Goal: Task Accomplishment & Management: Use online tool/utility

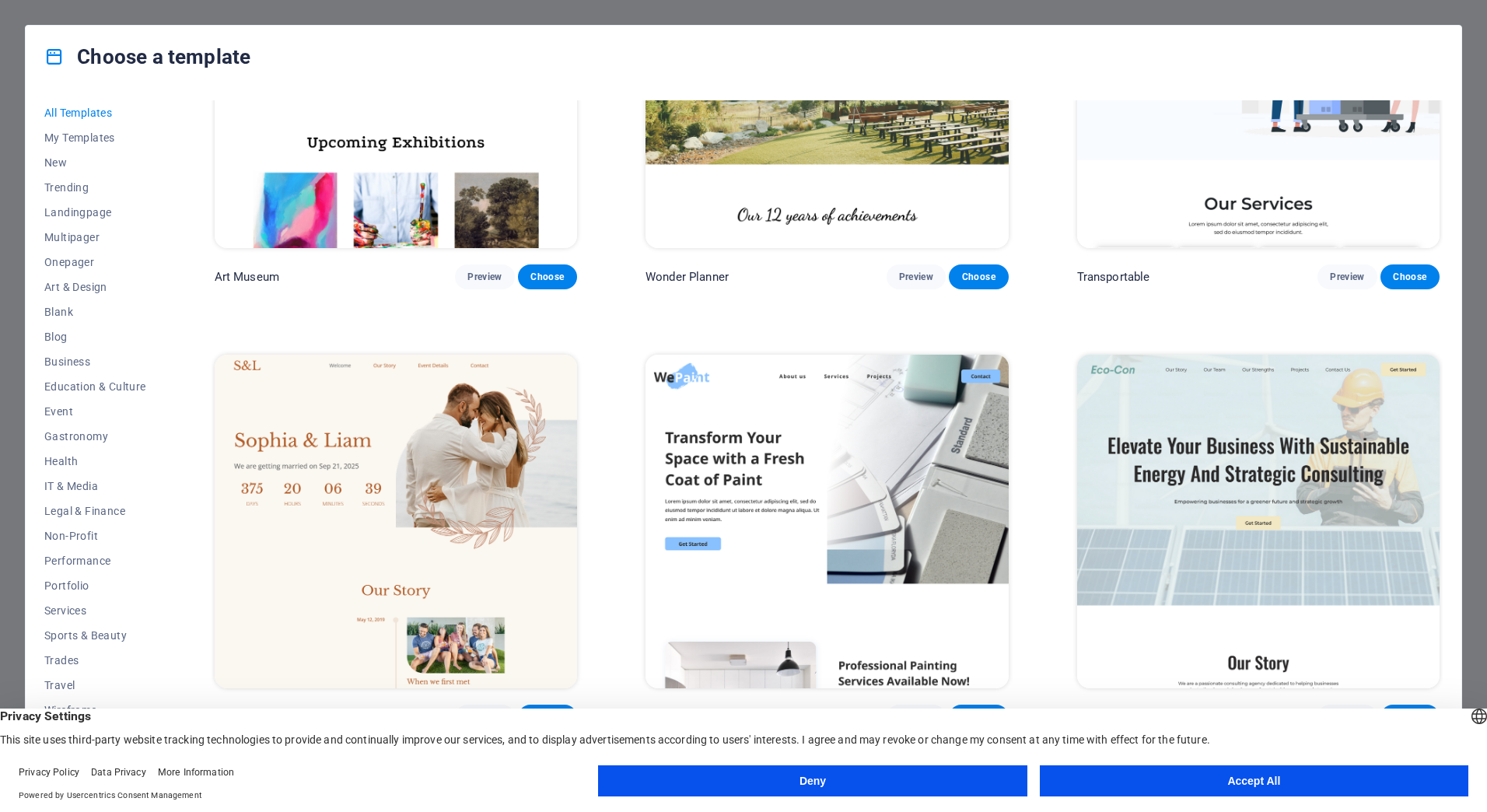
scroll to position [700, 0]
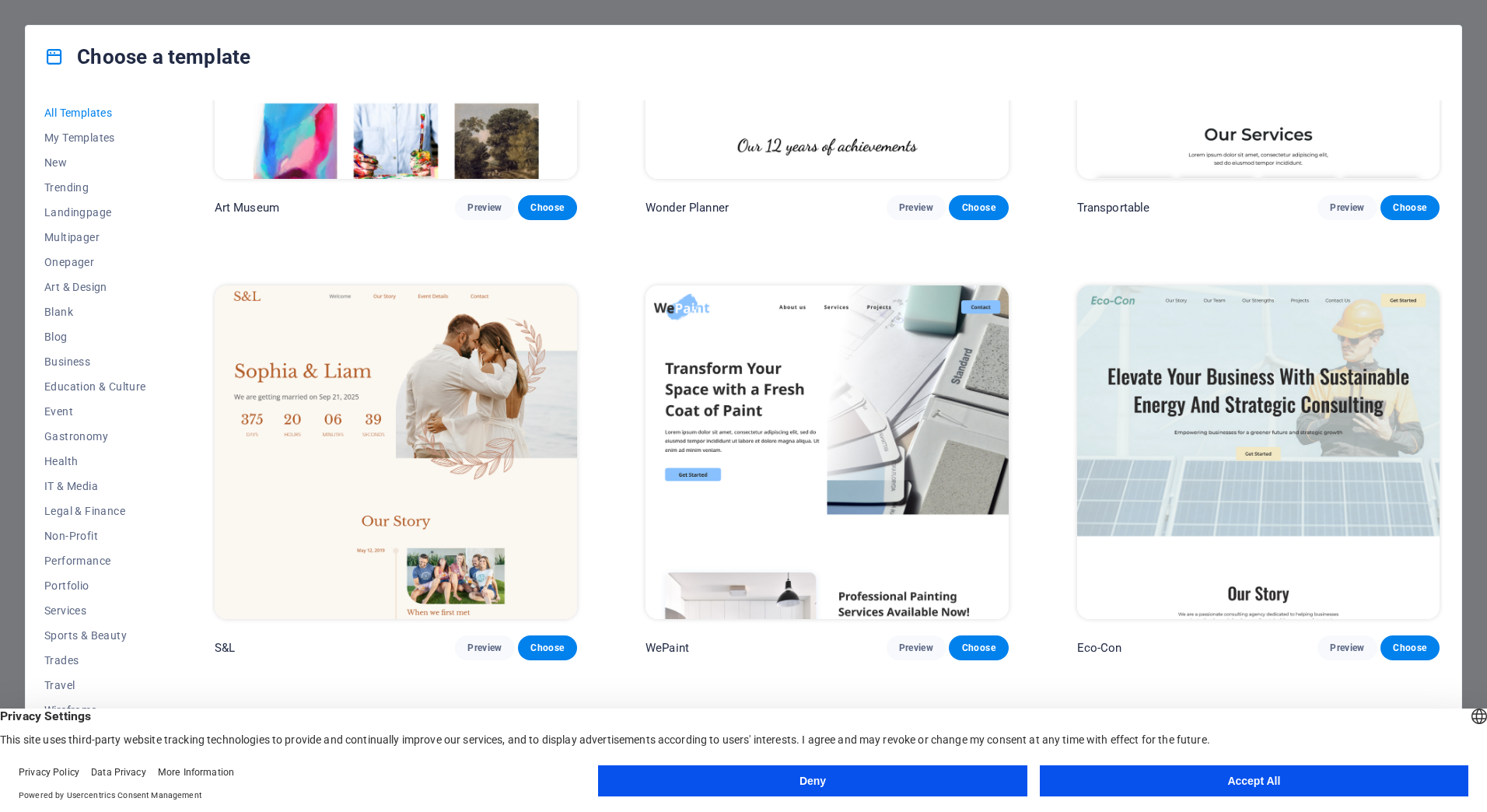
click at [1241, 786] on button "Accept All" at bounding box center [1254, 780] width 429 height 31
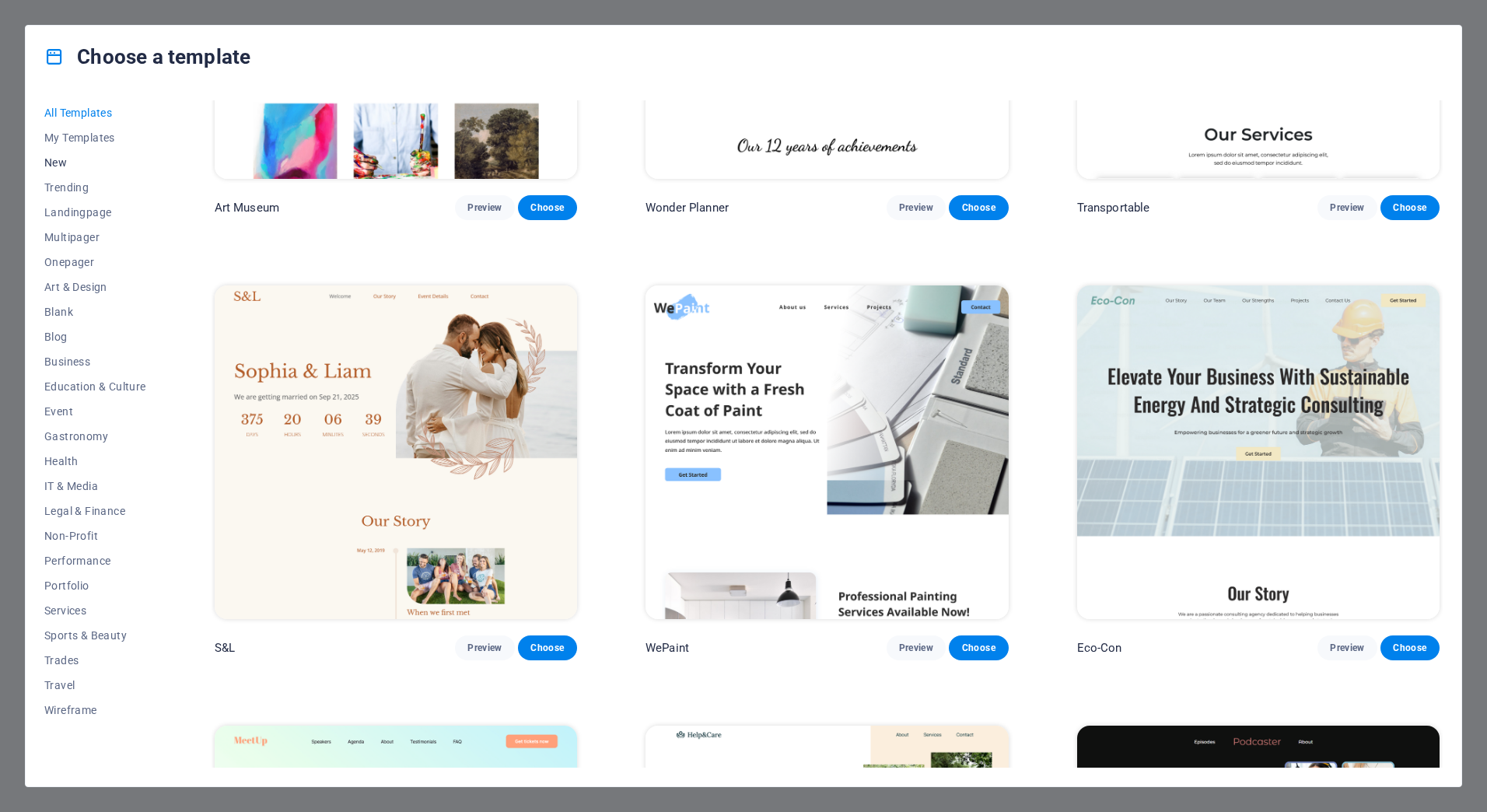
click at [58, 163] on span "New" at bounding box center [95, 163] width 102 height 13
click at [65, 185] on span "Trending" at bounding box center [95, 187] width 102 height 13
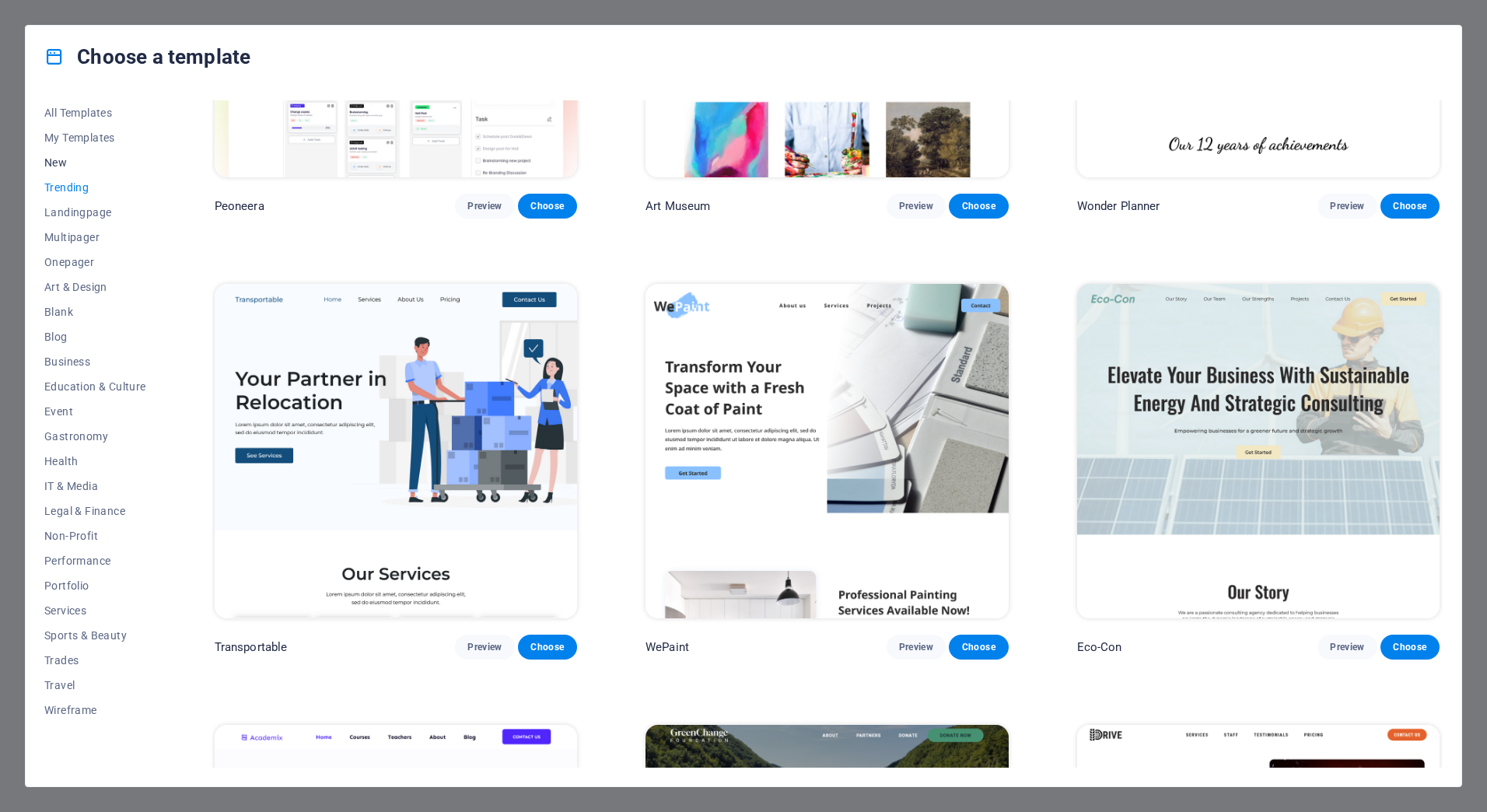
click at [62, 161] on span "New" at bounding box center [95, 163] width 102 height 13
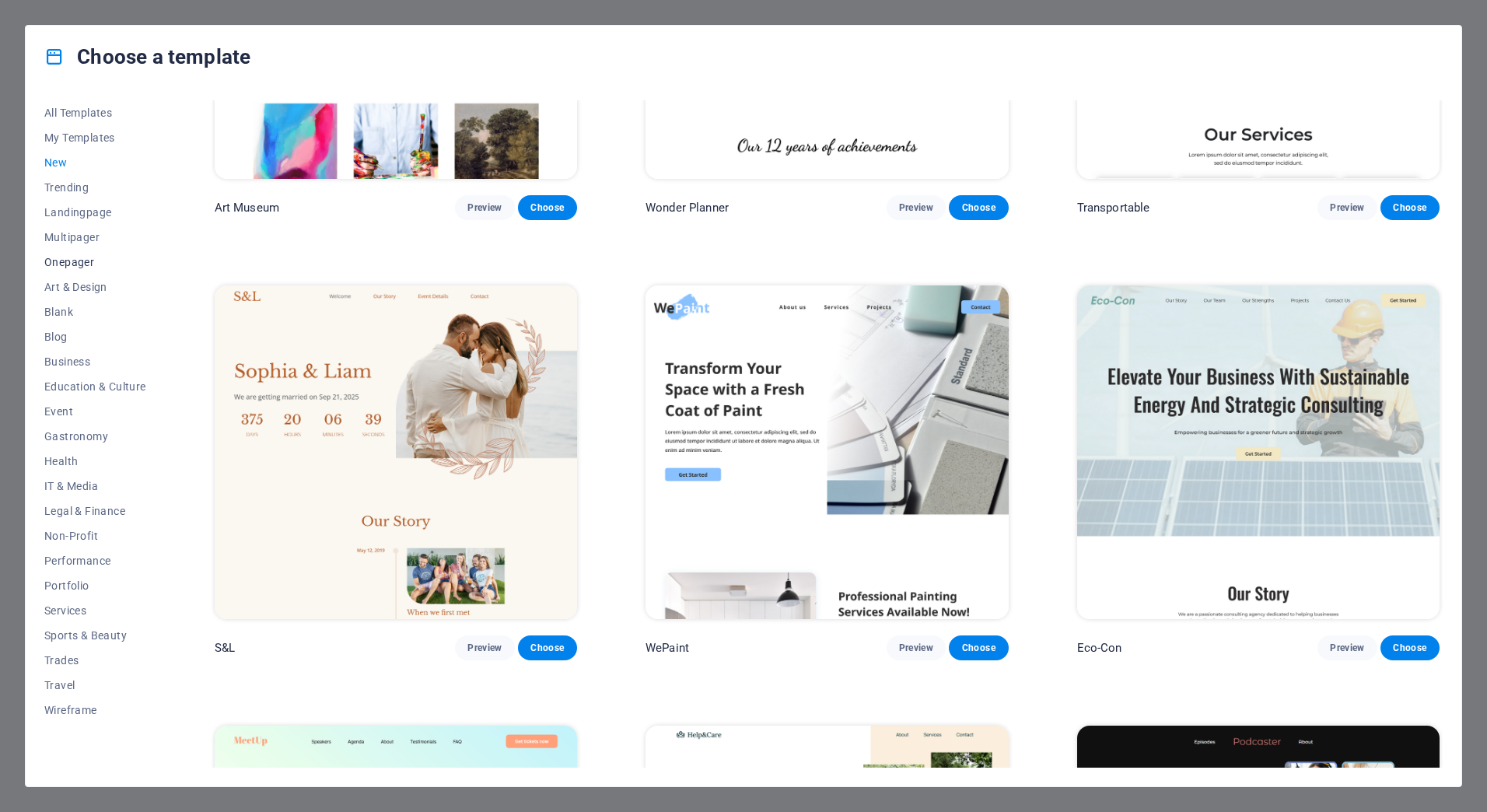
click at [73, 258] on span "Onepager" at bounding box center [95, 262] width 102 height 13
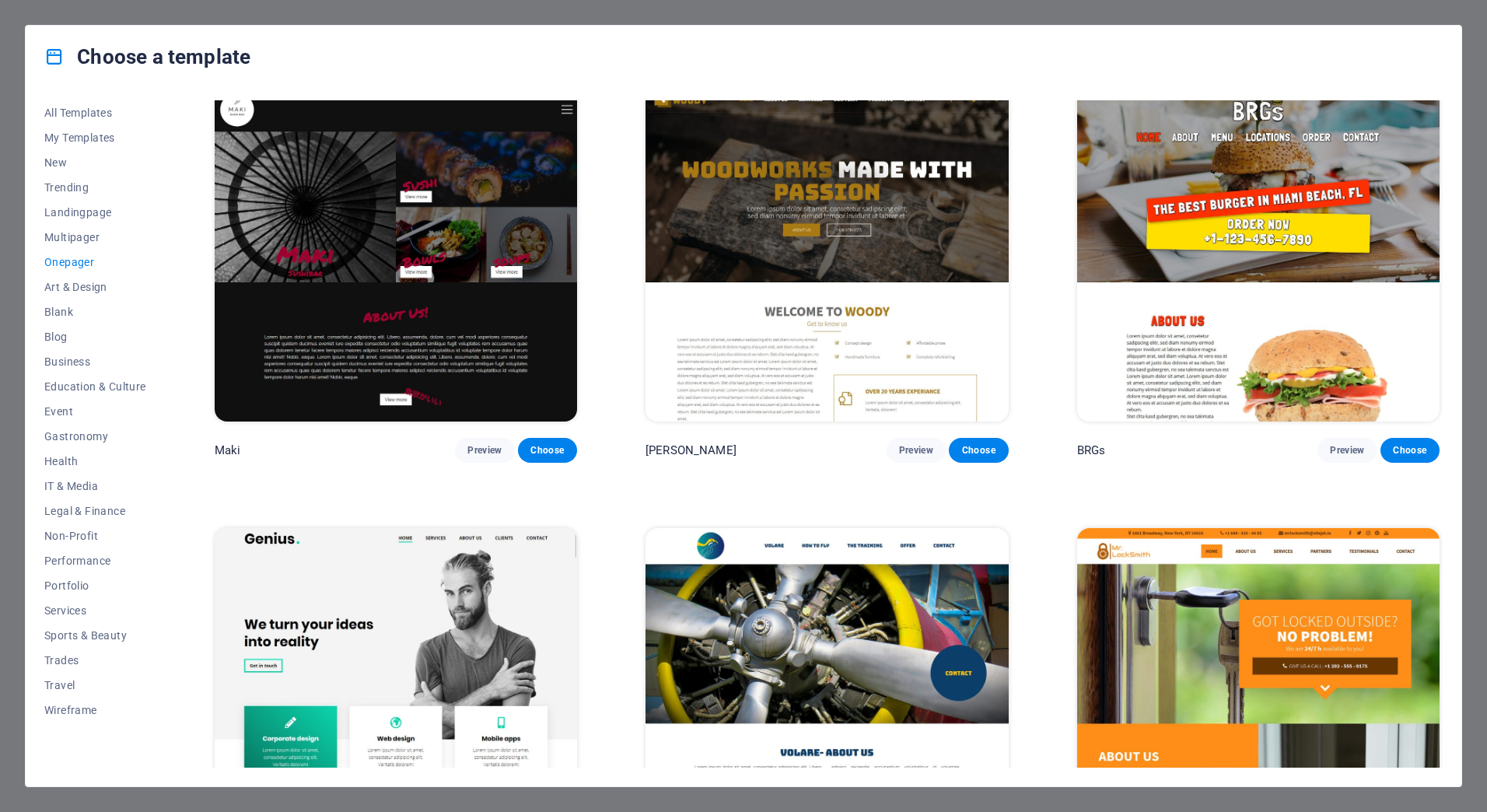
scroll to position [4275, 0]
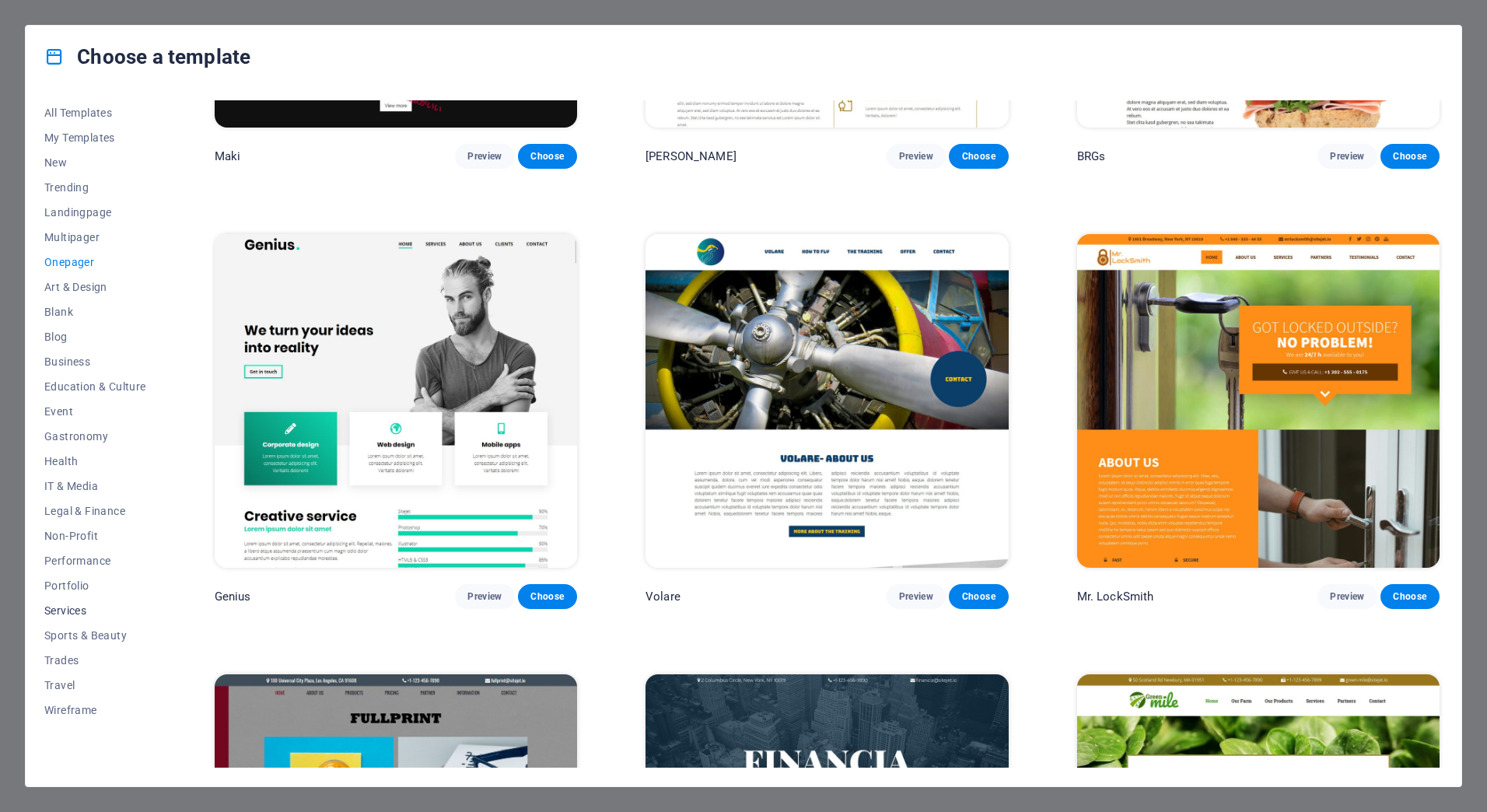
click at [81, 604] on span "Services" at bounding box center [95, 610] width 102 height 13
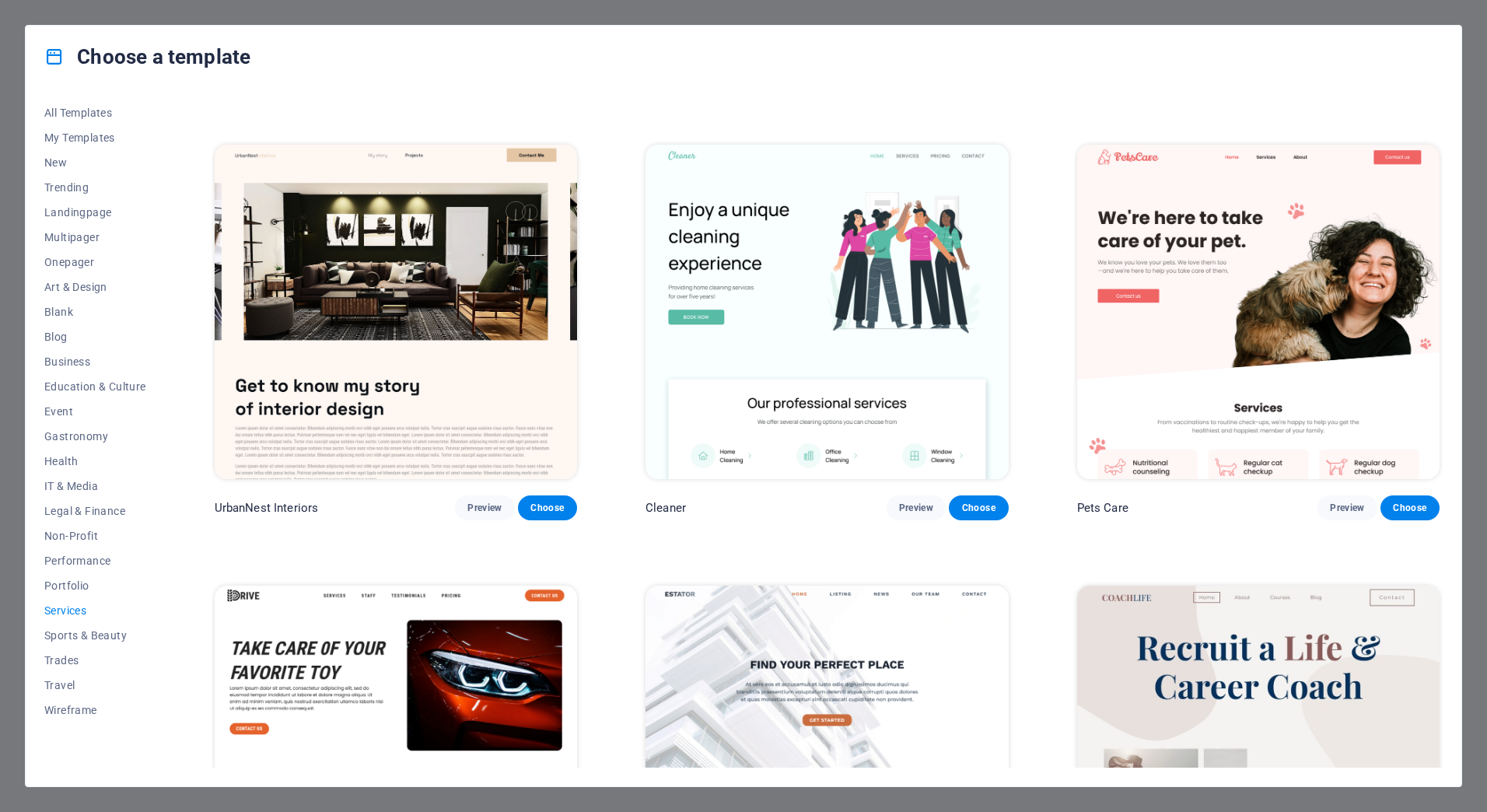
scroll to position [0, 0]
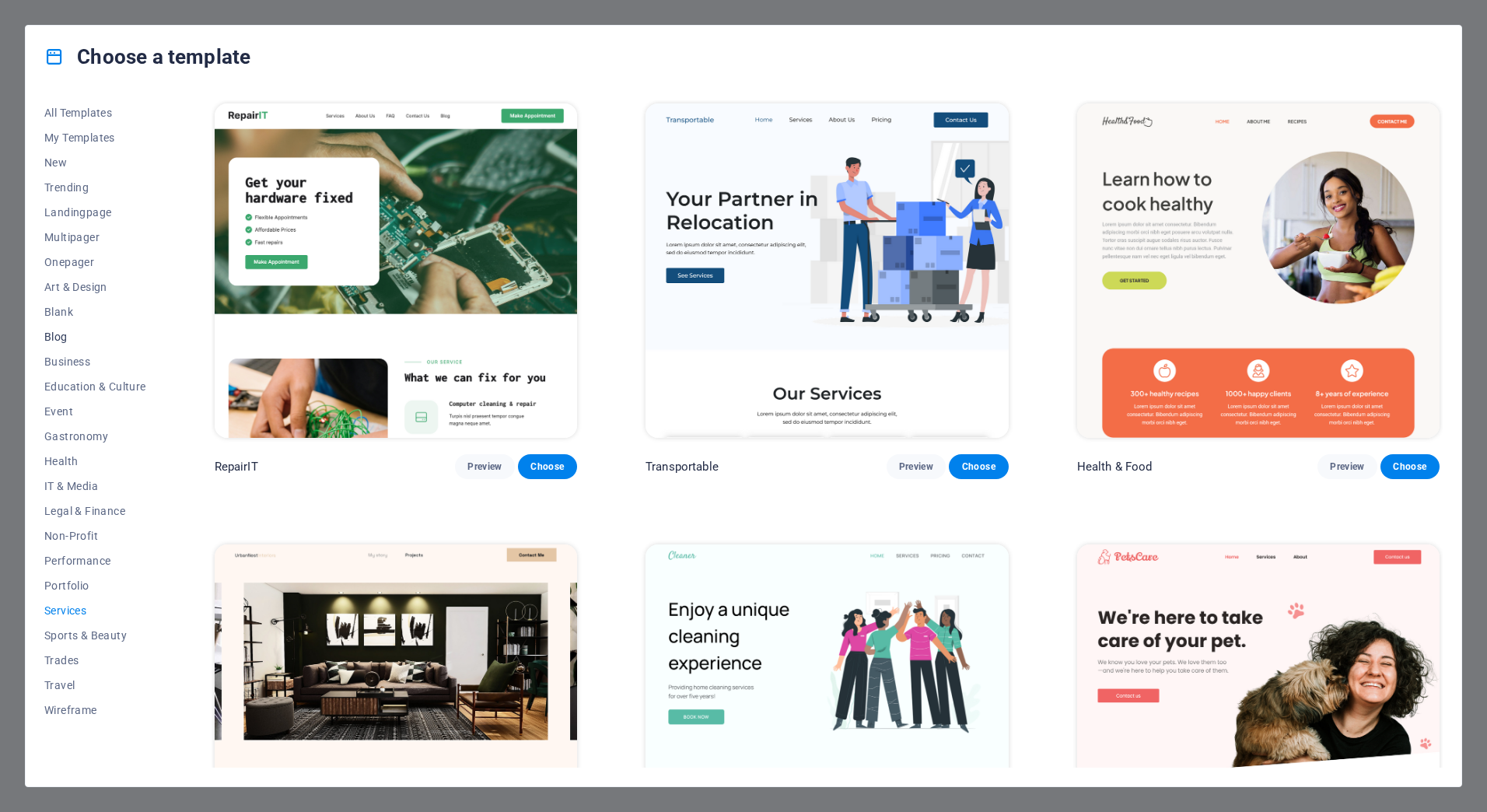
click at [60, 337] on span "Blog" at bounding box center [95, 336] width 102 height 13
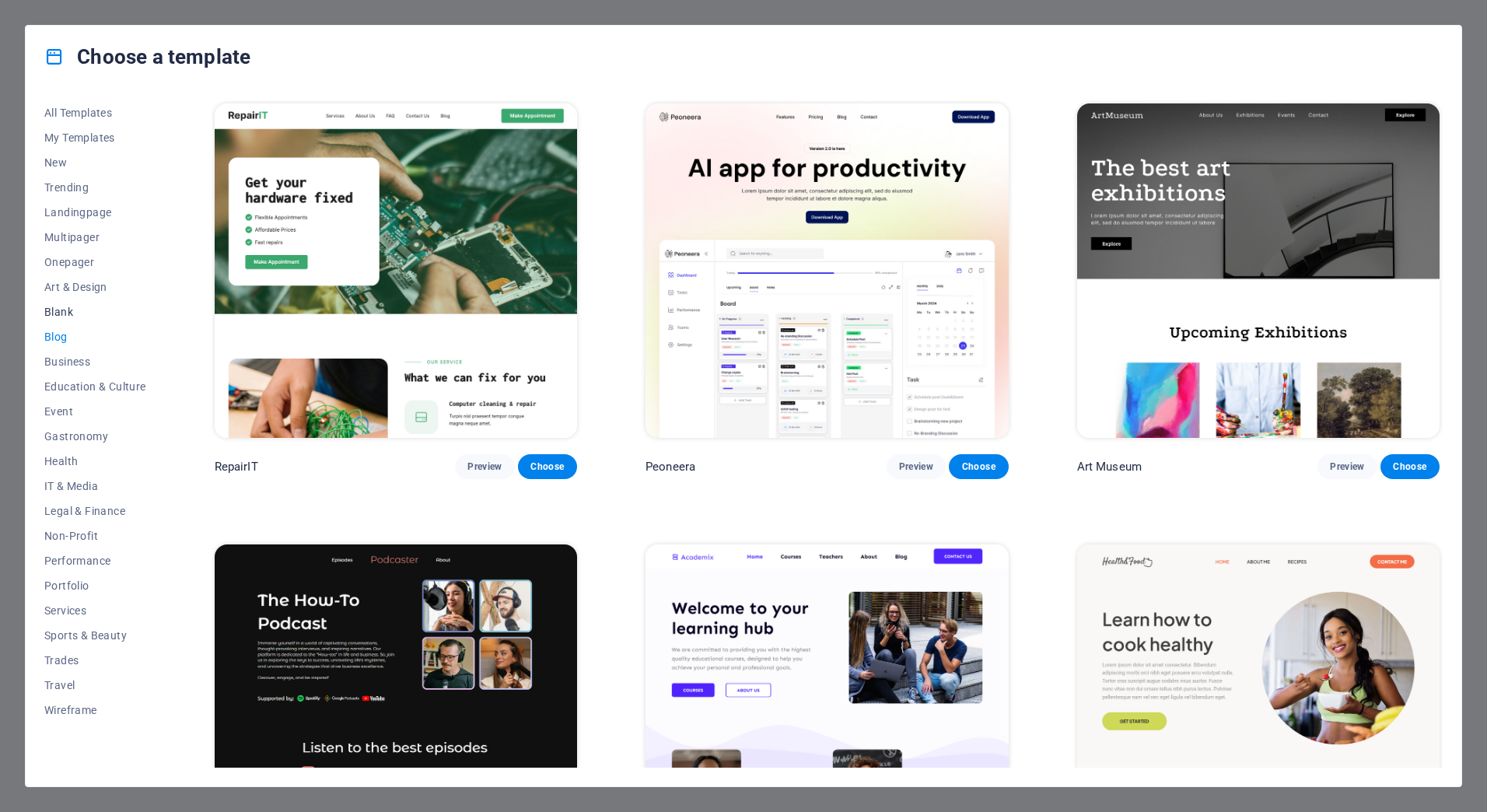
click at [65, 313] on span "Blank" at bounding box center [95, 311] width 102 height 13
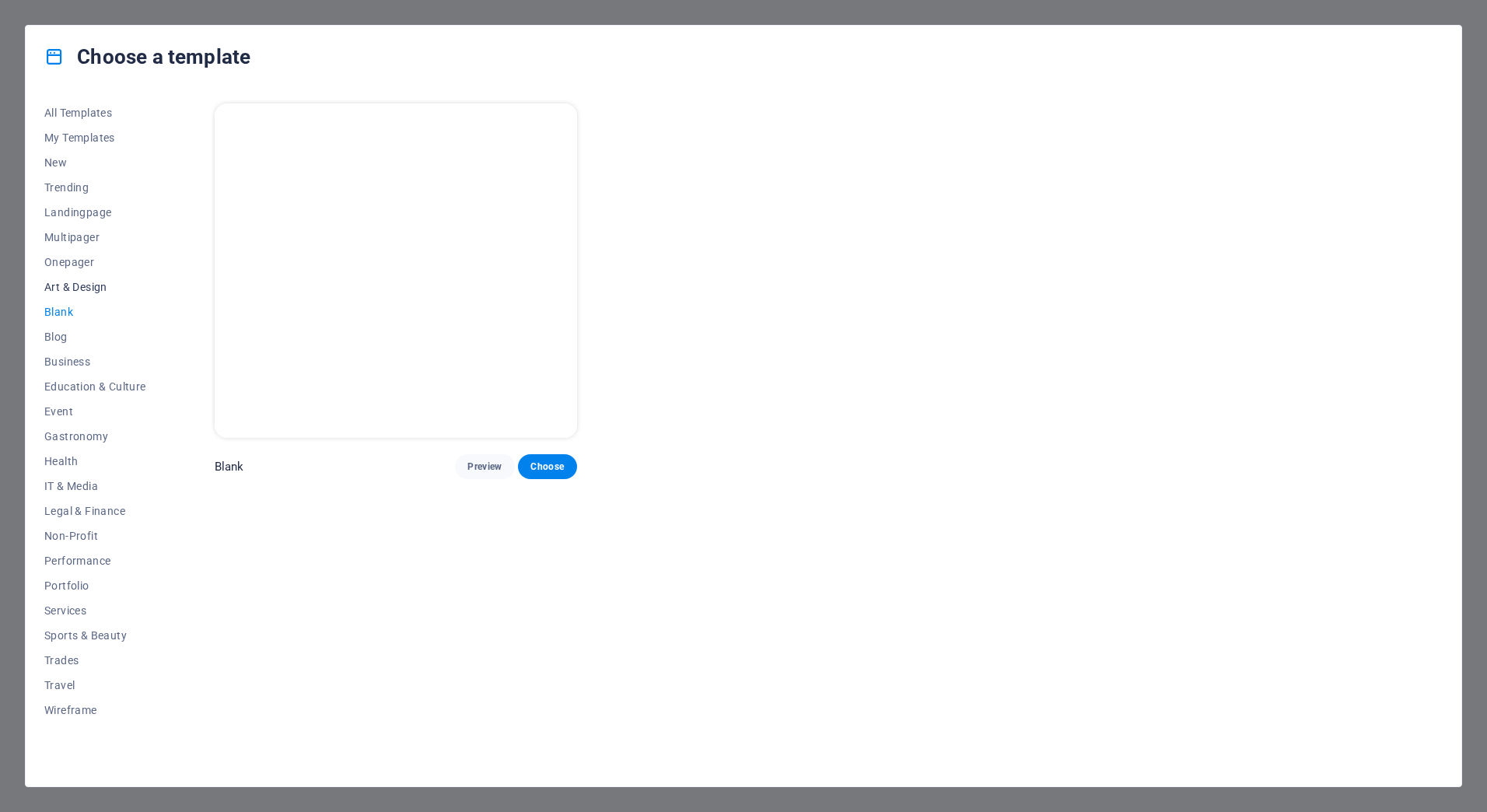
click at [67, 288] on span "Art & Design" at bounding box center [95, 287] width 102 height 13
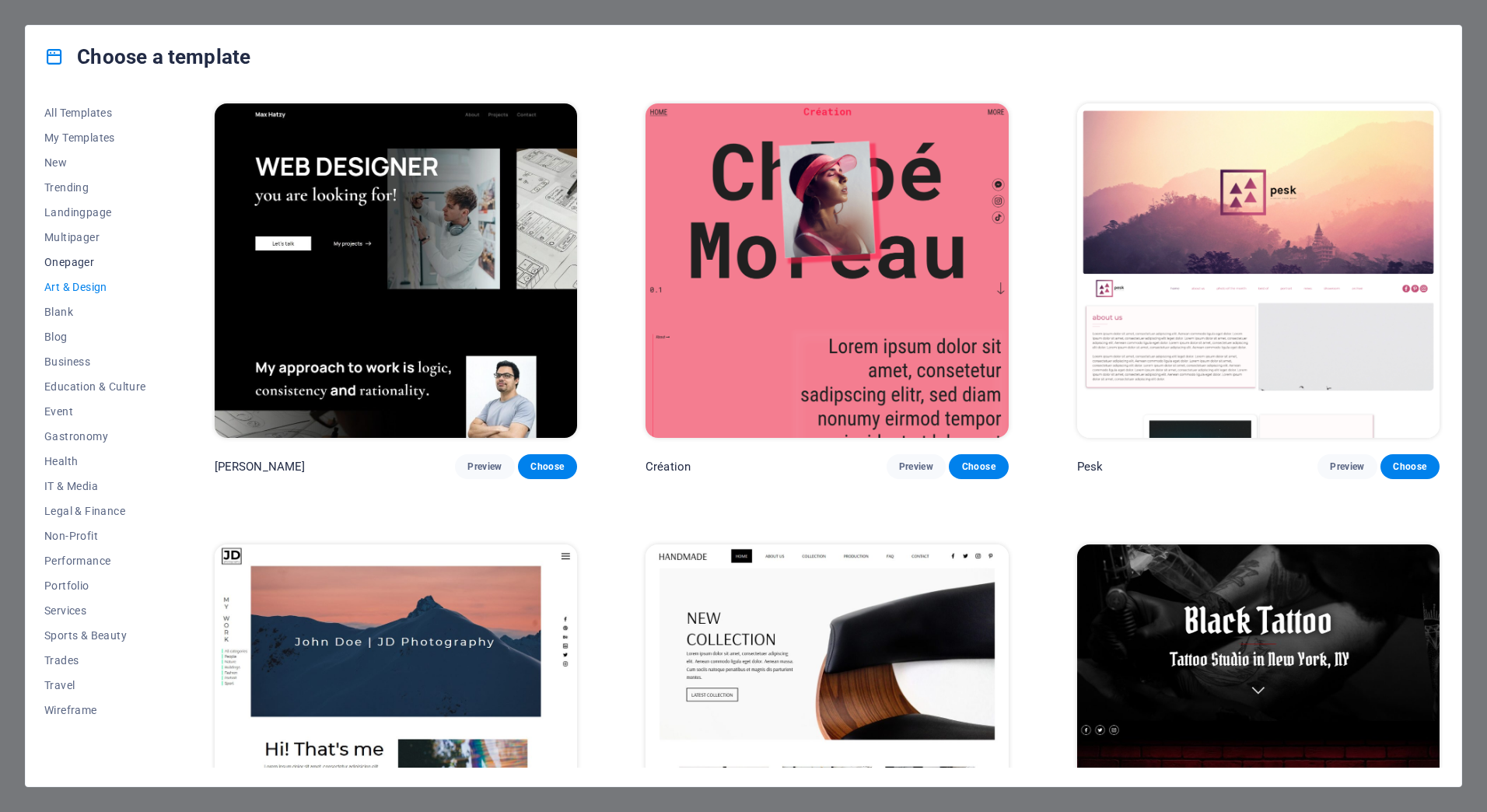
click at [86, 260] on span "Onepager" at bounding box center [95, 262] width 102 height 13
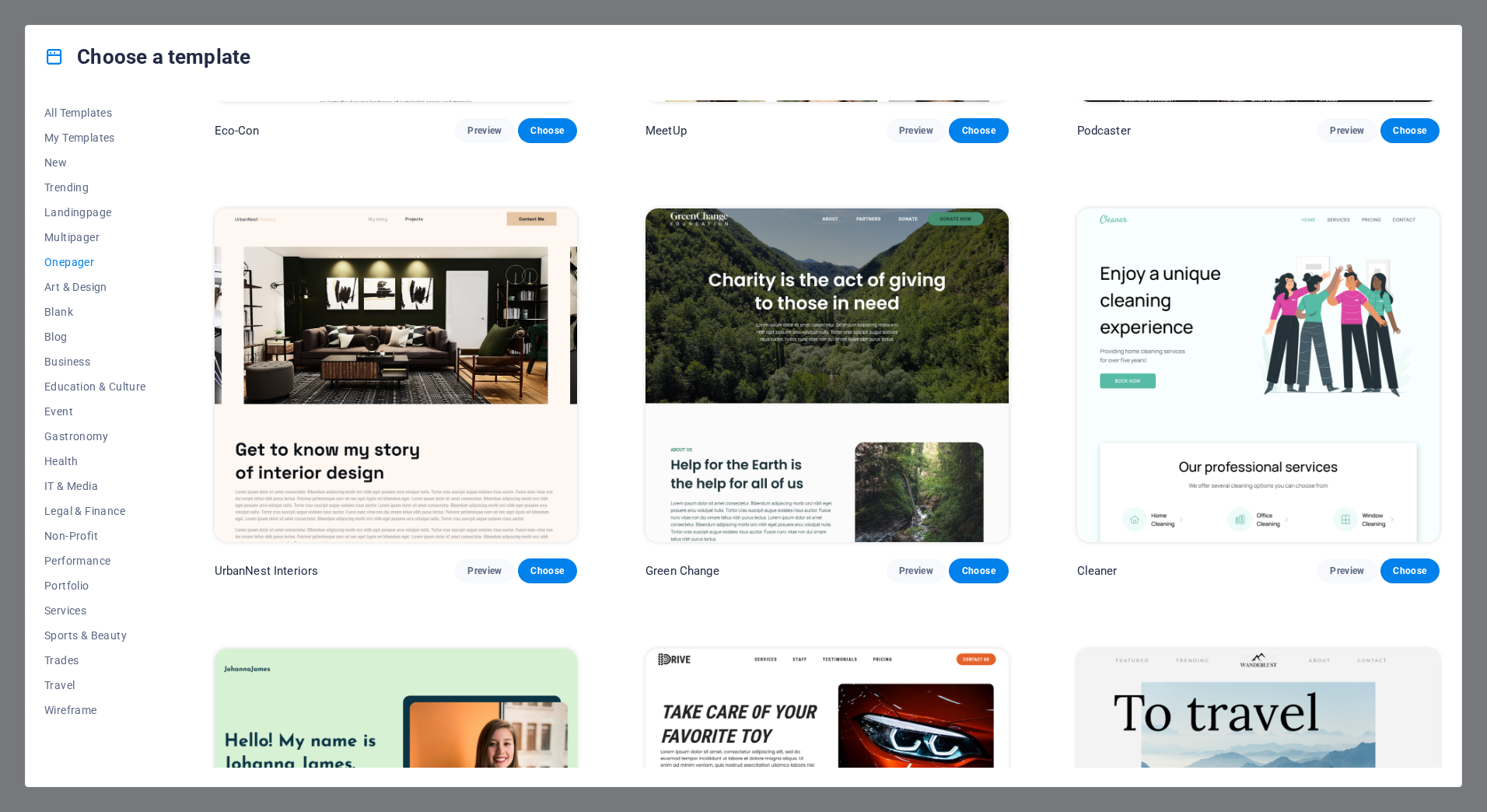
scroll to position [777, 0]
click at [66, 185] on span "Trending" at bounding box center [95, 187] width 102 height 13
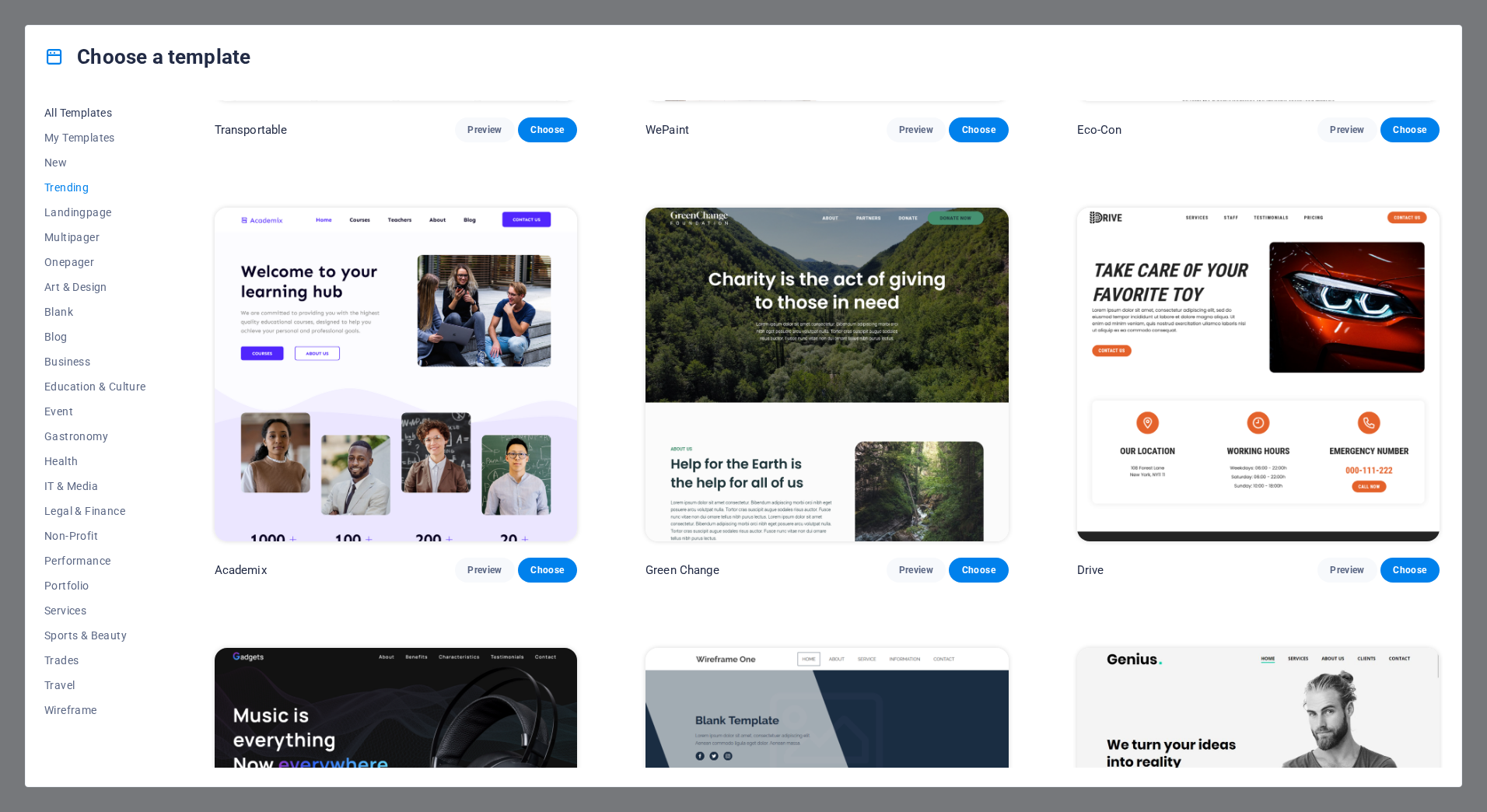
click at [86, 110] on span "All Templates" at bounding box center [95, 112] width 102 height 13
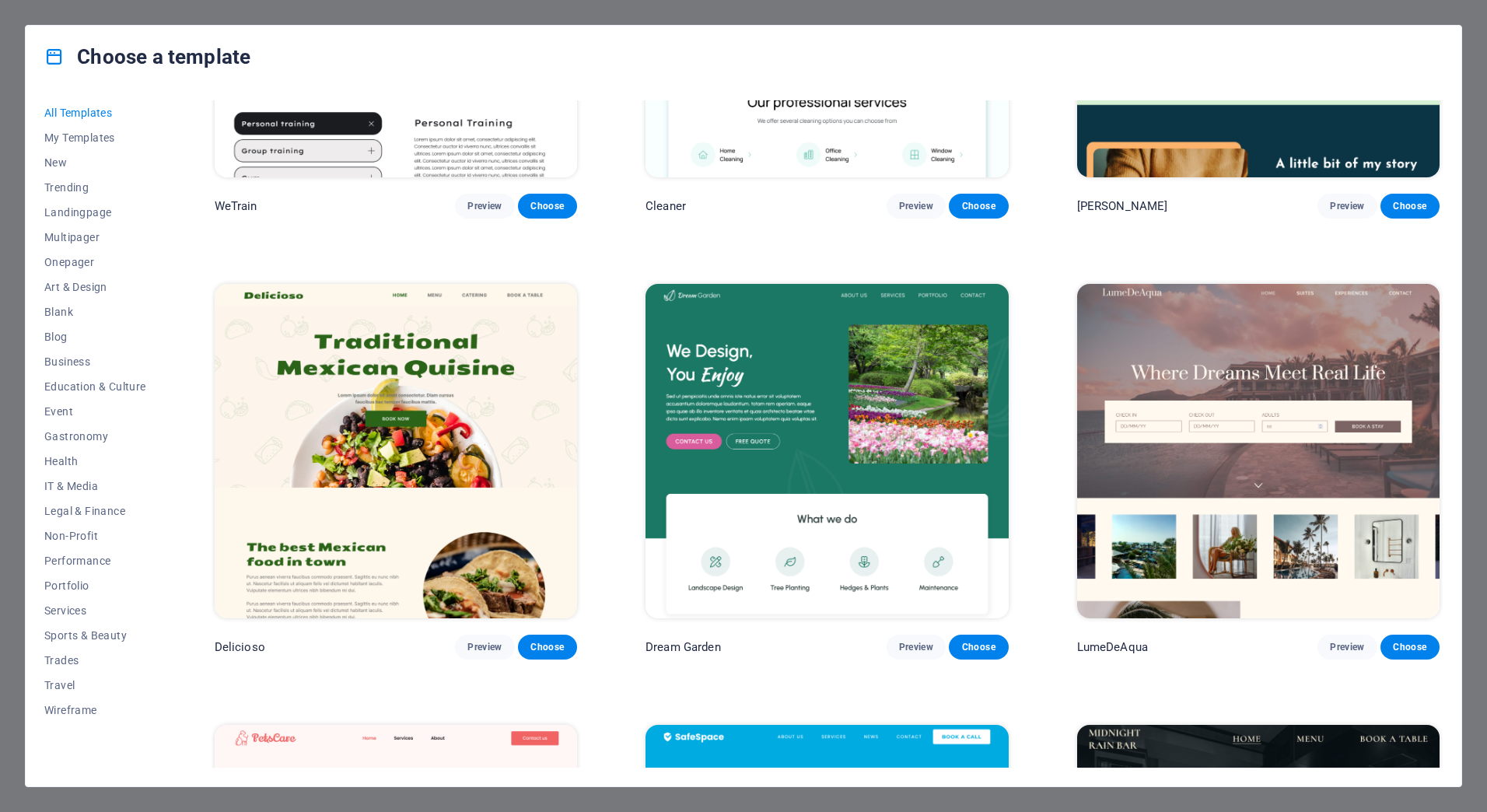
scroll to position [2927, 0]
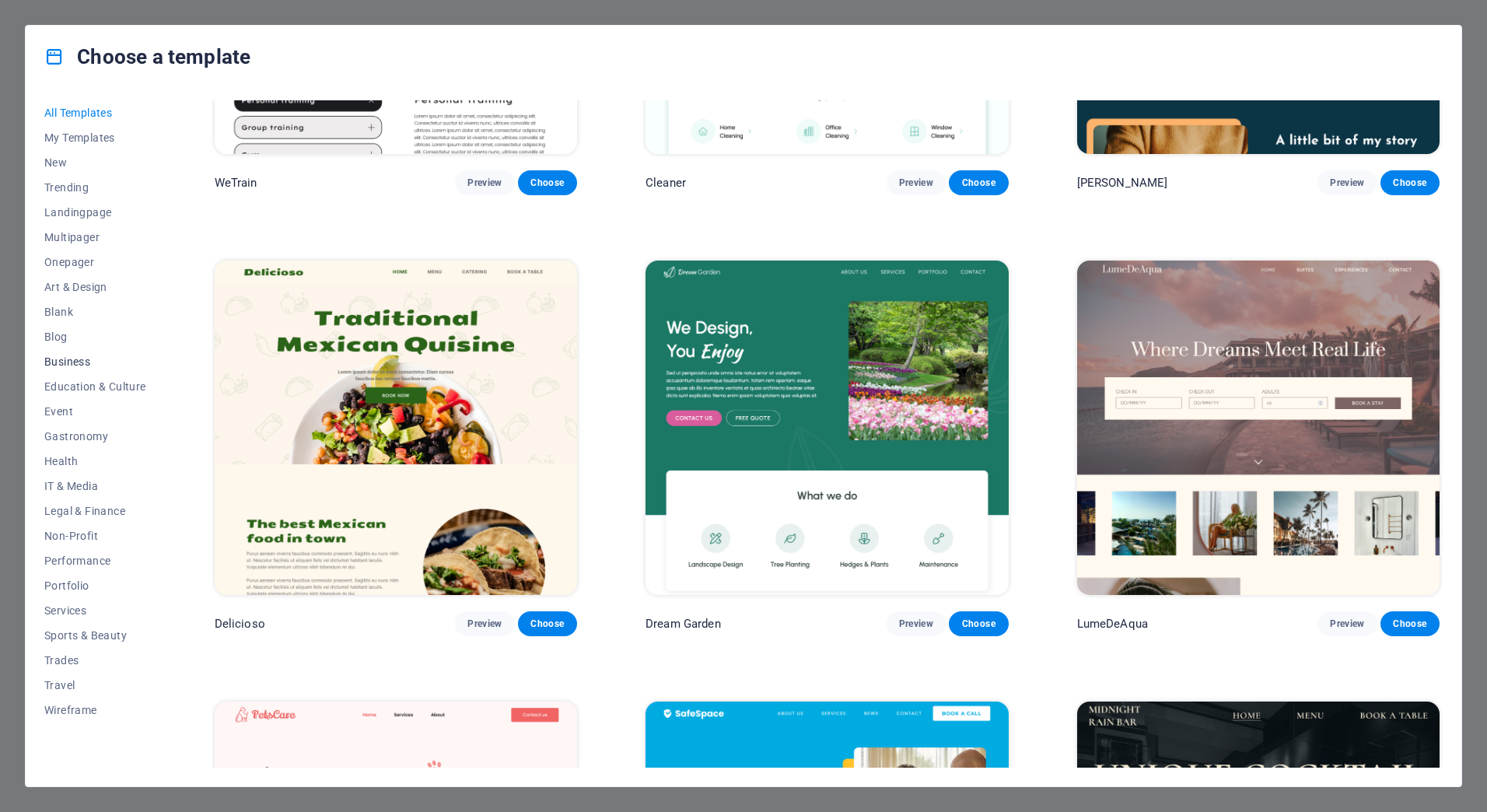
click at [64, 363] on span "Business" at bounding box center [95, 361] width 102 height 13
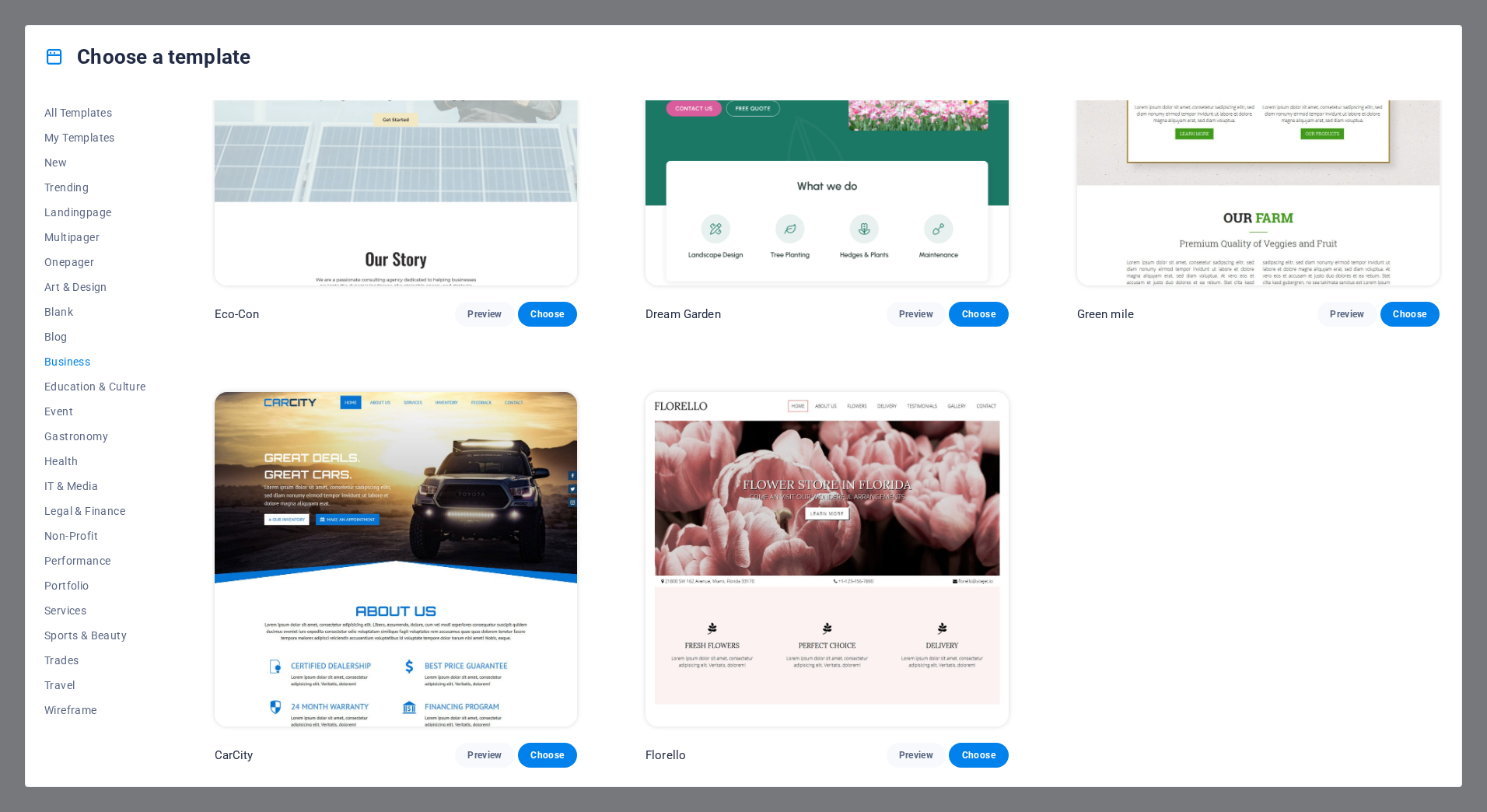
scroll to position [0, 0]
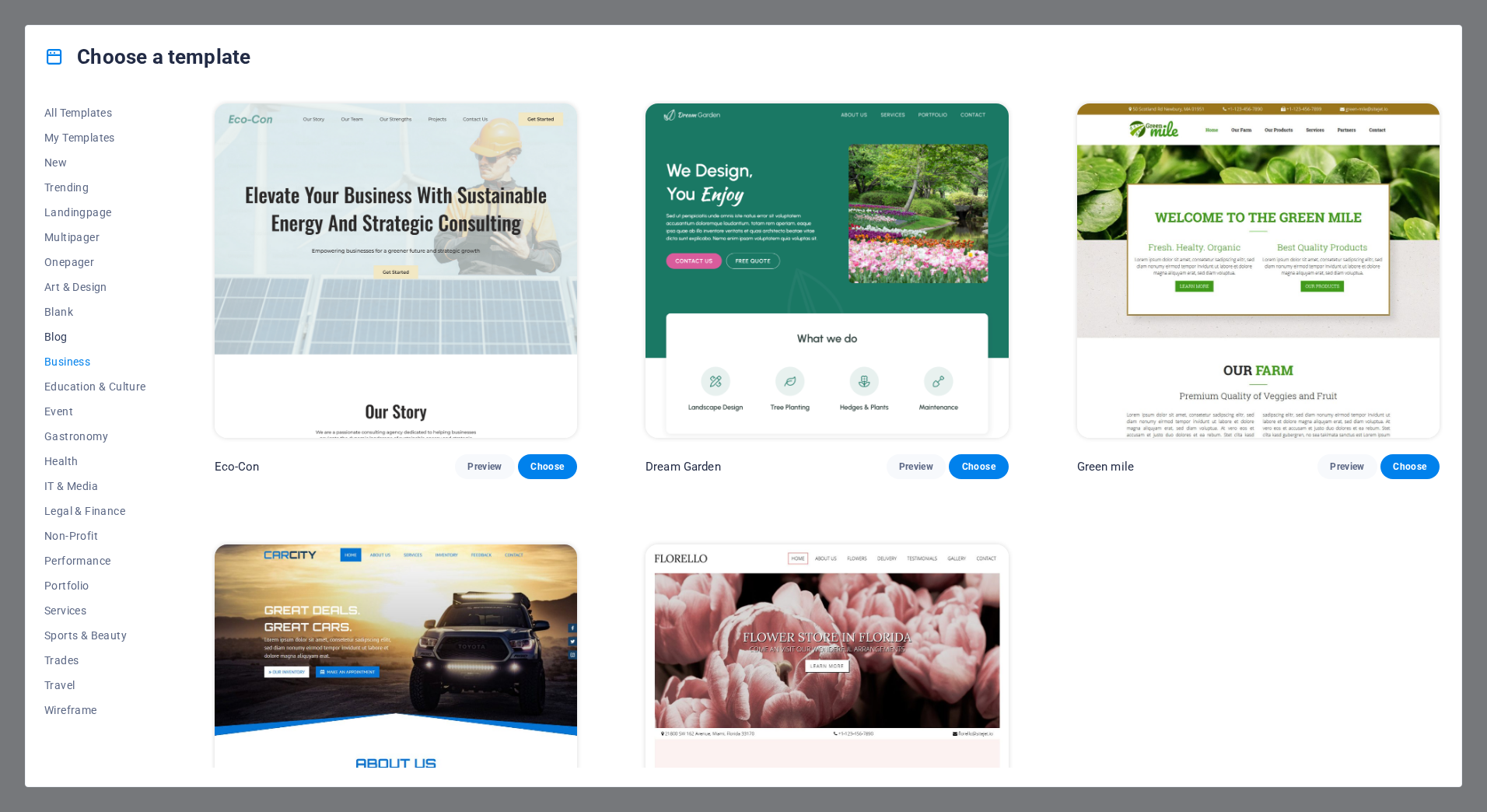
click at [61, 340] on span "Blog" at bounding box center [95, 336] width 102 height 13
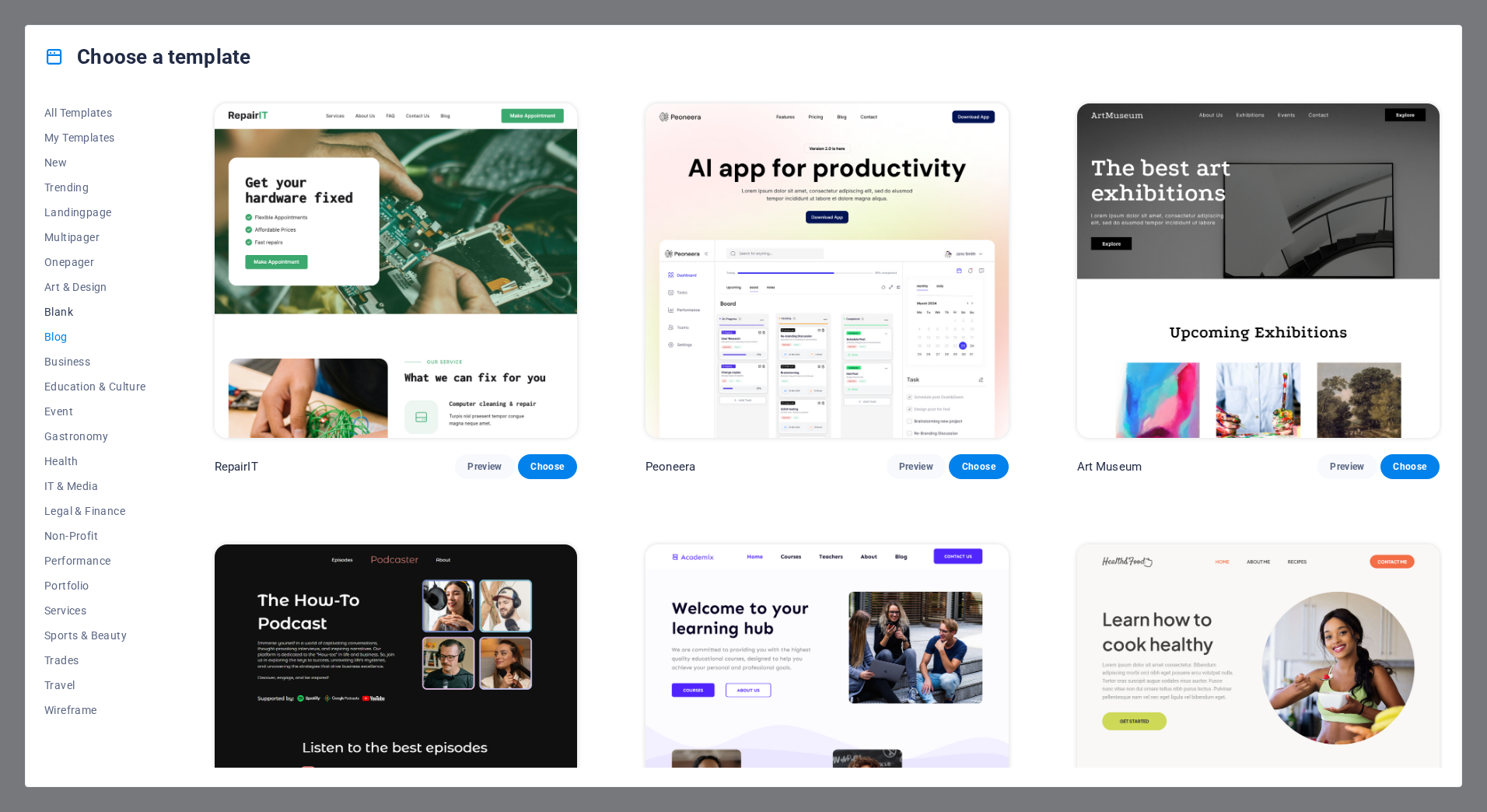
click at [63, 314] on span "Blank" at bounding box center [95, 311] width 102 height 13
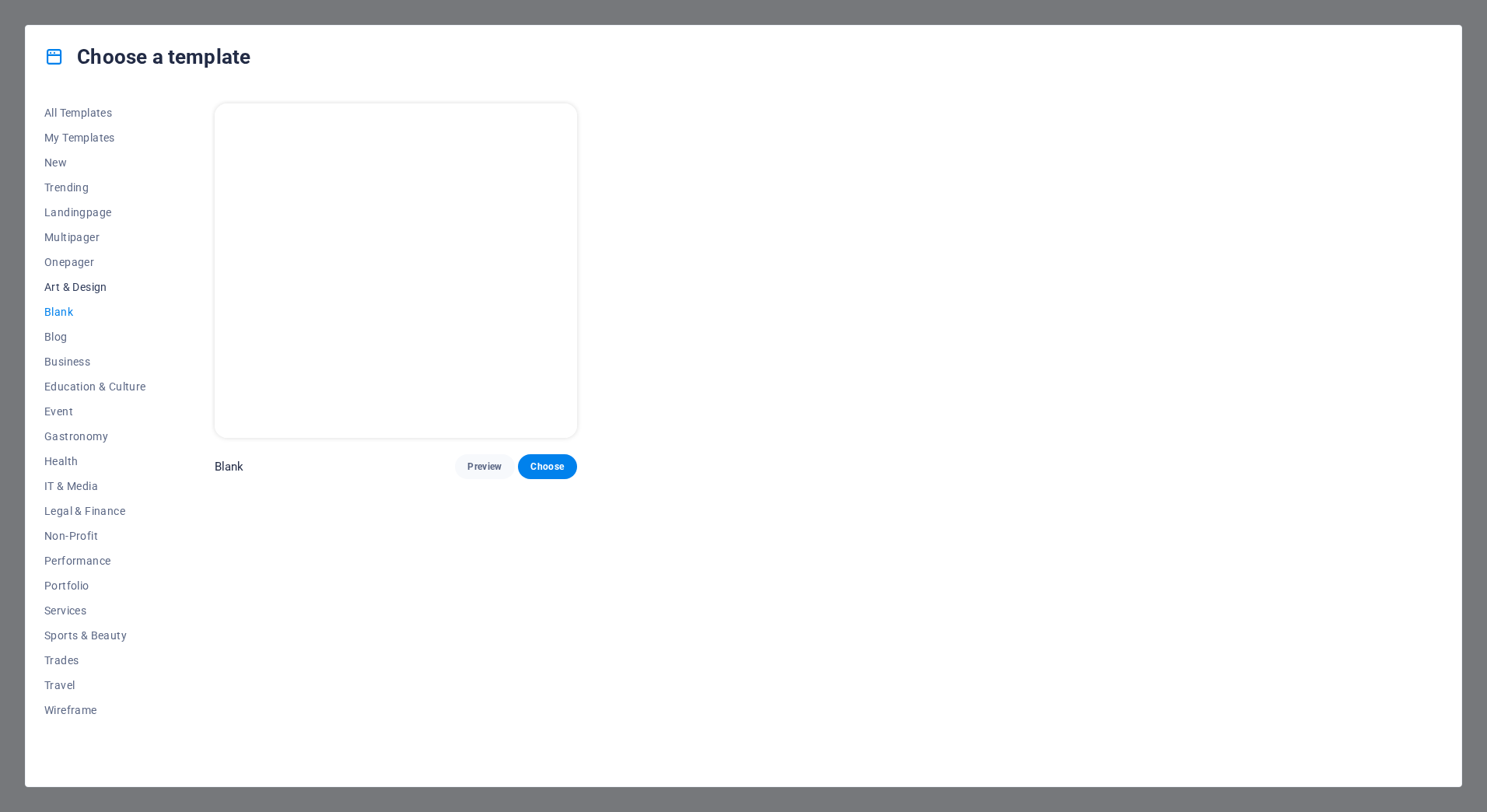
click at [77, 289] on span "Art & Design" at bounding box center [95, 287] width 102 height 13
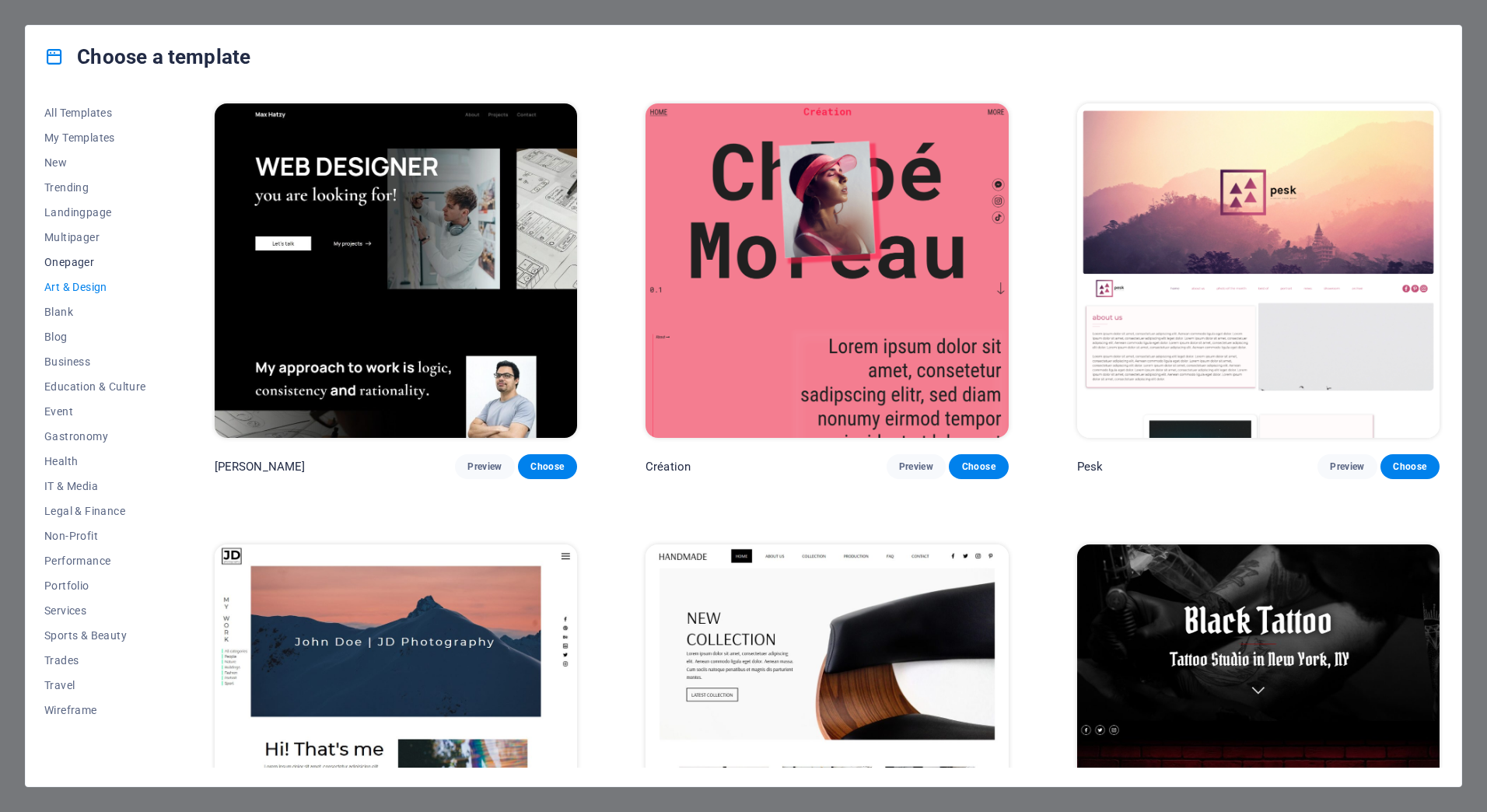
click at [76, 265] on span "Onepager" at bounding box center [95, 262] width 102 height 13
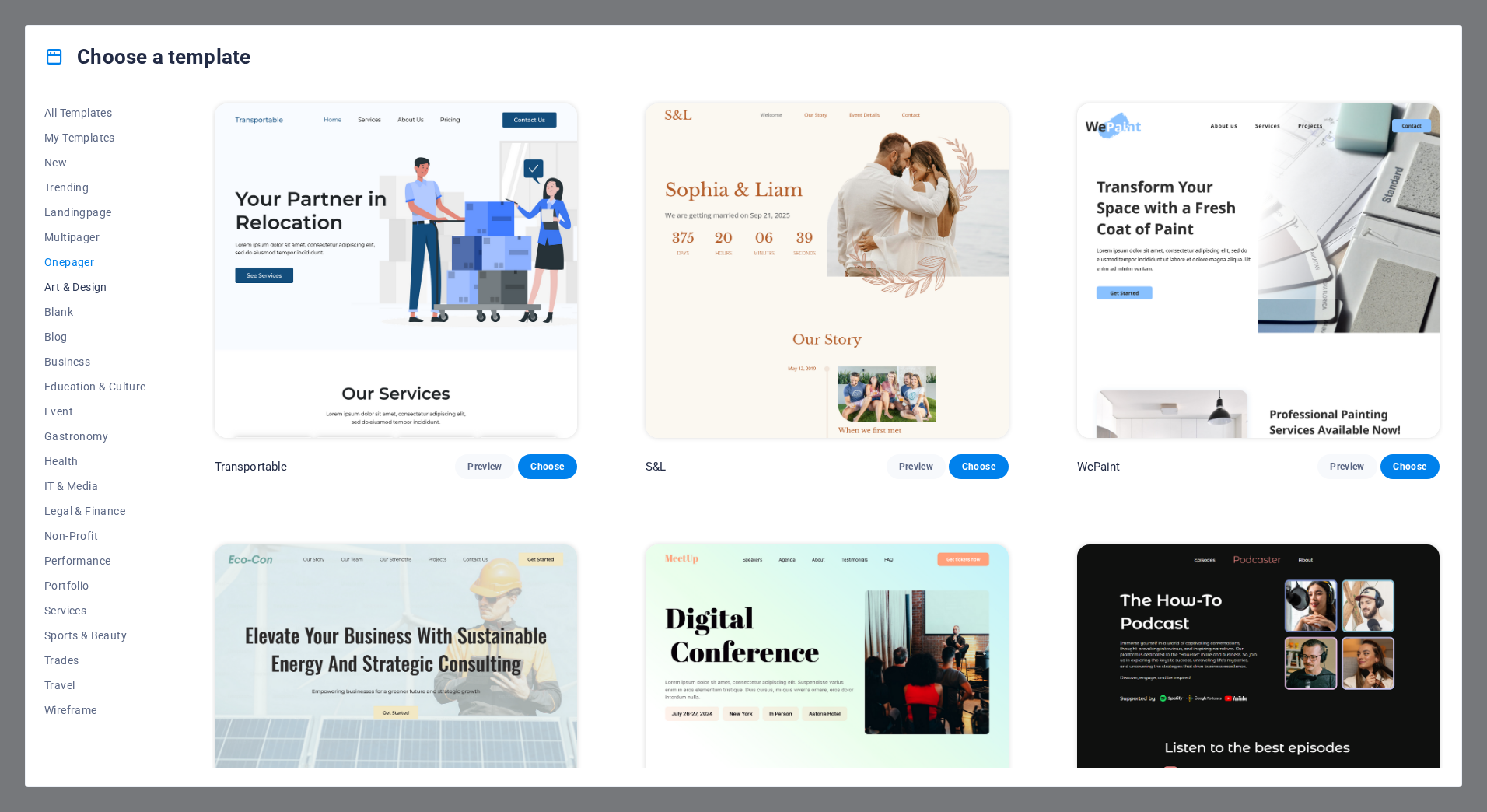
click at [77, 284] on span "Art & Design" at bounding box center [95, 287] width 102 height 13
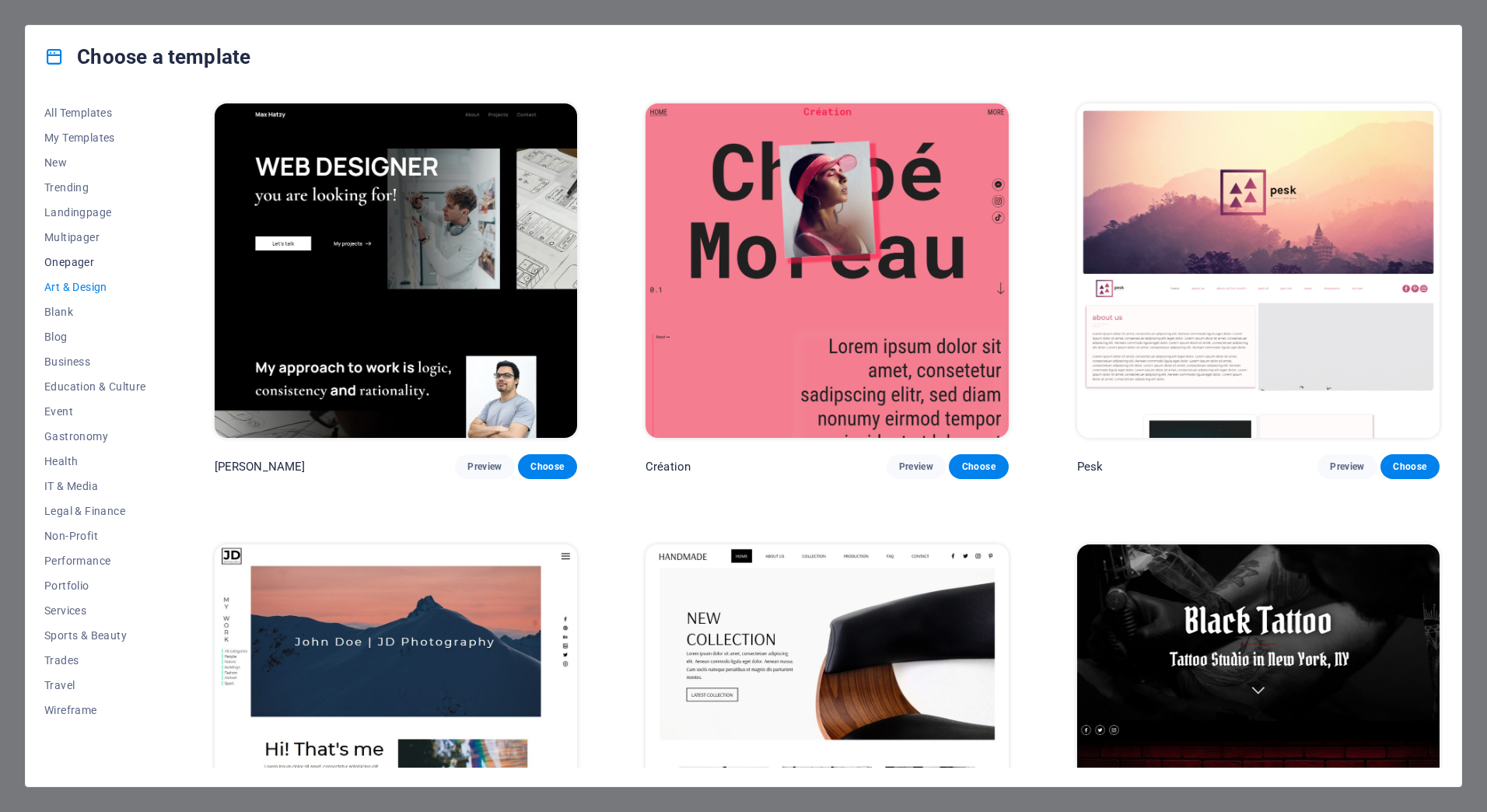
click at [76, 259] on span "Onepager" at bounding box center [95, 262] width 102 height 13
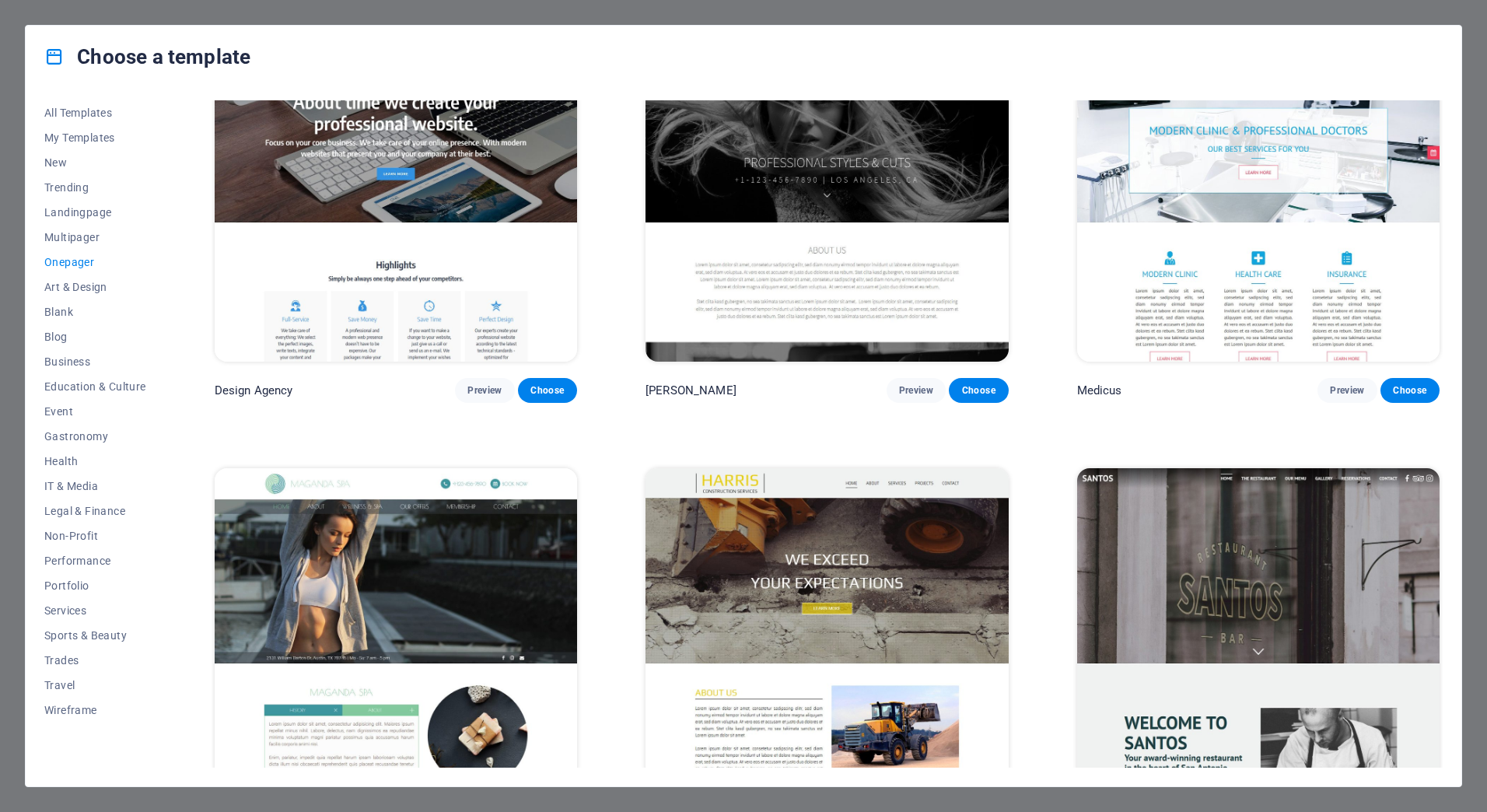
scroll to position [9802, 0]
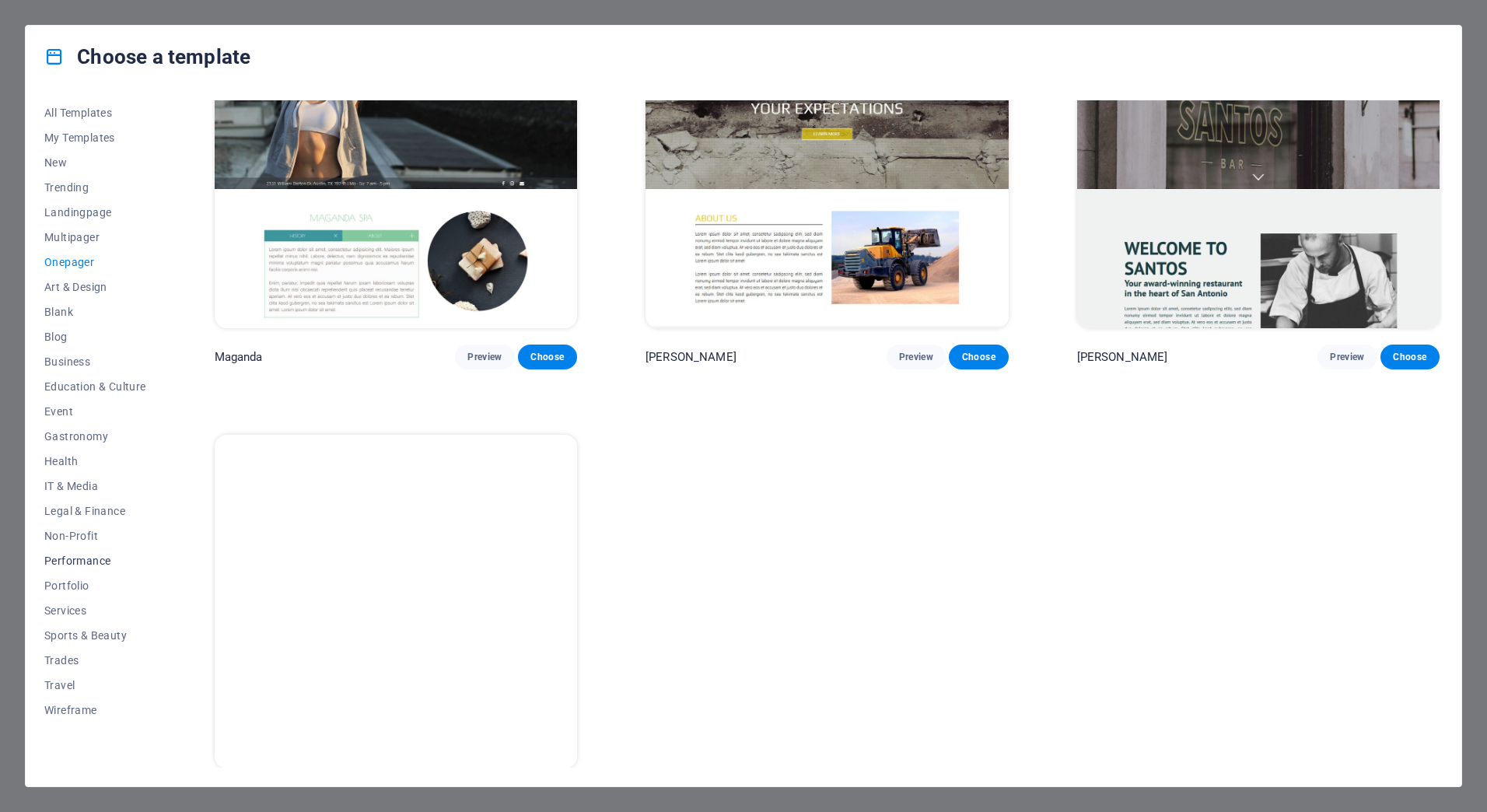
click at [51, 563] on span "Performance" at bounding box center [95, 560] width 102 height 13
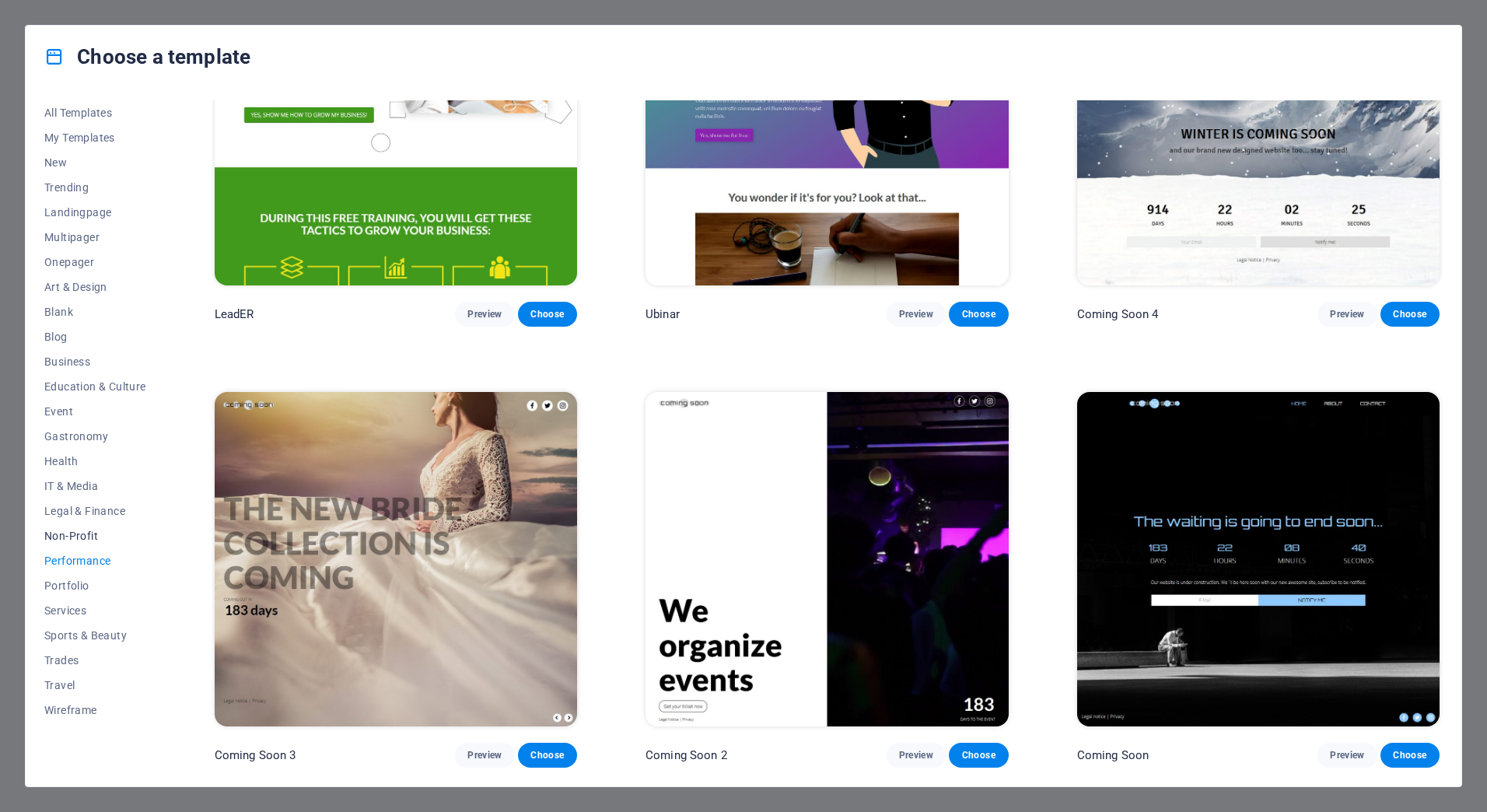
scroll to position [0, 0]
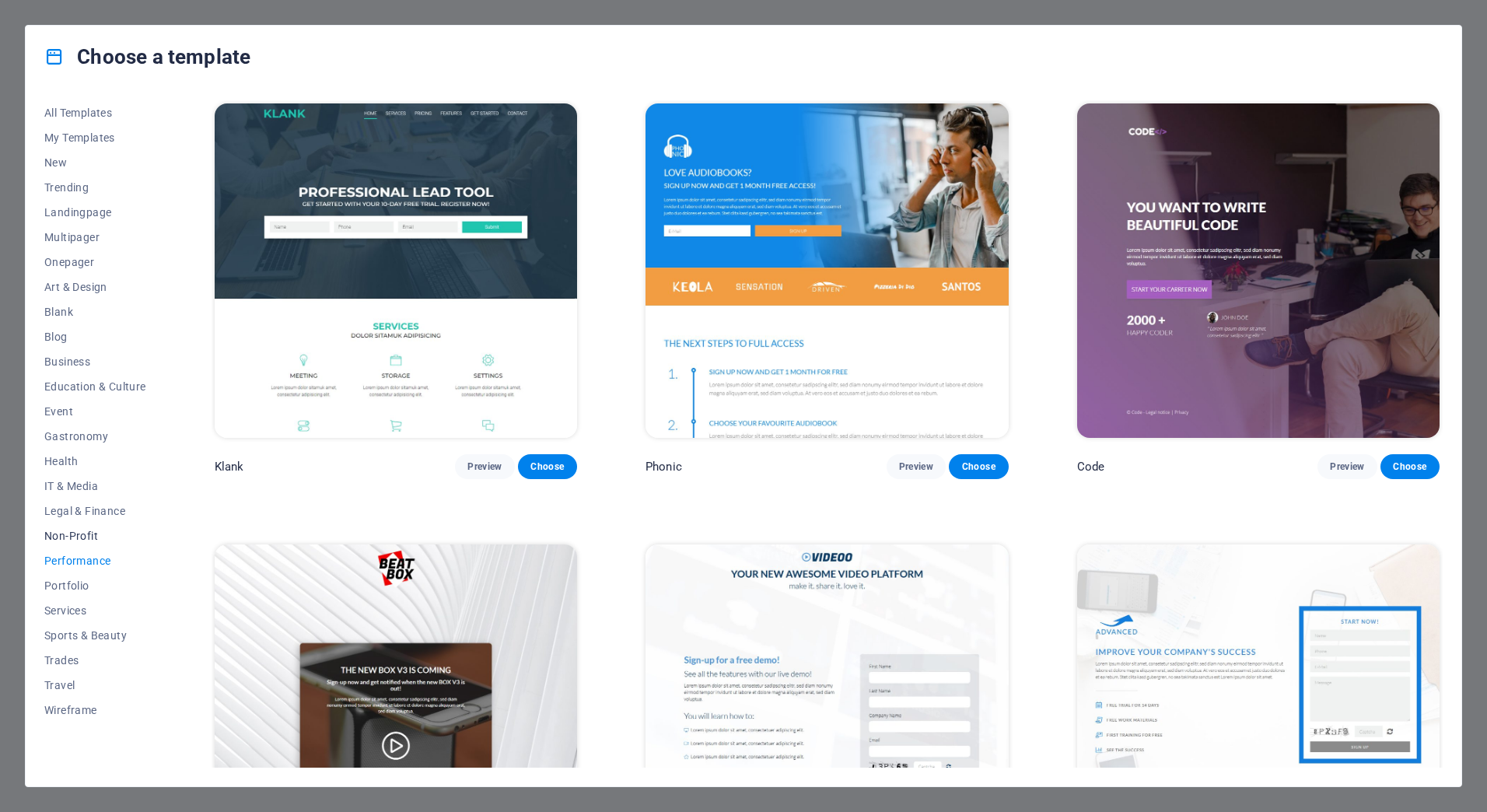
click at [56, 542] on button "Non-Profit" at bounding box center [95, 535] width 102 height 25
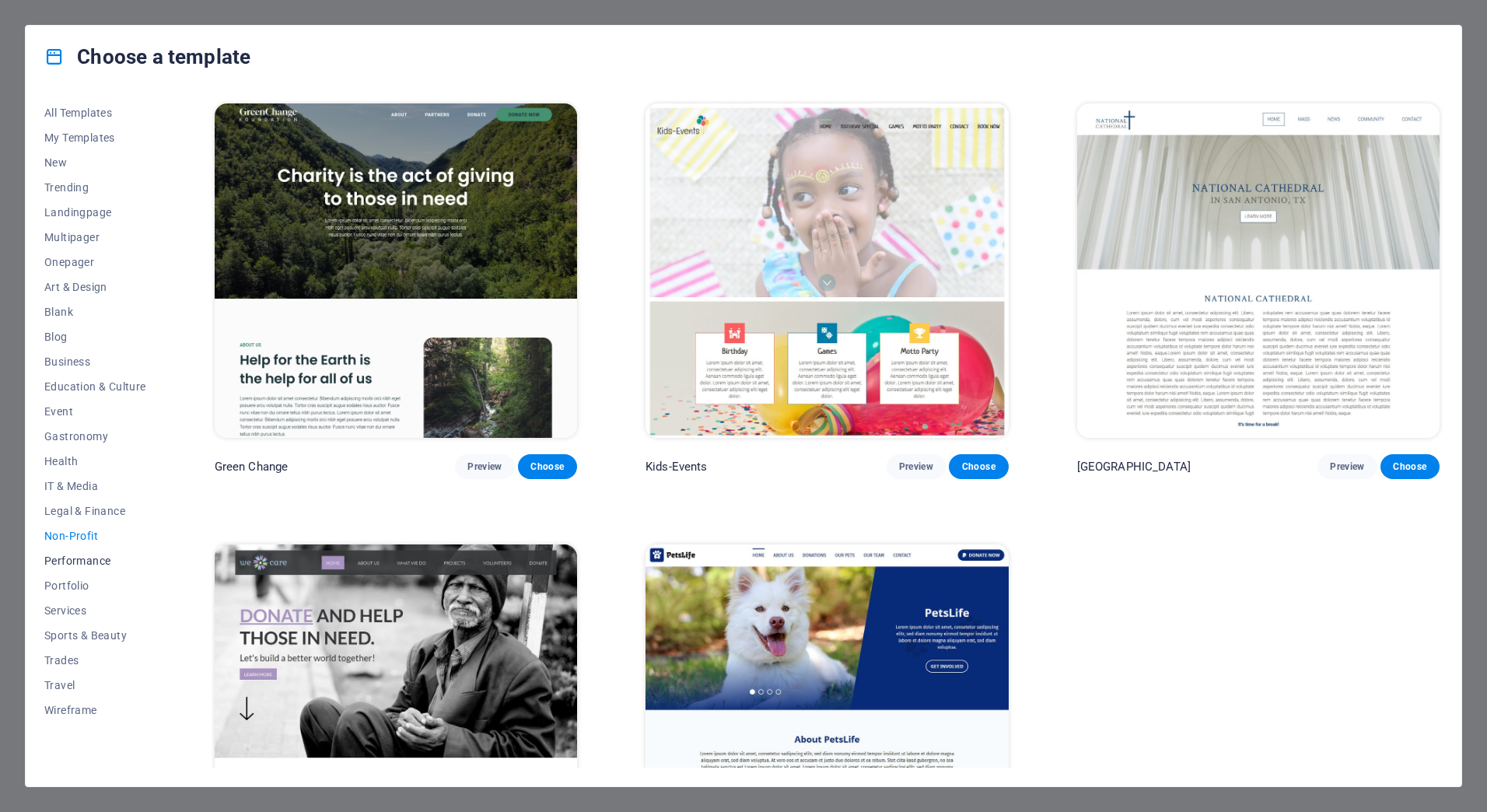
click at [63, 552] on button "Performance" at bounding box center [95, 560] width 102 height 25
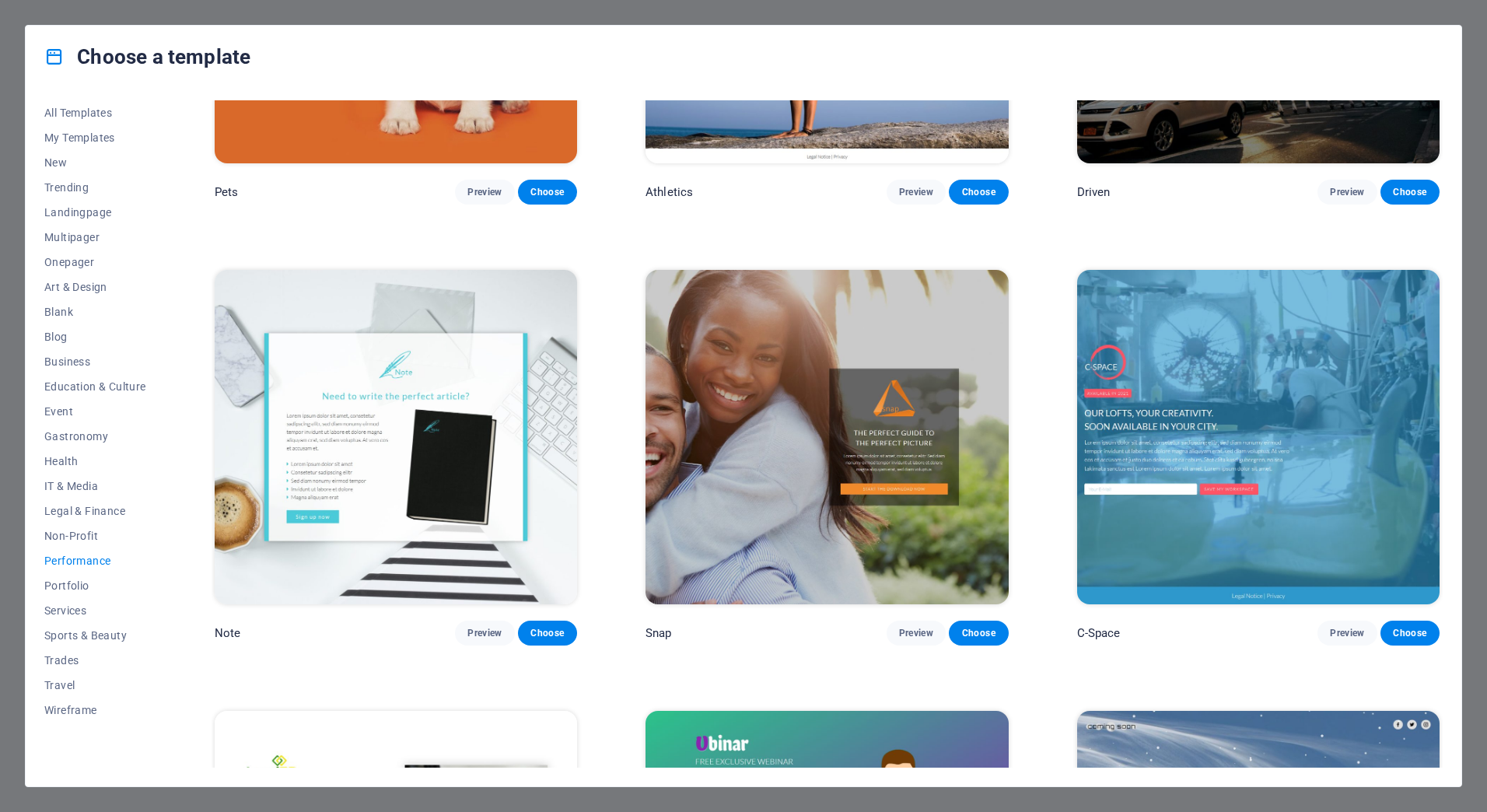
scroll to position [1244, 0]
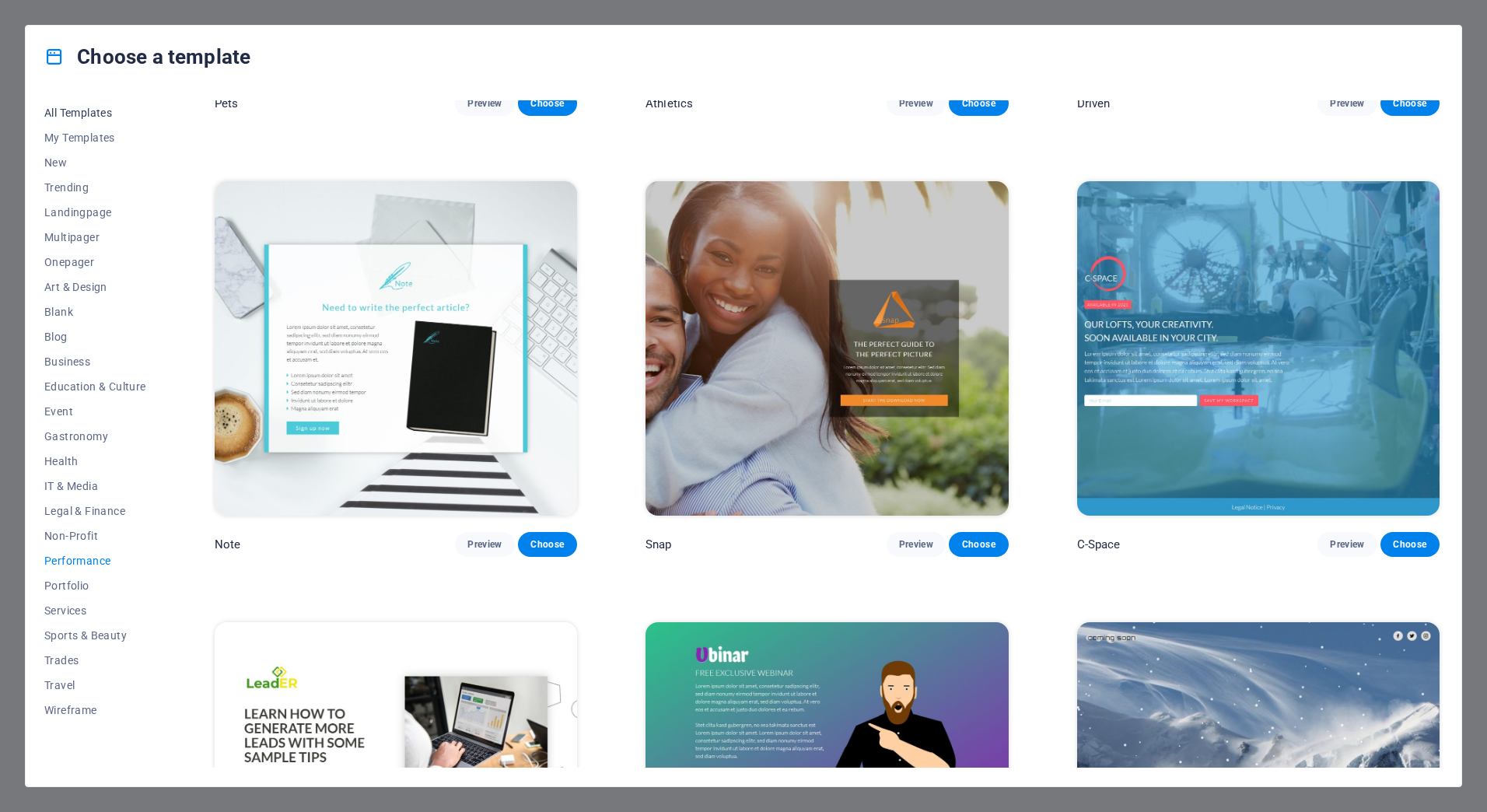
click at [108, 106] on span "All Templates" at bounding box center [95, 112] width 102 height 13
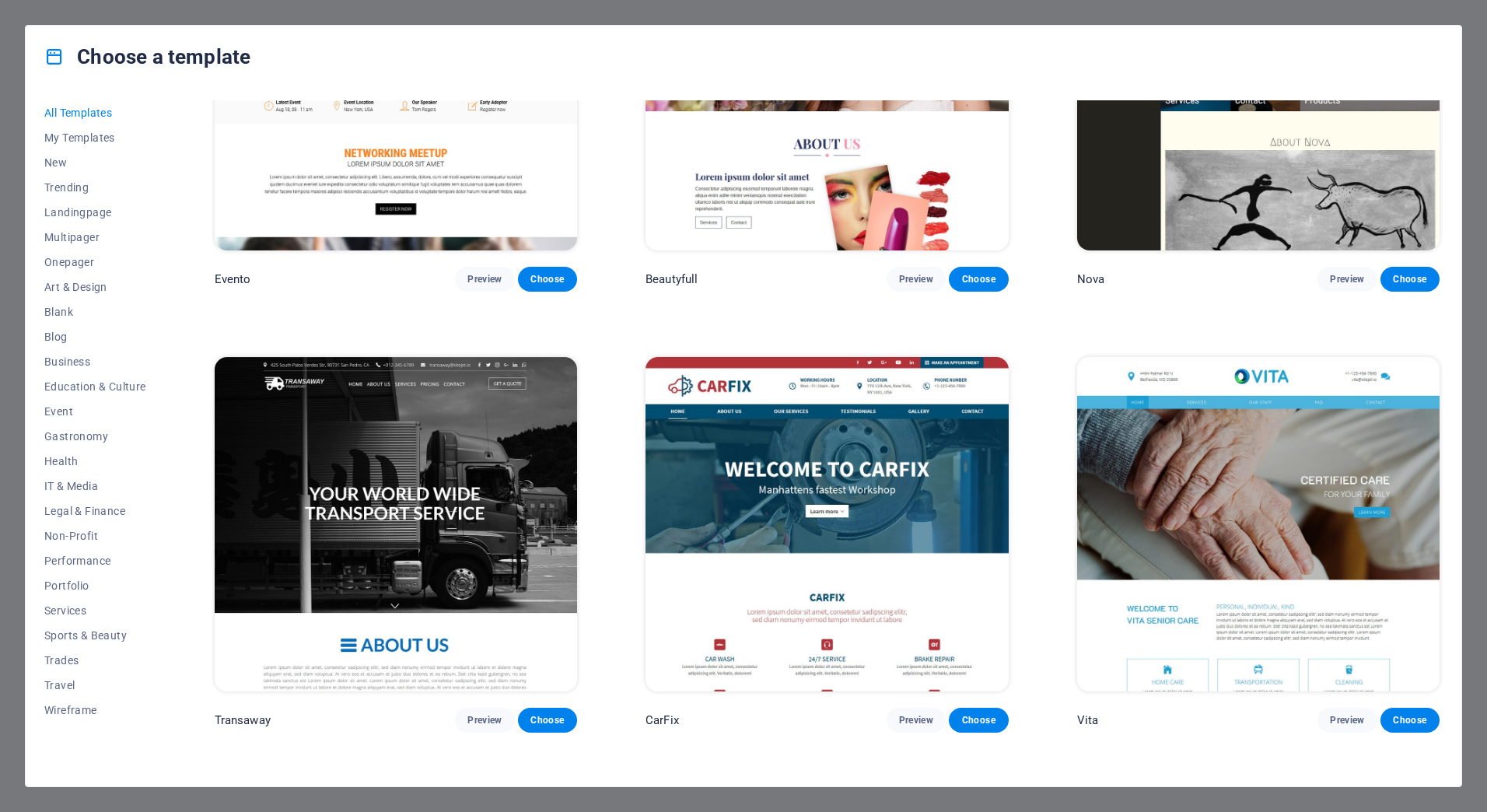
scroll to position [21430, 0]
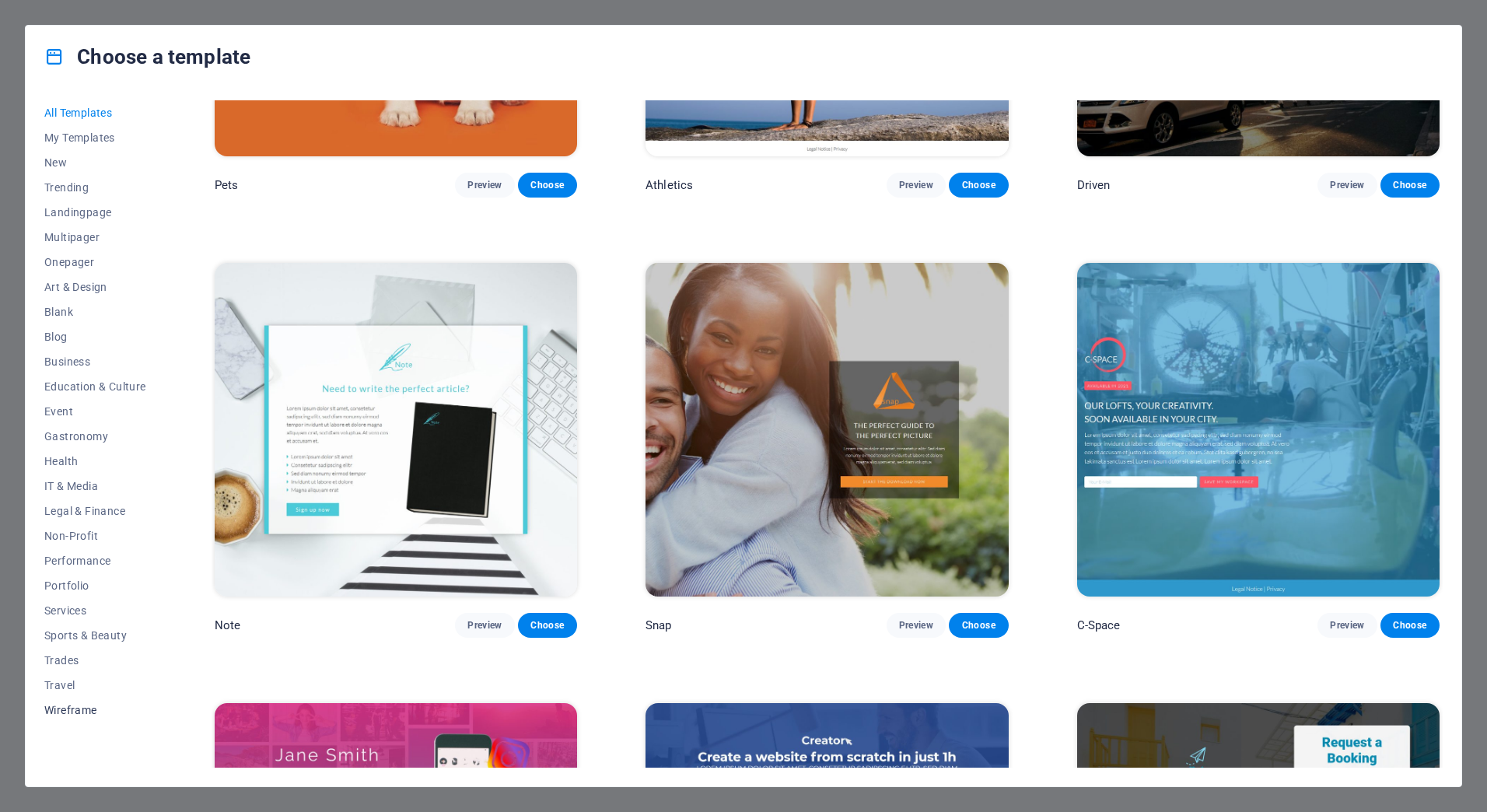
click at [82, 709] on span "Wireframe" at bounding box center [95, 710] width 102 height 13
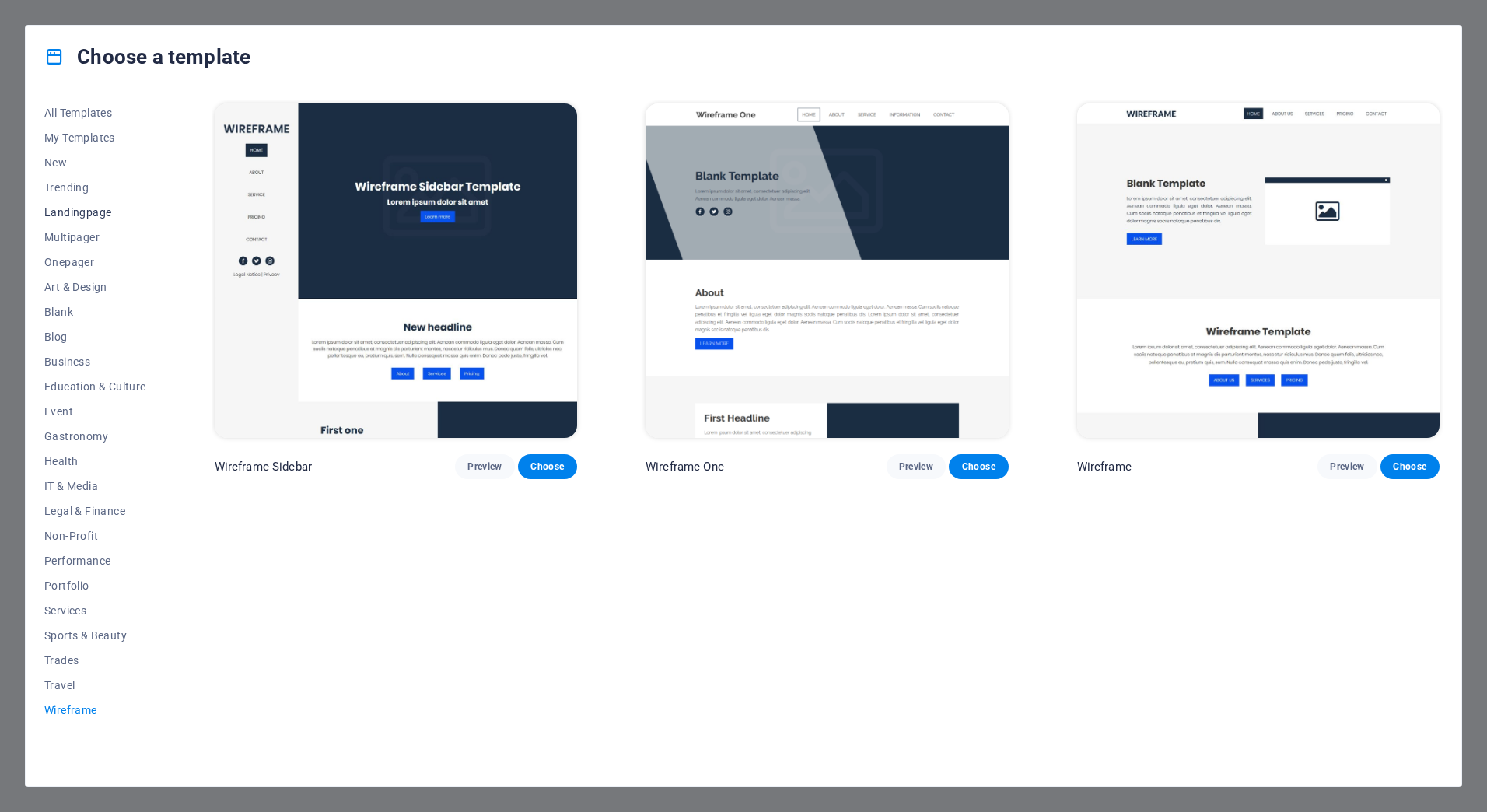
click at [102, 213] on span "Landingpage" at bounding box center [95, 212] width 102 height 13
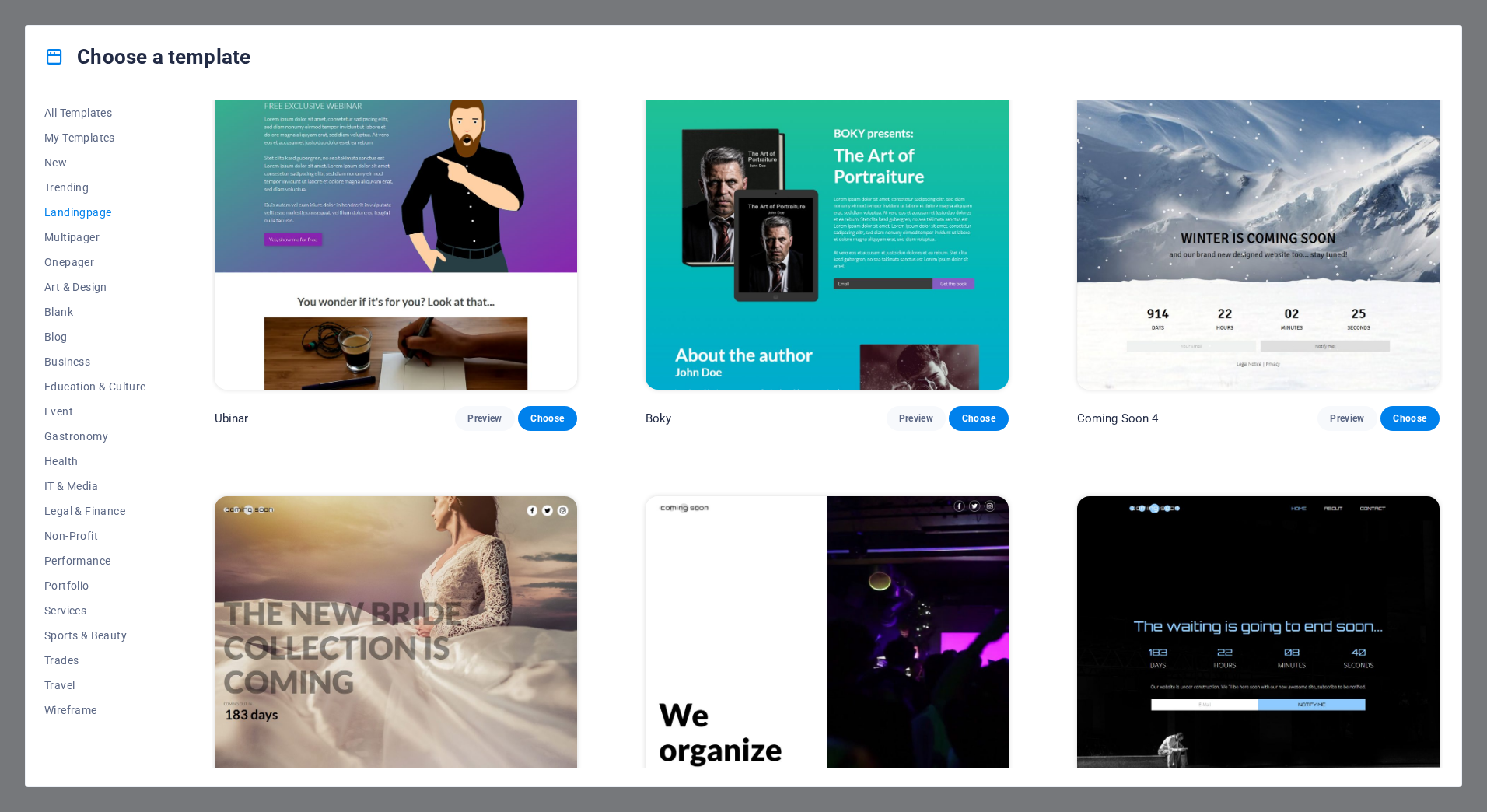
scroll to position [2987, 0]
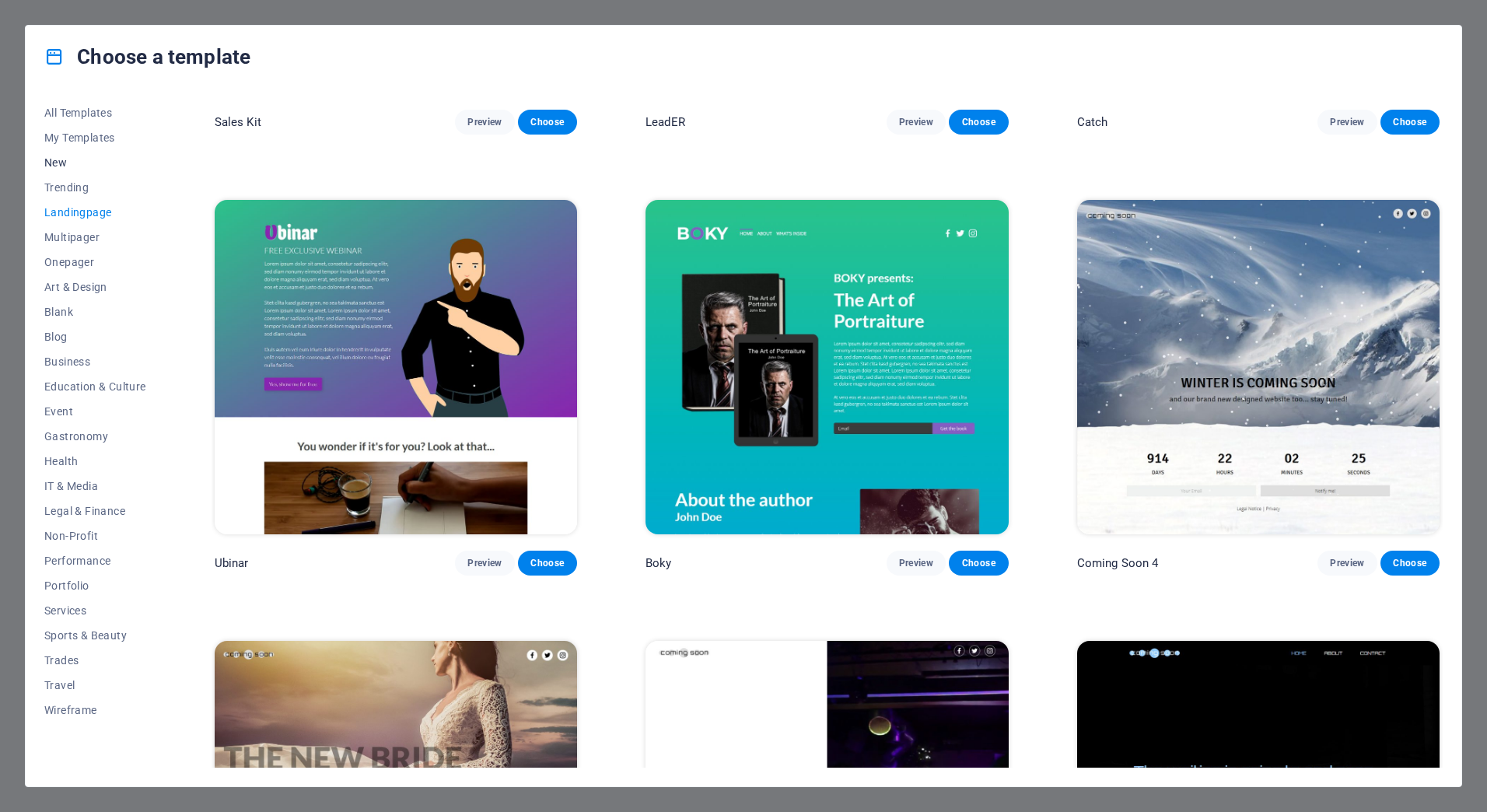
click at [66, 159] on span "New" at bounding box center [95, 163] width 102 height 13
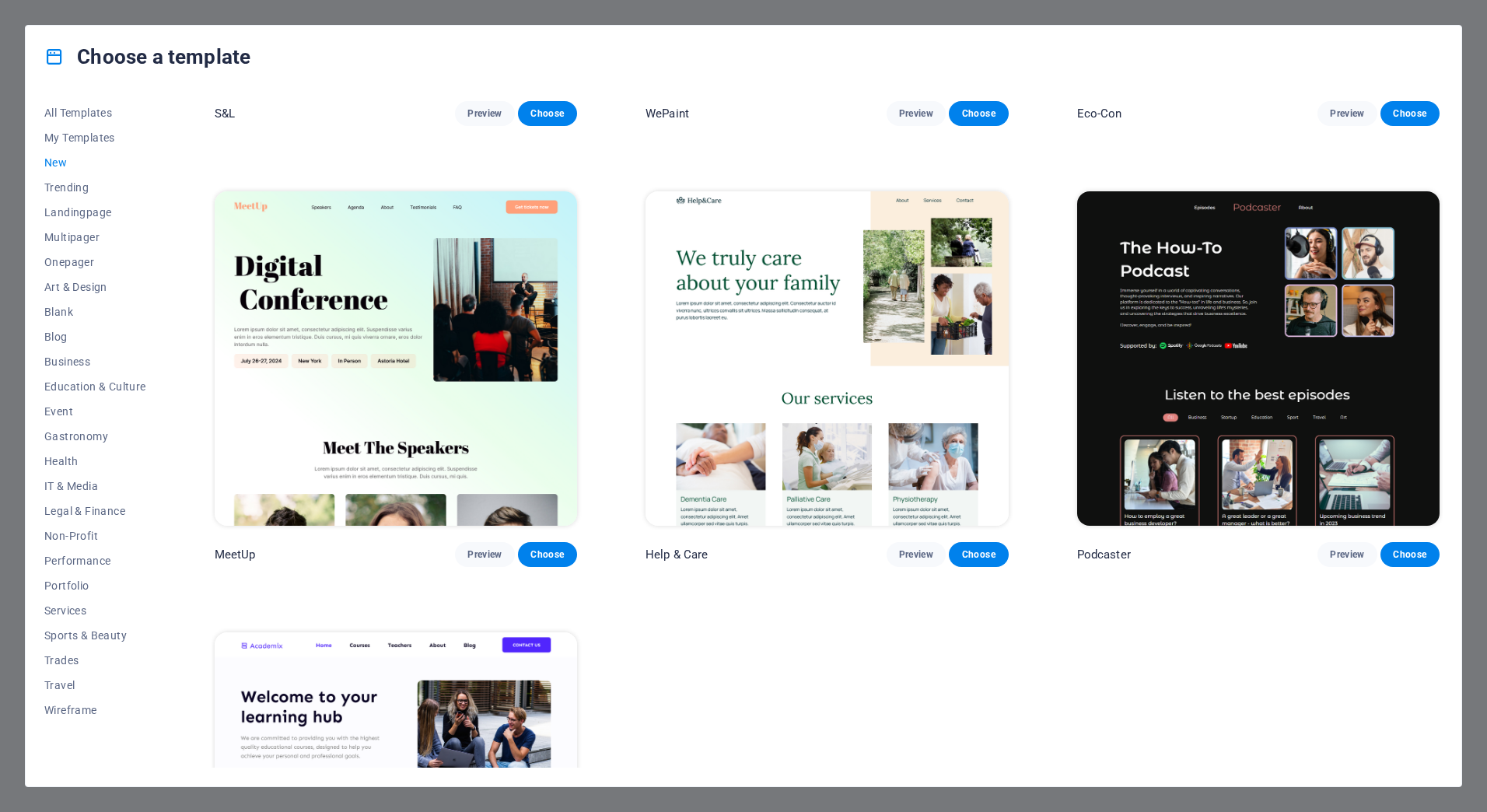
scroll to position [1232, 0]
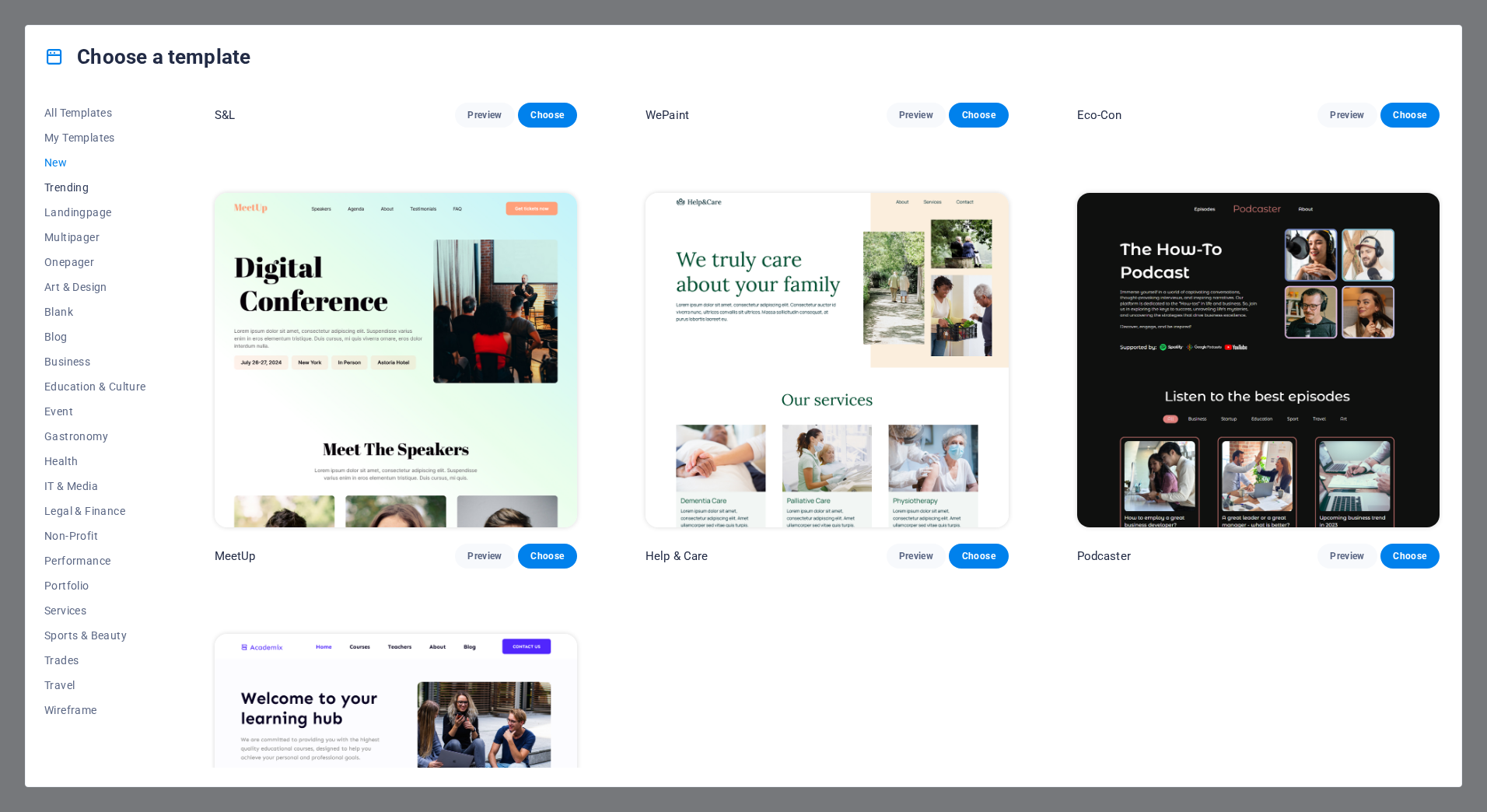
click at [77, 188] on span "Trending" at bounding box center [95, 187] width 102 height 13
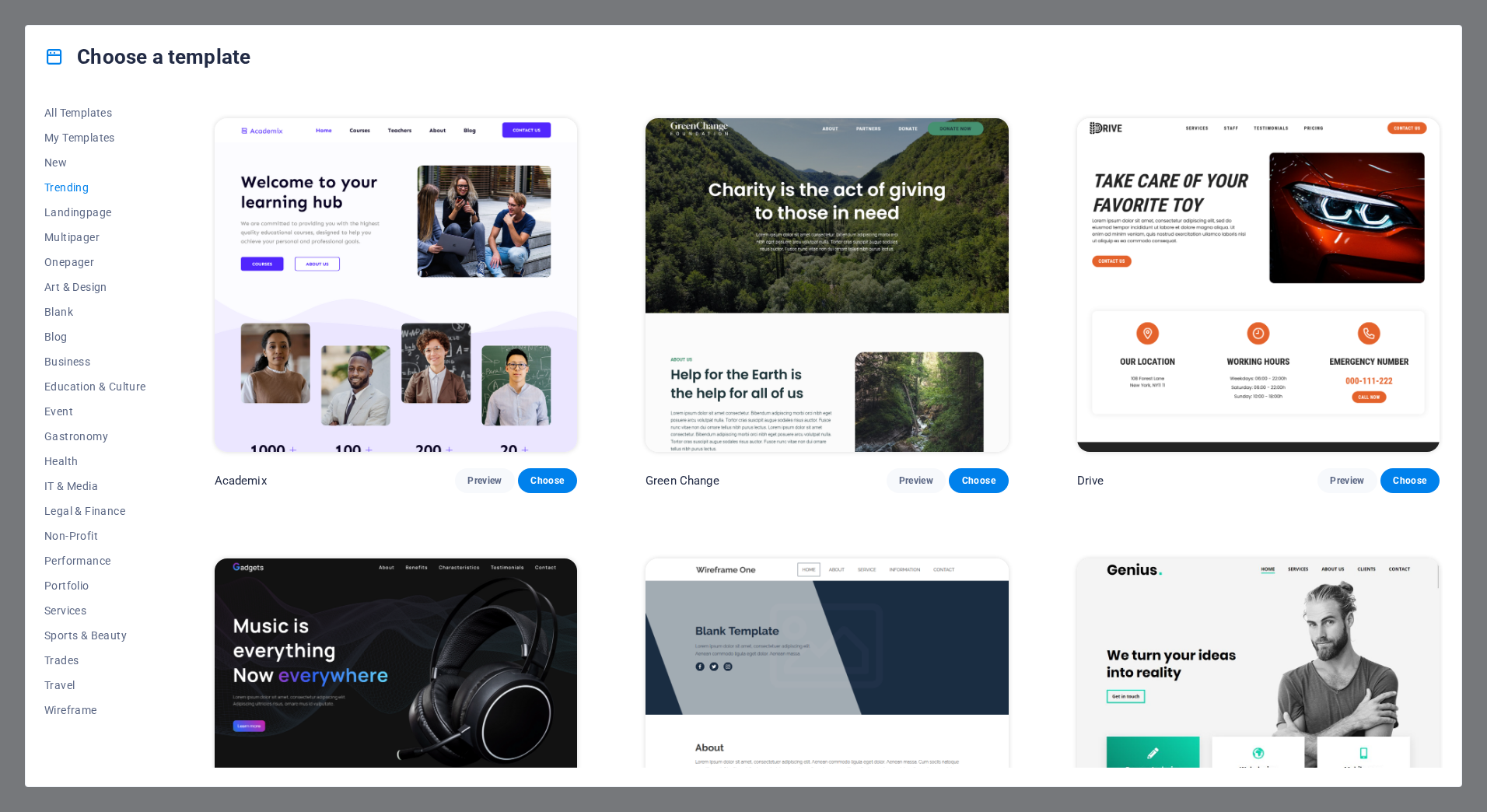
scroll to position [949, 0]
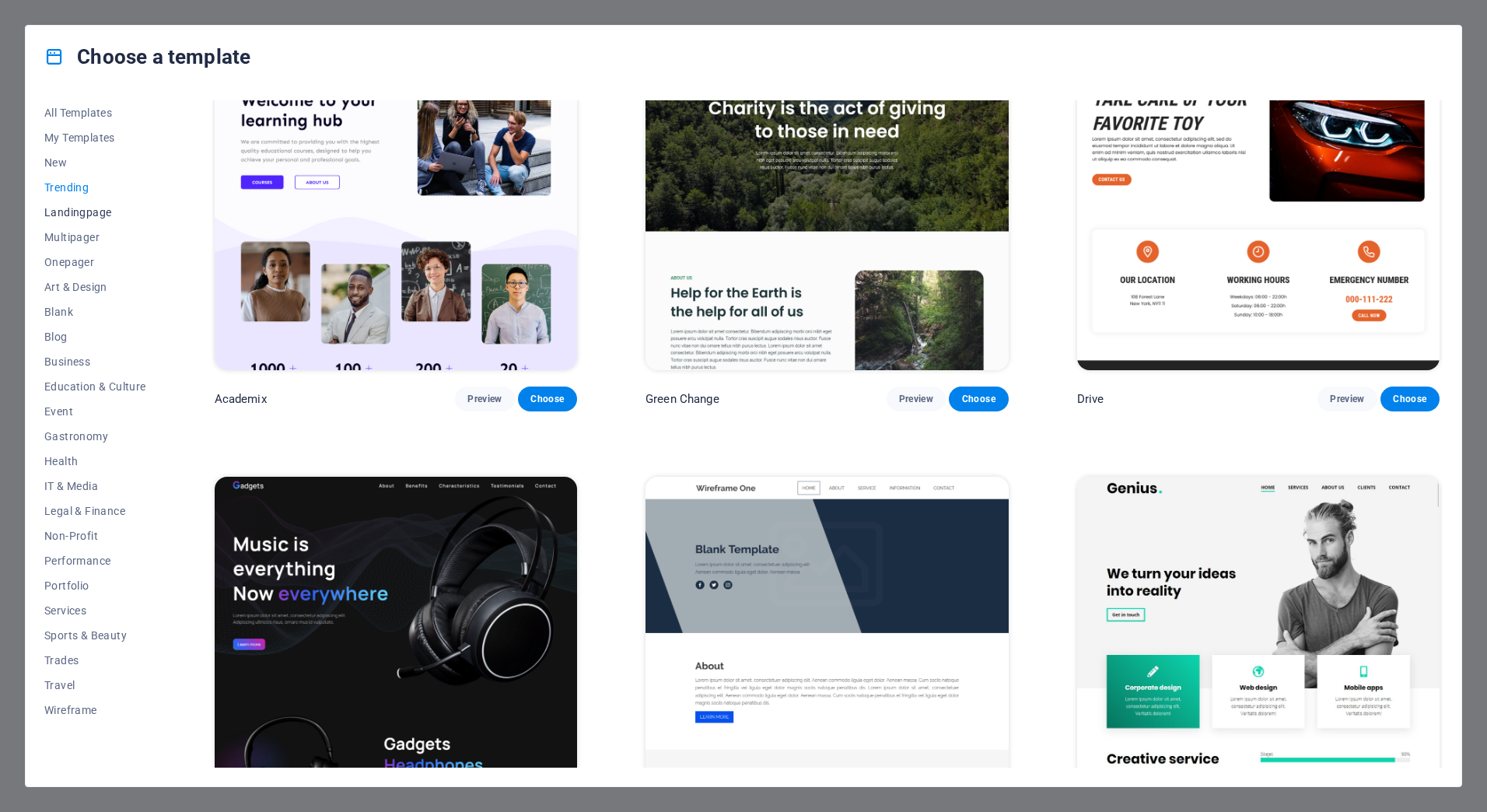
click at [90, 200] on button "Landingpage" at bounding box center [95, 212] width 102 height 25
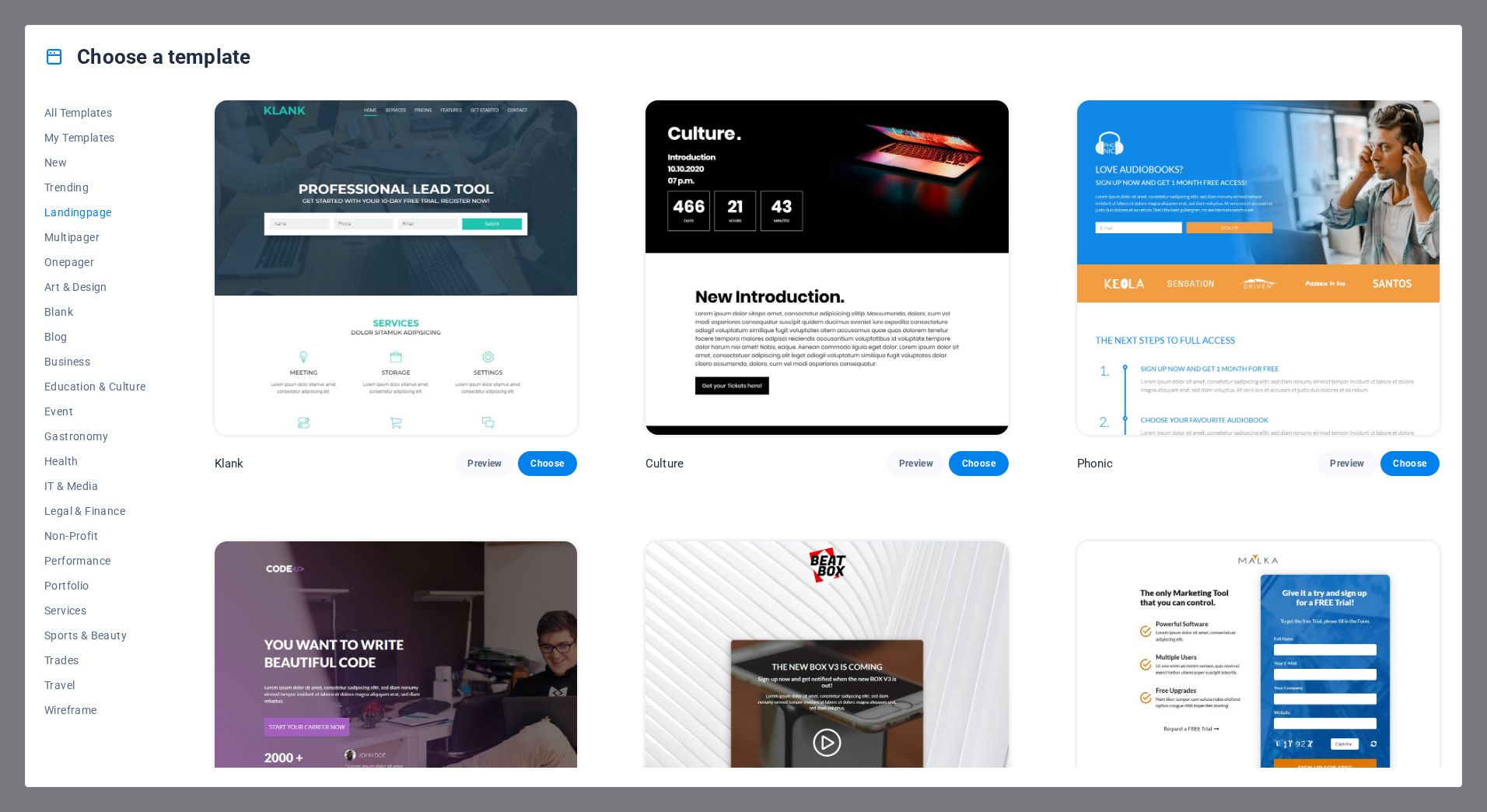
scroll to position [0, 0]
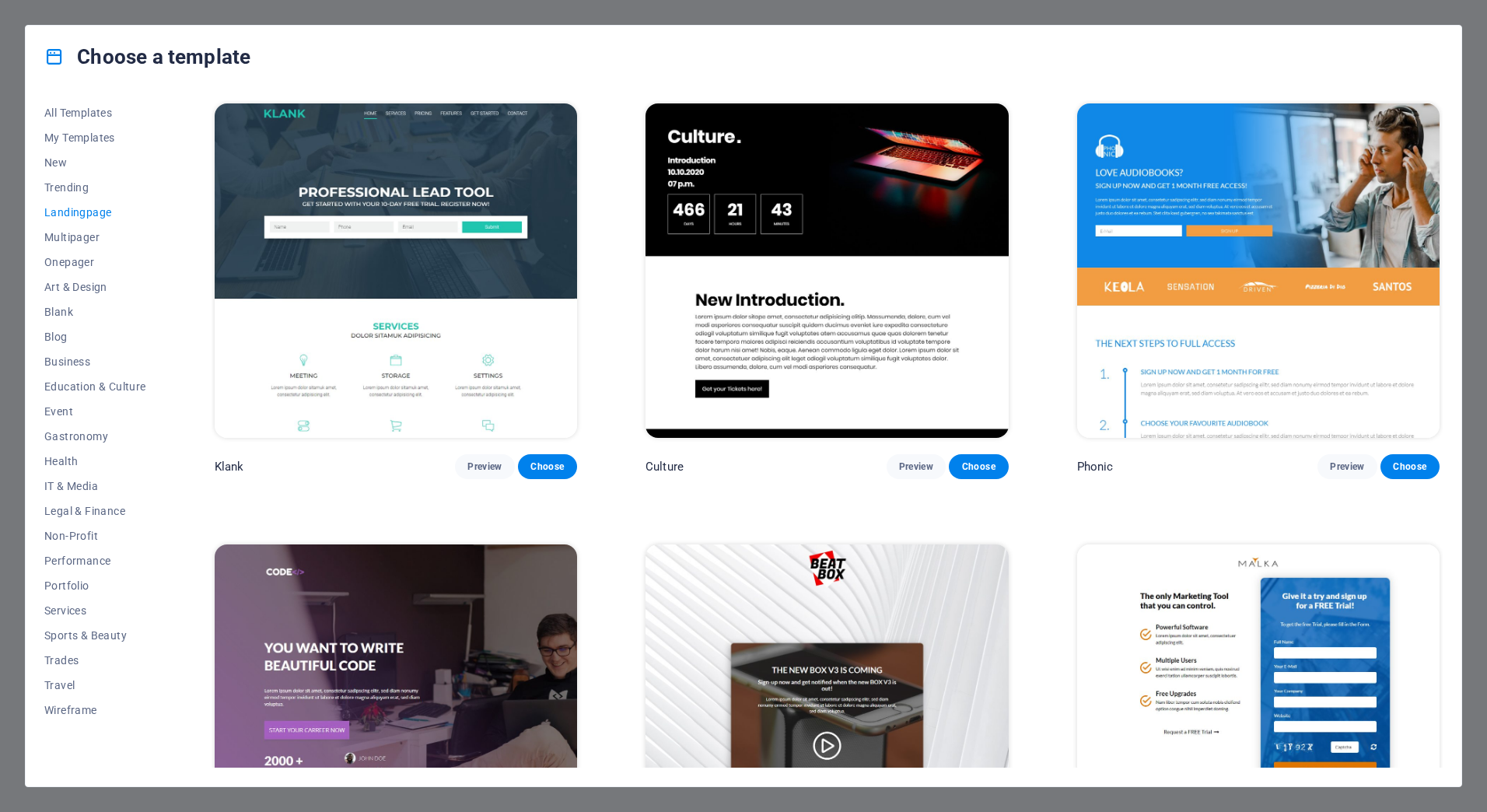
click at [445, 168] on img at bounding box center [395, 270] width 362 height 334
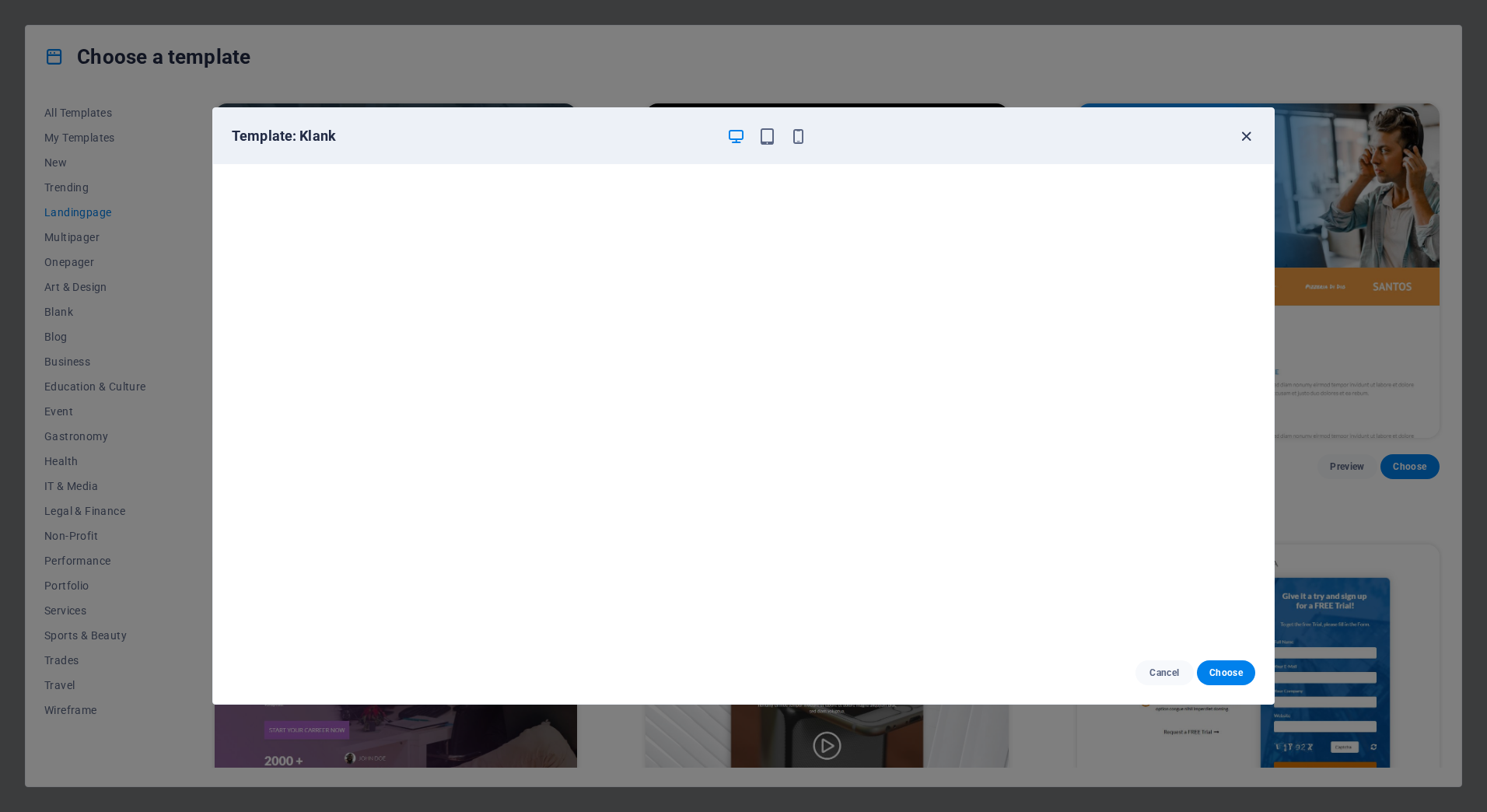
click at [1238, 142] on icon "button" at bounding box center [1246, 137] width 18 height 18
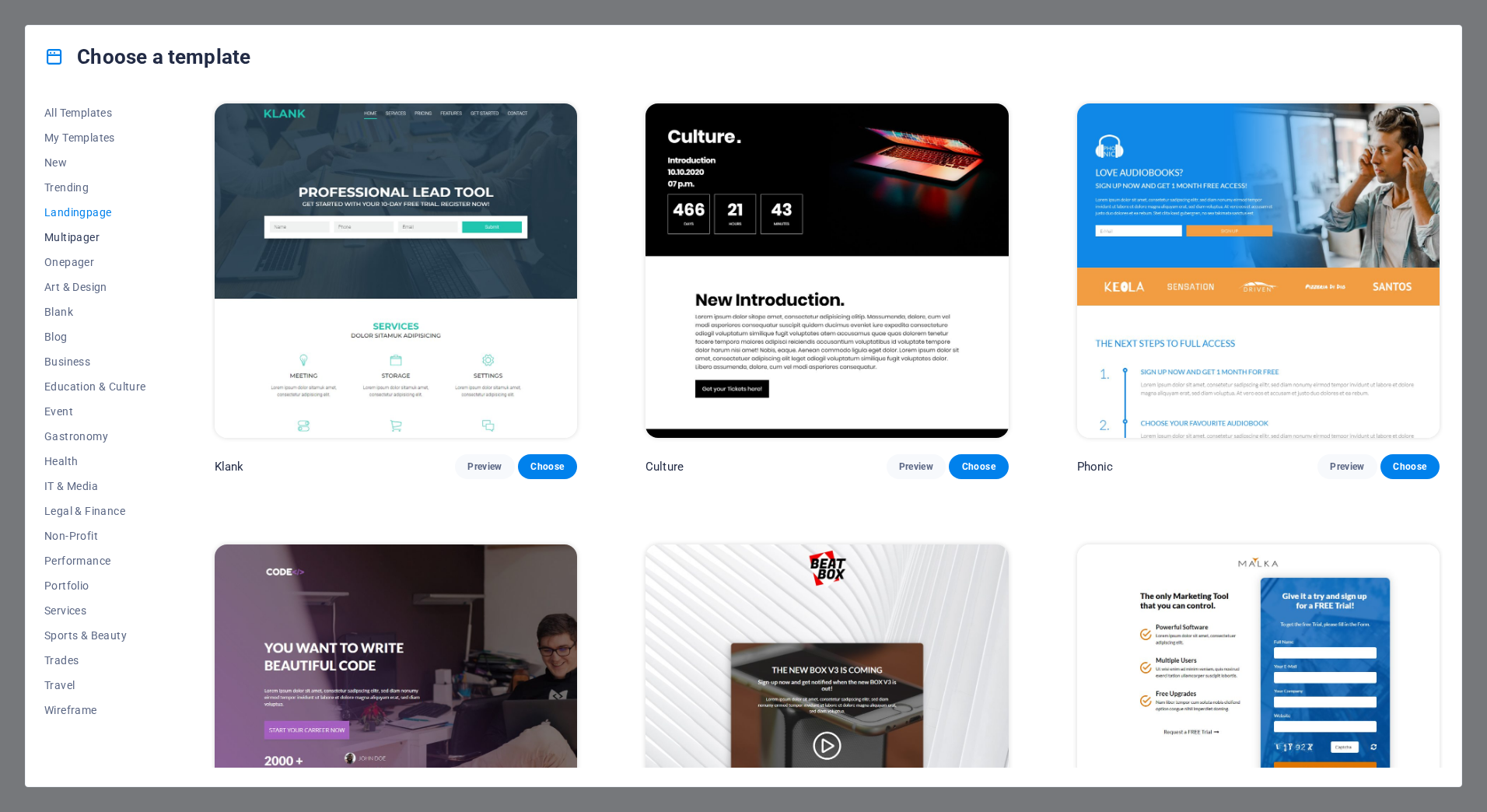
click at [66, 234] on span "Multipager" at bounding box center [95, 237] width 102 height 13
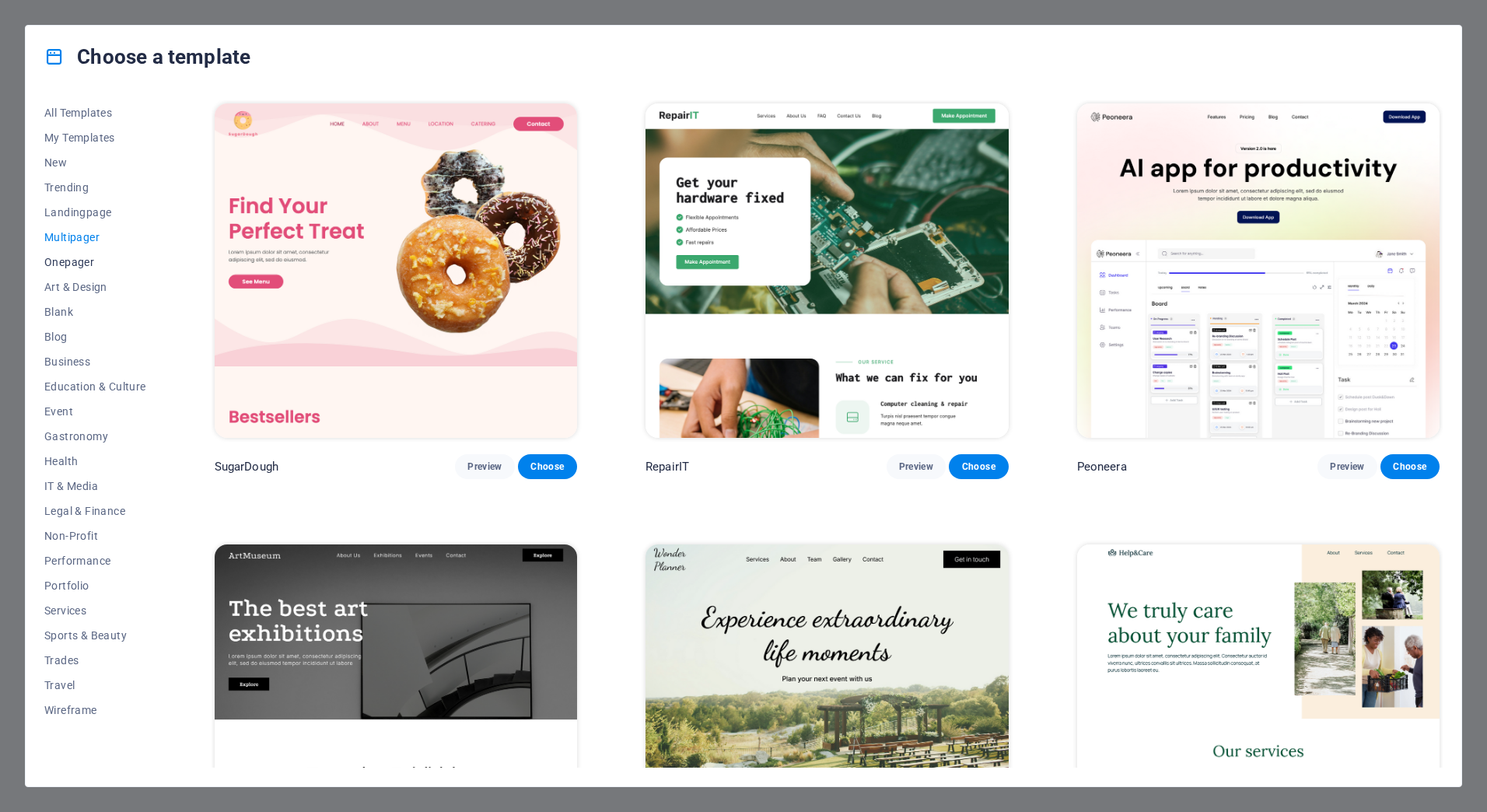
click at [77, 265] on span "Onepager" at bounding box center [95, 262] width 102 height 13
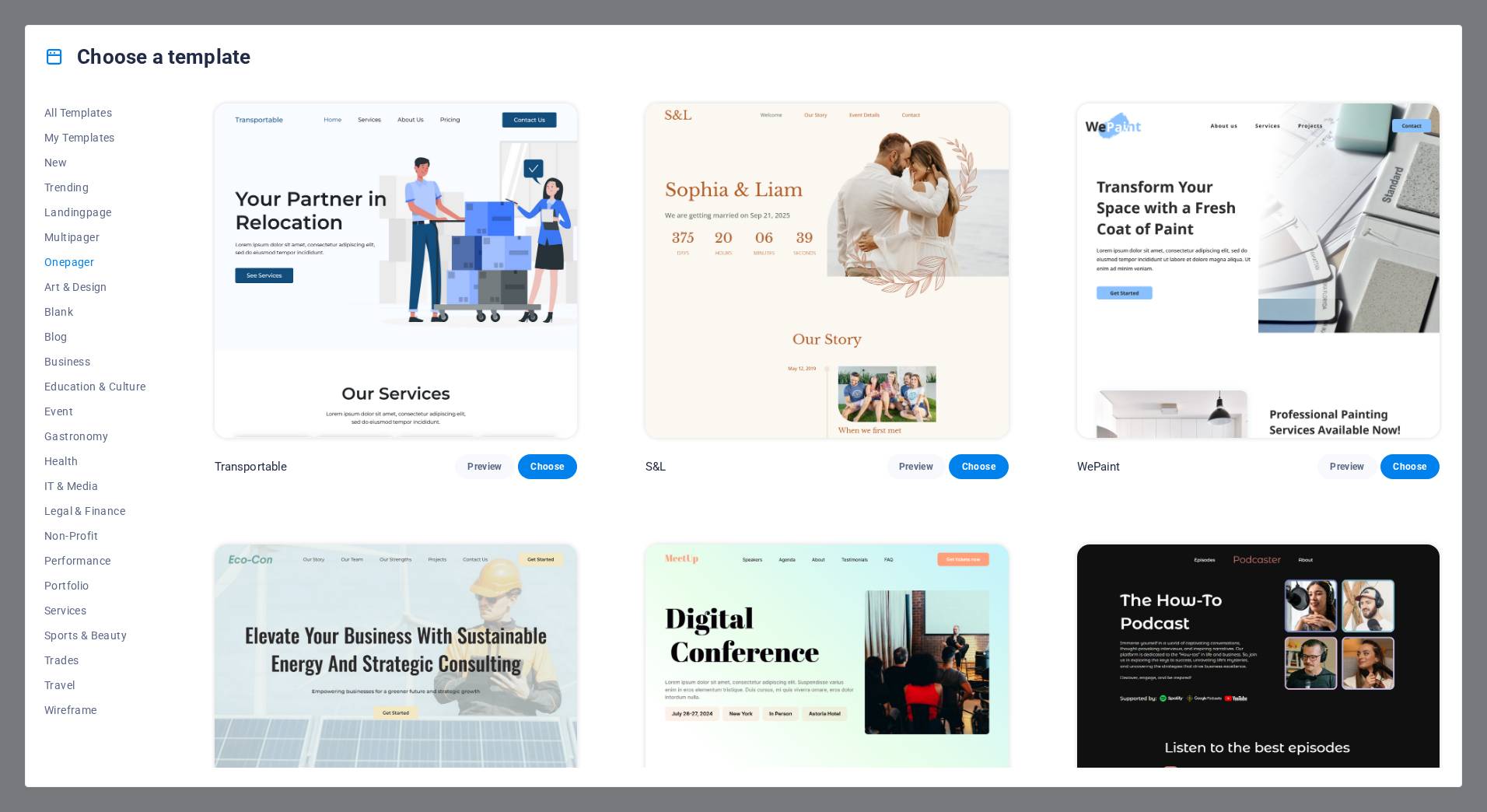
click at [455, 339] on img at bounding box center [395, 270] width 362 height 334
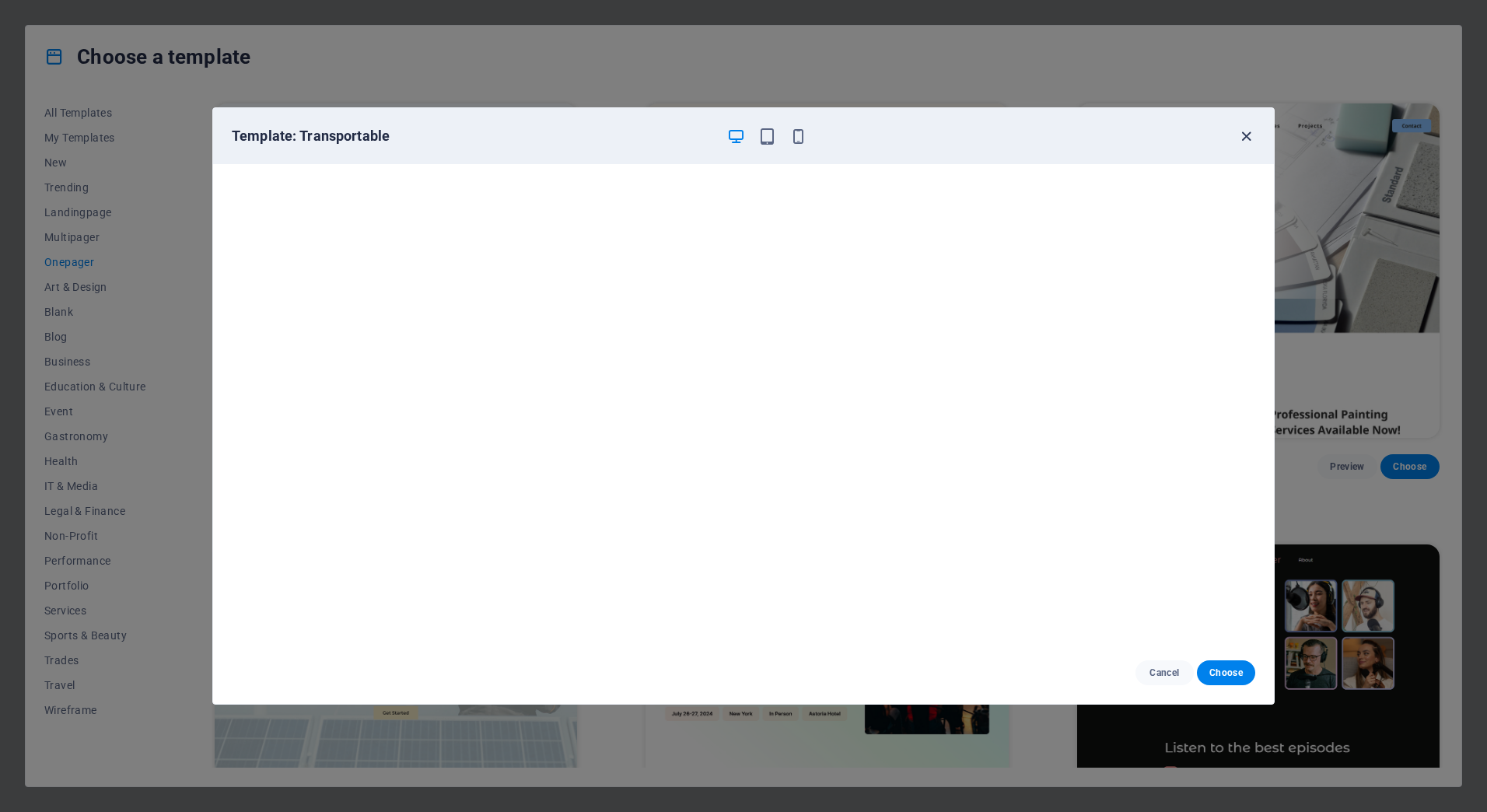
click at [1248, 137] on icon "button" at bounding box center [1246, 137] width 18 height 18
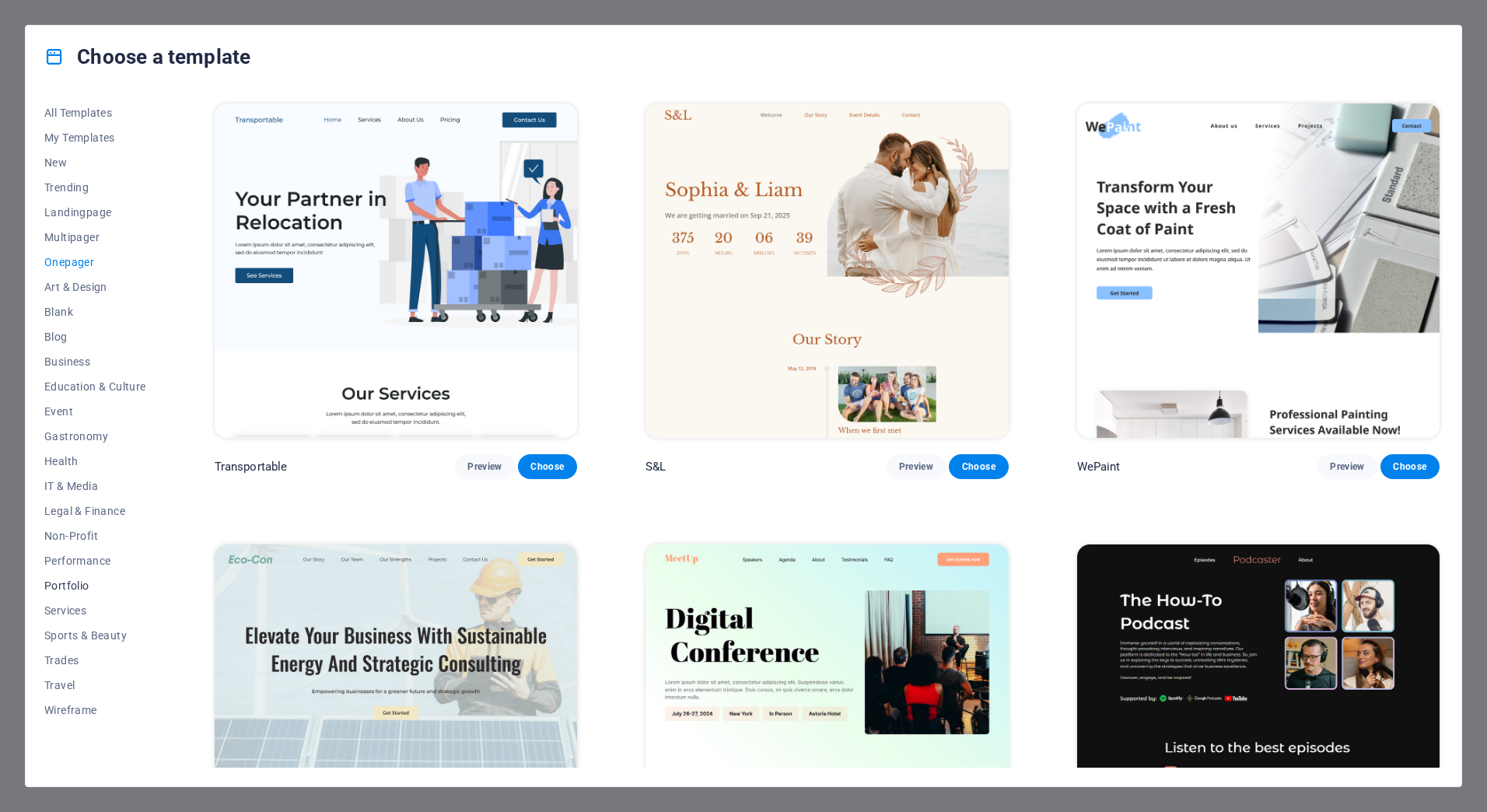
click at [66, 591] on span "Portfolio" at bounding box center [95, 585] width 102 height 13
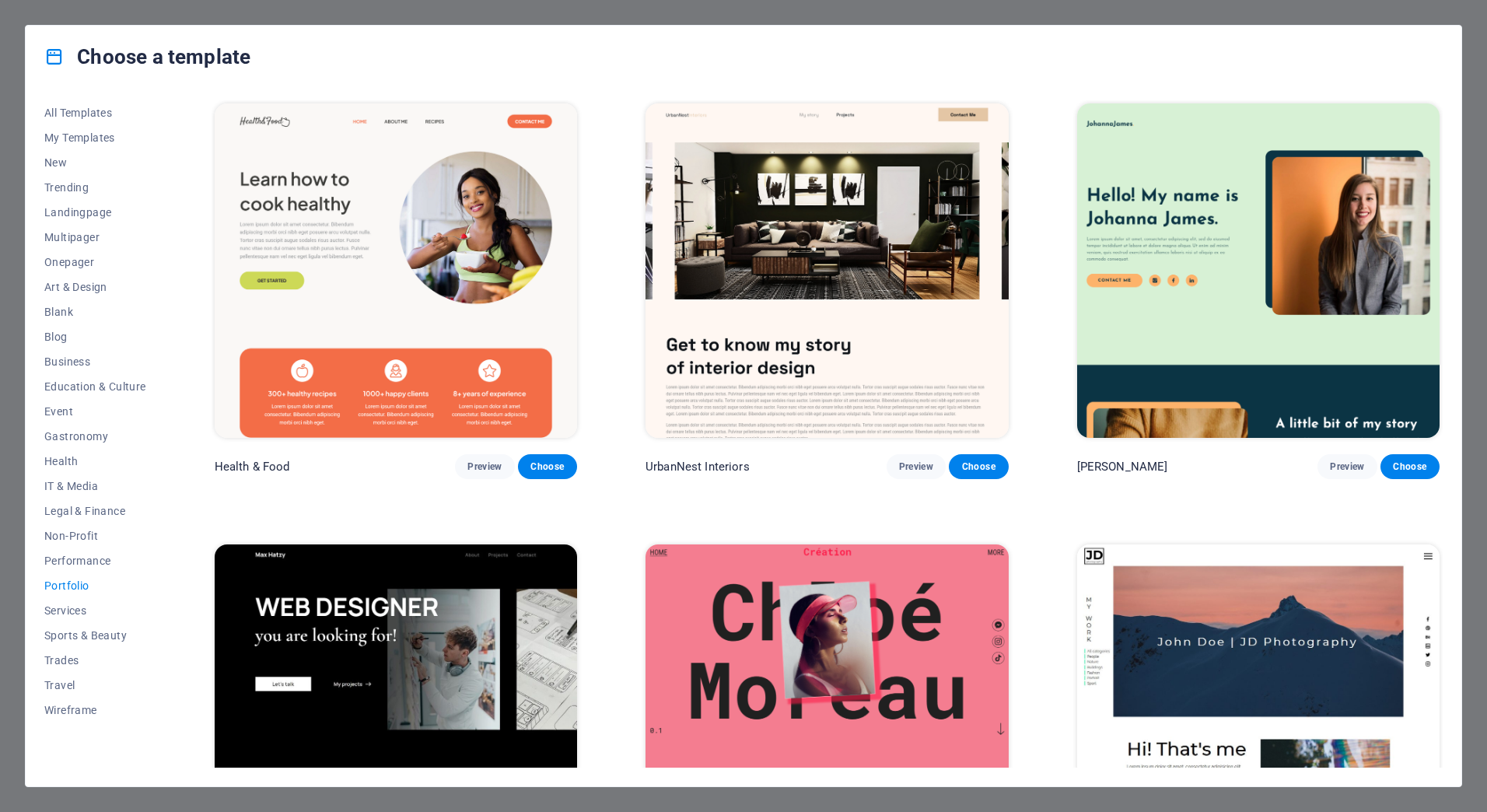
click at [1230, 295] on img at bounding box center [1258, 270] width 362 height 334
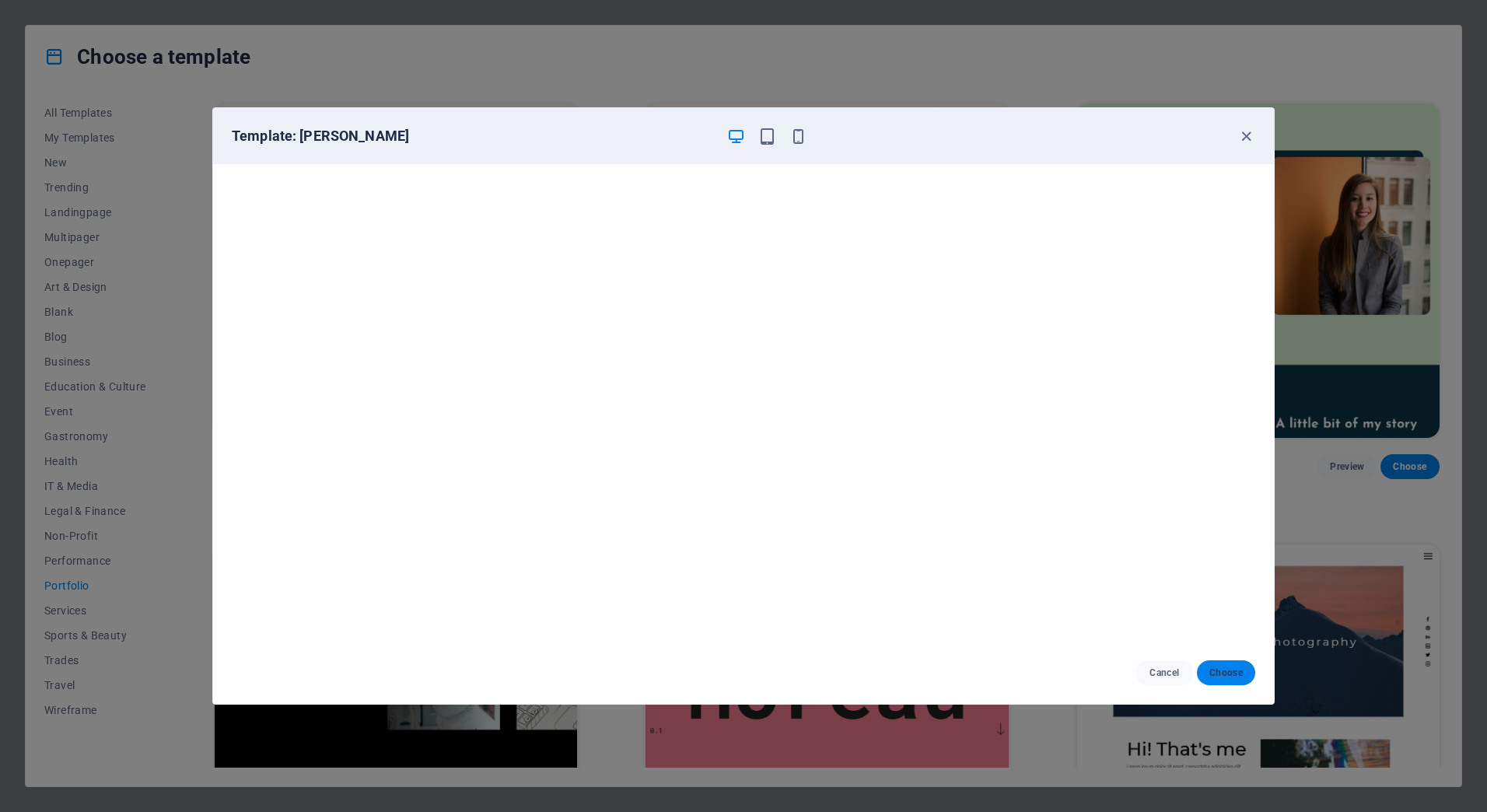
click at [1252, 675] on button "Choose" at bounding box center [1226, 672] width 59 height 25
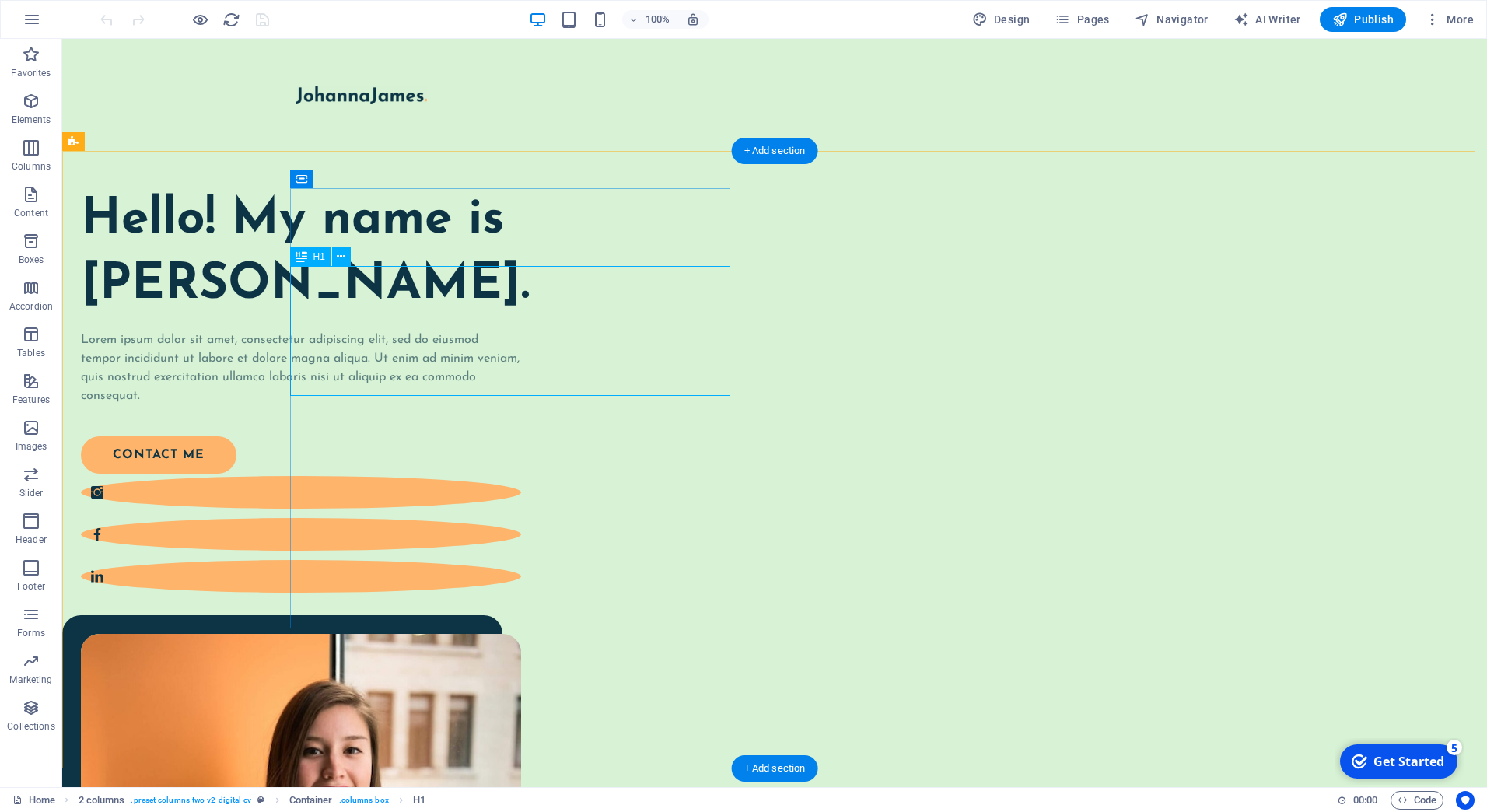
click at [319, 287] on div "Hello! My name is [PERSON_NAME]." at bounding box center [302, 253] width 440 height 129
click at [308, 287] on div "Hello! My name is [PERSON_NAME]." at bounding box center [302, 253] width 440 height 129
click at [413, 293] on div "Hello! My name is [PERSON_NAME]." at bounding box center [302, 253] width 440 height 129
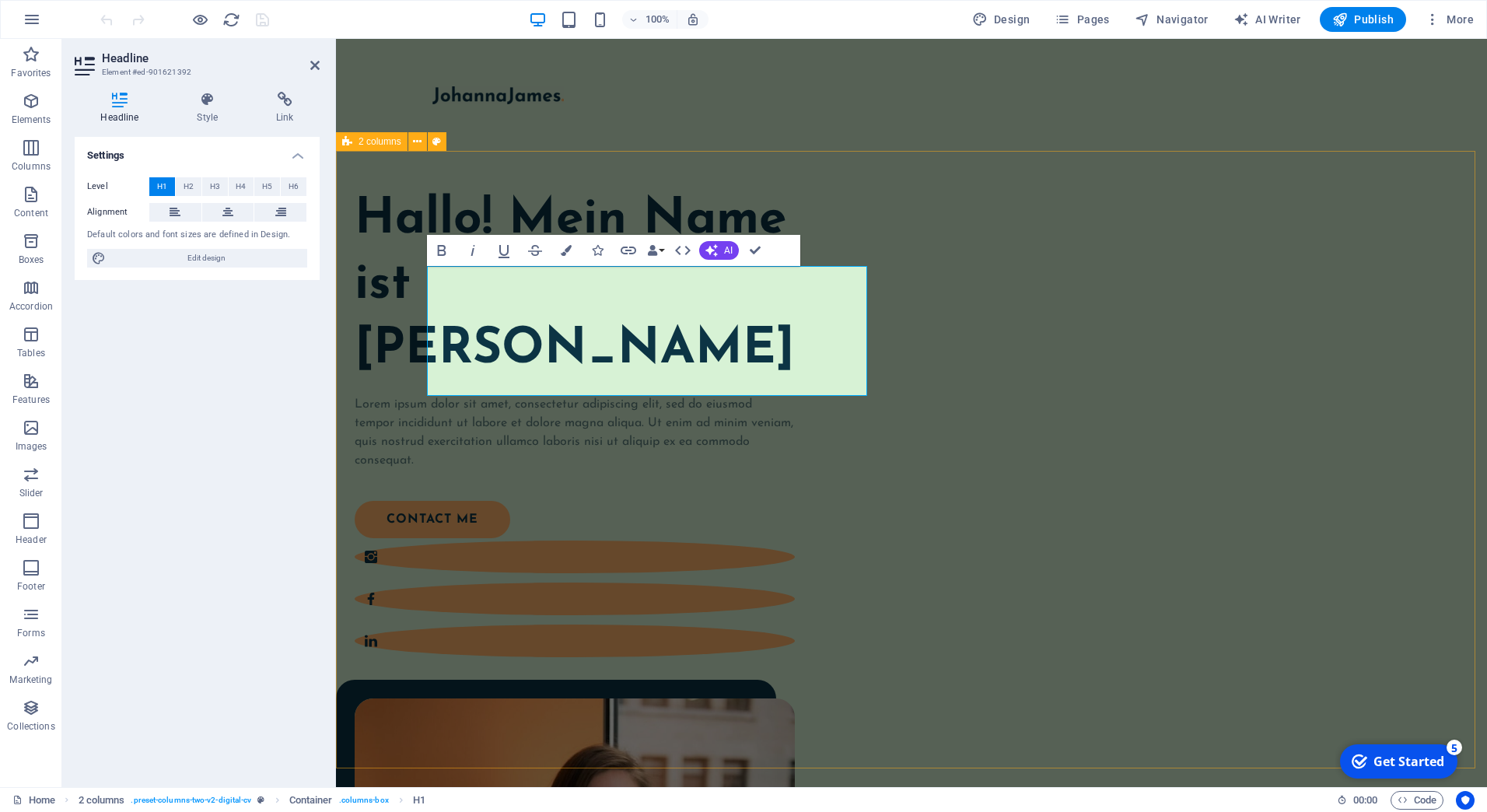
click at [784, 684] on div "Hallo! Mein Name ist [PERSON_NAME] Lorem ipsum dolor sit amet, consectetur adip…" at bounding box center [912, 714] width 1151 height 1127
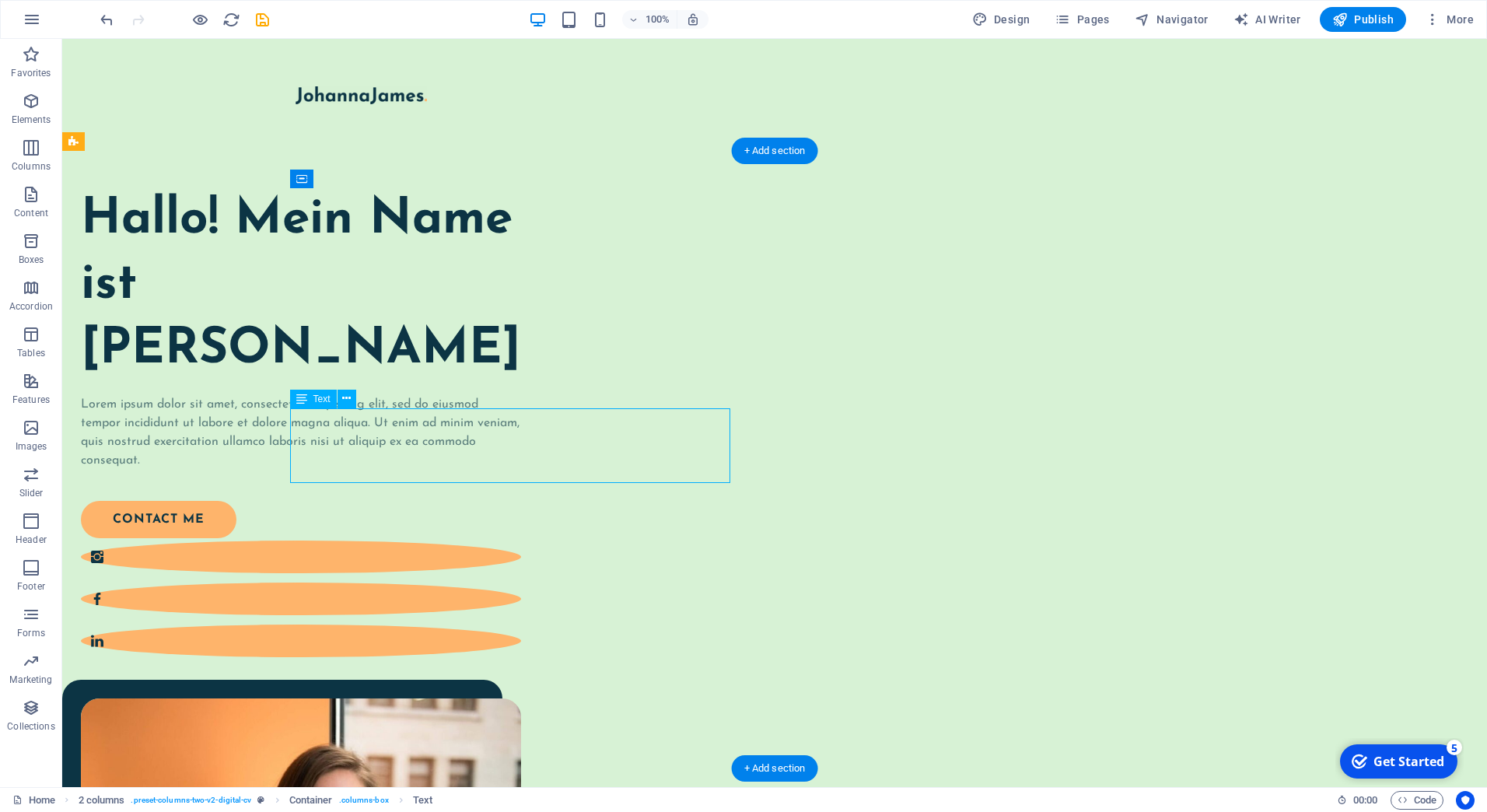
drag, startPoint x: 412, startPoint y: 472, endPoint x: 296, endPoint y: 429, distance: 123.7
click at [296, 429] on div "Lorem ipsum dolor sit amet, consectetur adipiscing elit, sed do eiusmod tempor …" at bounding box center [302, 431] width 440 height 74
click at [298, 416] on div "Lorem ipsum dolor sit amet, consectetur adipiscing elit, sed do eiusmod tempor …" at bounding box center [302, 431] width 440 height 74
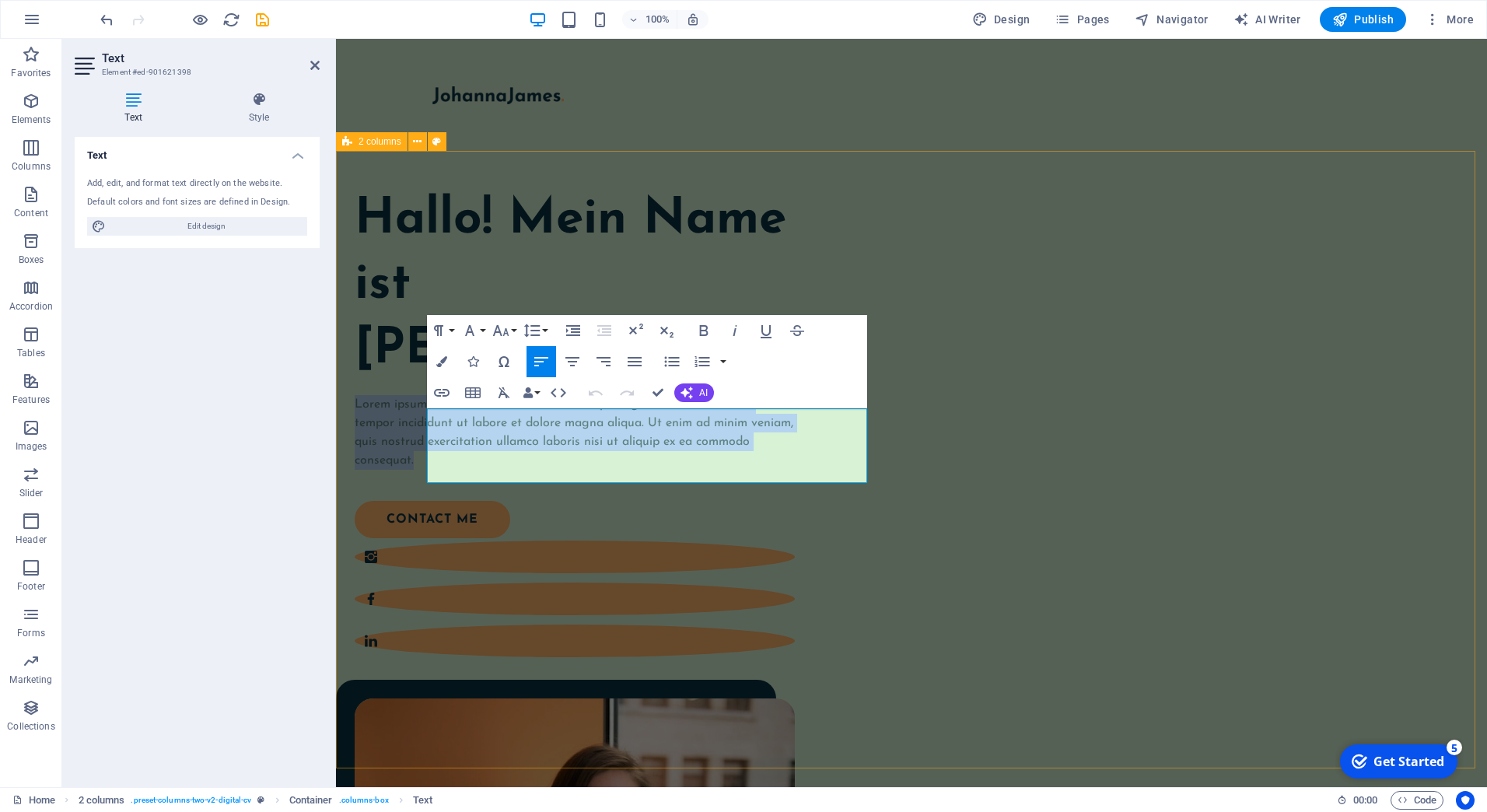
drag, startPoint x: 546, startPoint y: 476, endPoint x: 425, endPoint y: 415, distance: 135.5
click at [425, 415] on div "Hallo! Mein Name ist [PERSON_NAME] Lorem ipsum dolor sit amet, consectetur adip…" at bounding box center [912, 714] width 1151 height 1127
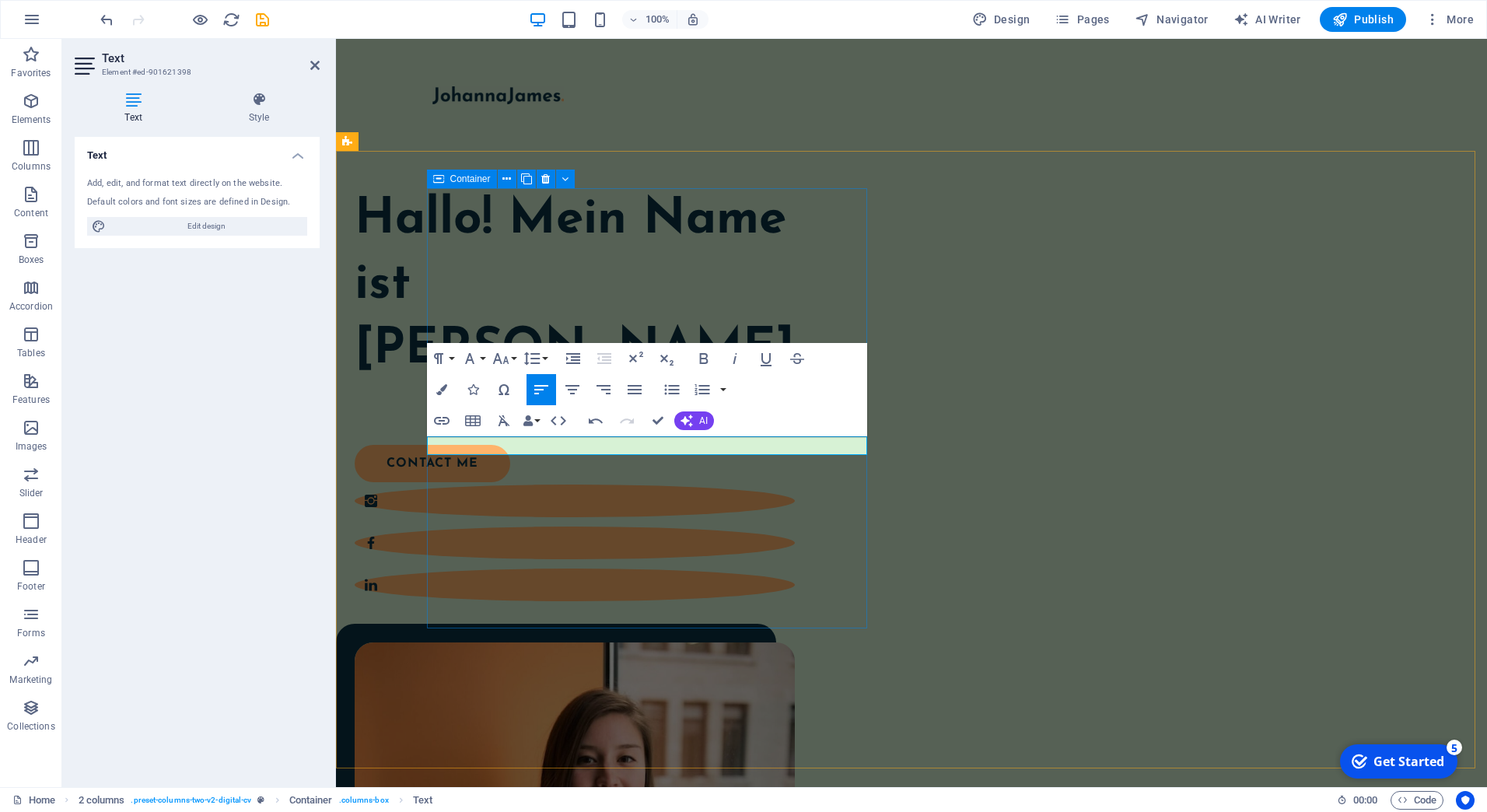
click at [809, 636] on div "Hallo! Mein Name ist [PERSON_NAME] contact me" at bounding box center [912, 686] width 1151 height 1071
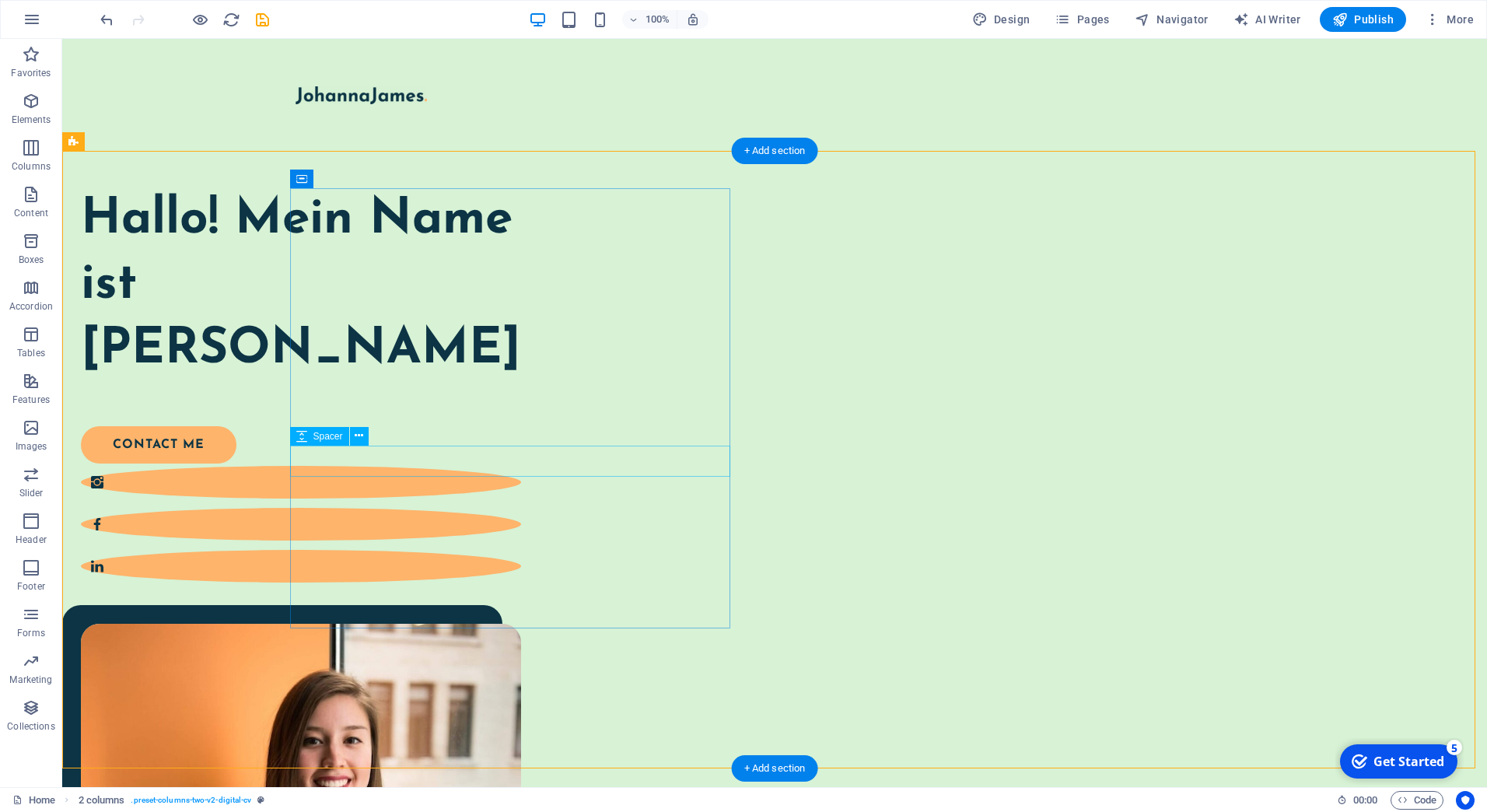
click at [369, 426] on div at bounding box center [302, 409] width 440 height 31
select select "px"
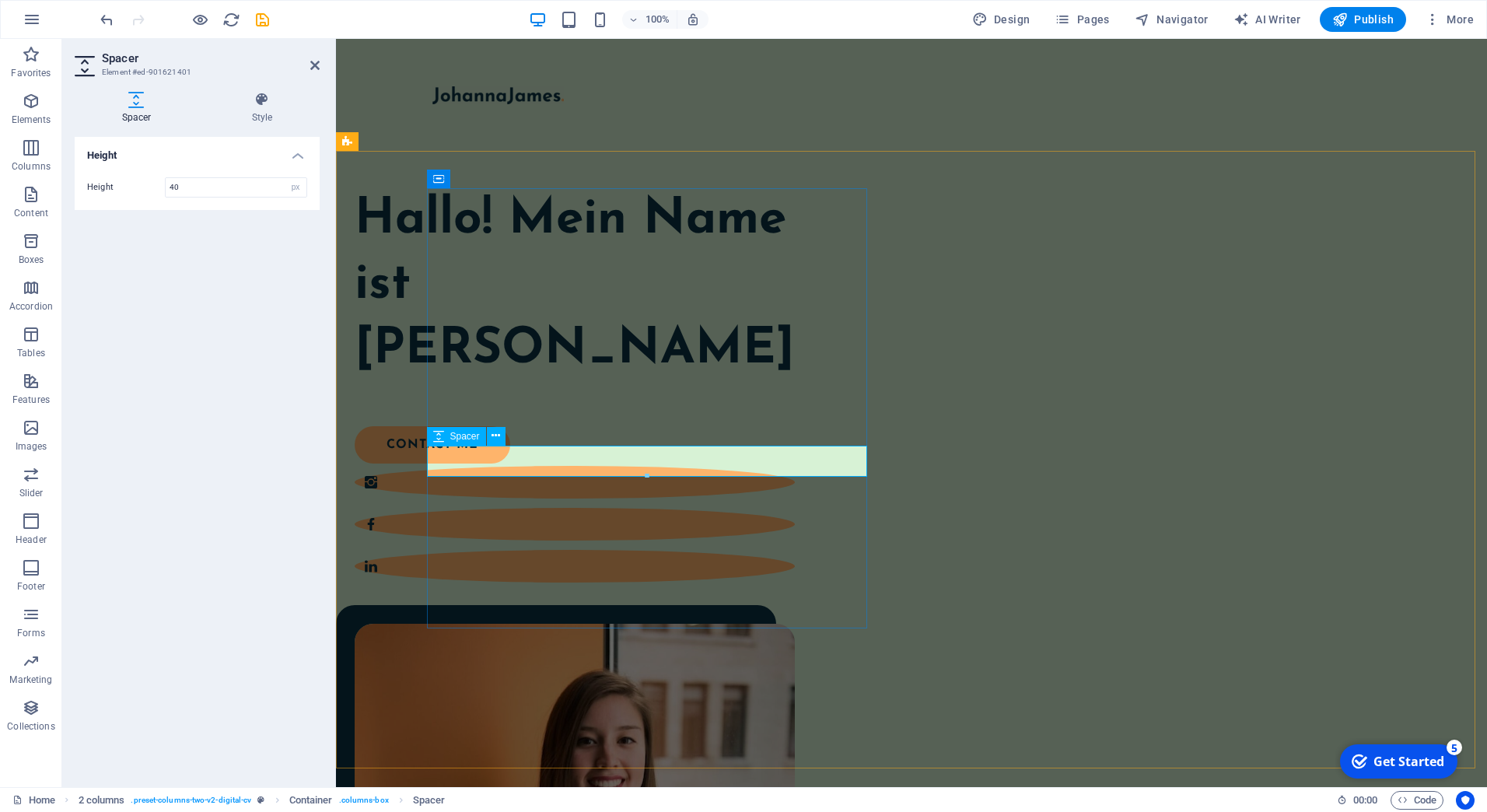
click at [590, 426] on div at bounding box center [575, 409] width 440 height 31
click at [321, 65] on aside "Spacer Element #ed-901621401 Spacer Style Height Height 40 px rem vh vw 2 colum…" at bounding box center [199, 412] width 274 height 748
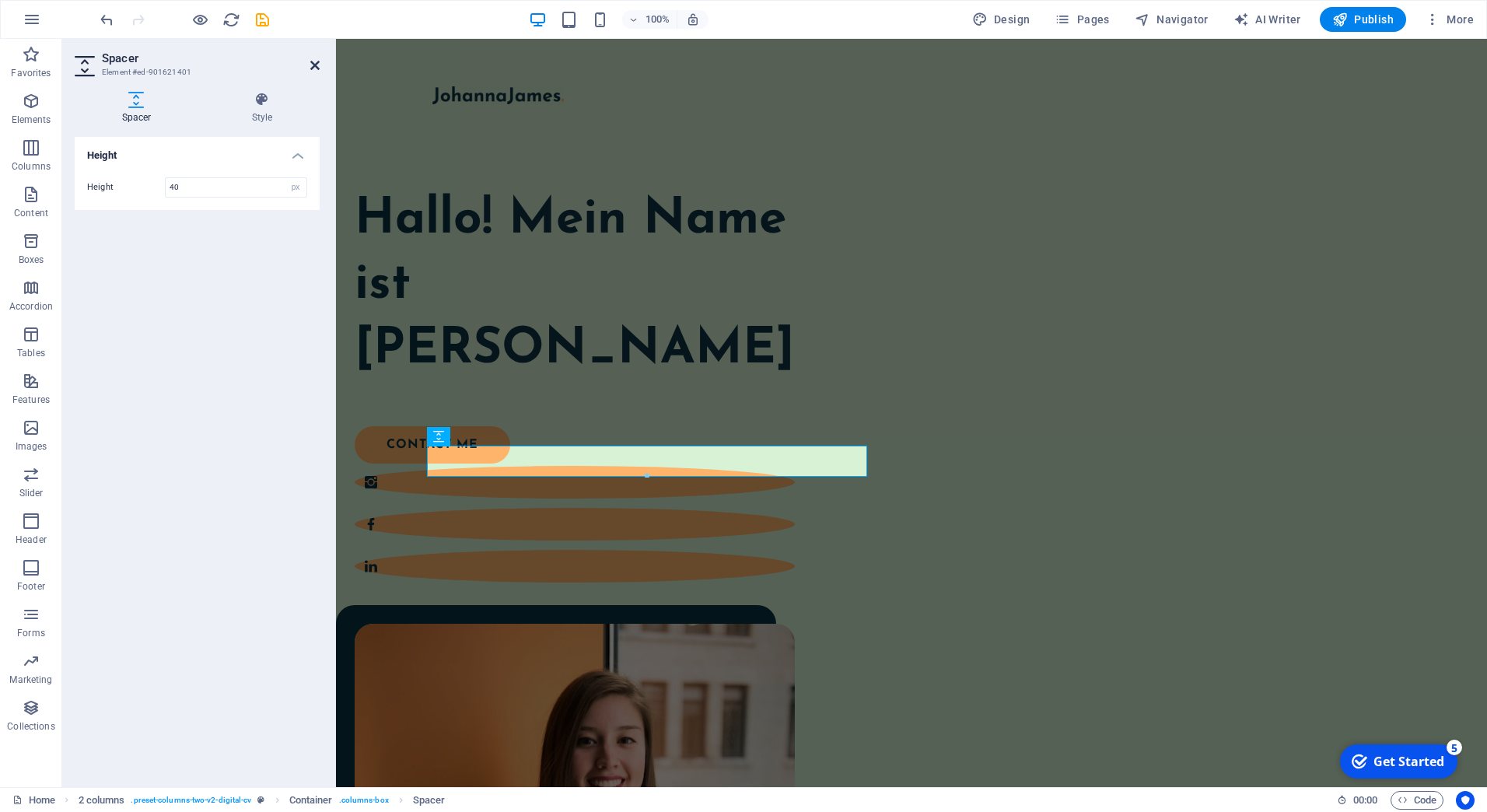
click at [312, 59] on icon at bounding box center [314, 65] width 9 height 13
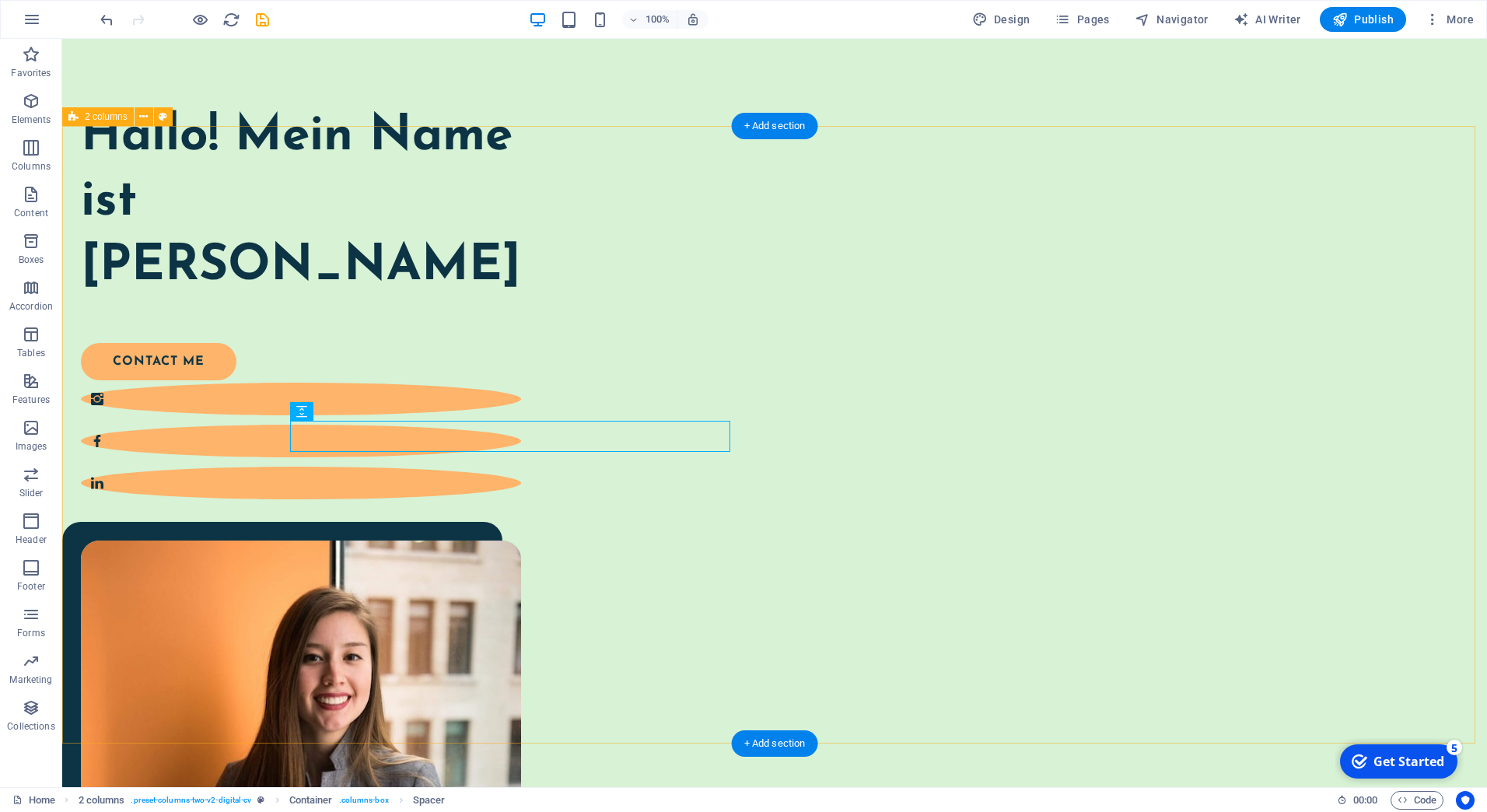
scroll to position [156, 0]
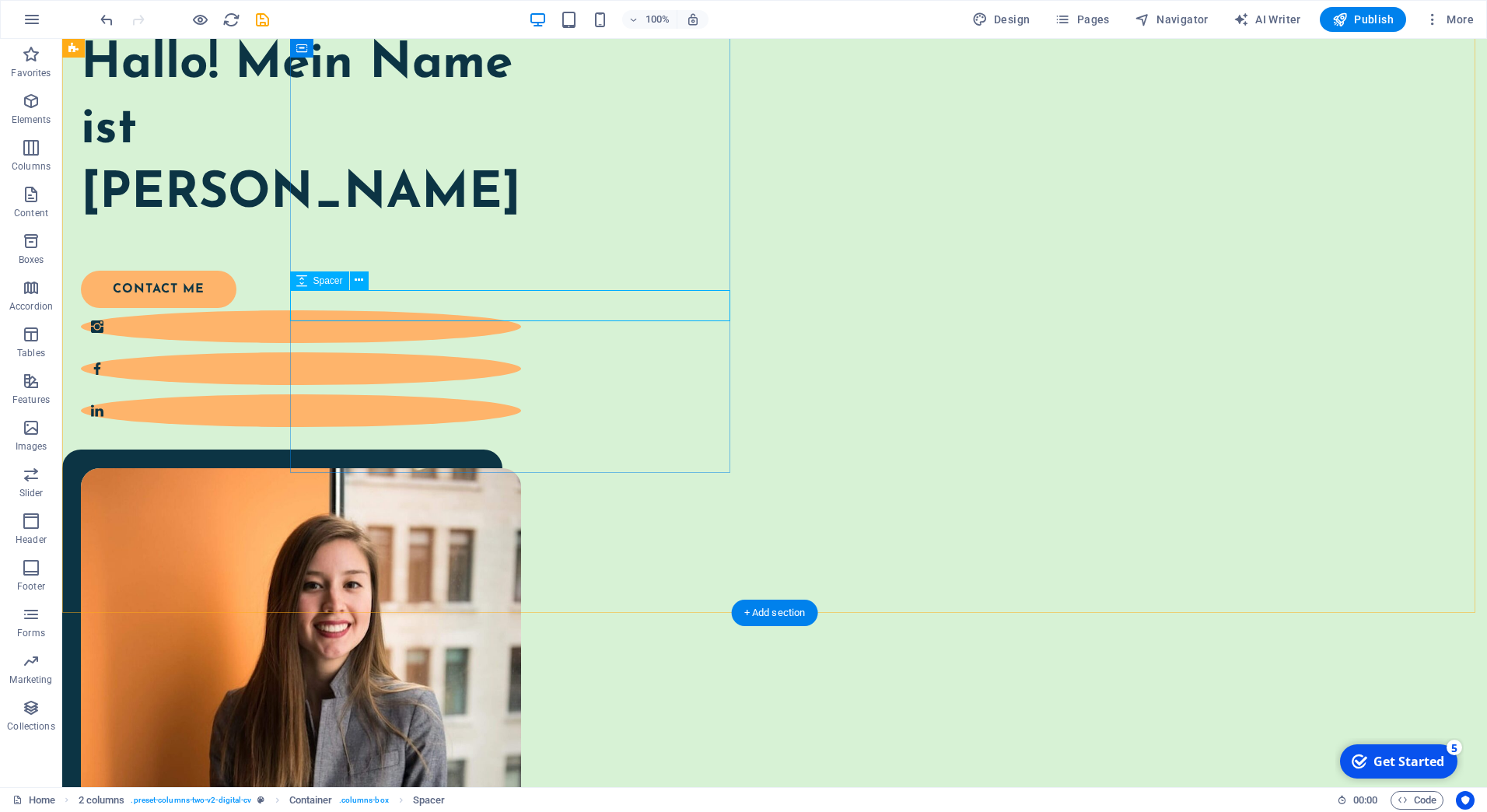
click at [467, 271] on div at bounding box center [302, 254] width 440 height 31
click at [193, 271] on div at bounding box center [302, 254] width 440 height 31
select select "px"
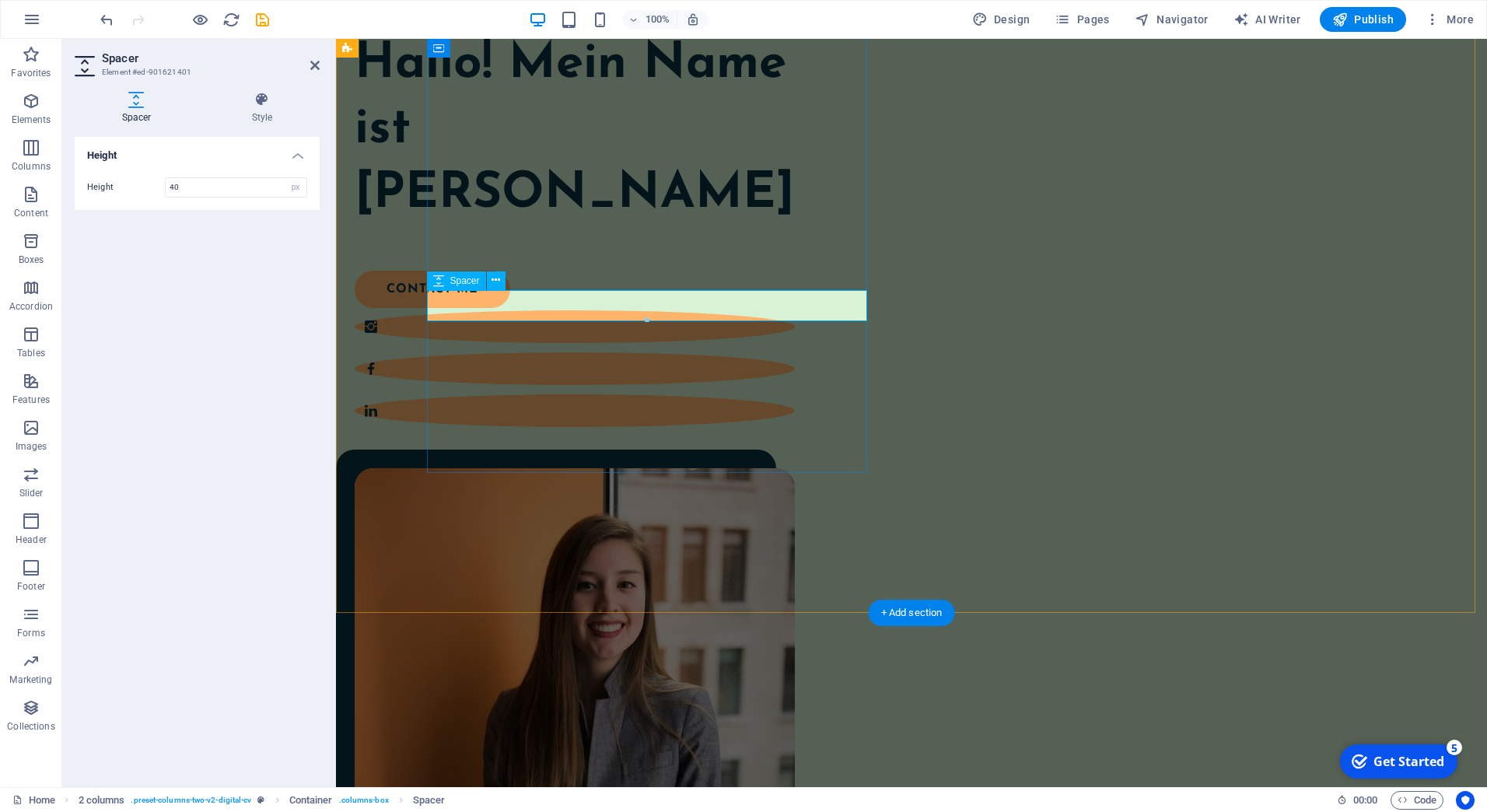
click at [471, 271] on div at bounding box center [575, 254] width 440 height 31
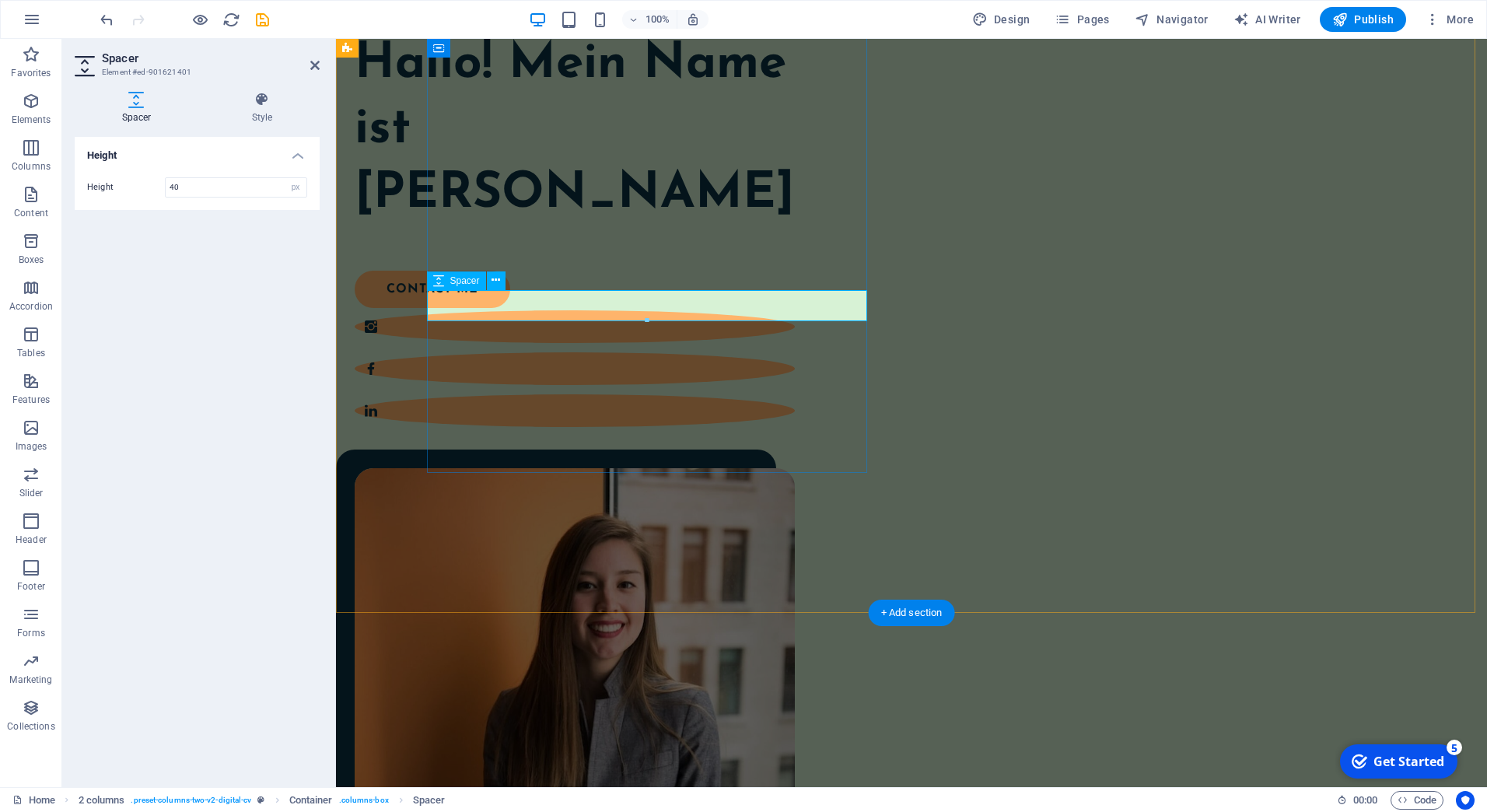
click at [471, 271] on div at bounding box center [575, 254] width 440 height 31
click at [108, 20] on icon "undo" at bounding box center [107, 20] width 18 height 18
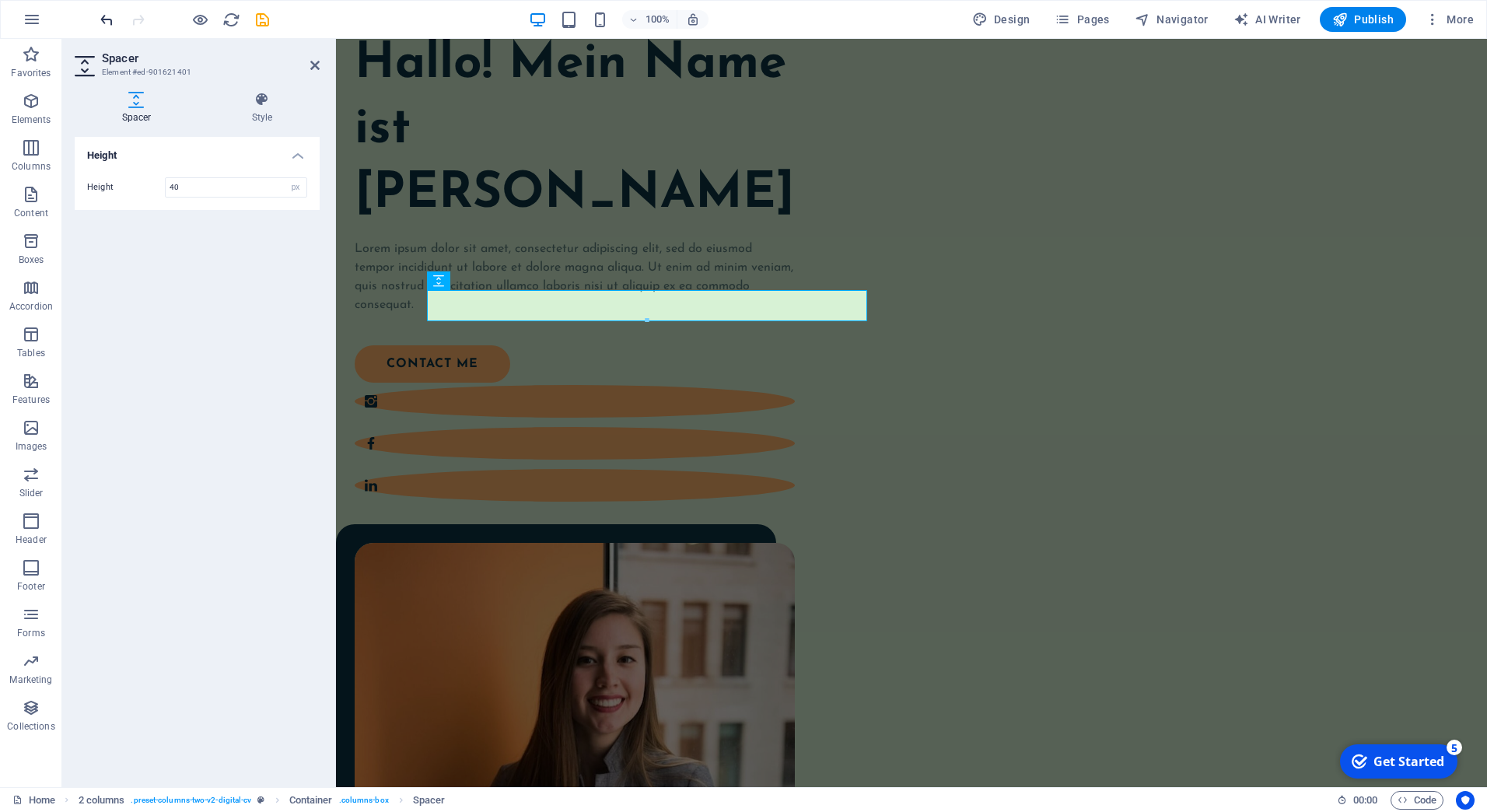
scroll to position [118, 0]
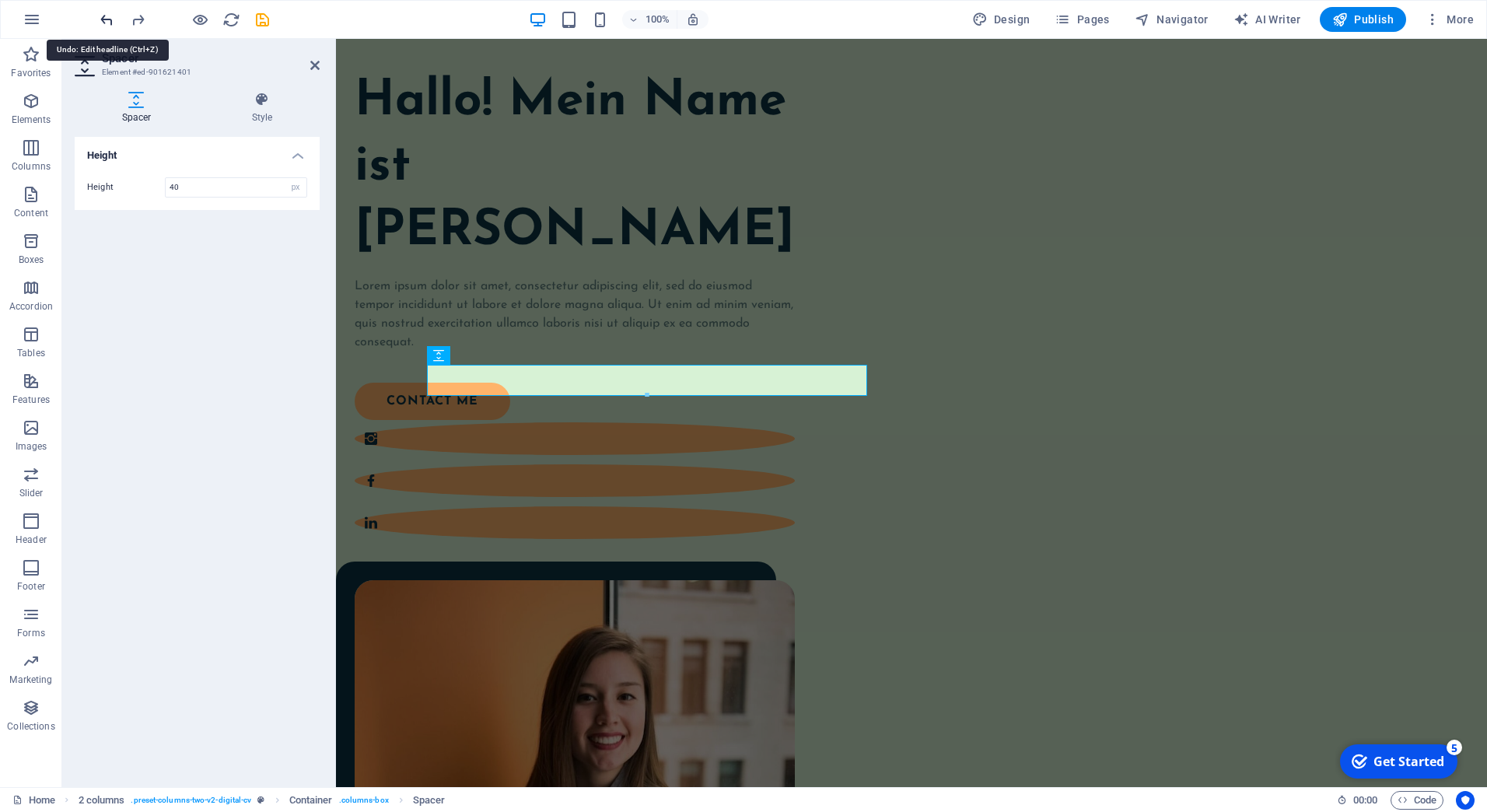
click at [108, 20] on icon "undo" at bounding box center [107, 20] width 18 height 18
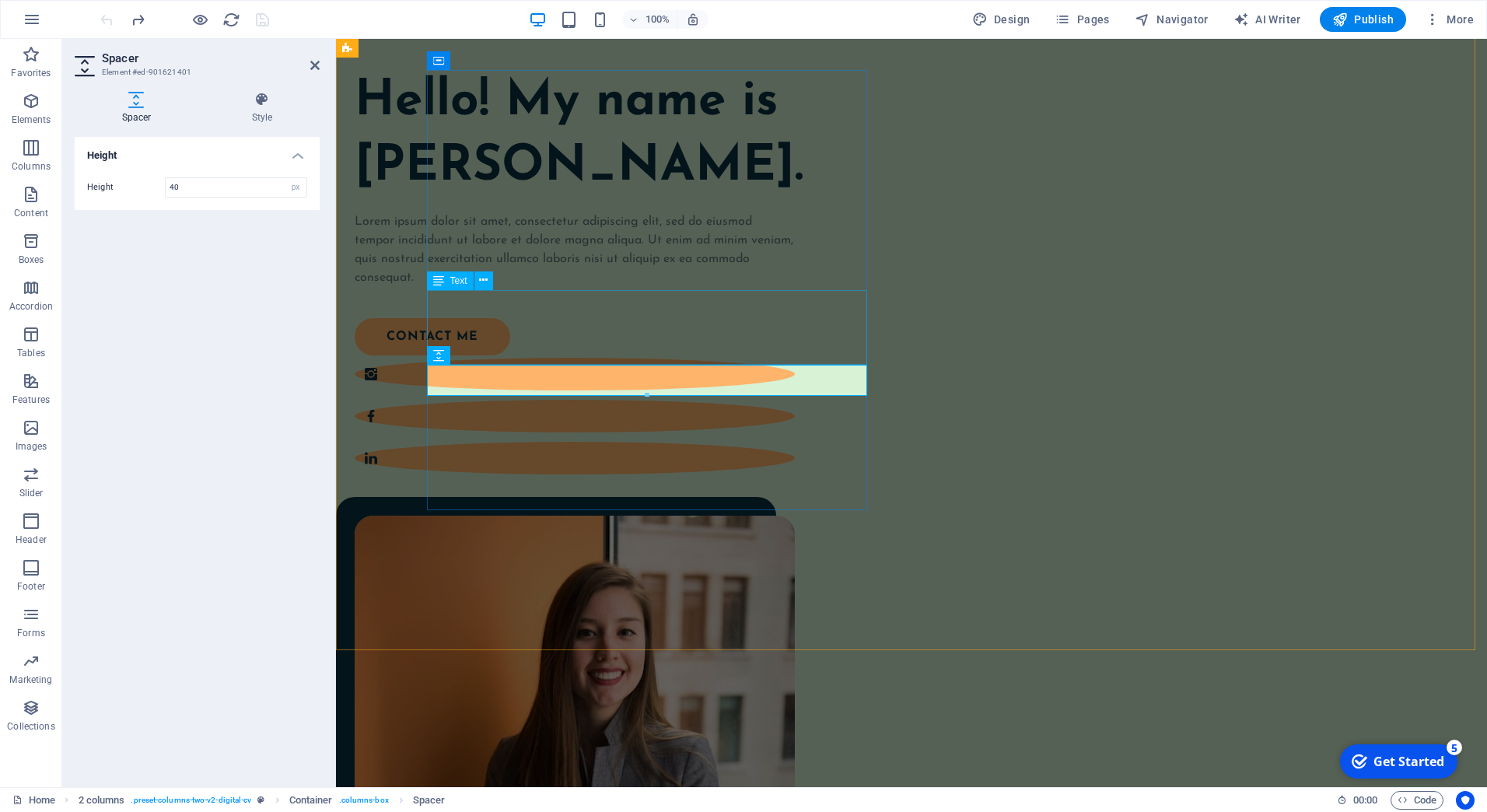
click at [574, 287] on div "Lorem ipsum dolor sit amet, consectetur adipiscing elit, sed do eiusmod tempor …" at bounding box center [575, 249] width 440 height 74
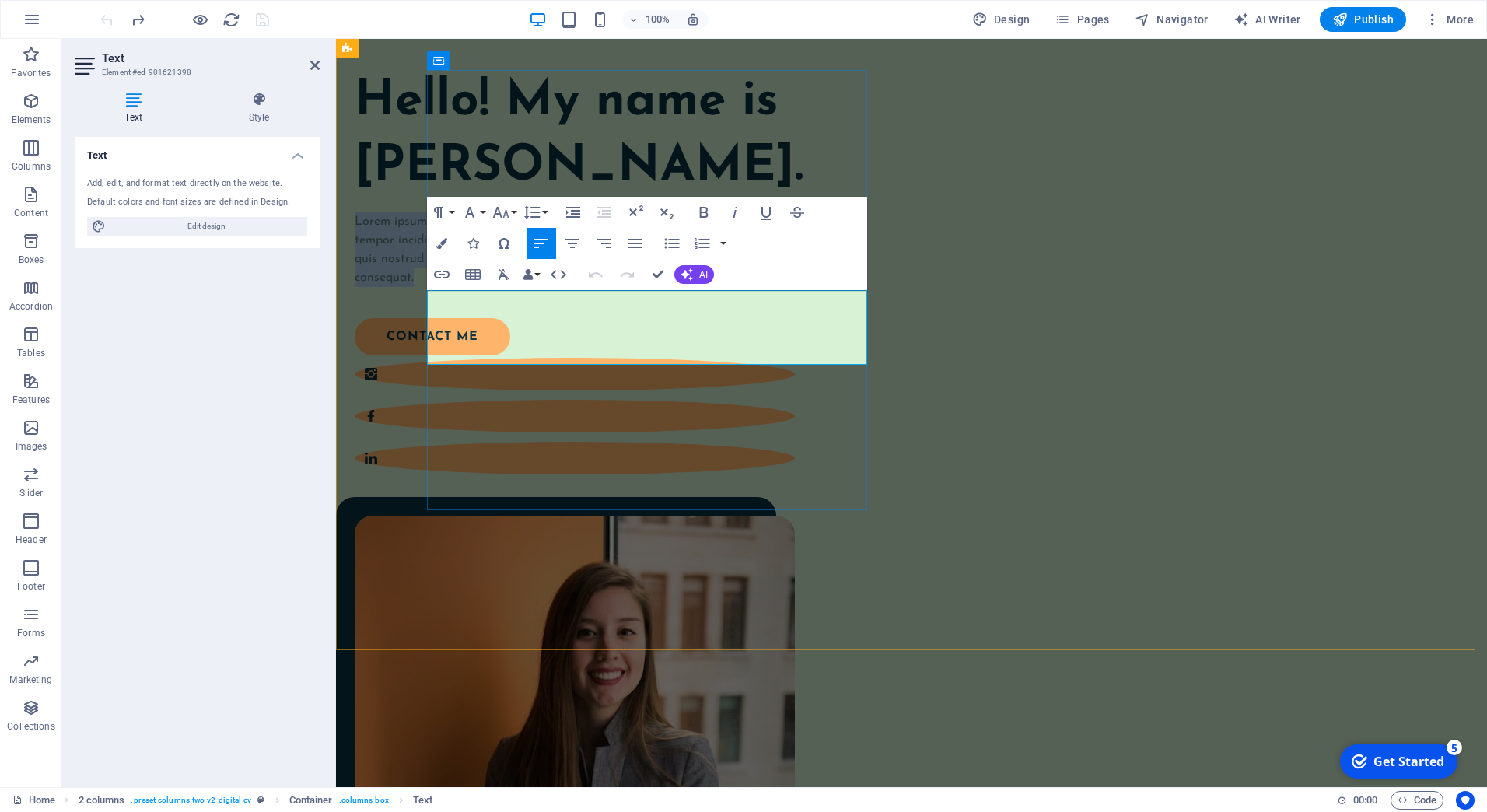
drag, startPoint x: 548, startPoint y: 355, endPoint x: 427, endPoint y: 300, distance: 132.9
click at [427, 287] on p "Lorem ipsum dolor sit amet, consectetur adipiscing elit, sed do eiusmod tempor …" at bounding box center [575, 249] width 440 height 74
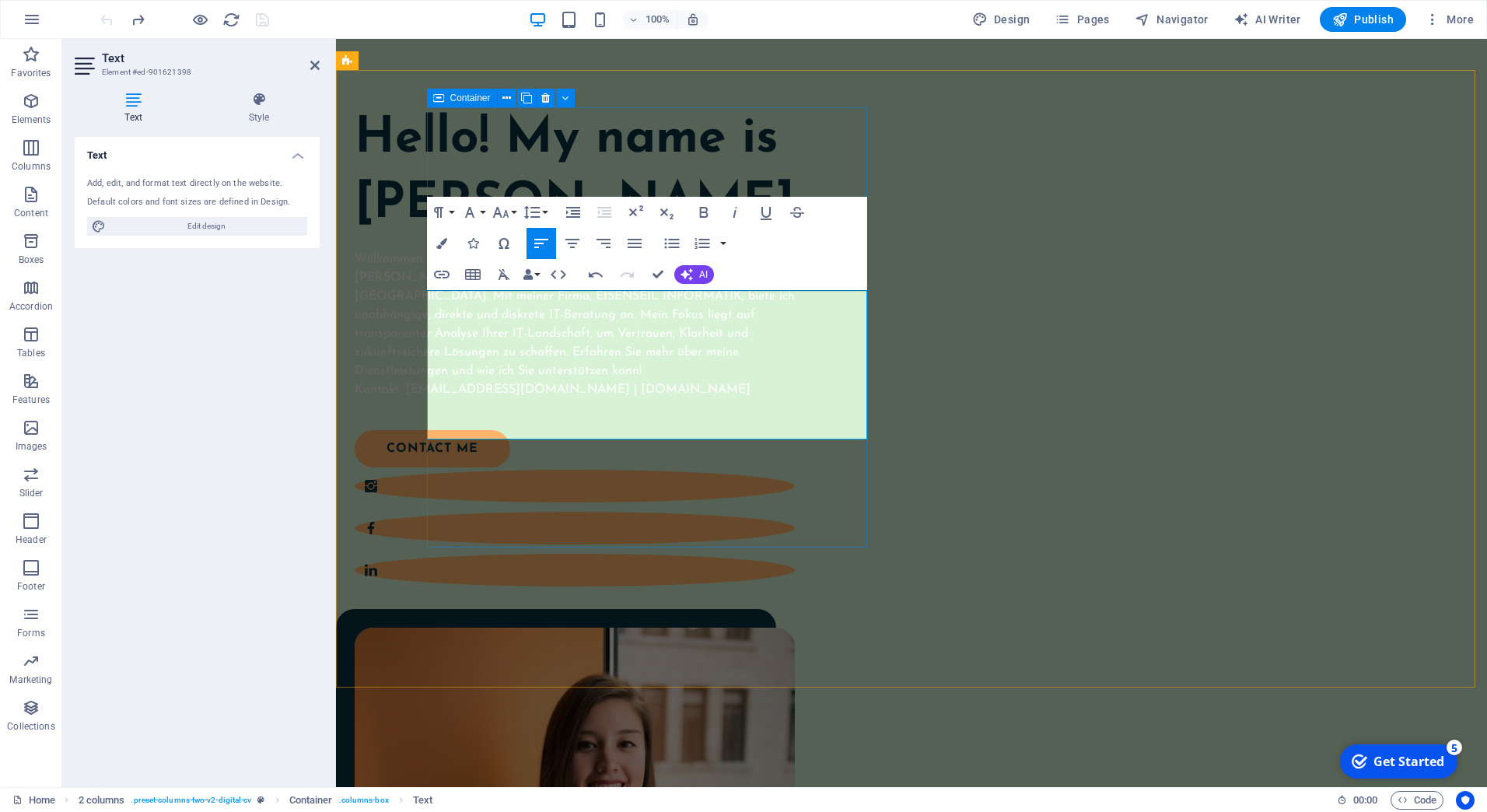
click at [779, 536] on div "Hello! My name is [PERSON_NAME]. Willkommen auf meiner persönlichen Landing-Sei…" at bounding box center [575, 347] width 440 height 481
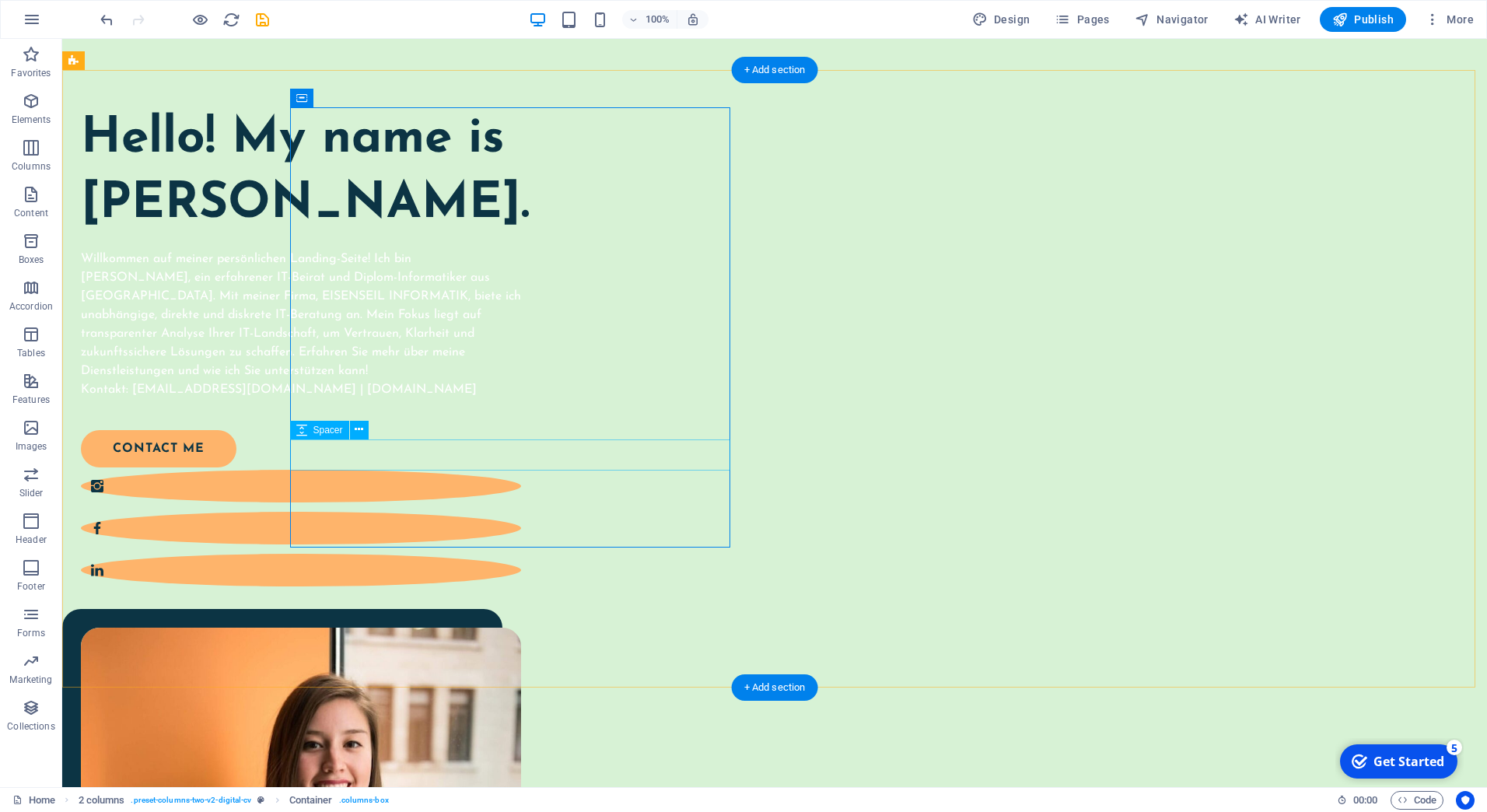
click at [521, 430] on div at bounding box center [302, 413] width 440 height 31
click at [521, 394] on div "Willkommen auf meiner persönlichen Landing-Seite! Ich bin [PERSON_NAME], ein er…" at bounding box center [302, 324] width 440 height 150
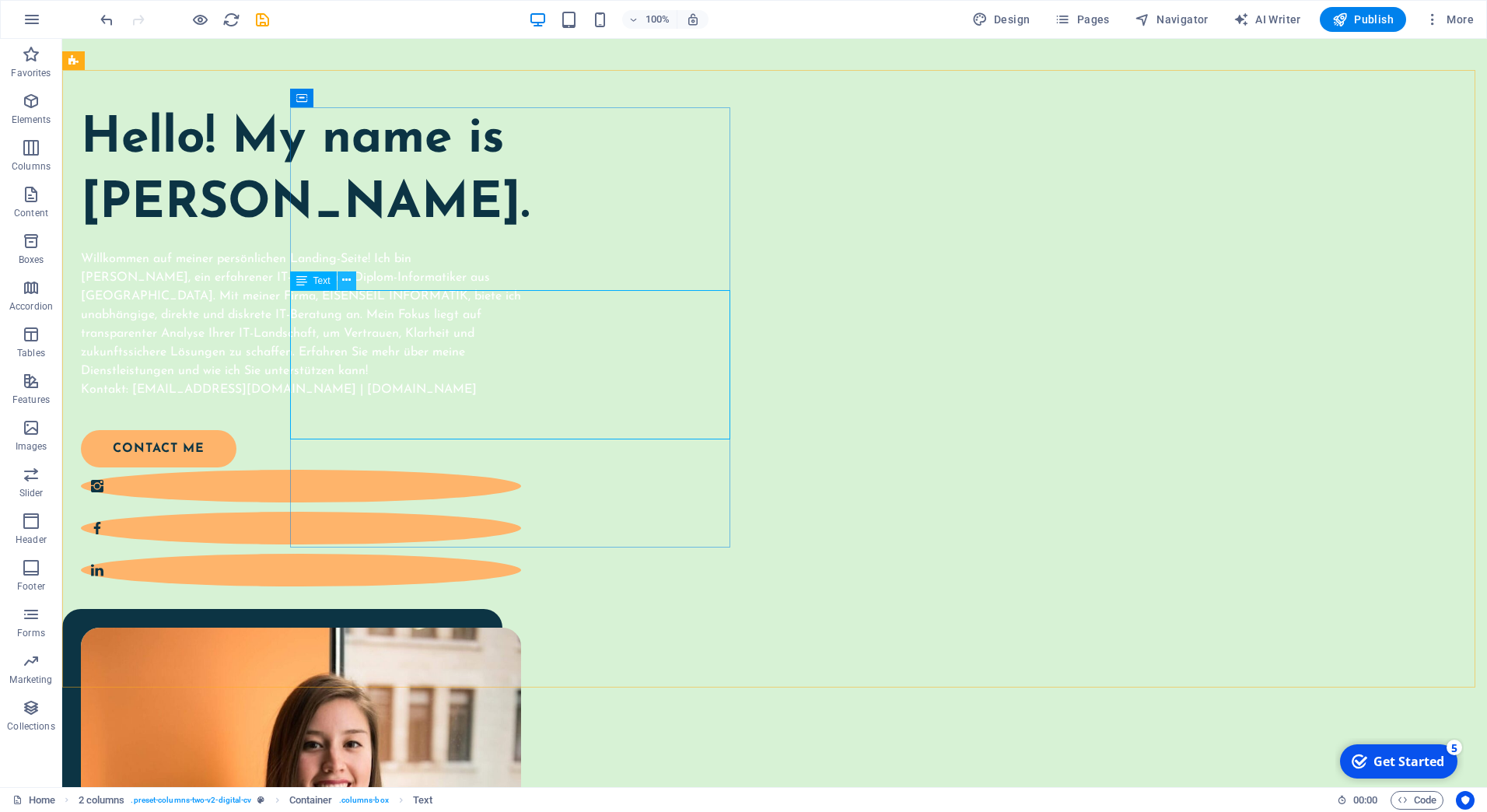
click at [342, 288] on icon at bounding box center [346, 280] width 9 height 16
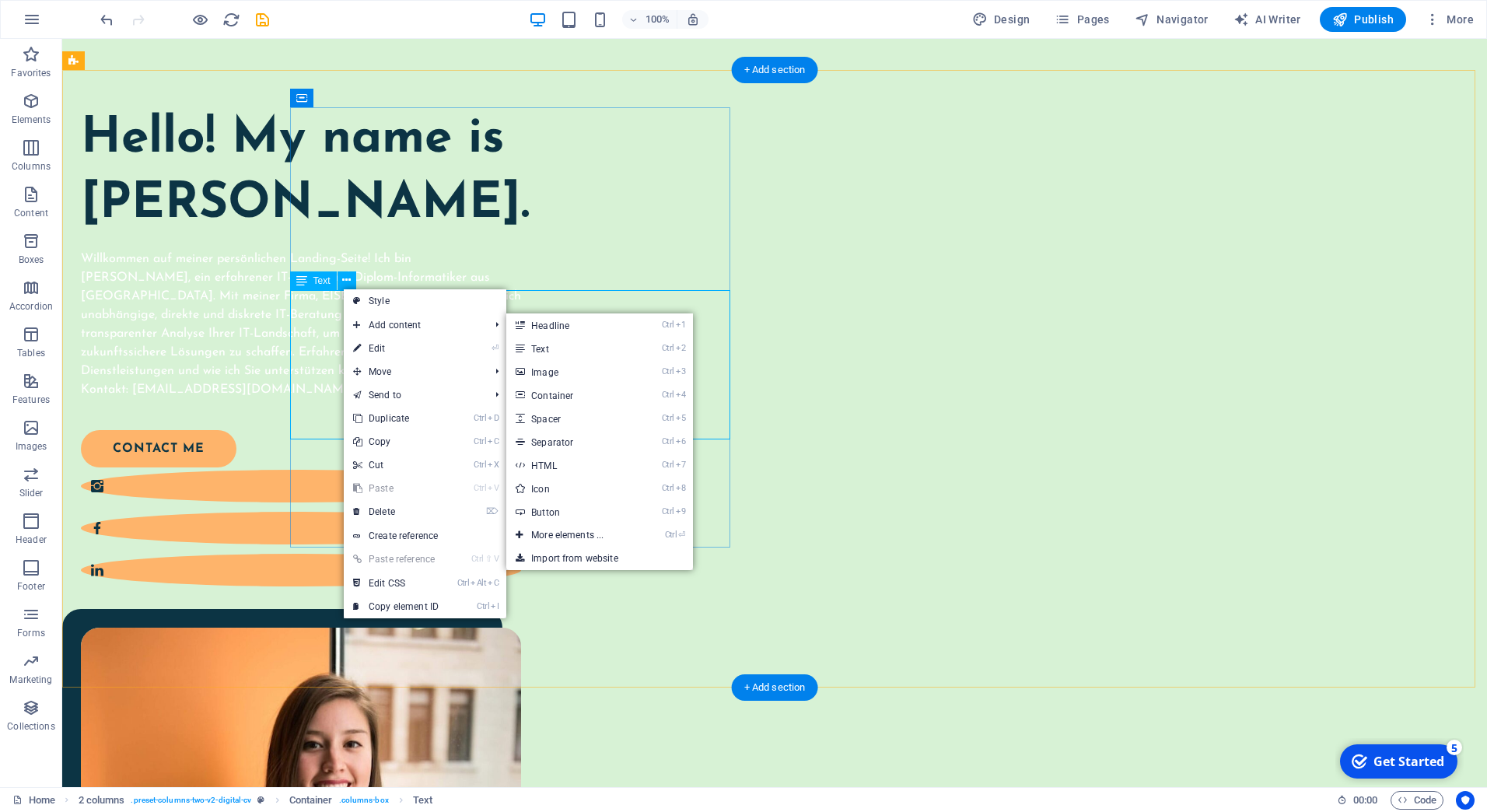
click at [521, 311] on div "Willkommen auf meiner persönlichen Landing-Seite! Ich bin [PERSON_NAME], ein er…" at bounding box center [302, 324] width 440 height 150
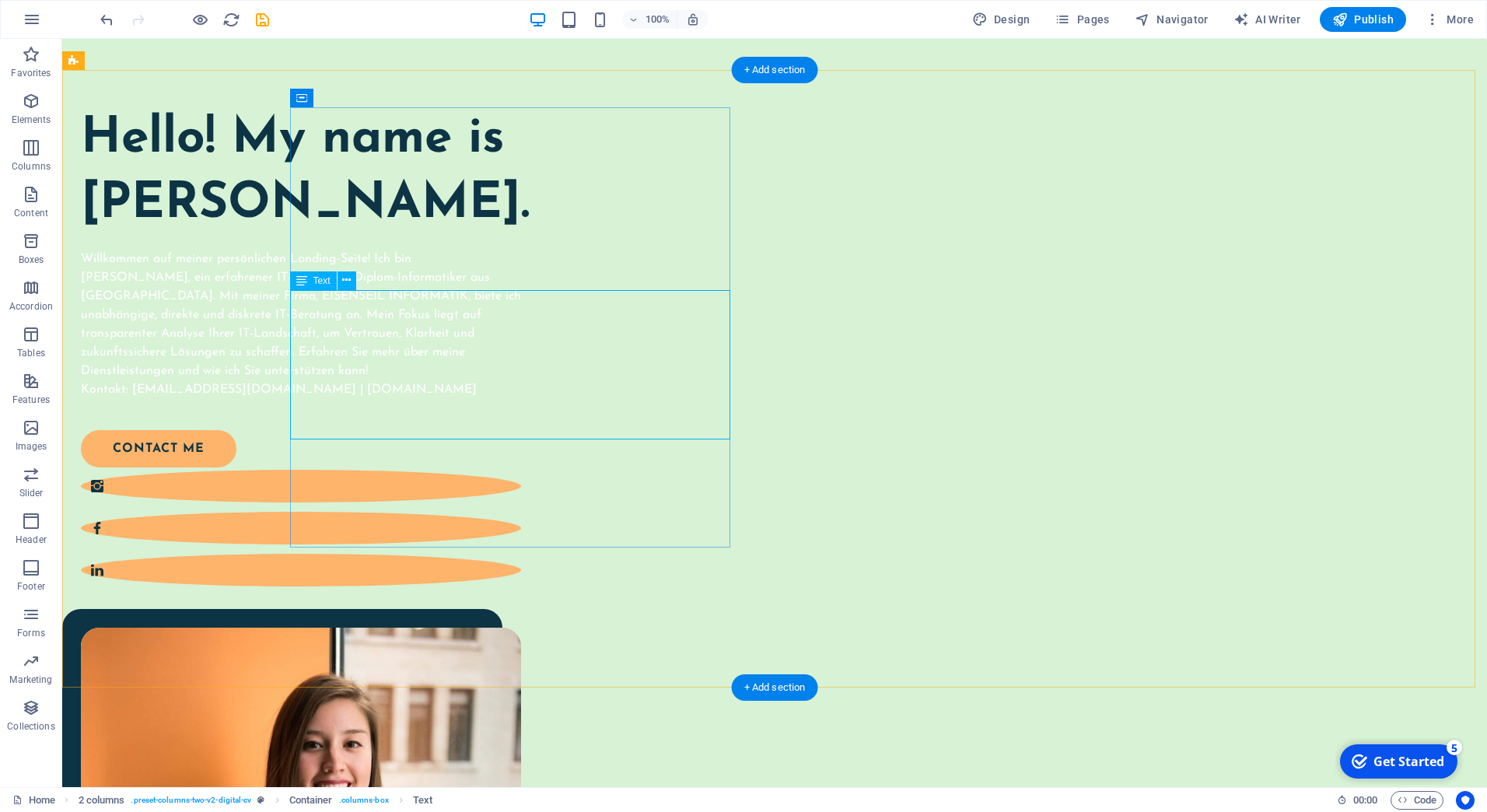
click at [521, 391] on div "Willkommen auf meiner persönlichen Landing-Seite! Ich bin [PERSON_NAME], ein er…" at bounding box center [302, 324] width 440 height 150
drag, startPoint x: 552, startPoint y: 429, endPoint x: 345, endPoint y: 376, distance: 213.7
click at [345, 376] on div "Willkommen auf meiner persönlichen Landing-Seite! Ich bin [PERSON_NAME], ein er…" at bounding box center [302, 324] width 440 height 150
click at [335, 337] on div "Willkommen auf meiner persönlichen Landing-Seite! Ich bin [PERSON_NAME], ein er…" at bounding box center [302, 324] width 440 height 150
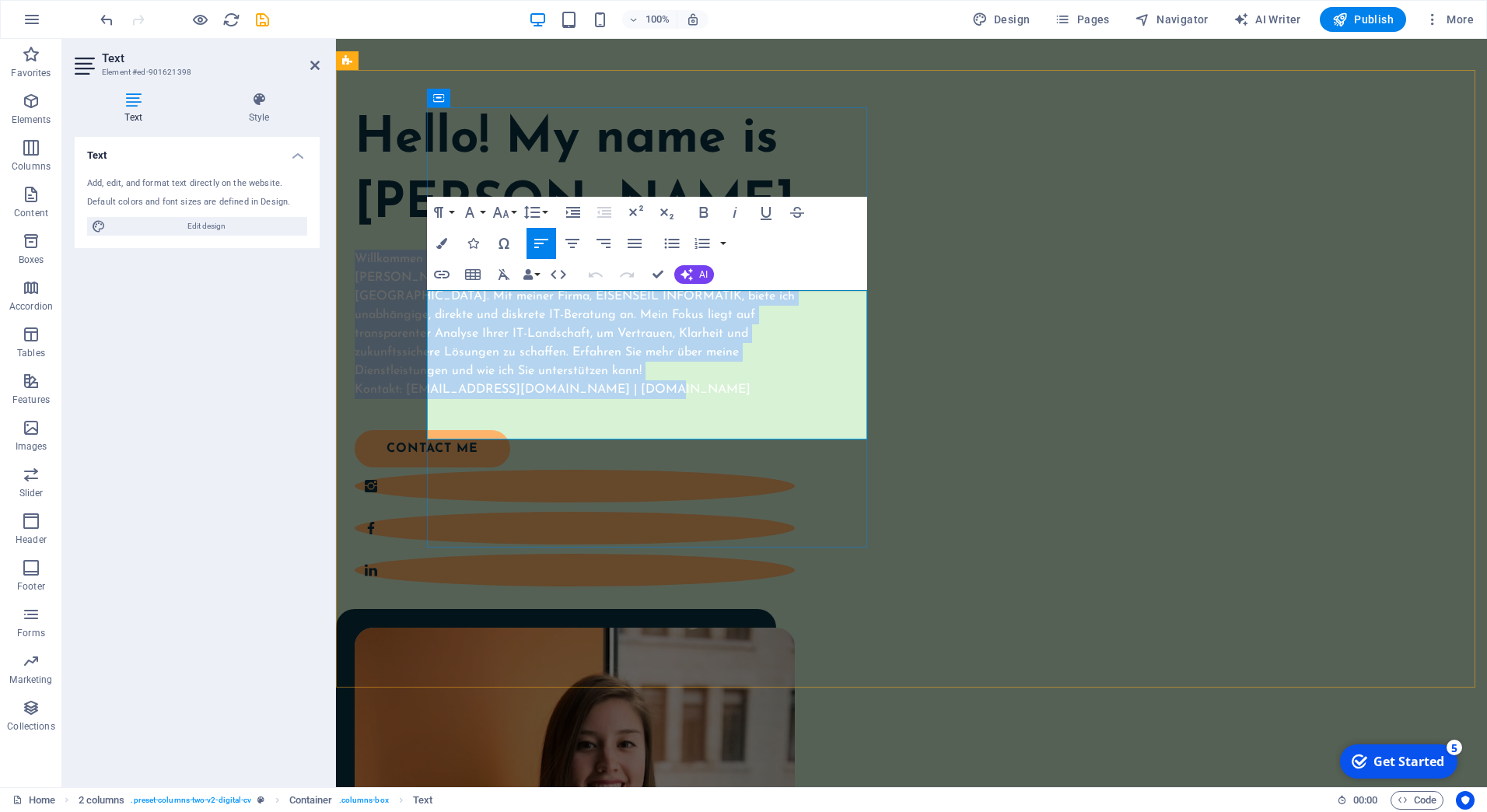
drag, startPoint x: 430, startPoint y: 296, endPoint x: 698, endPoint y: 428, distance: 298.7
click at [698, 399] on div "Willkommen auf meiner persönlichen Landing-Seite! Ich bin [PERSON_NAME], ein er…" at bounding box center [575, 324] width 440 height 150
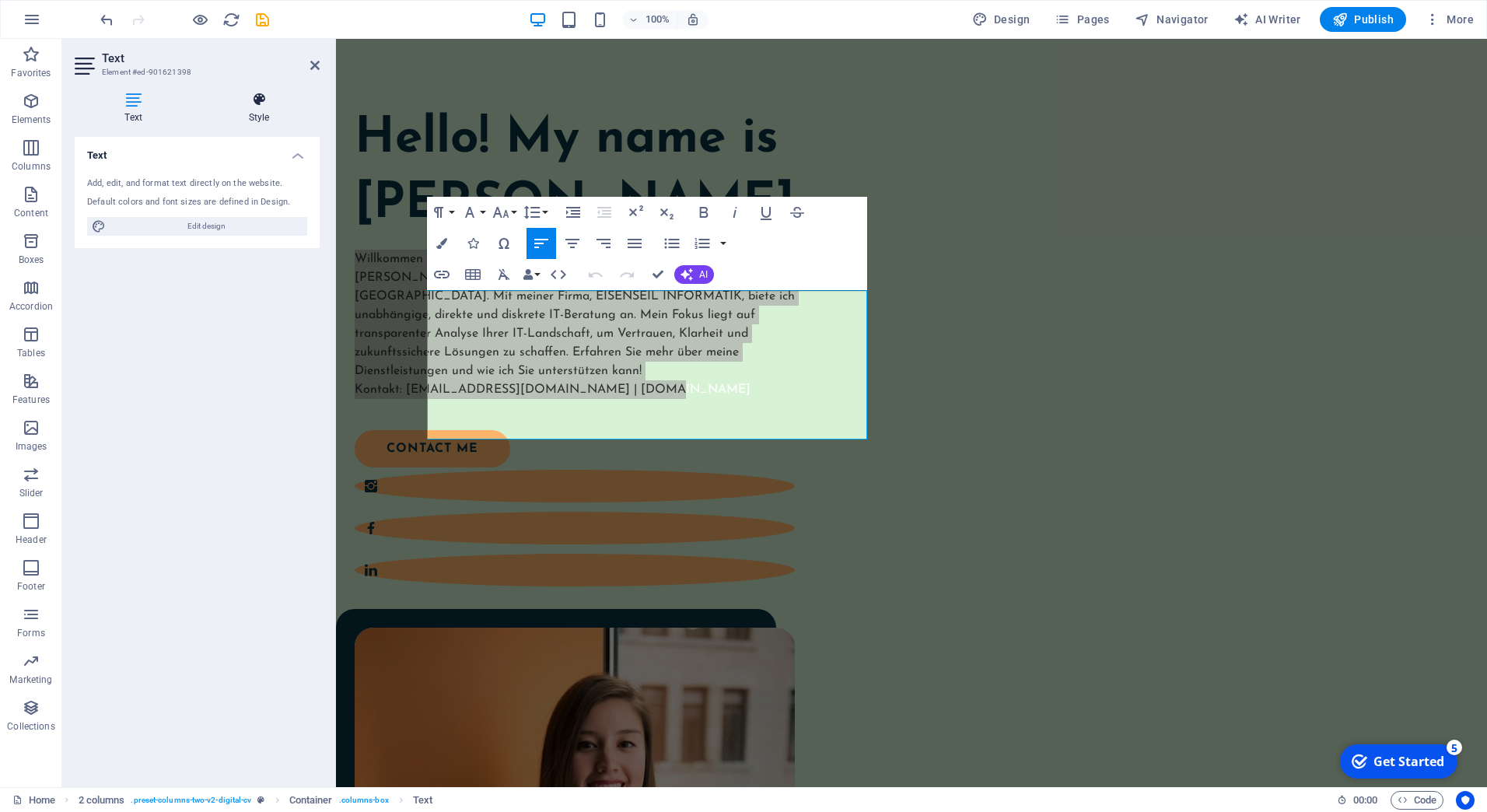
click at [247, 117] on h4 "Style" at bounding box center [259, 108] width 121 height 33
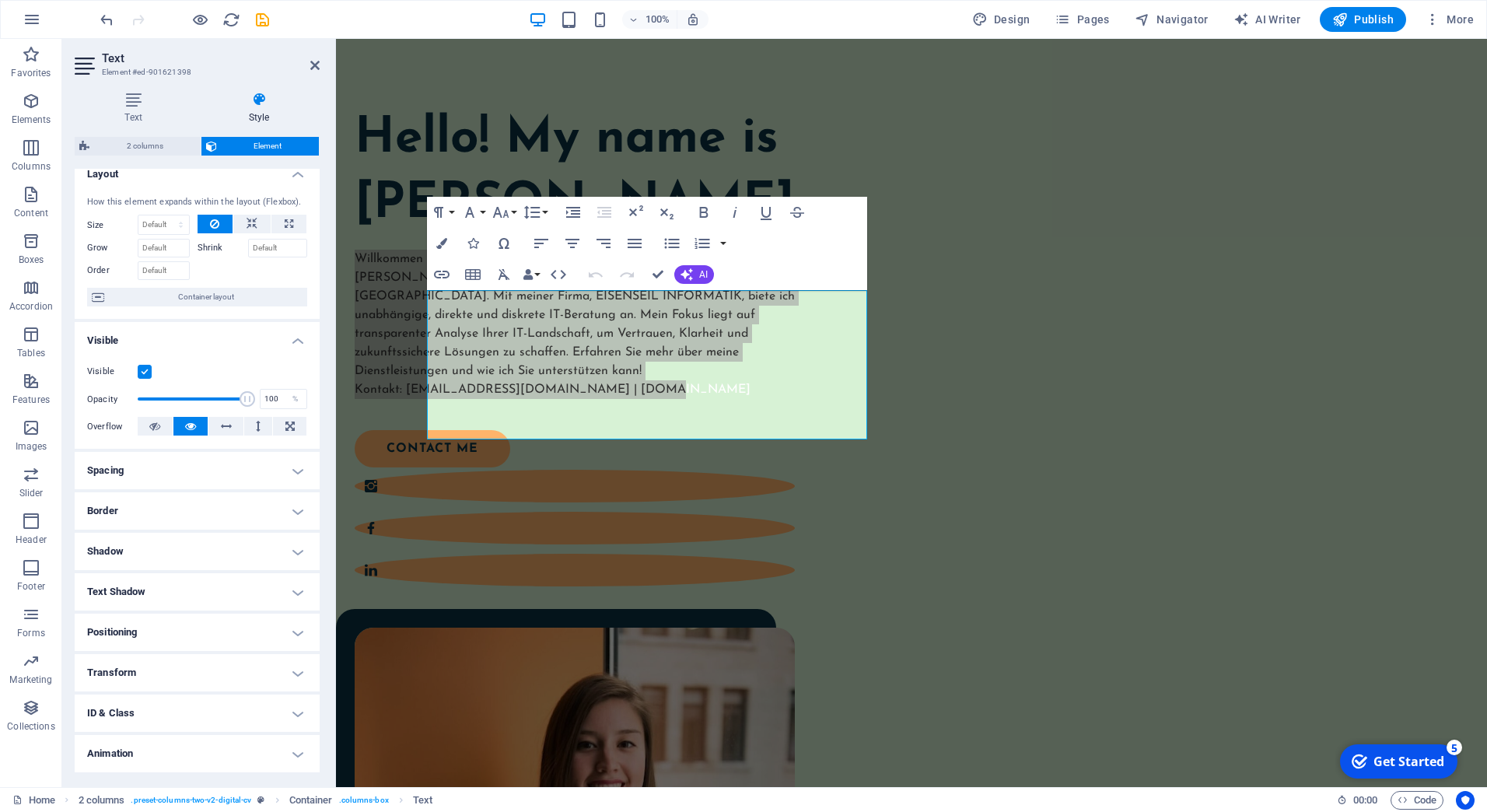
scroll to position [0, 0]
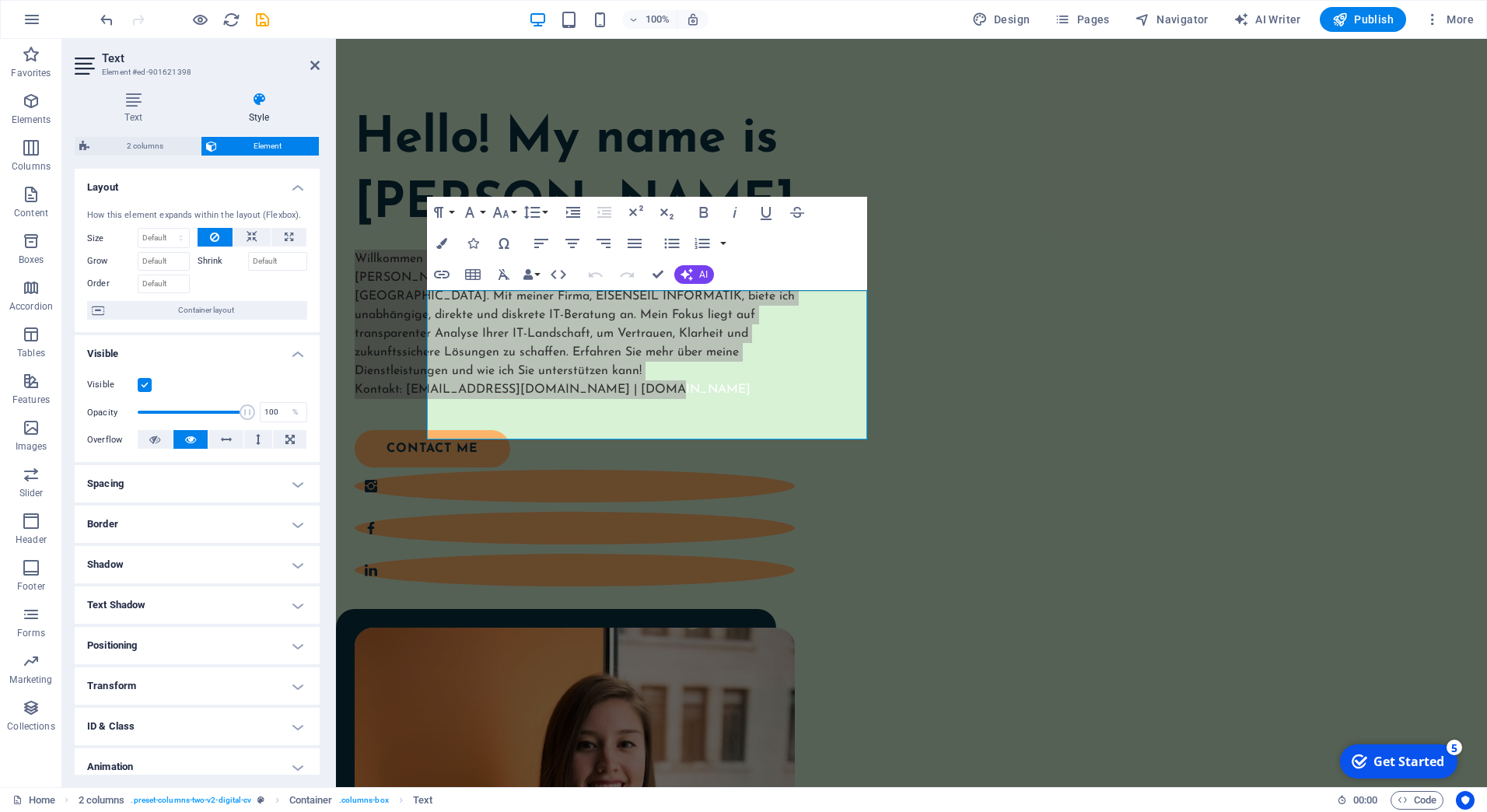
click at [214, 521] on h4 "Border" at bounding box center [196, 524] width 245 height 38
click at [277, 484] on h4 "Spacing" at bounding box center [196, 484] width 245 height 38
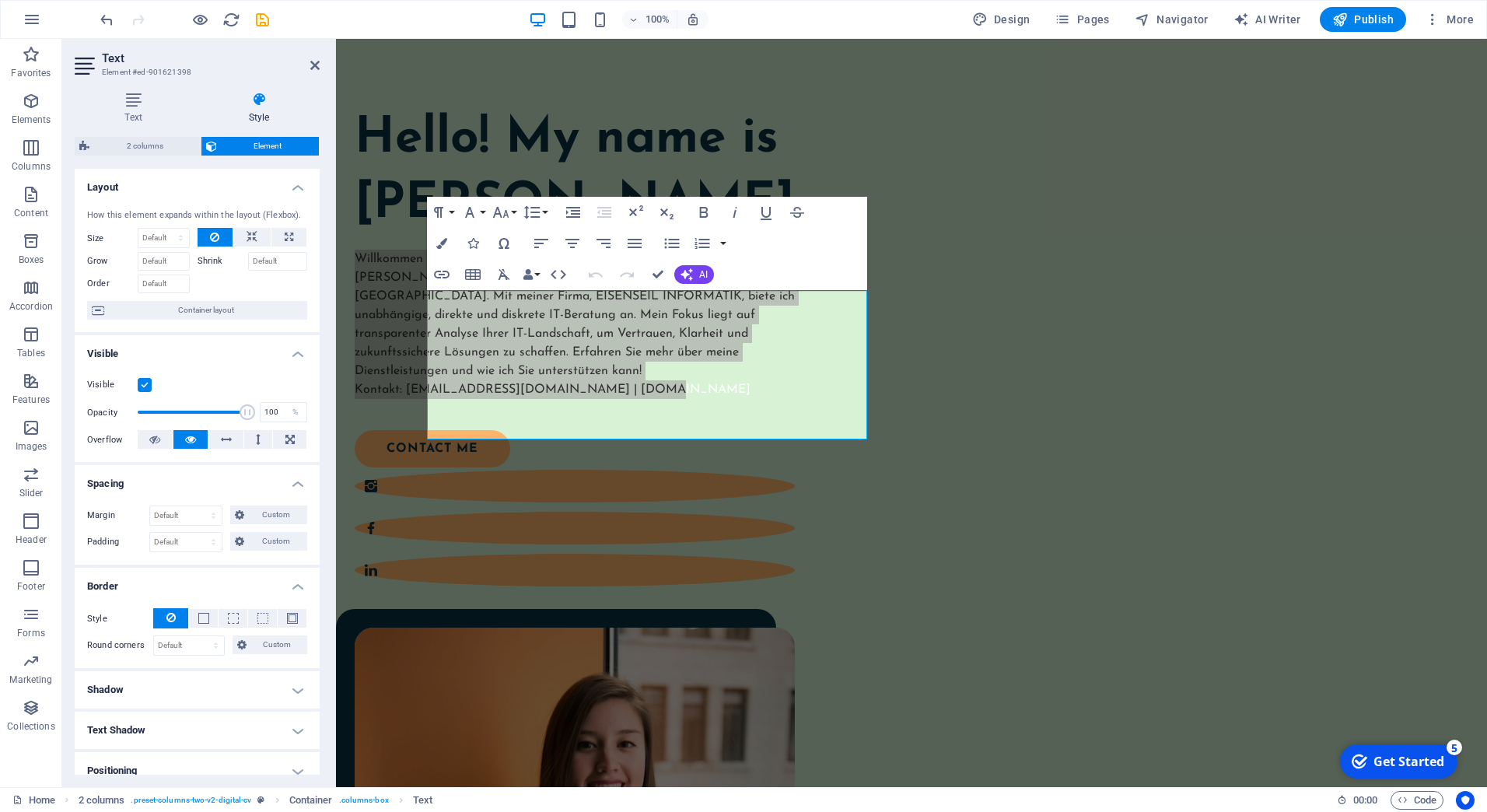
scroll to position [156, 0]
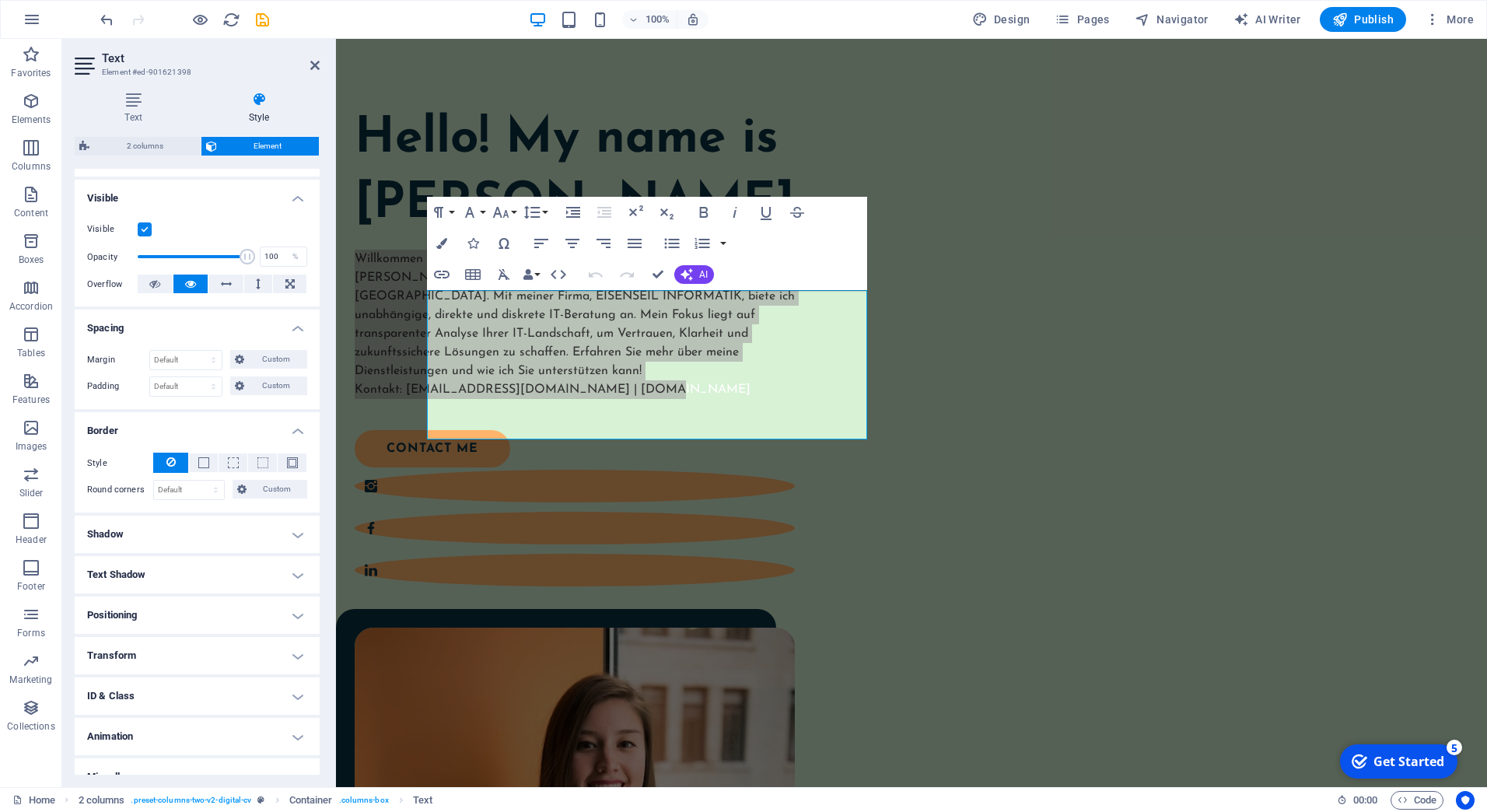
click at [260, 568] on h4 "Text Shadow" at bounding box center [196, 575] width 245 height 38
click at [258, 642] on h4 "Positioning" at bounding box center [196, 650] width 245 height 38
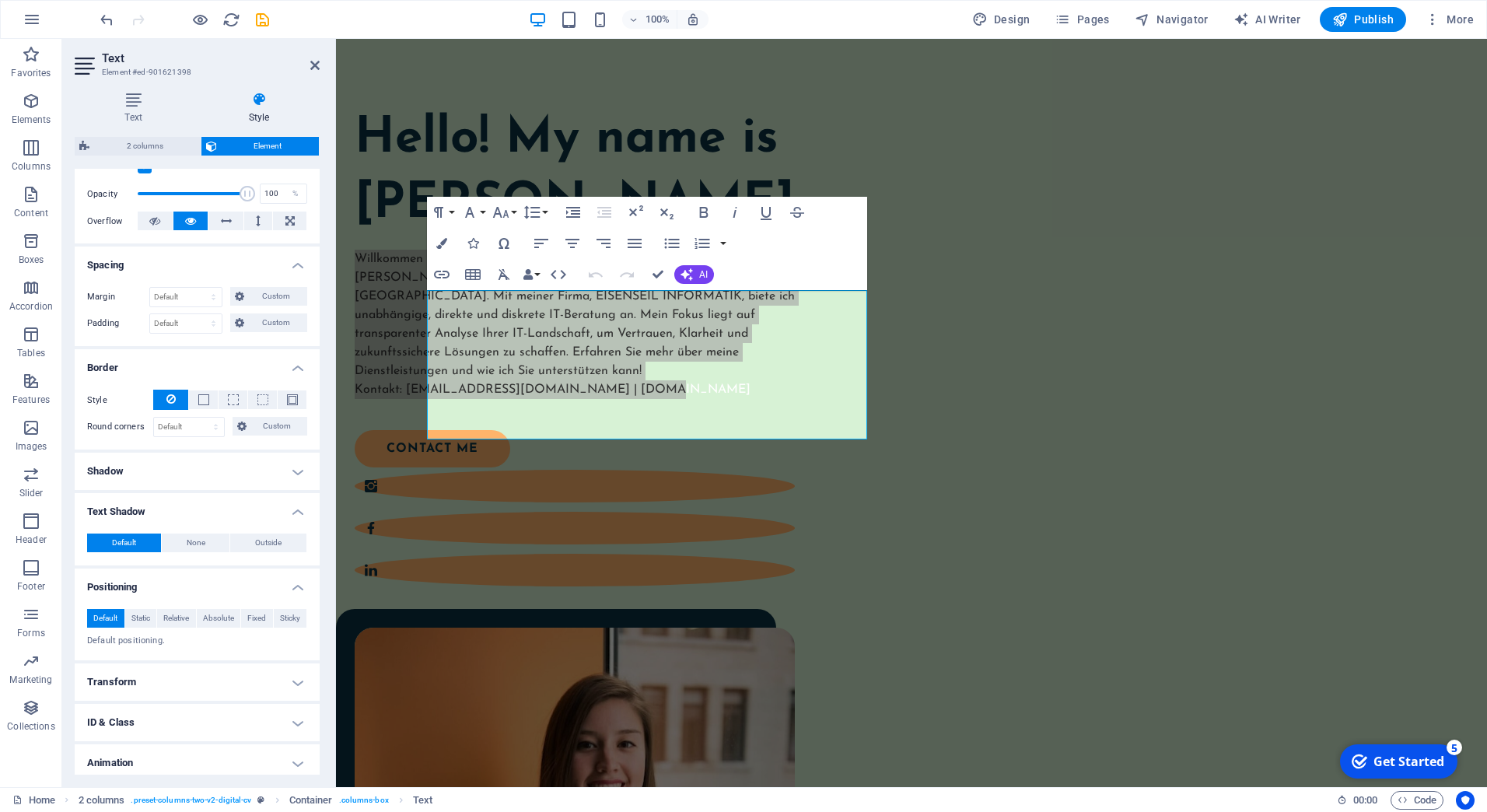
scroll to position [266, 0]
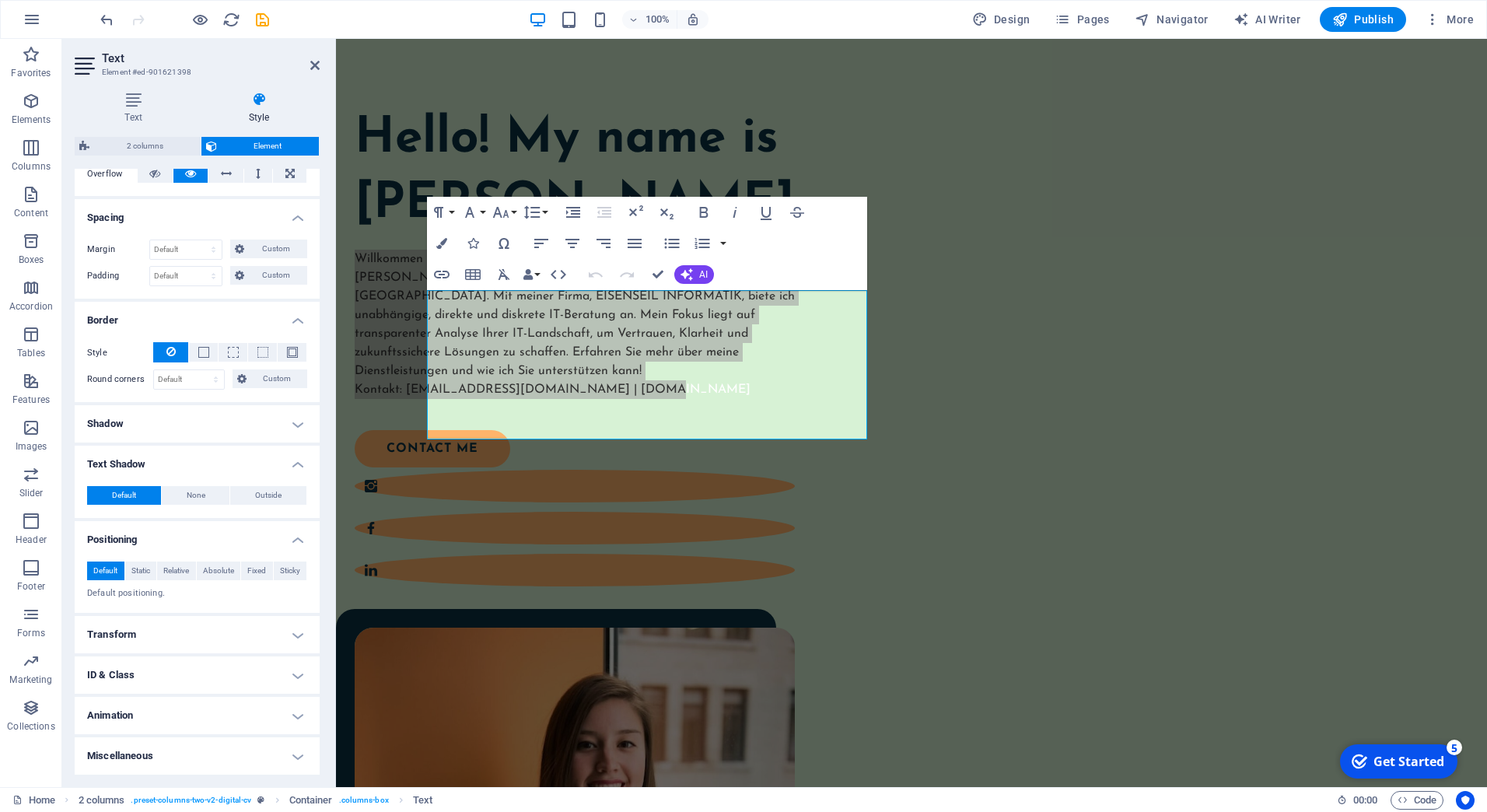
click at [240, 668] on h4 "ID & Class" at bounding box center [196, 675] width 245 height 38
click at [264, 640] on h4 "Transform" at bounding box center [196, 635] width 245 height 38
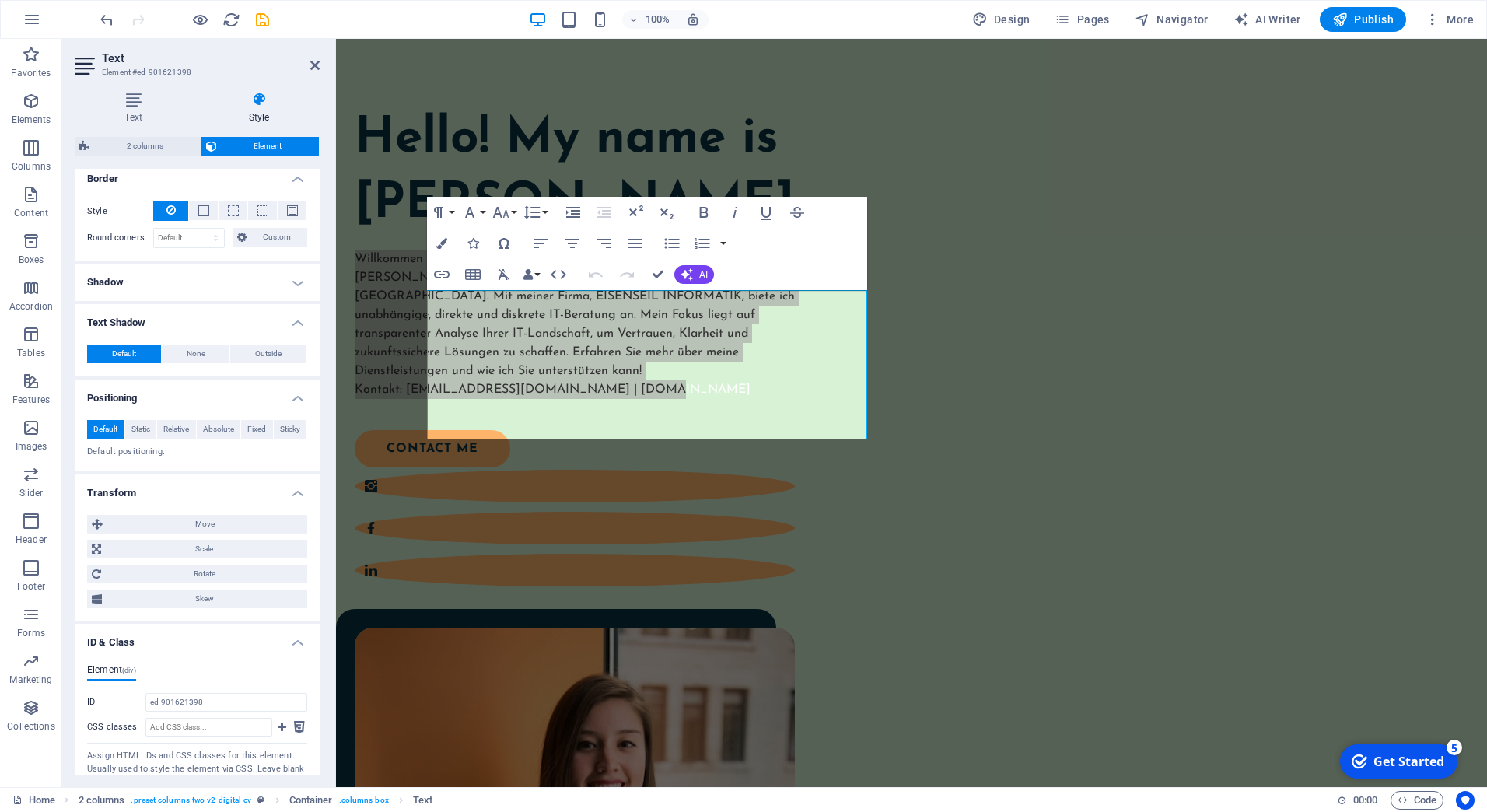
scroll to position [515, 0]
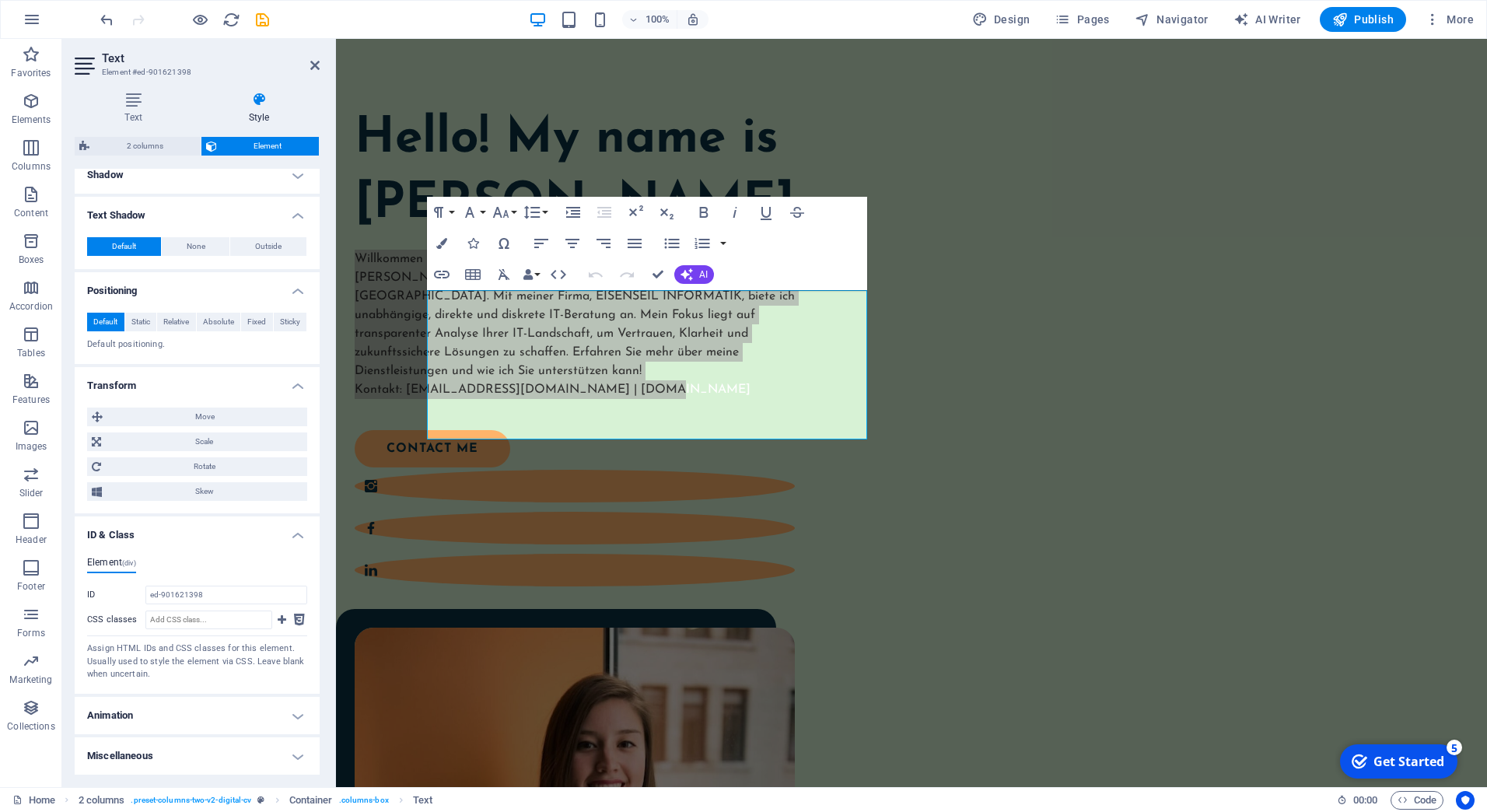
click at [232, 711] on h4 "Animation" at bounding box center [196, 716] width 245 height 38
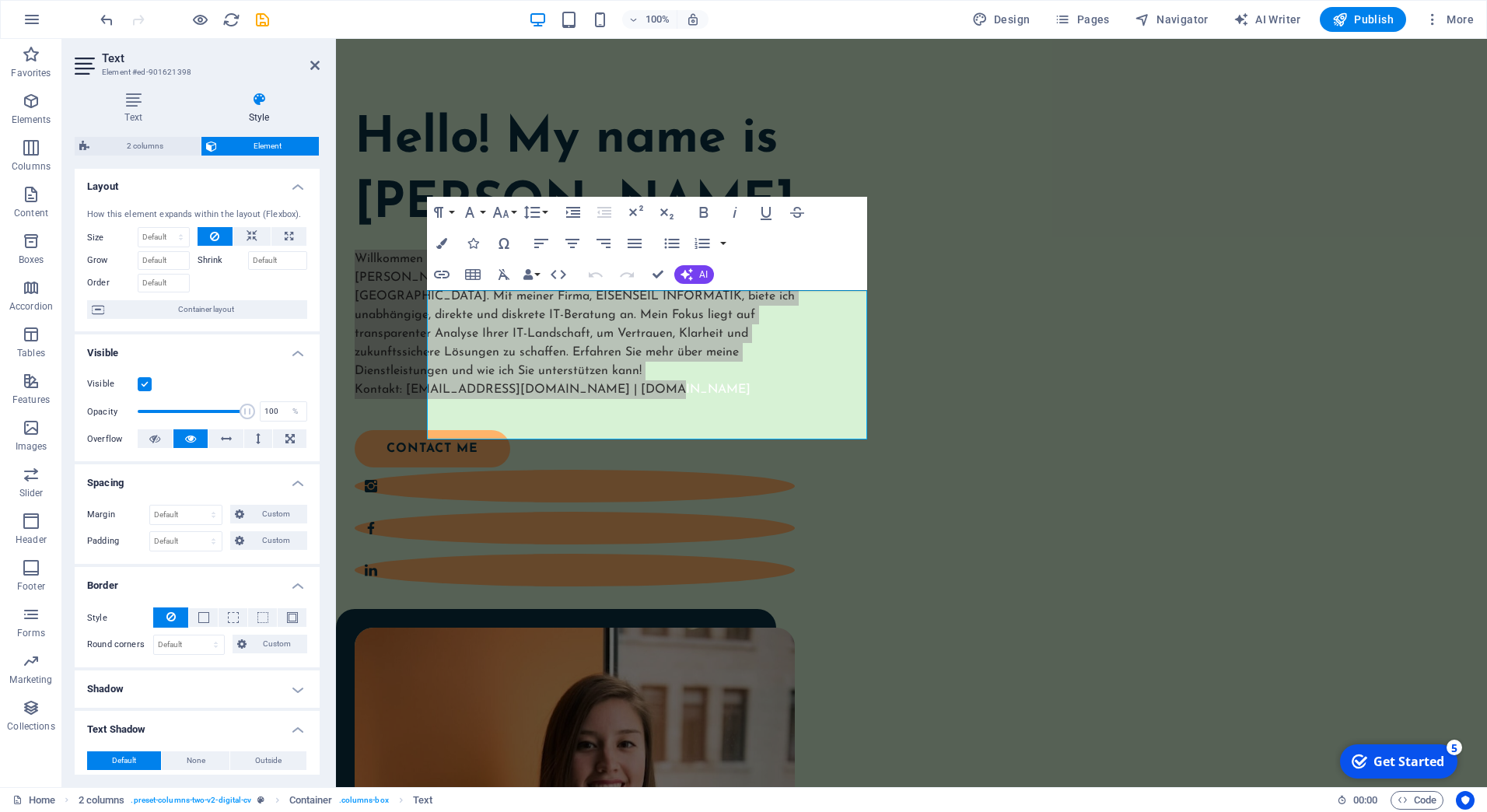
scroll to position [0, 0]
click at [139, 95] on icon at bounding box center [133, 100] width 117 height 16
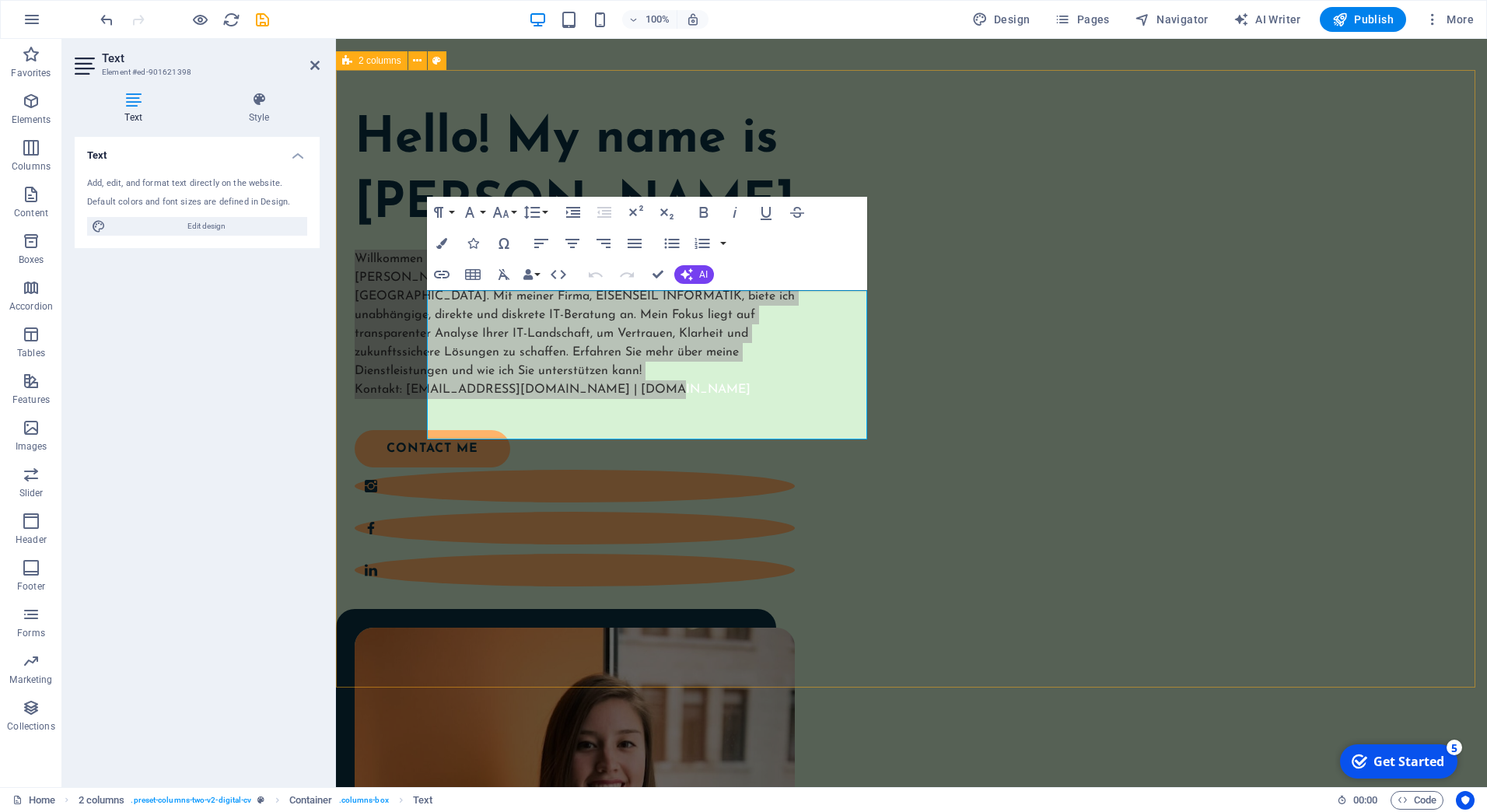
click at [826, 594] on div "Hello! My name is [PERSON_NAME]. Willkommen auf meiner persönlichen Landing-Sei…" at bounding box center [912, 638] width 1151 height 1136
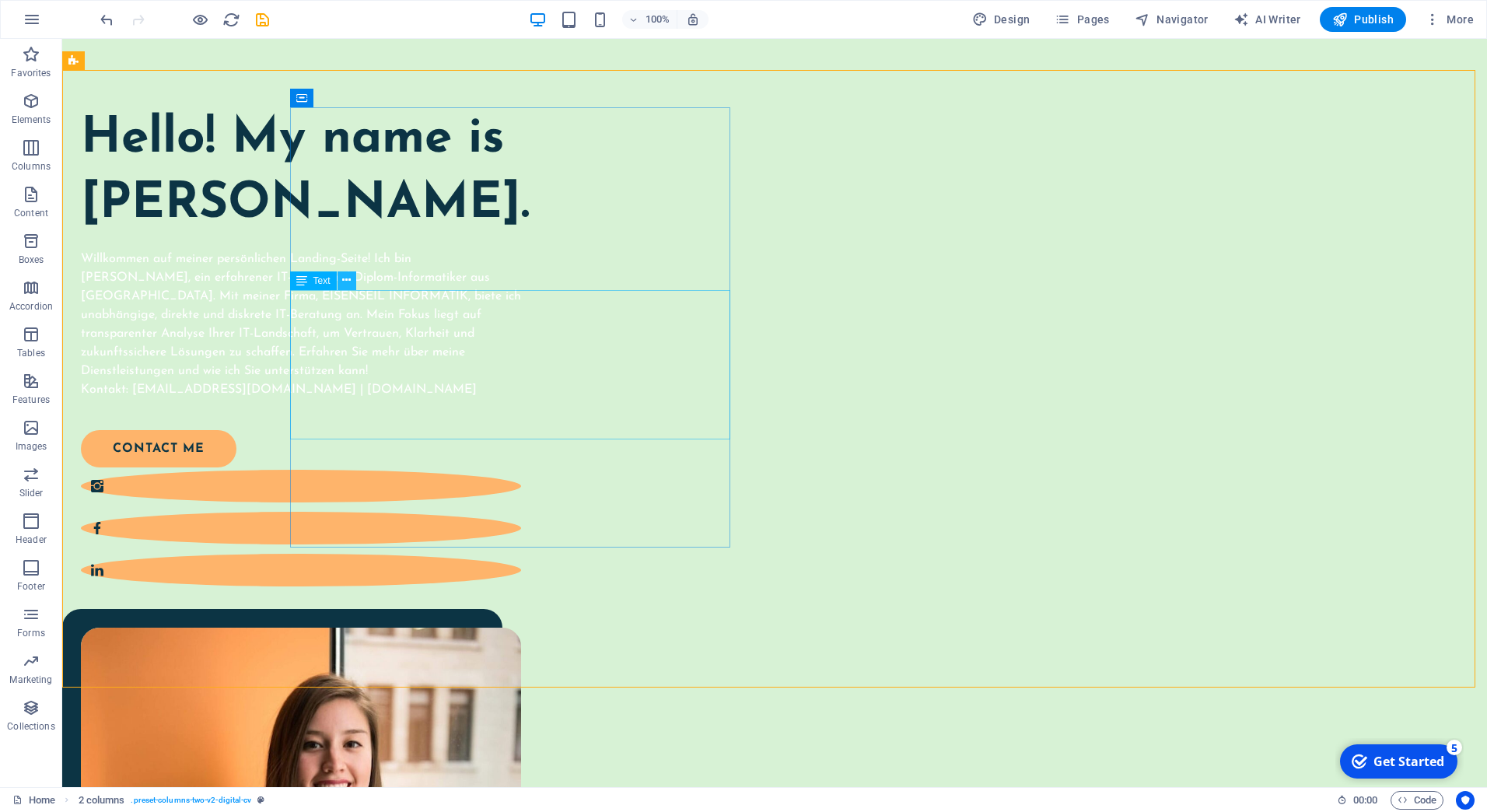
click at [350, 280] on icon at bounding box center [346, 280] width 9 height 16
click at [301, 282] on icon at bounding box center [302, 281] width 11 height 19
click at [521, 389] on div "Willkommen auf meiner persönlichen Landing-Seite! Ich bin [PERSON_NAME], ein er…" at bounding box center [302, 324] width 440 height 150
click at [521, 399] on div "Willkommen auf meiner persönlichen Landing-Seite! Ich bin [PERSON_NAME], ein er…" at bounding box center [302, 324] width 440 height 150
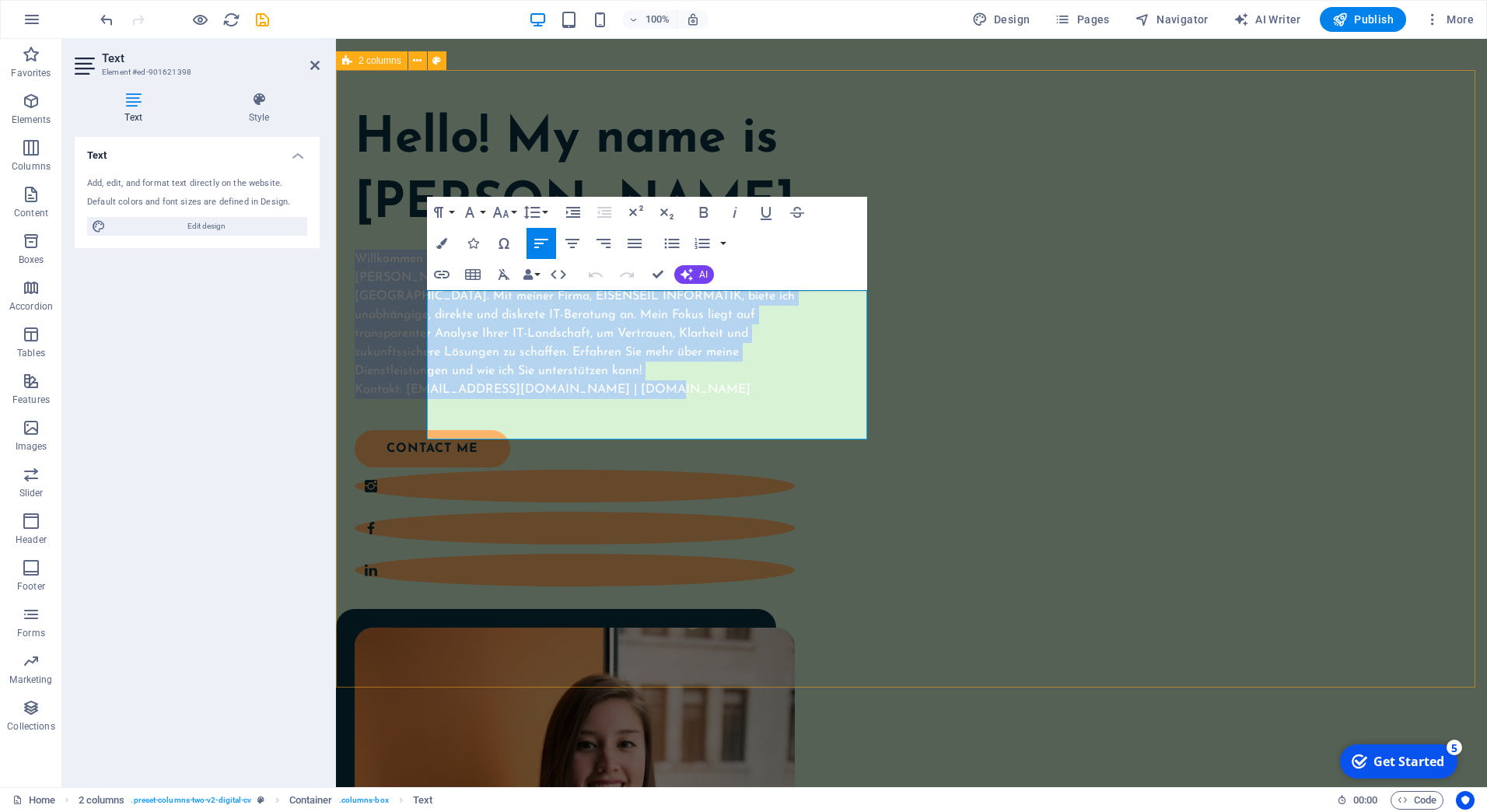
drag, startPoint x: 689, startPoint y: 427, endPoint x: 401, endPoint y: 296, distance: 316.4
click at [401, 296] on div "Hello! My name is [PERSON_NAME]. Willkommen auf meiner persönlichen Landing-Sei…" at bounding box center [912, 638] width 1151 height 1136
drag, startPoint x: 480, startPoint y: 309, endPoint x: 454, endPoint y: 311, distance: 26.1
click at [454, 311] on p "Willkommen auf meiner persönlichen Landing-Seite! Ich bin [PERSON_NAME], ein er…" at bounding box center [575, 315] width 440 height 131
drag, startPoint x: 693, startPoint y: 426, endPoint x: 383, endPoint y: 293, distance: 337.3
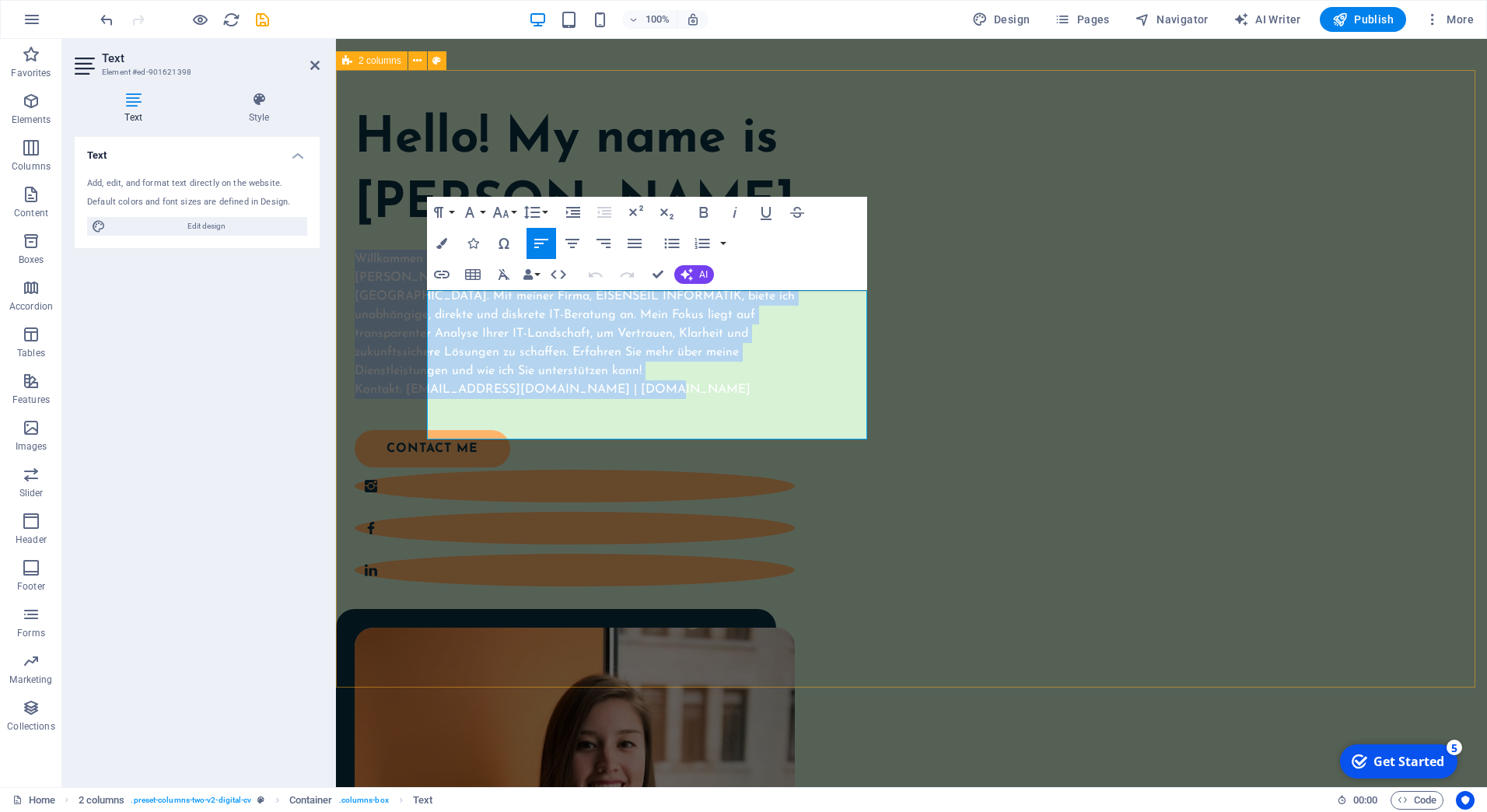
click at [383, 293] on div "Hello! My name is [PERSON_NAME]. Willkommen auf meiner persönlichen Landing-Sei…" at bounding box center [912, 638] width 1151 height 1136
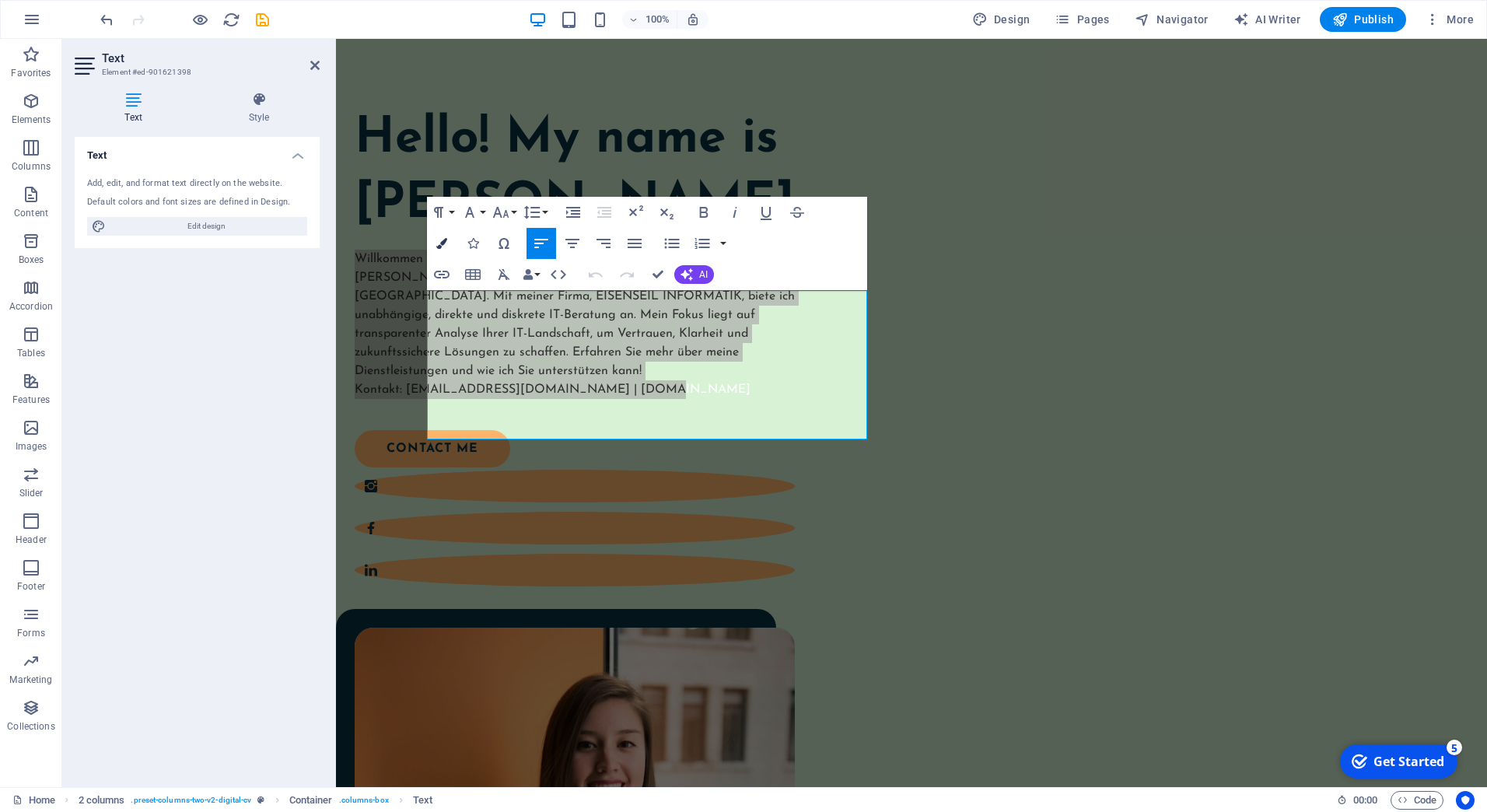
click at [443, 243] on icon "button" at bounding box center [441, 243] width 11 height 11
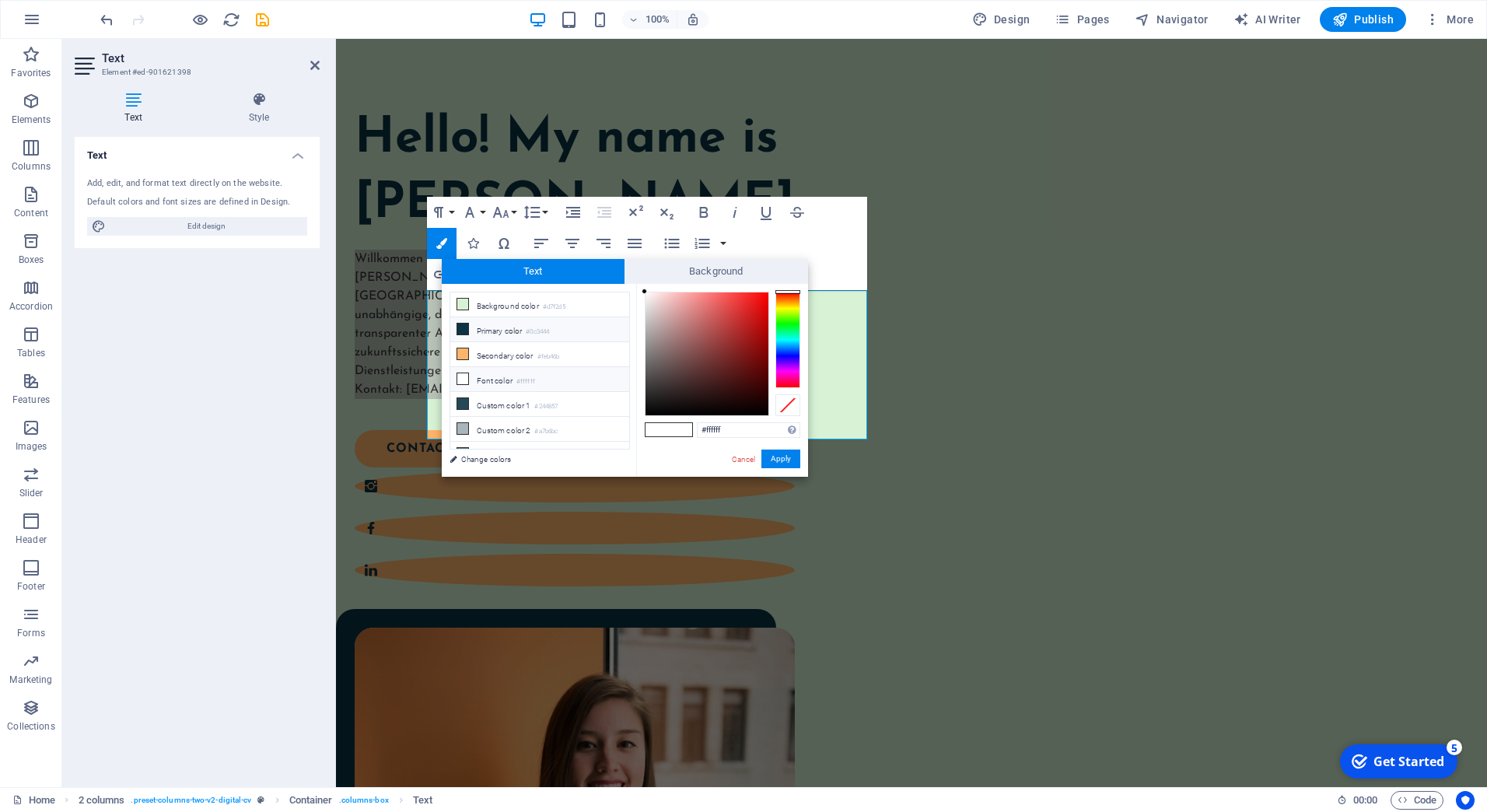
click at [482, 326] on li "Primary color #0c3444" at bounding box center [540, 329] width 179 height 25
type input "#0c3444"
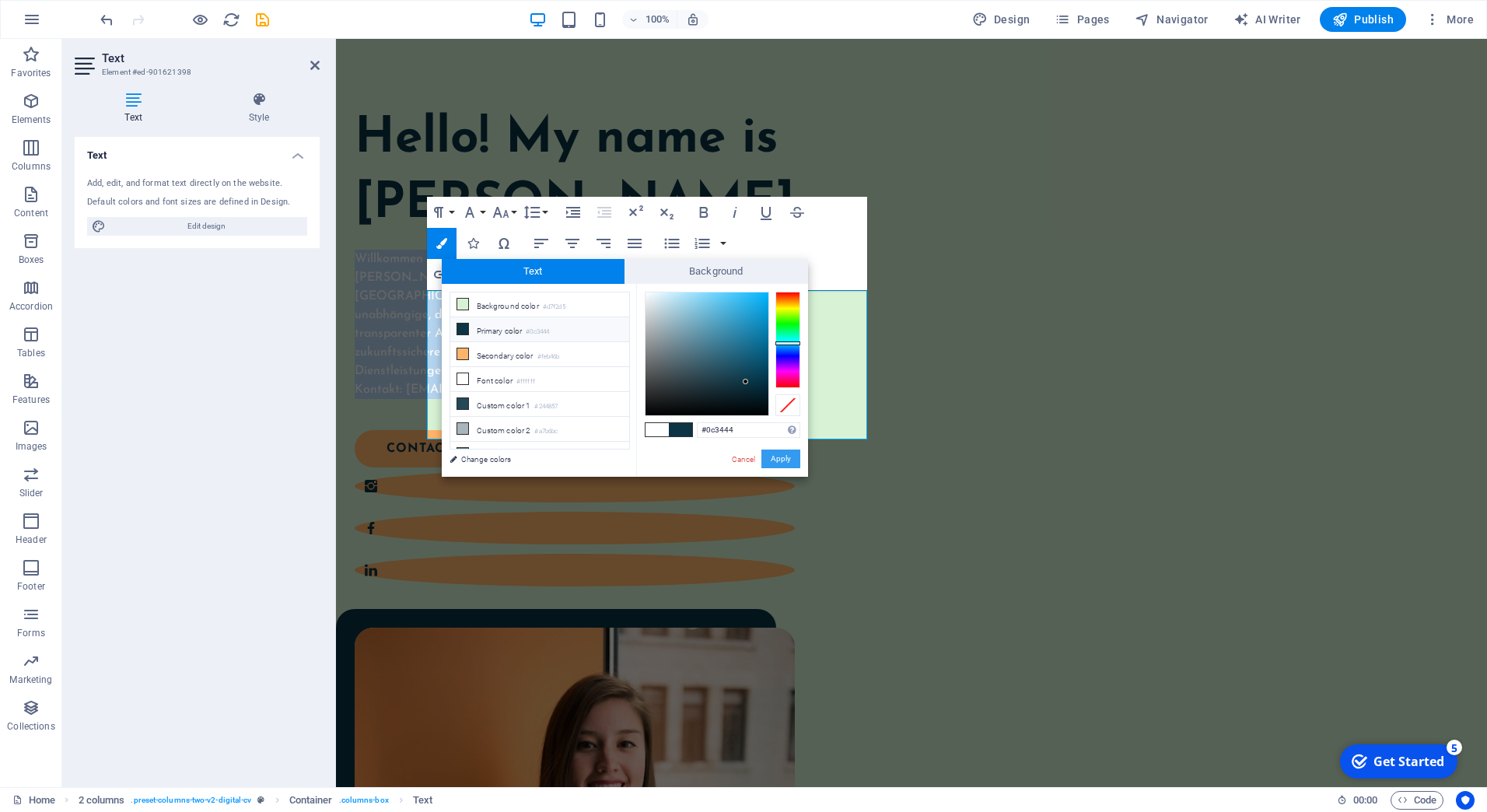
click at [781, 452] on button "Apply" at bounding box center [781, 458] width 39 height 19
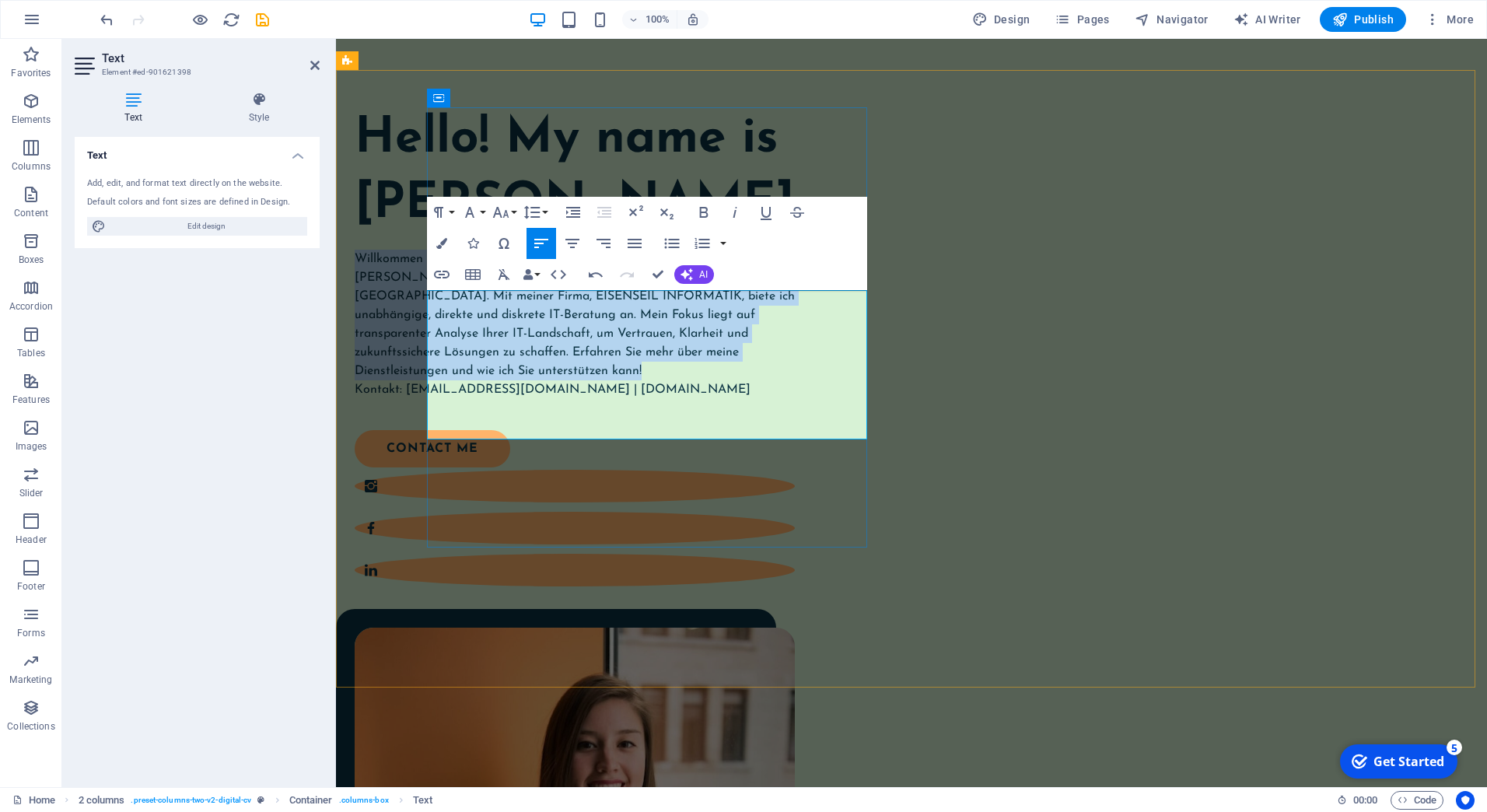
click at [725, 380] on p "Willkommen auf meiner persönlichen Landing-Seite! Ich bin [PERSON_NAME], ein er…" at bounding box center [575, 315] width 440 height 131
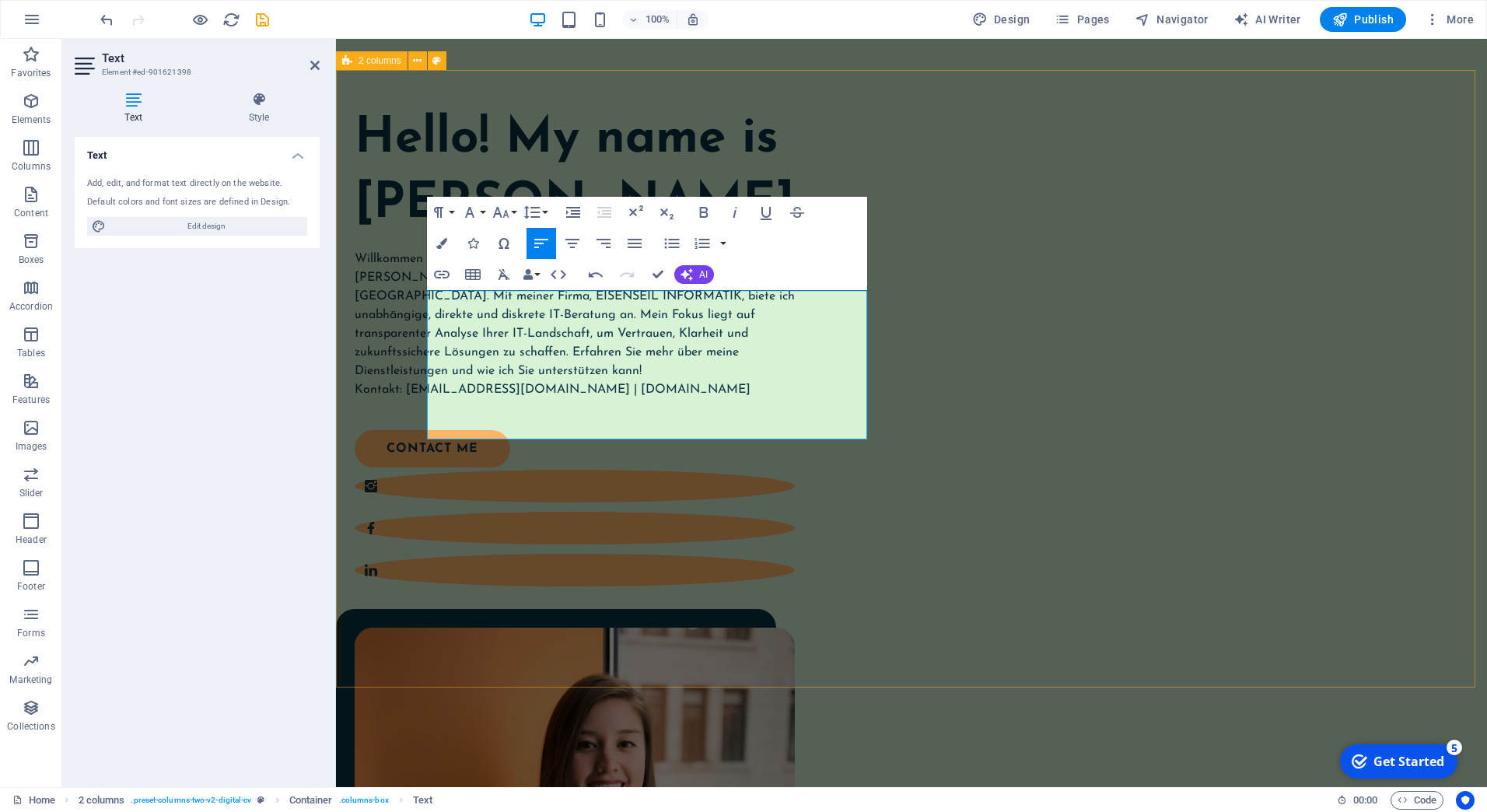
click at [863, 592] on div "Hello! My name is [PERSON_NAME]. Willkommen auf meiner persönlichen Landing-Sei…" at bounding box center [912, 638] width 1151 height 1136
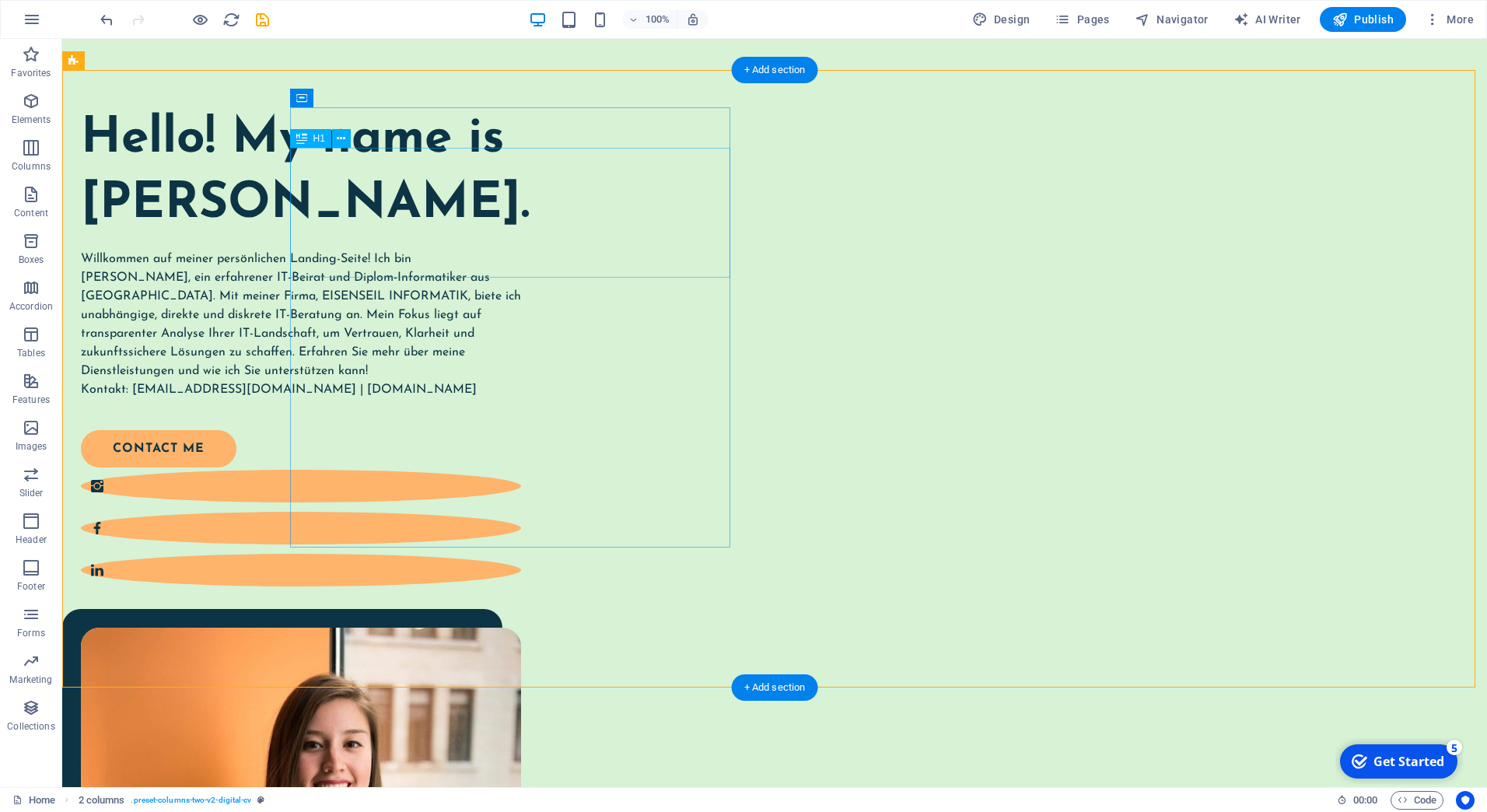
click at [405, 180] on div "Hello! My name is [PERSON_NAME]." at bounding box center [302, 172] width 440 height 129
click at [298, 171] on div "Hello! My name is [PERSON_NAME]." at bounding box center [302, 172] width 440 height 129
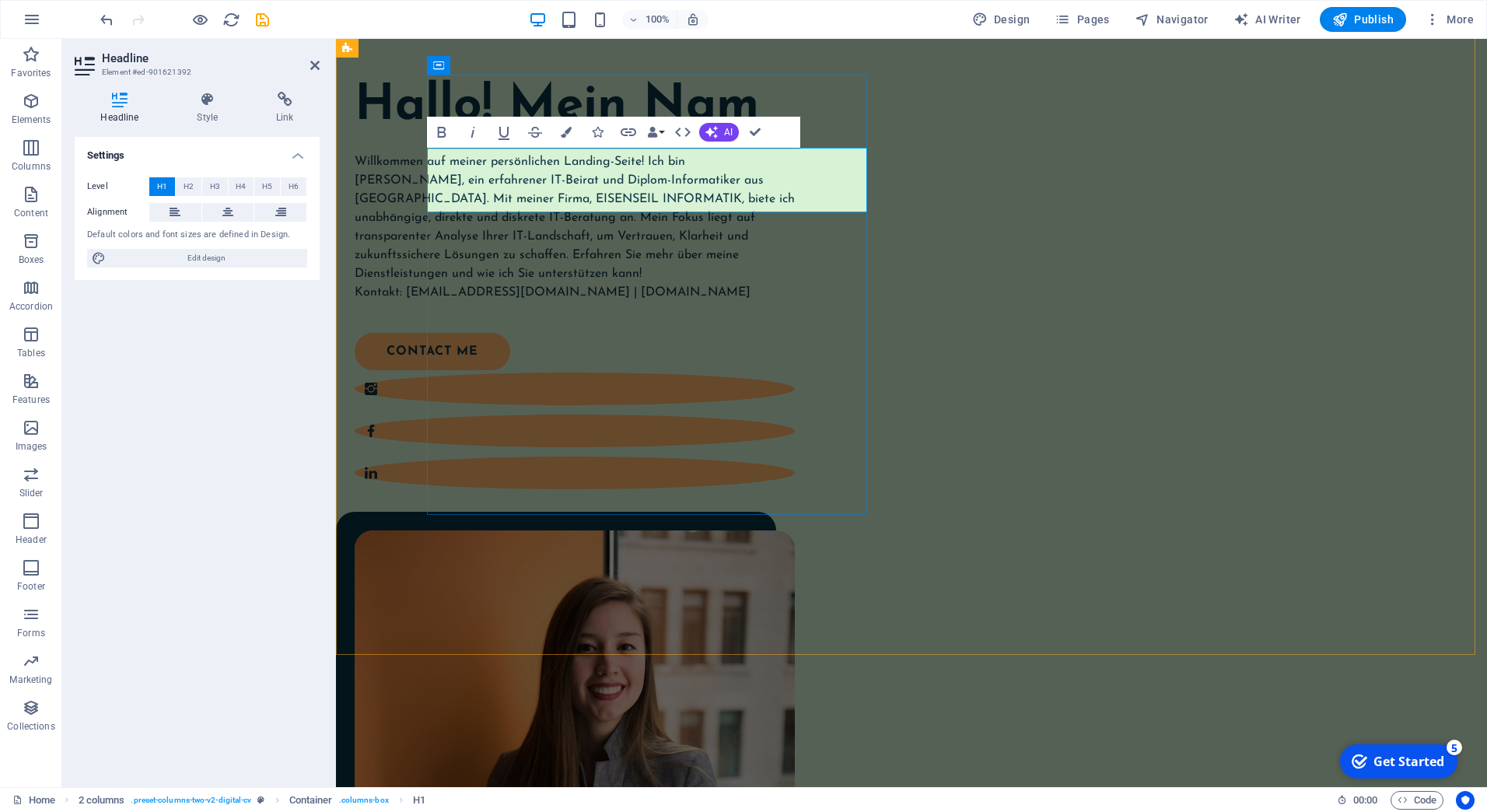
scroll to position [81, 0]
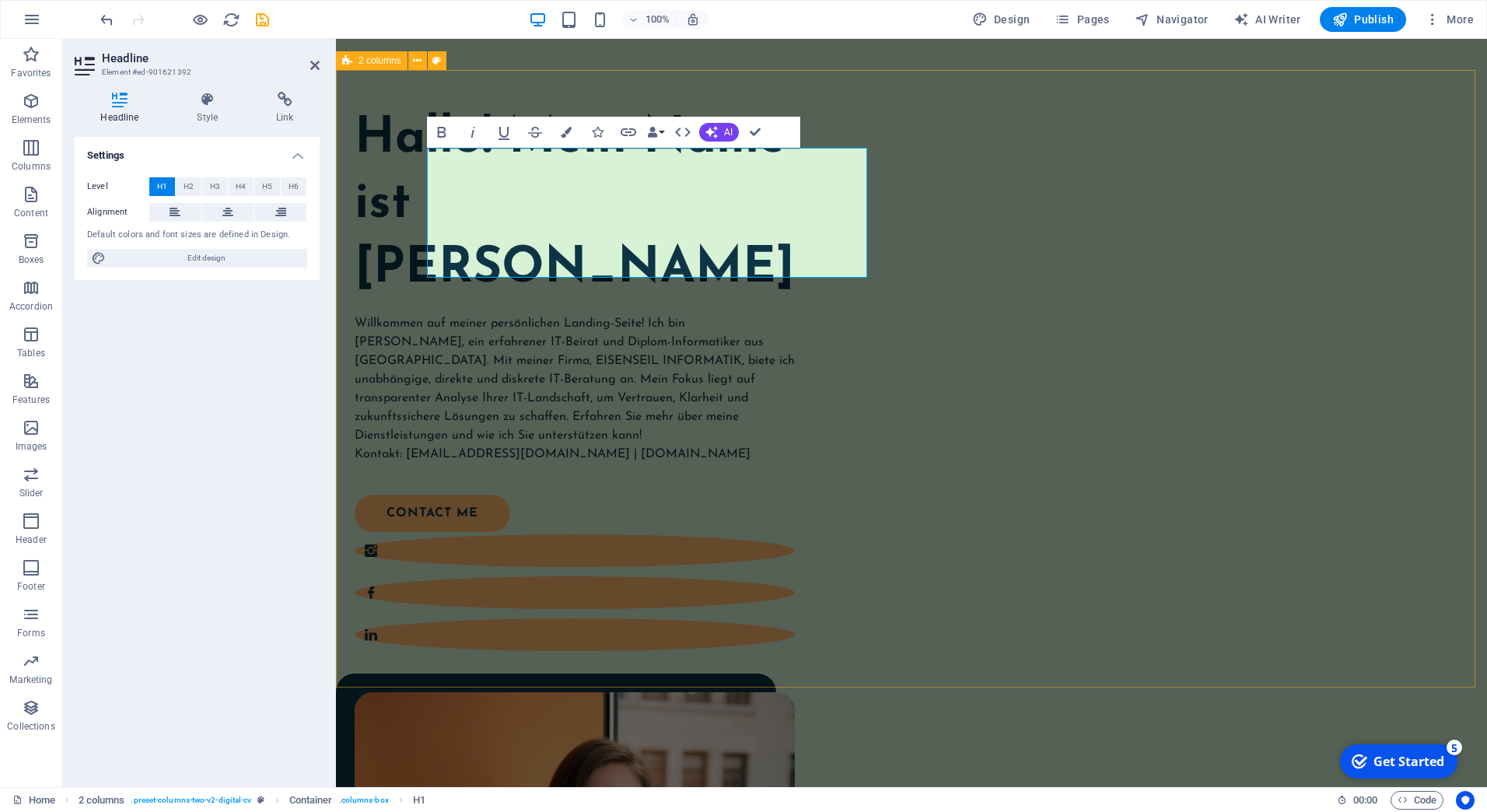
click at [946, 672] on div "Hallo! Mein Name ist [PERSON_NAME] Willkommen auf meiner persönlichen Landing-S…" at bounding box center [912, 671] width 1151 height 1202
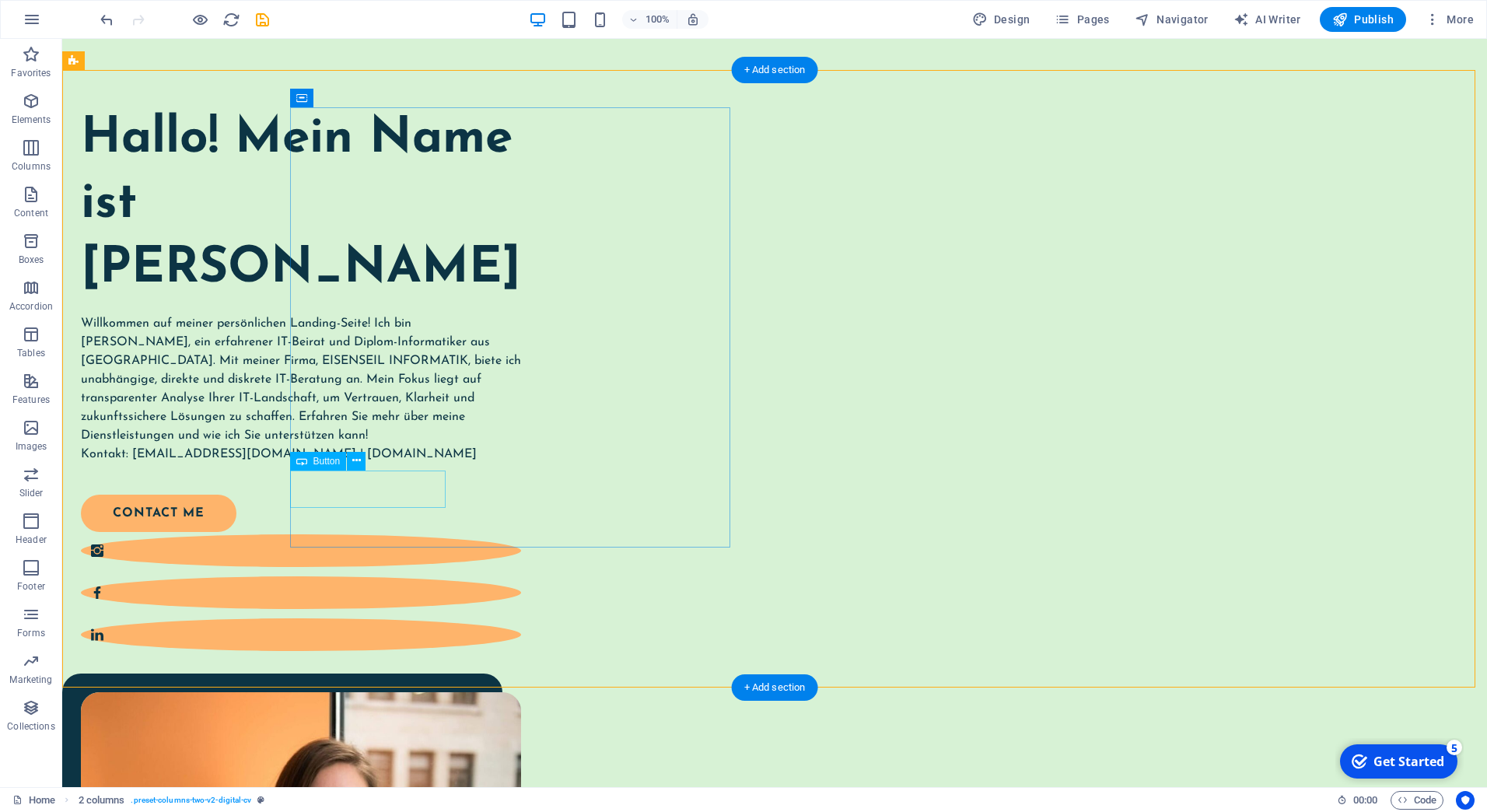
click at [369, 495] on div "contact me" at bounding box center [292, 514] width 422 height 38
select select "px"
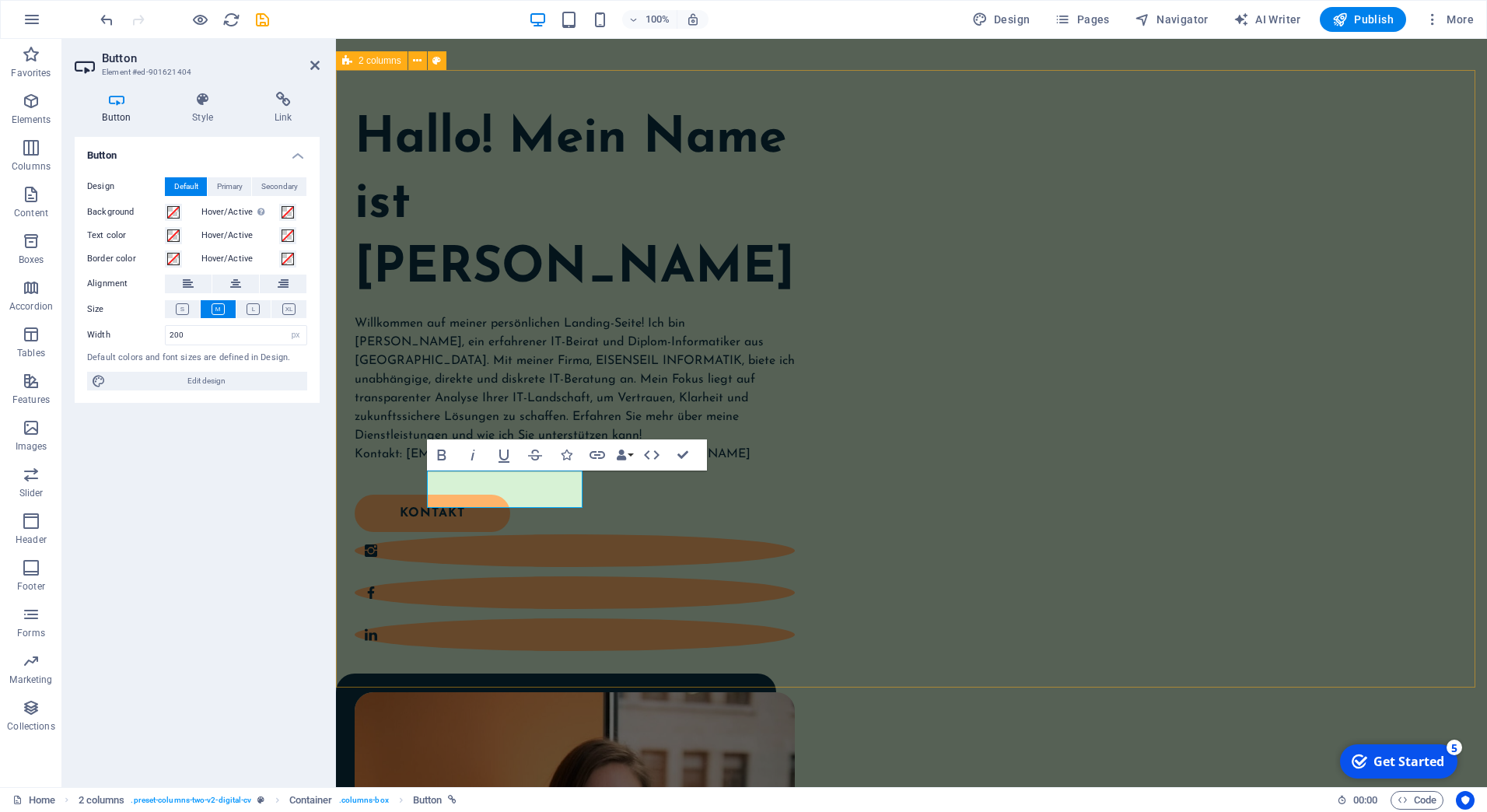
click at [656, 613] on div "Hallo! Mein Name ist [PERSON_NAME] Willkommen auf meiner persönlichen Landing-S…" at bounding box center [912, 671] width 1151 height 1202
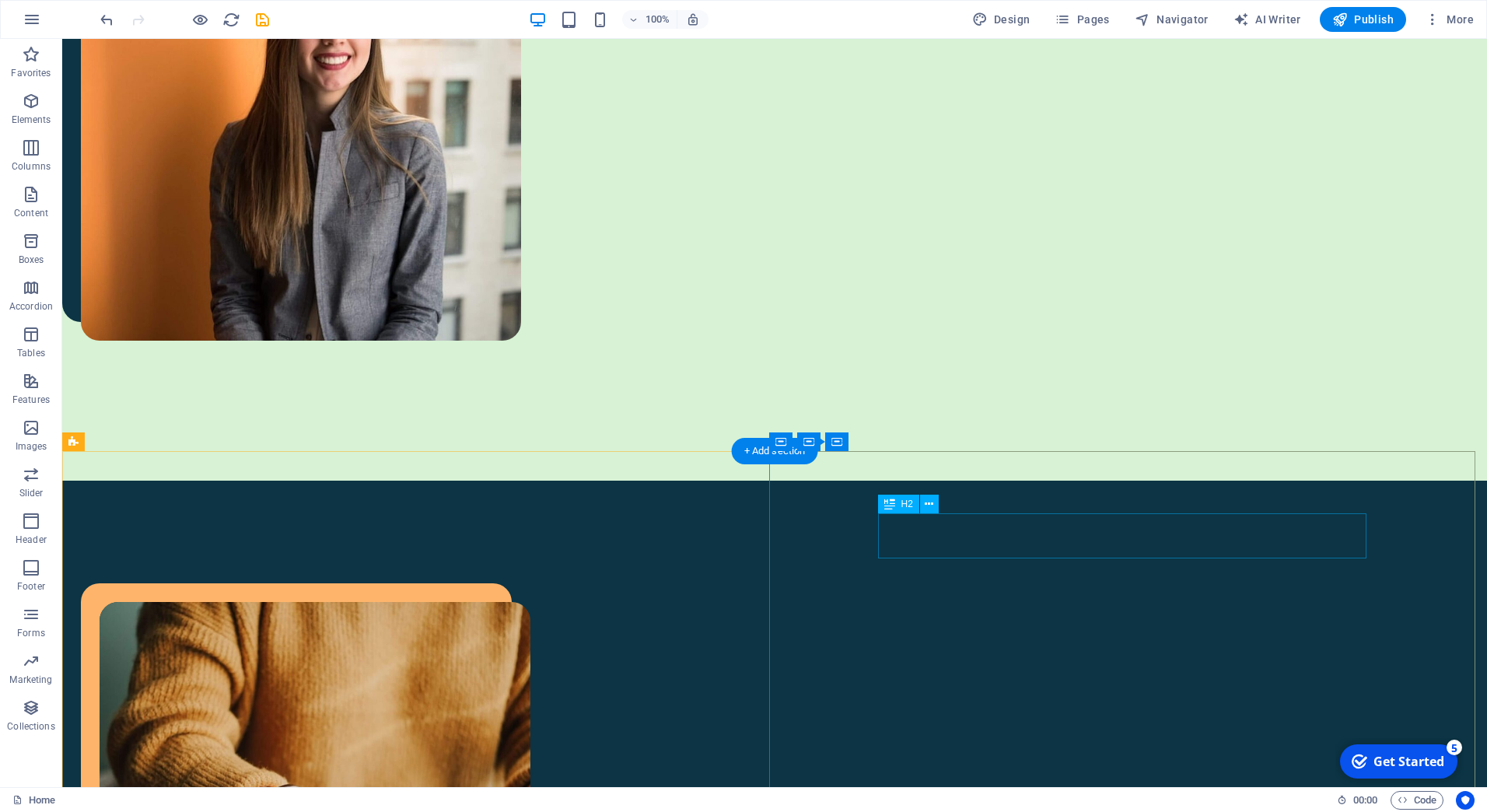
scroll to position [547, 0]
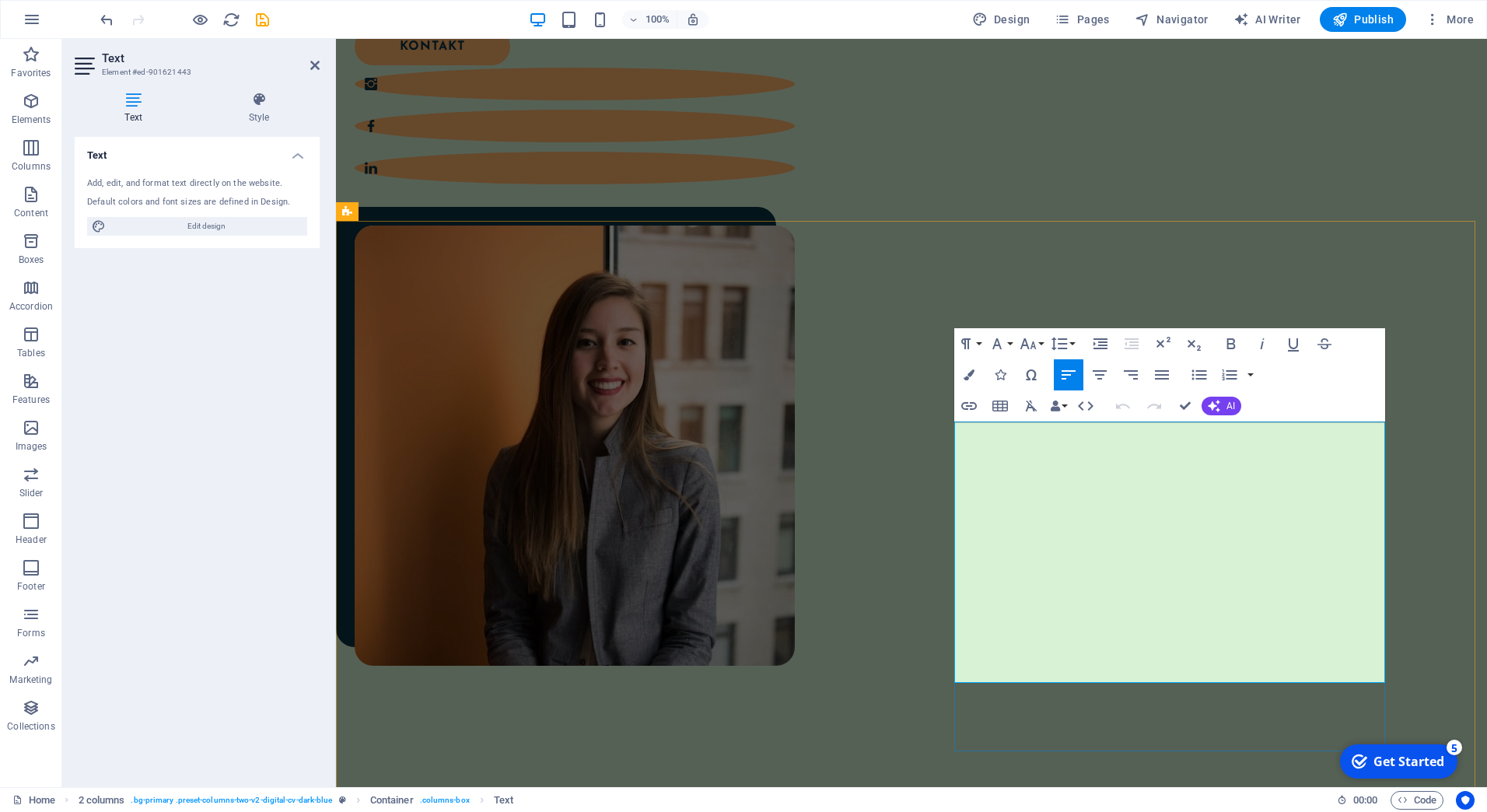
drag, startPoint x: 957, startPoint y: 430, endPoint x: 1335, endPoint y: 677, distance: 451.5
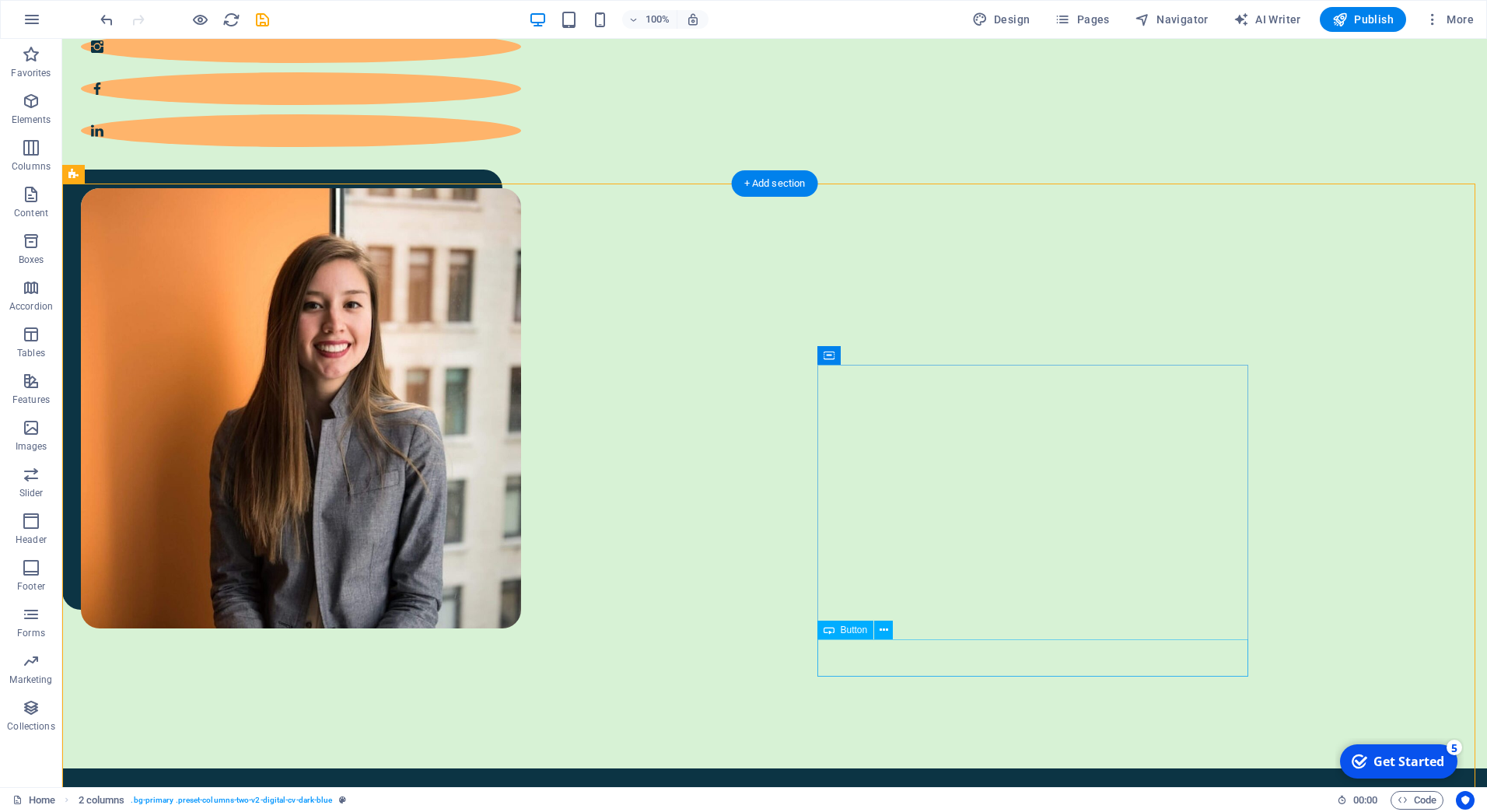
select select "px"
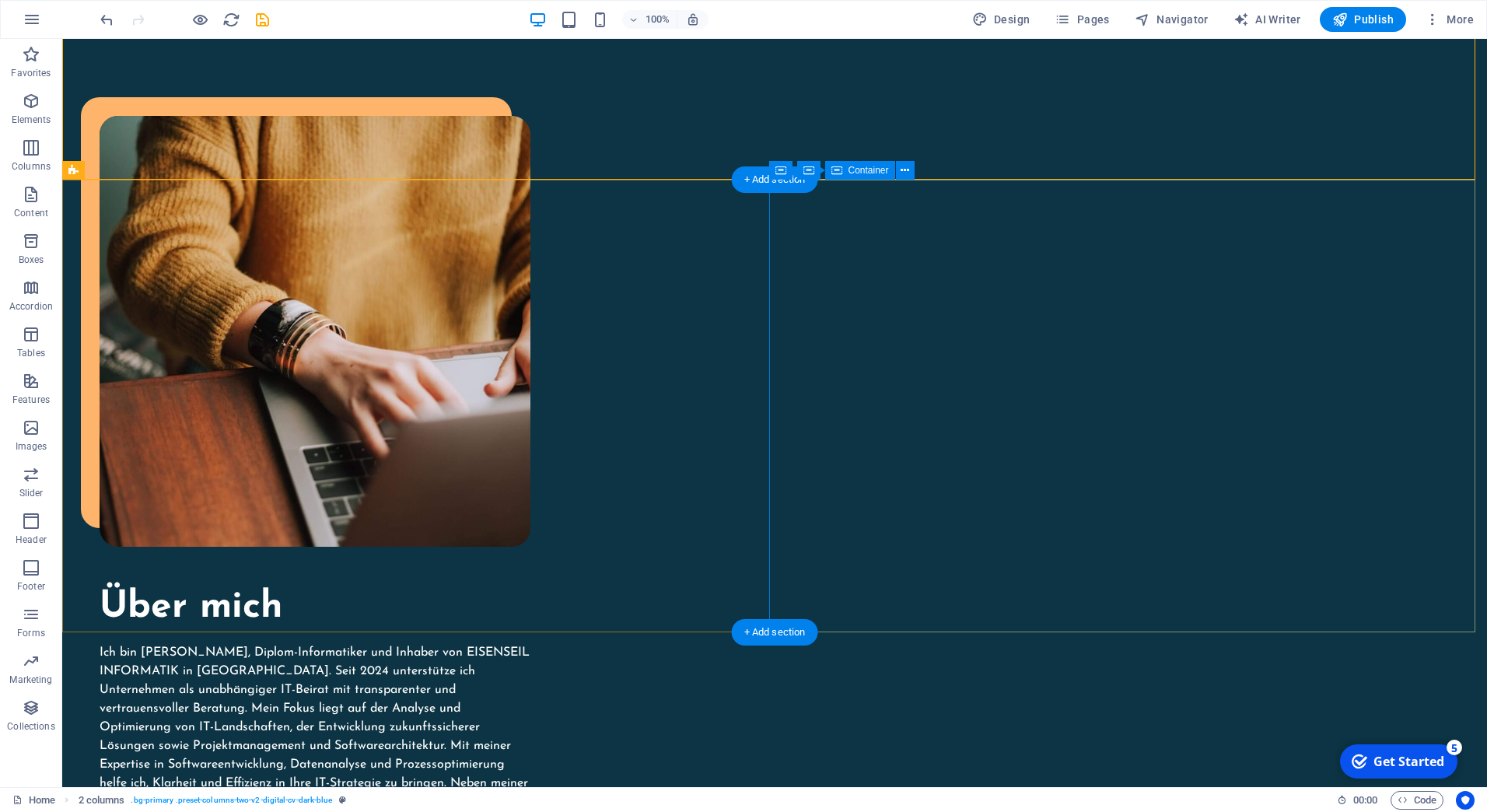
scroll to position [1362, 0]
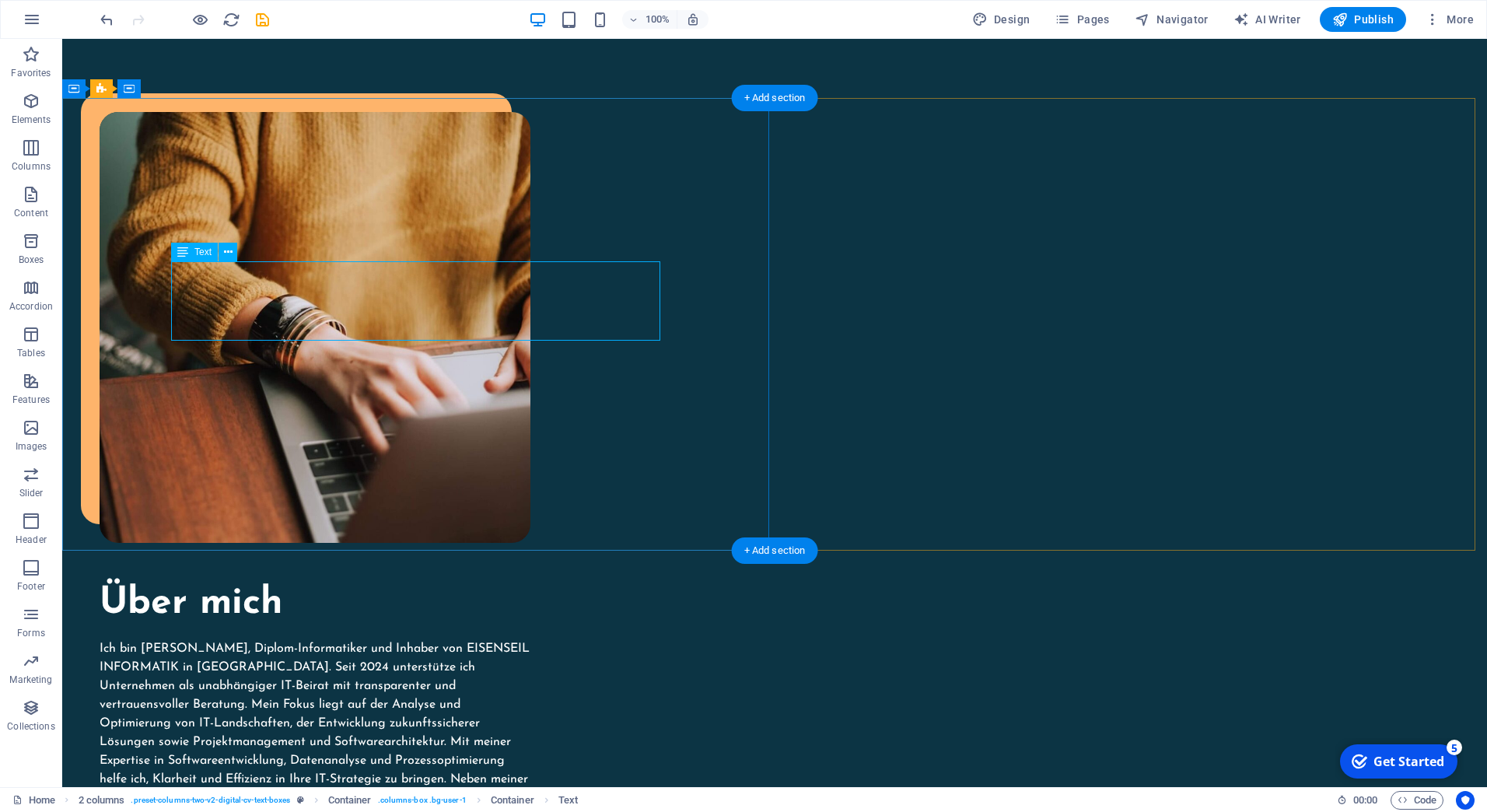
click at [110, 20] on icon "undo" at bounding box center [107, 20] width 18 height 18
click at [96, 16] on div "100% Design Pages Navigator AI Writer Publish More" at bounding box center [744, 20] width 1486 height 38
click at [102, 20] on icon "undo" at bounding box center [107, 20] width 18 height 18
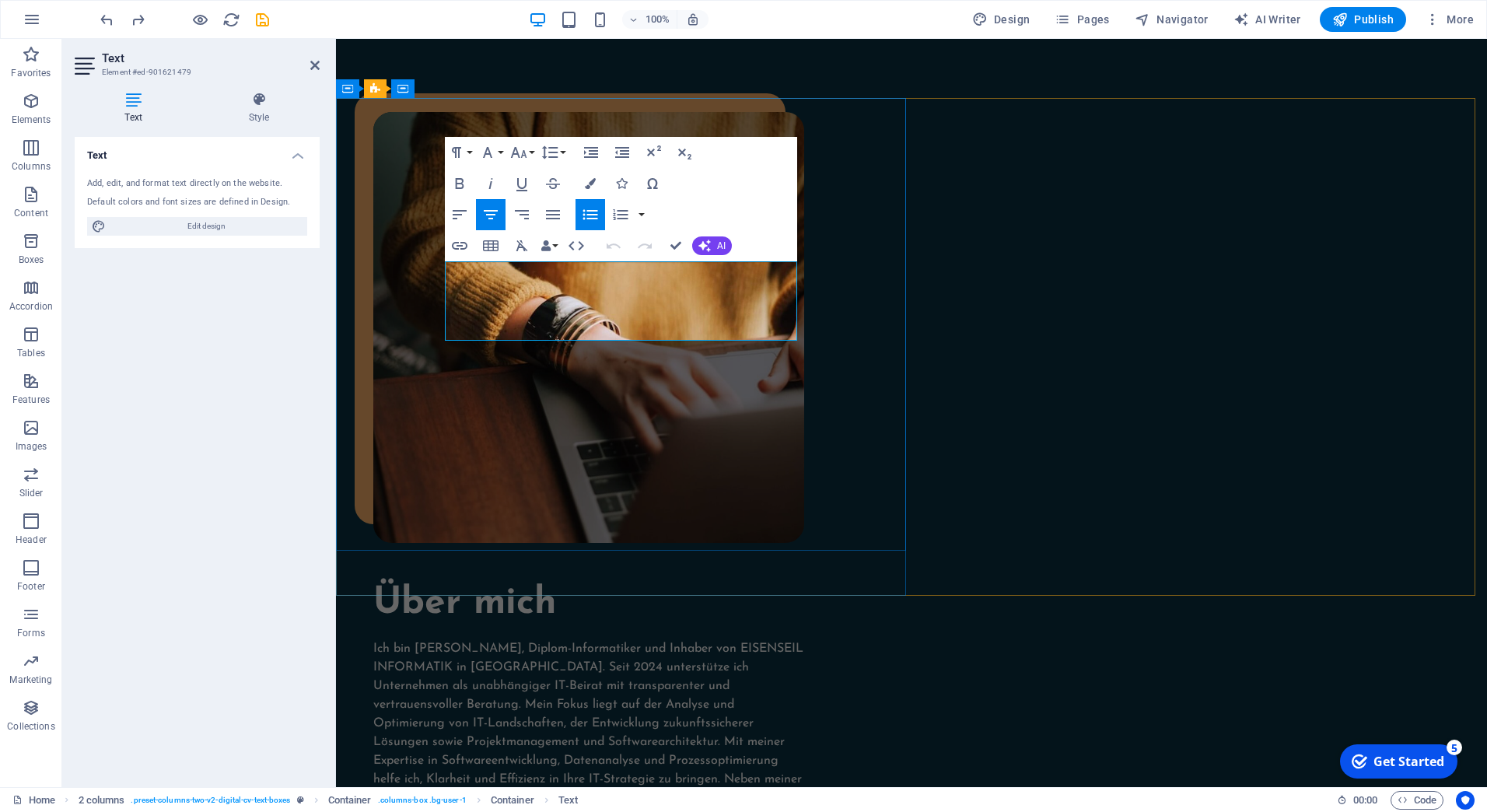
drag, startPoint x: 554, startPoint y: 272, endPoint x: 727, endPoint y: 320, distance: 179.5
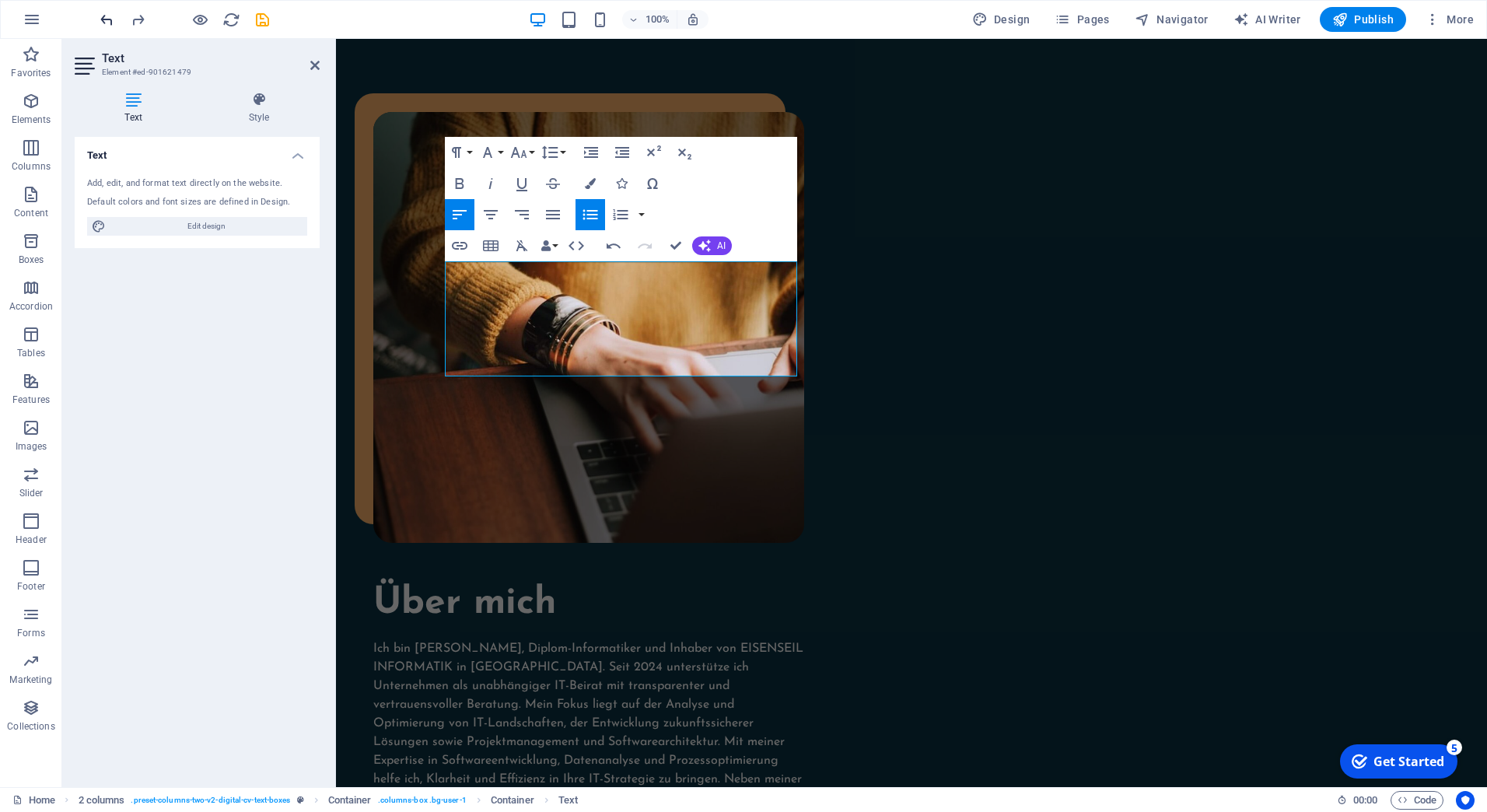
click at [114, 18] on icon "undo" at bounding box center [107, 20] width 18 height 18
click at [109, 20] on icon "undo" at bounding box center [107, 20] width 18 height 18
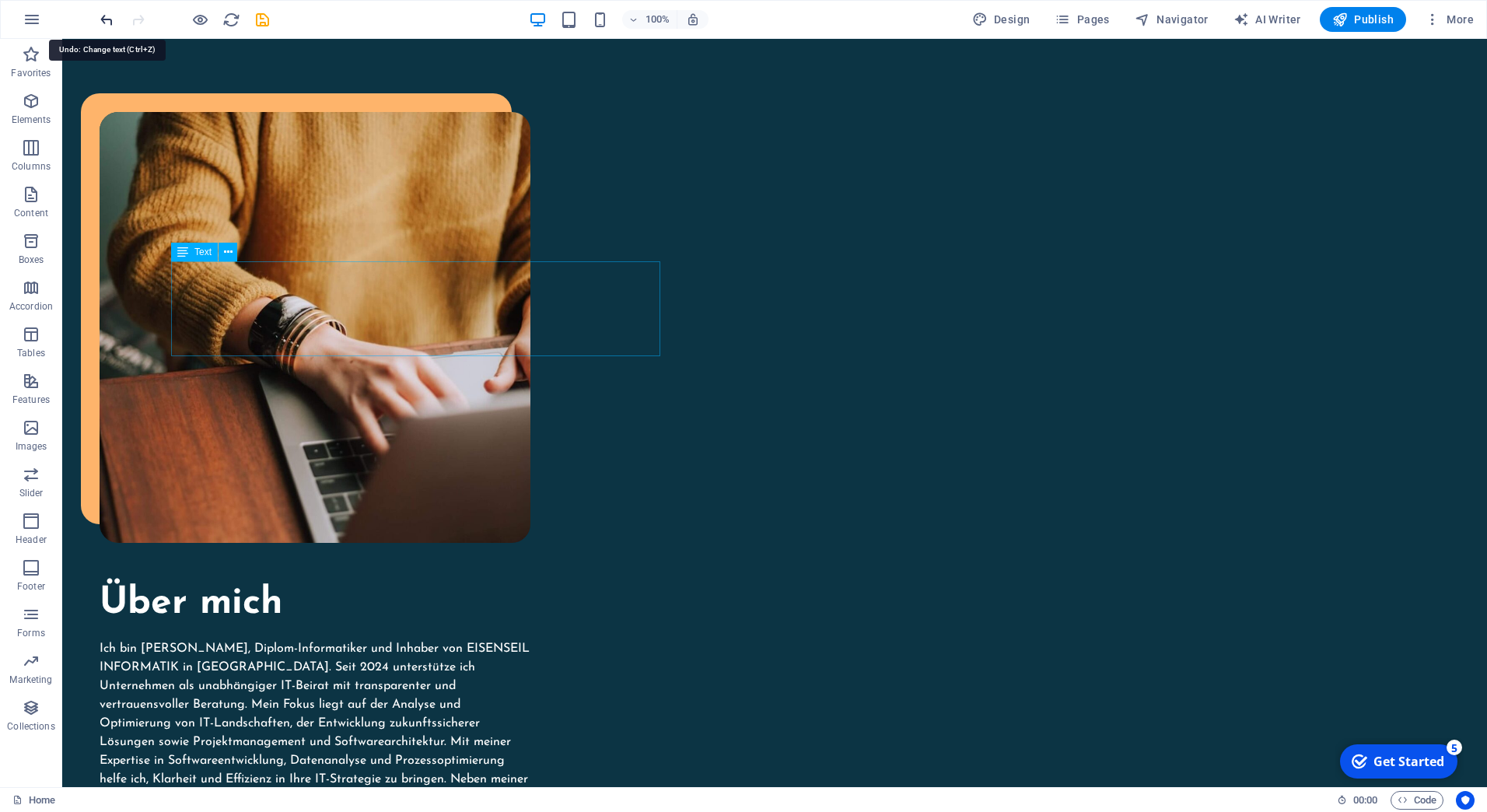
click at [102, 19] on icon "undo" at bounding box center [107, 20] width 18 height 18
click at [125, 20] on div at bounding box center [185, 19] width 175 height 25
click at [132, 22] on icon "redo" at bounding box center [138, 20] width 18 height 18
click at [117, 20] on div at bounding box center [185, 19] width 175 height 25
click at [112, 18] on icon "undo" at bounding box center [107, 20] width 18 height 18
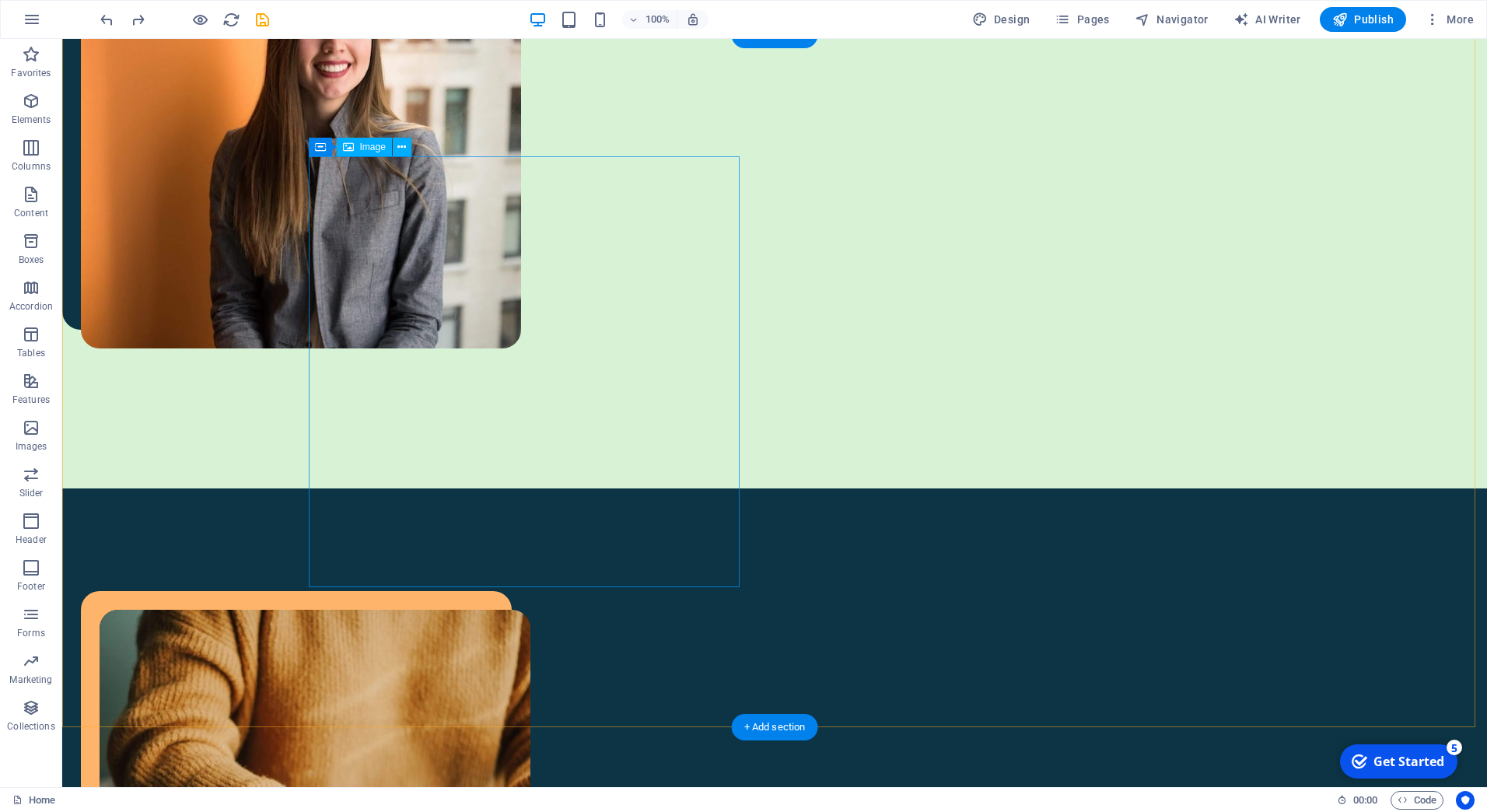
scroll to position [974, 0]
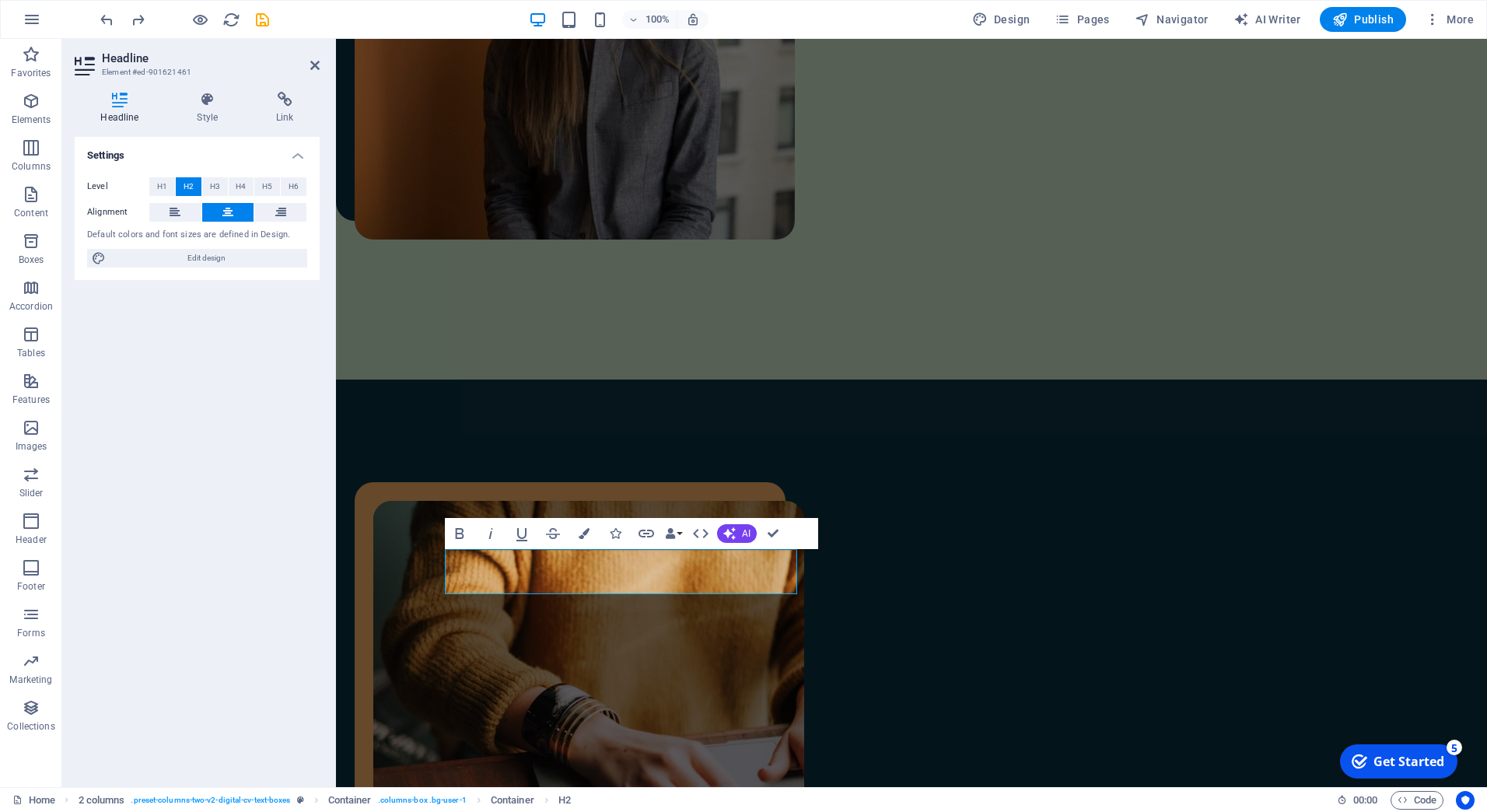
click at [321, 62] on aside "Headline Element #ed-901621461 Headline Style Link Settings Level H1 H2 H3 H4 H…" at bounding box center [199, 412] width 274 height 748
click at [309, 68] on header "Headline Element #ed-901621461" at bounding box center [196, 58] width 245 height 41
click at [311, 63] on icon at bounding box center [314, 65] width 9 height 13
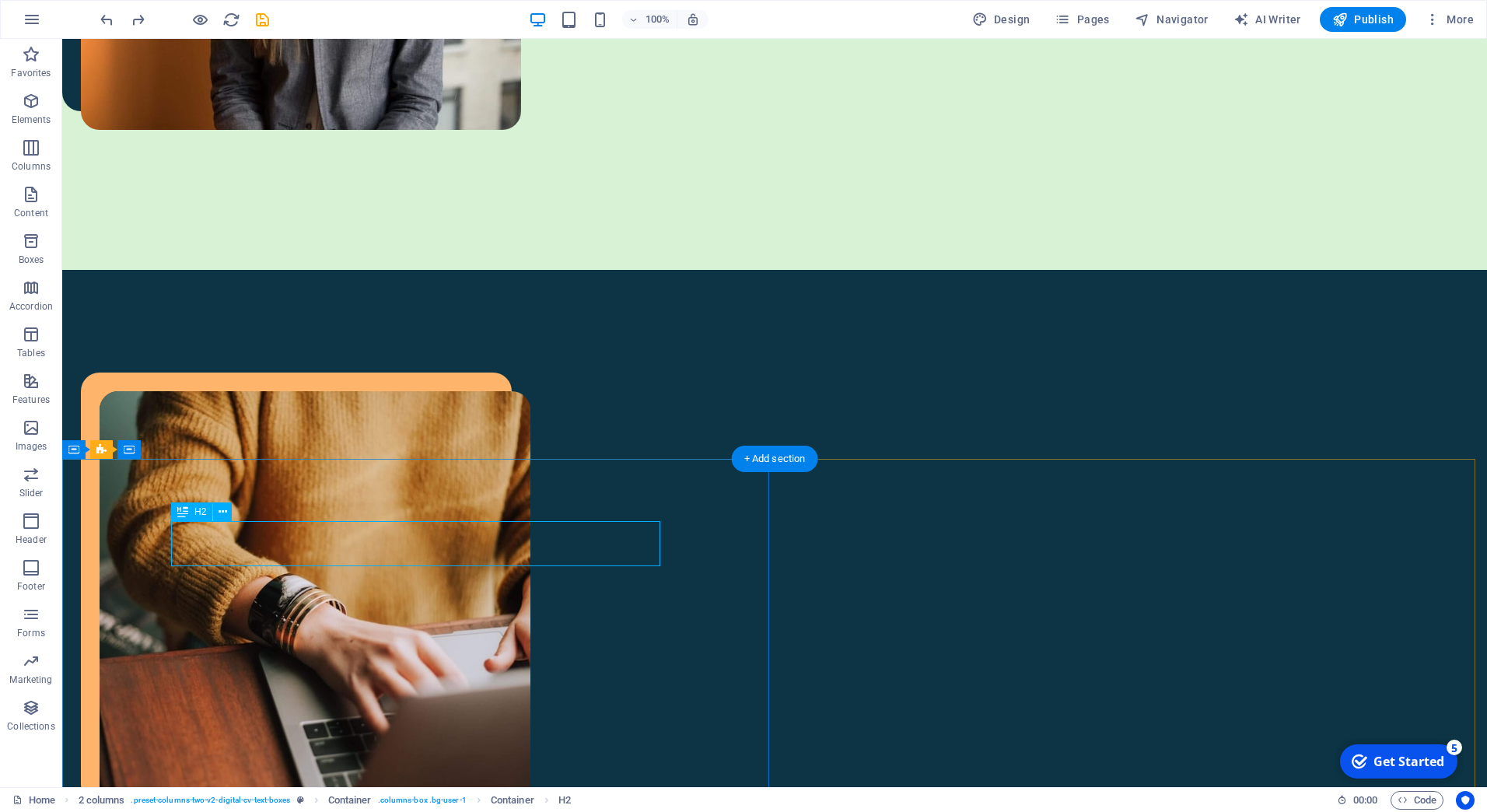
scroll to position [1284, 0]
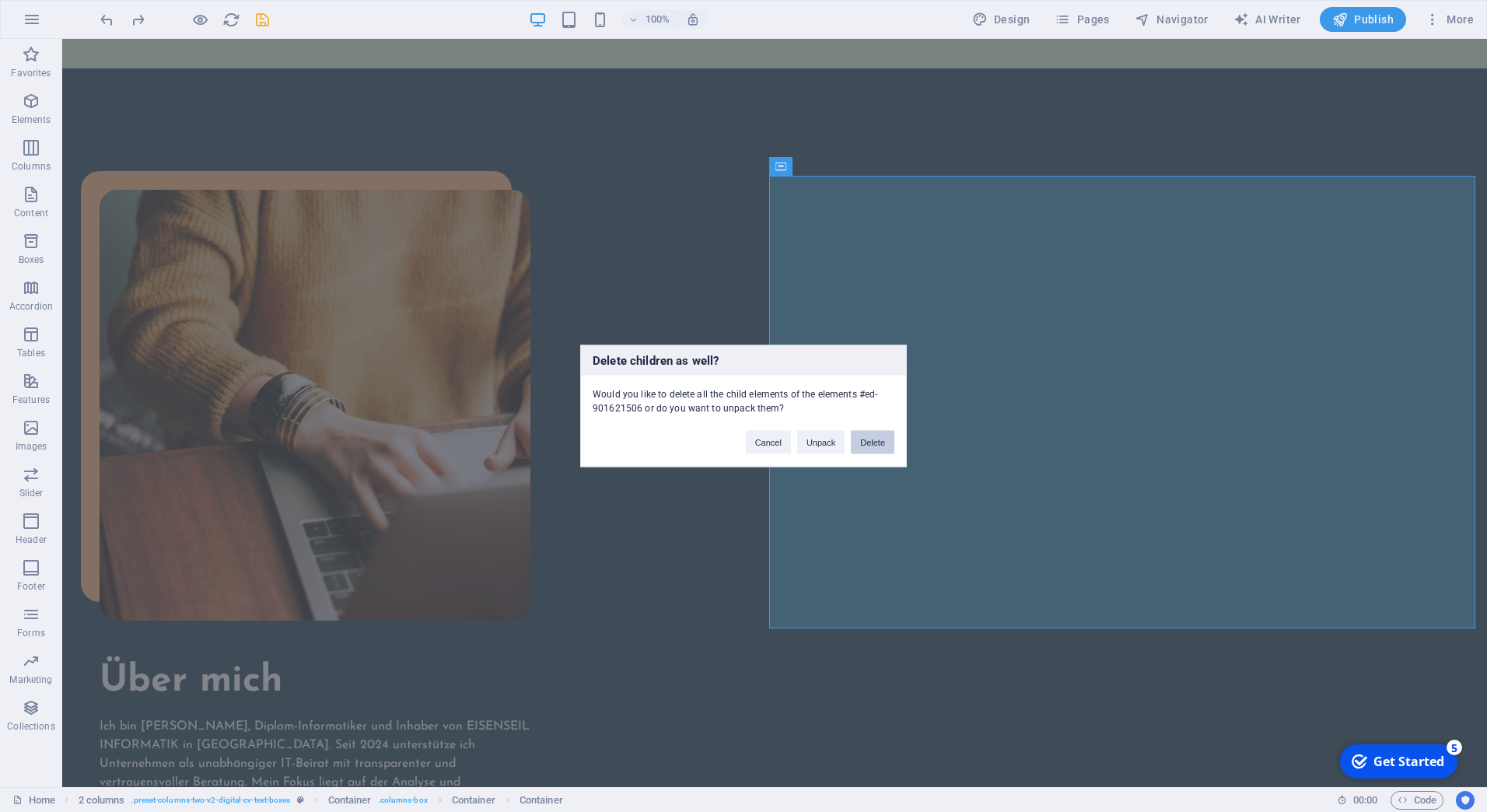
click at [866, 441] on button "Delete" at bounding box center [873, 442] width 44 height 24
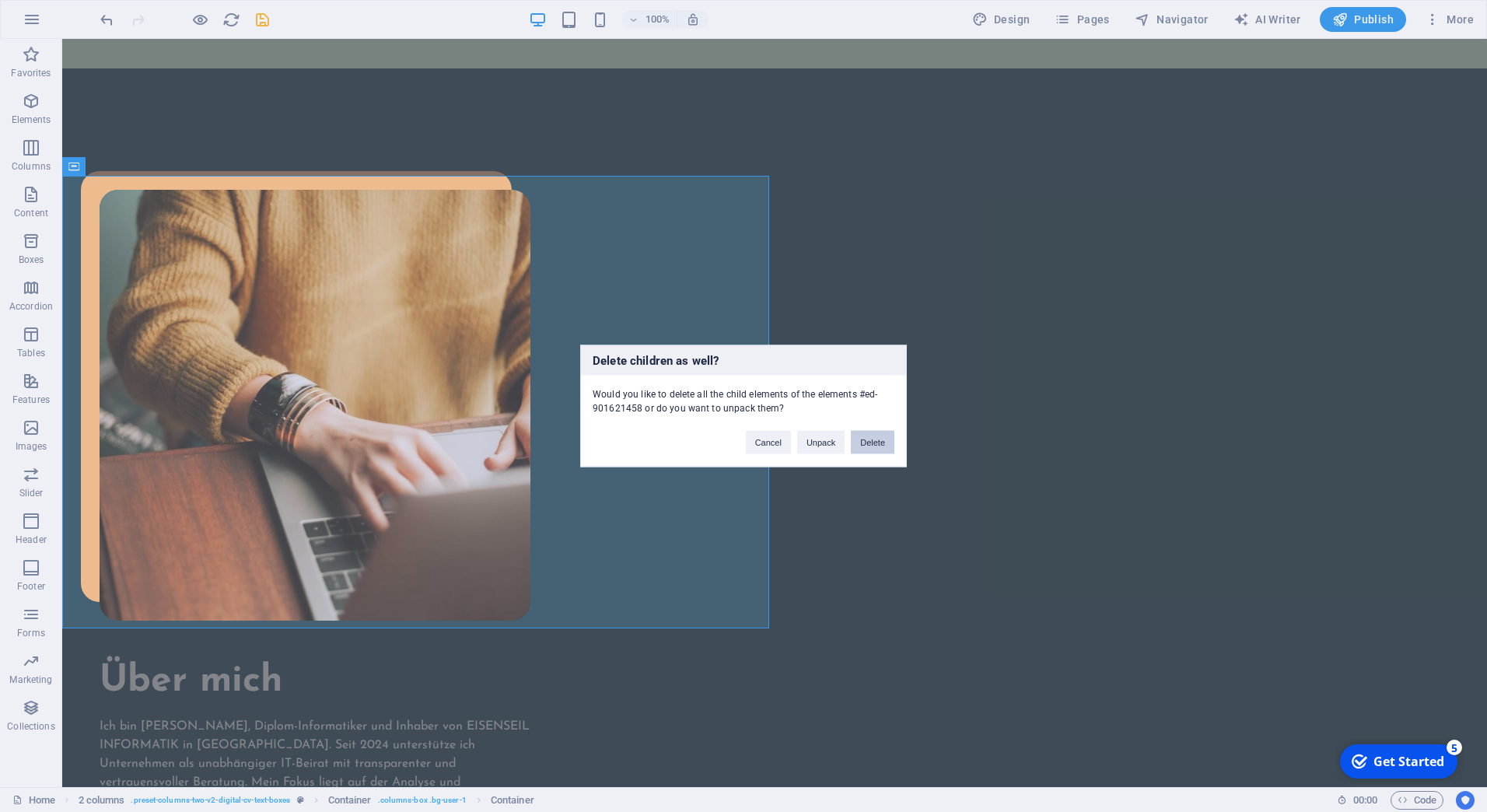
drag, startPoint x: 872, startPoint y: 441, endPoint x: 807, endPoint y: 401, distance: 76.3
click at [872, 441] on button "Delete" at bounding box center [873, 442] width 44 height 24
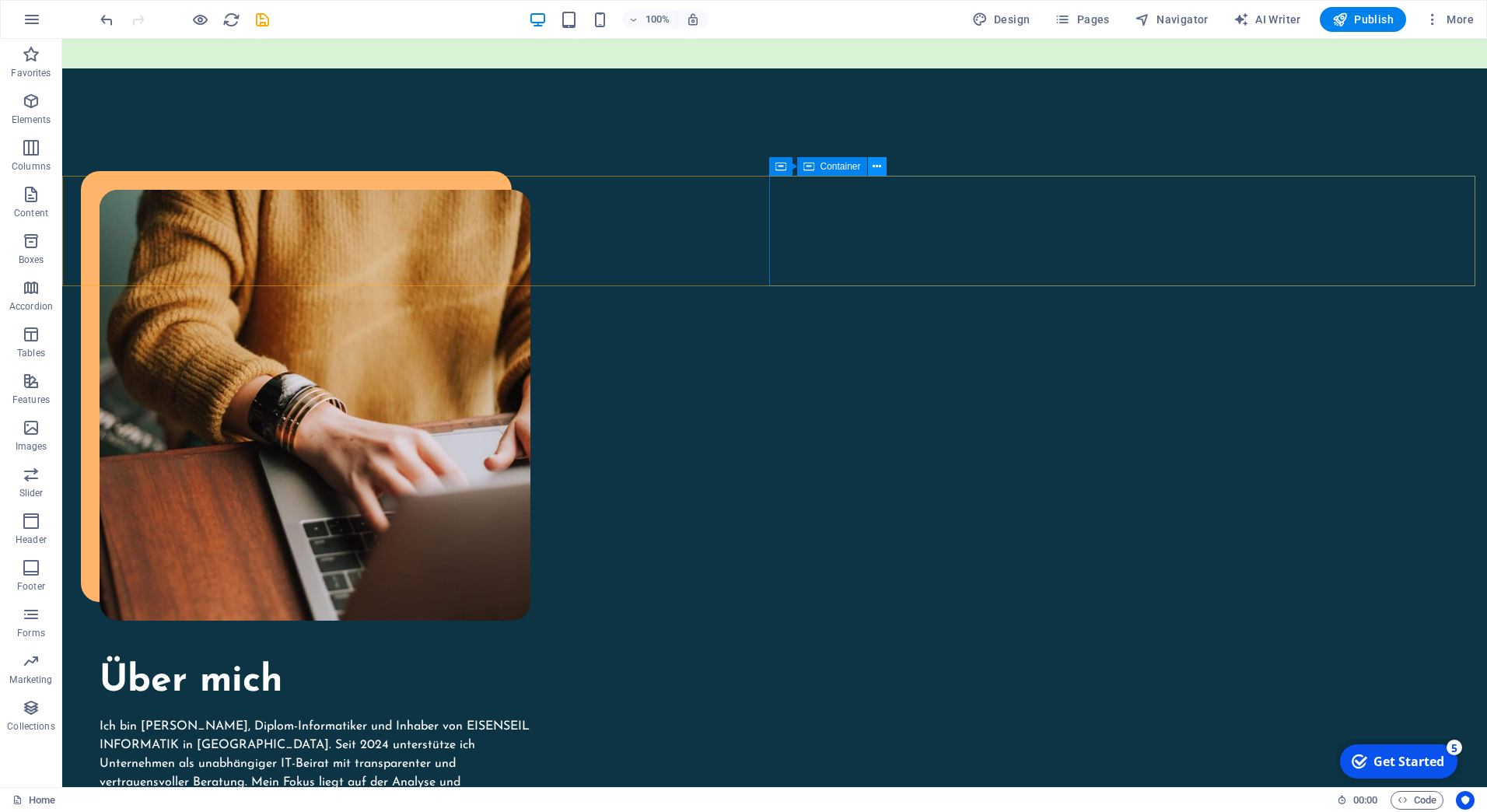
click at [874, 174] on icon at bounding box center [877, 167] width 9 height 16
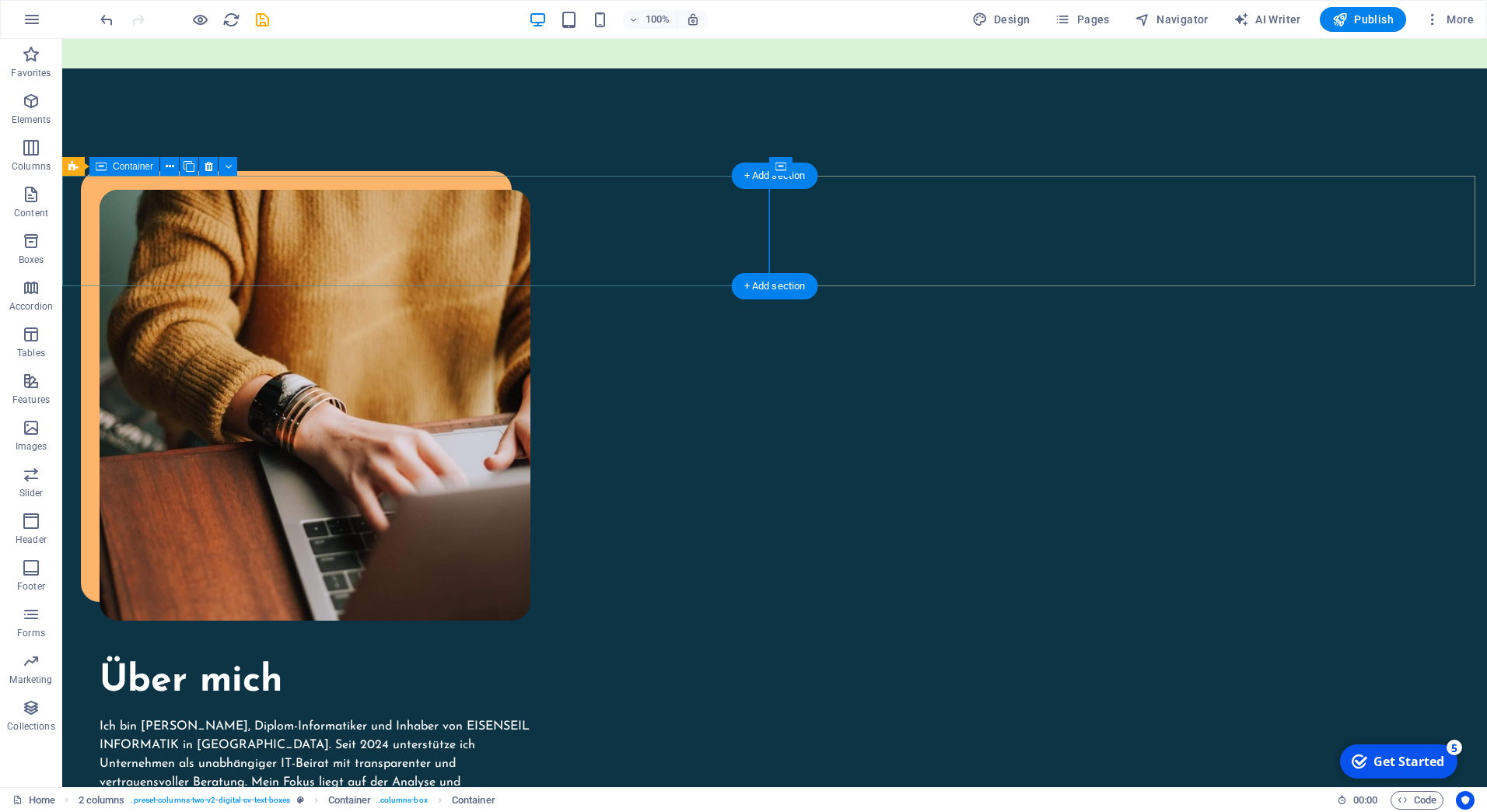
click at [208, 168] on icon at bounding box center [208, 167] width 9 height 16
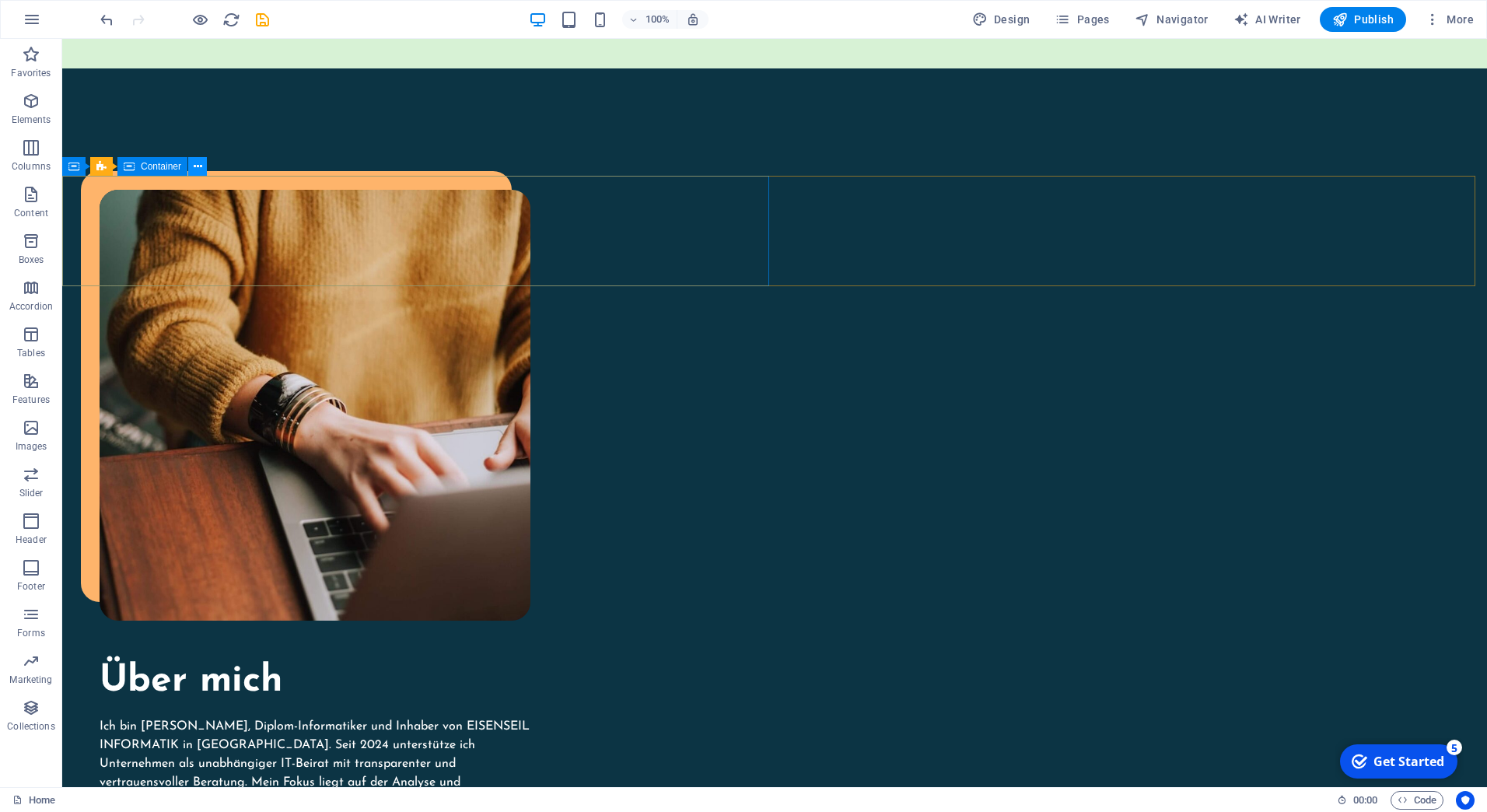
click at [194, 171] on icon at bounding box center [197, 167] width 9 height 16
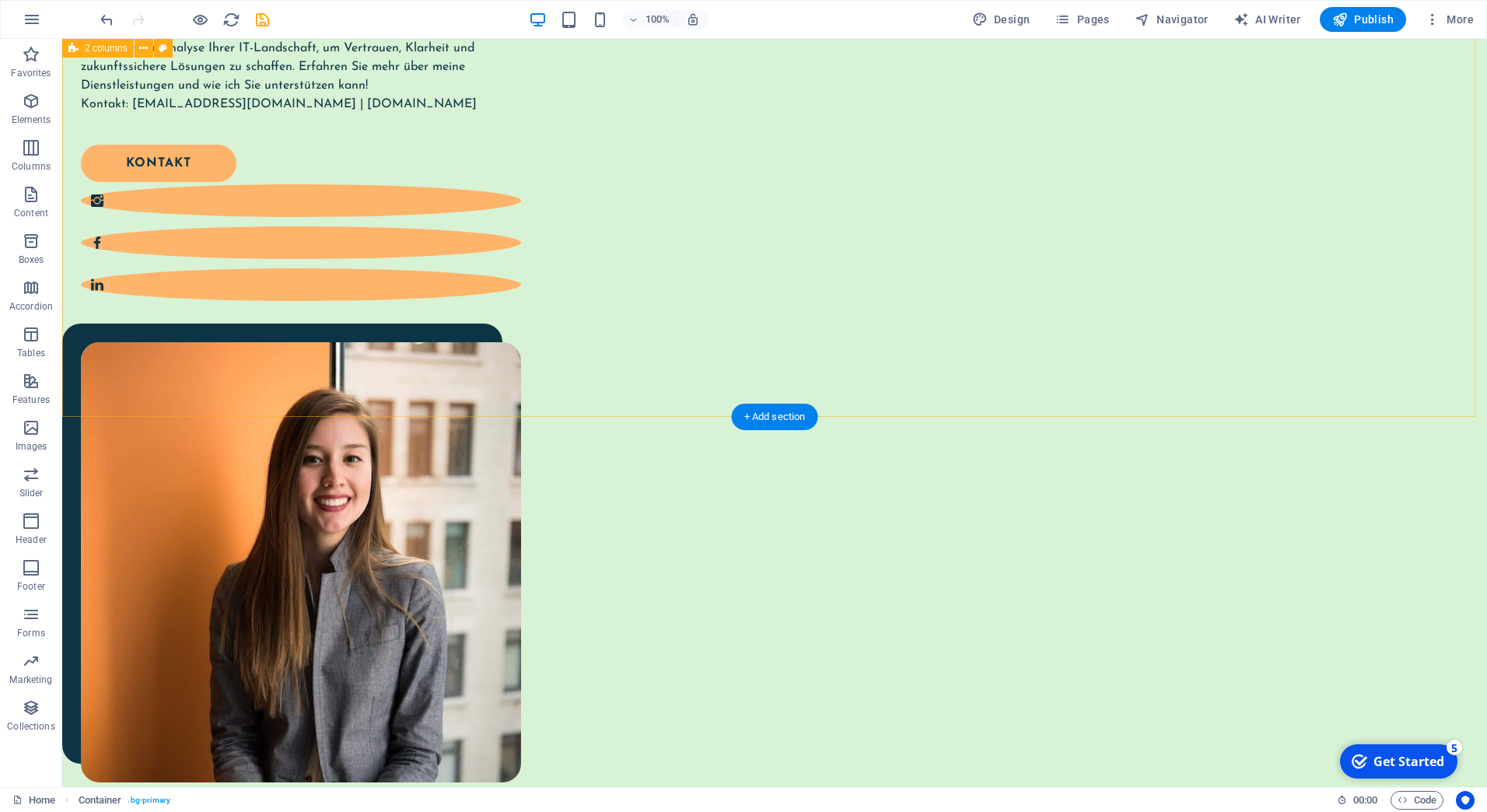
scroll to position [895, 0]
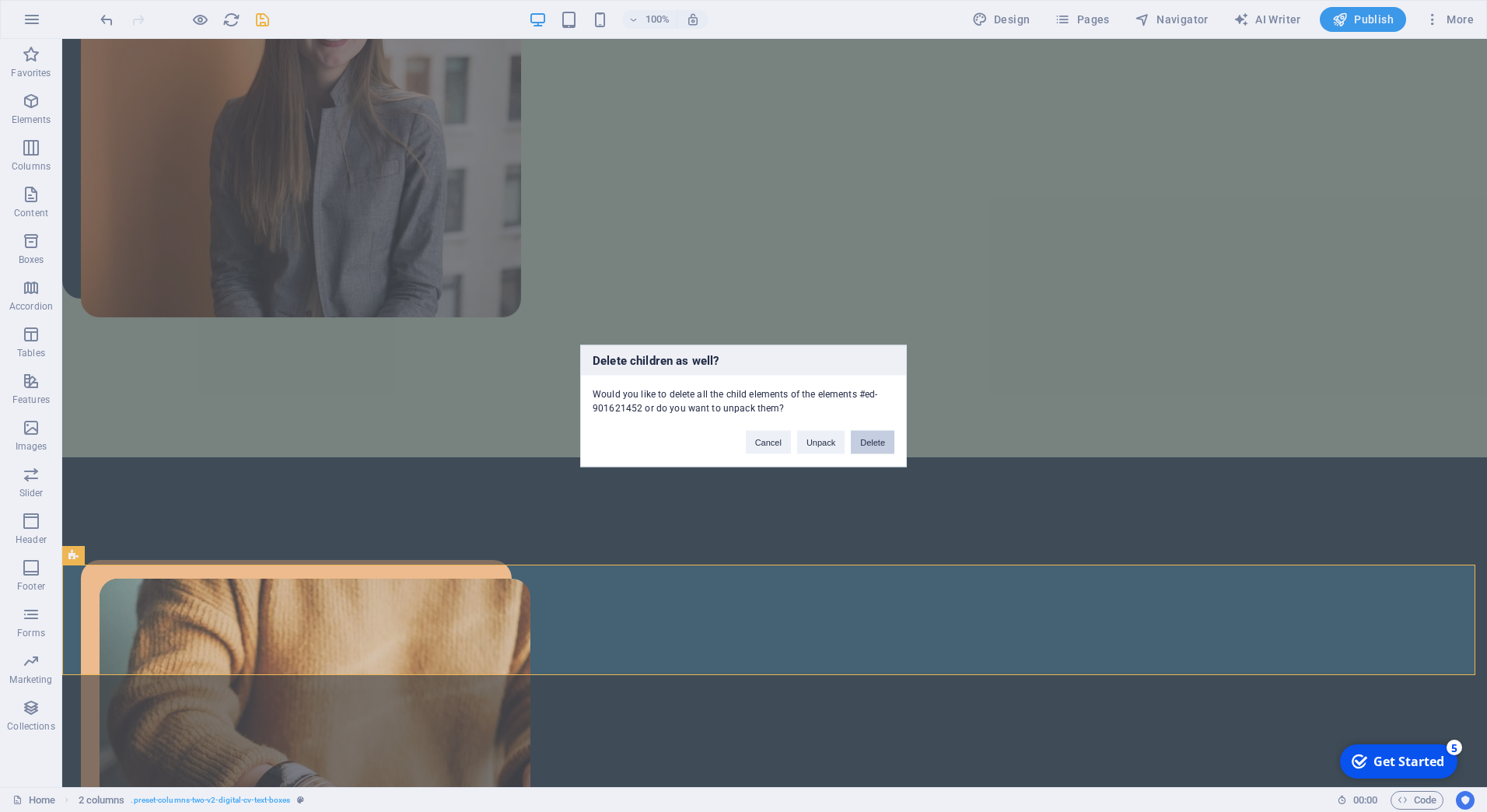
click at [884, 441] on button "Delete" at bounding box center [873, 442] width 44 height 24
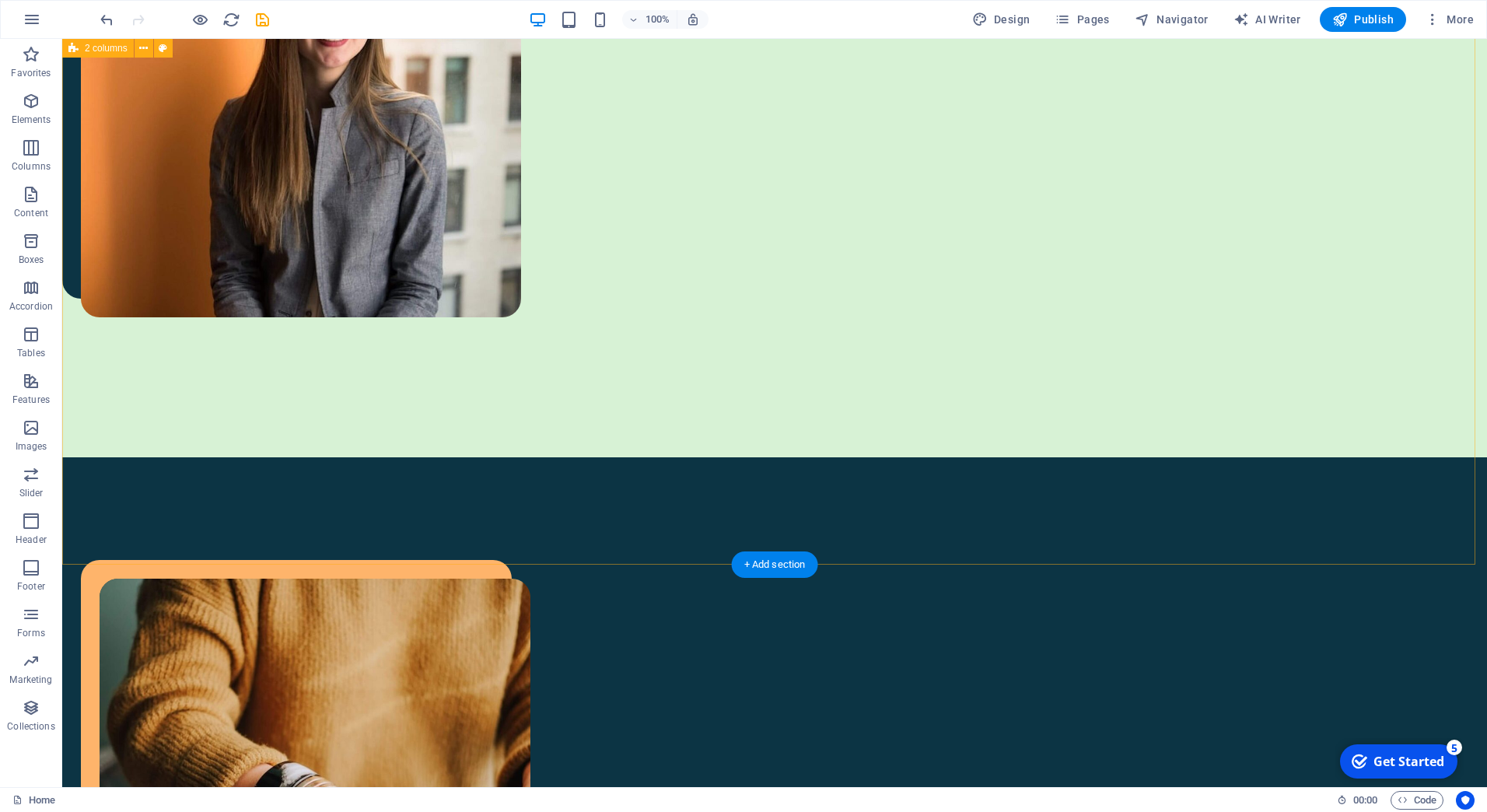
scroll to position [1207, 0]
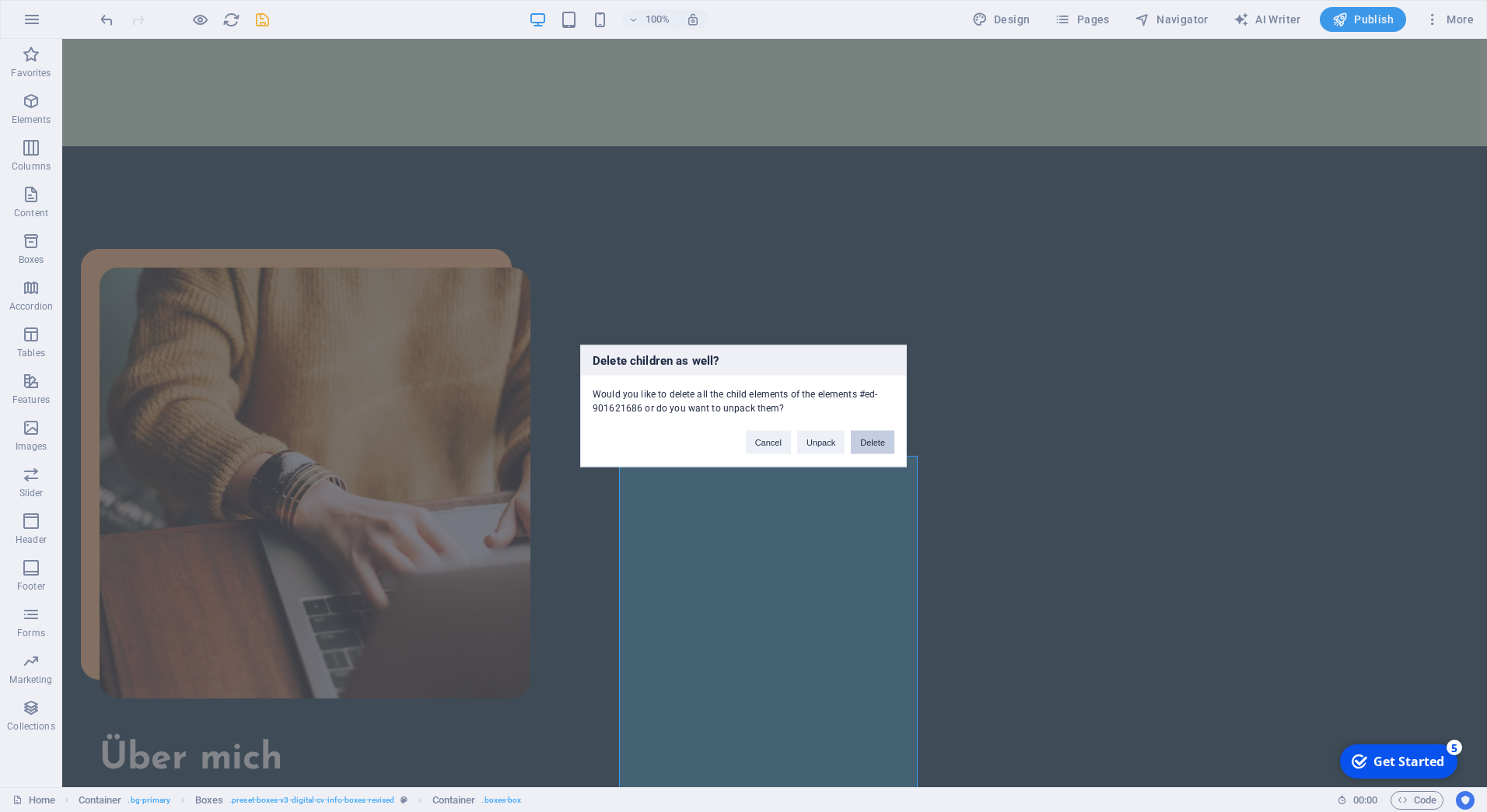
click at [881, 431] on button "Delete" at bounding box center [873, 442] width 44 height 24
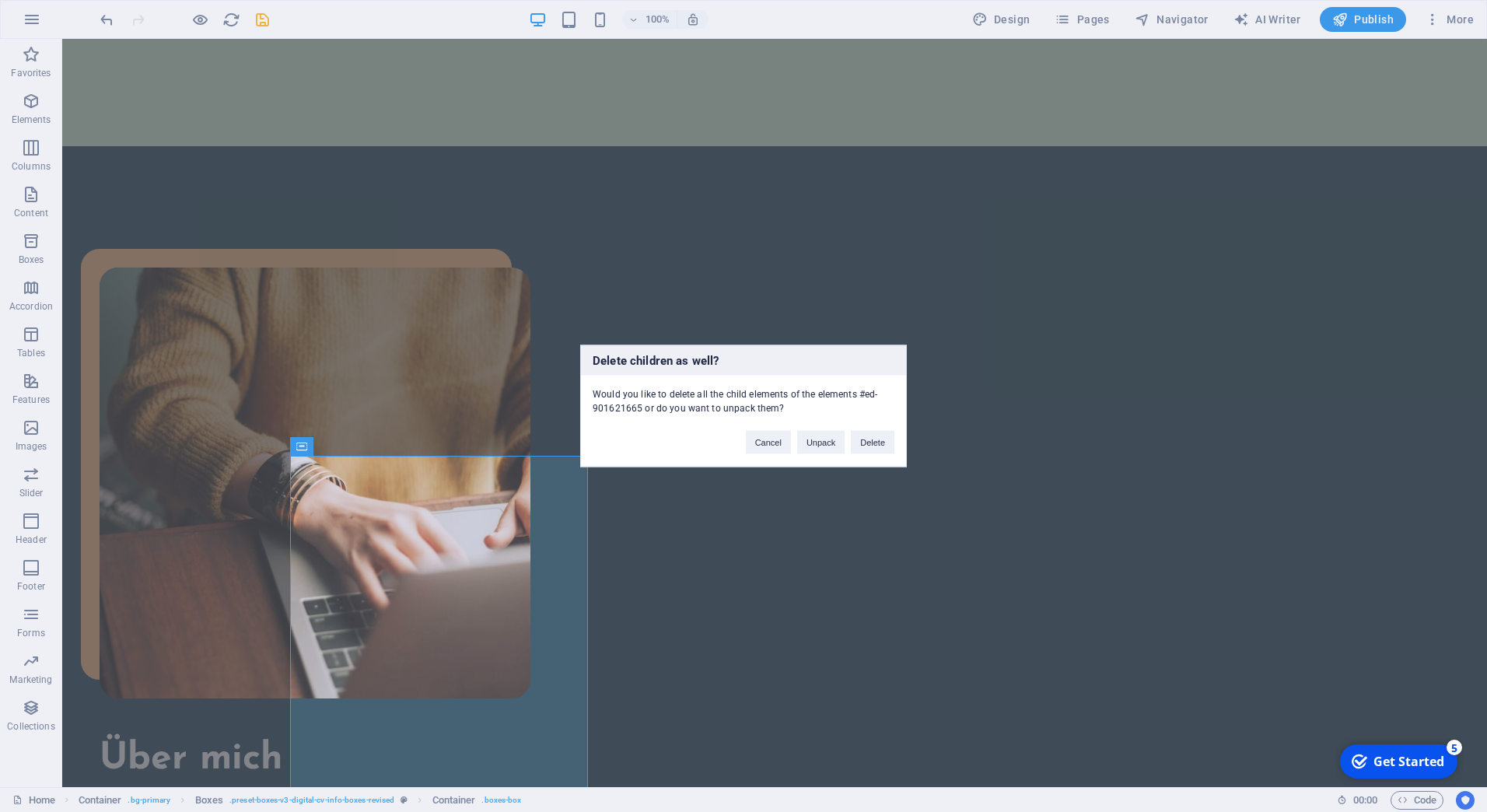
click at [905, 436] on div "Delete children as well? Would you like to delete all the child elements of the…" at bounding box center [743, 406] width 1487 height 812
drag, startPoint x: 905, startPoint y: 436, endPoint x: 865, endPoint y: 444, distance: 40.8
click at [865, 444] on button "Delete" at bounding box center [873, 442] width 44 height 24
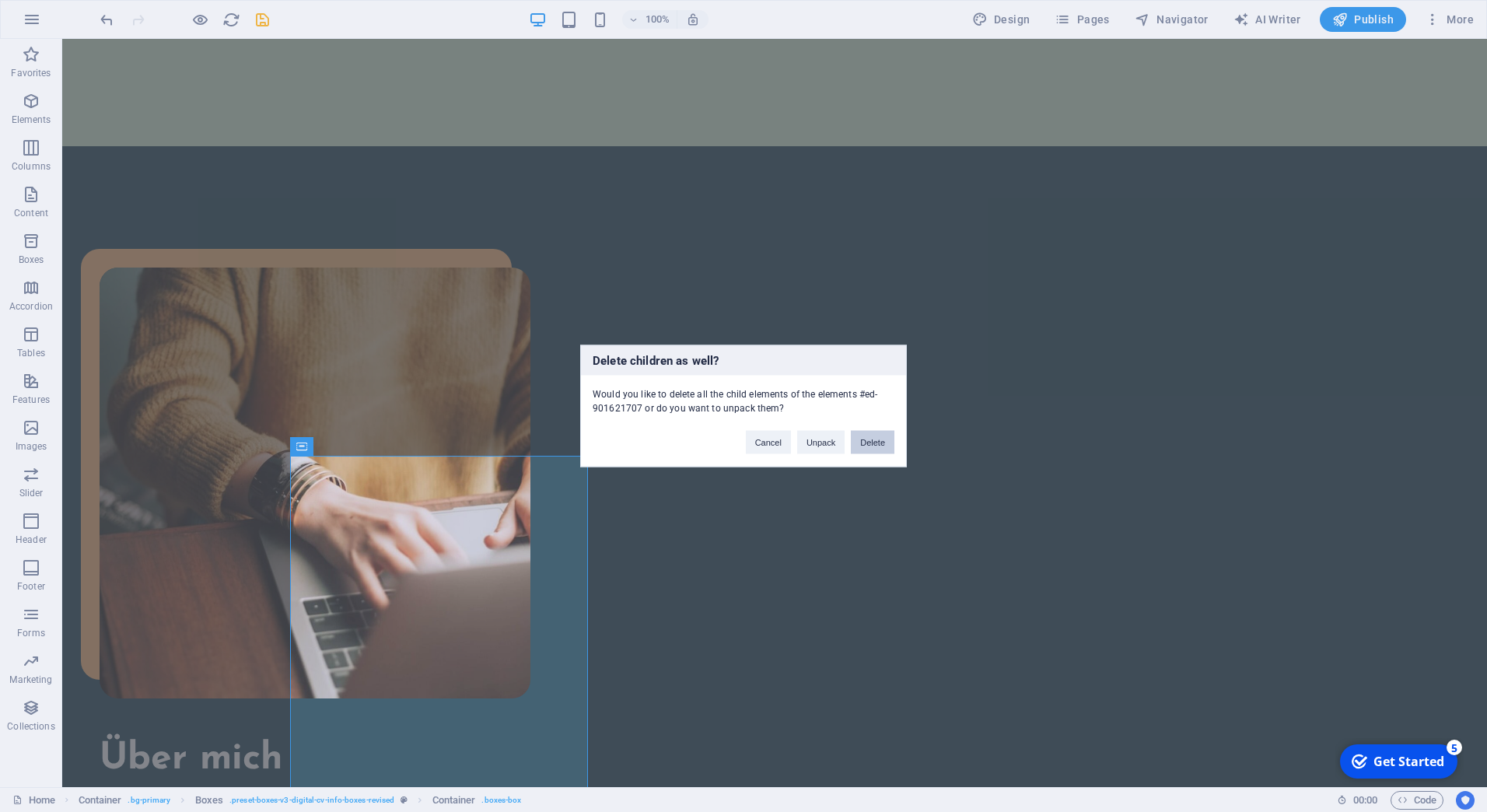
click at [881, 445] on button "Delete" at bounding box center [873, 442] width 44 height 24
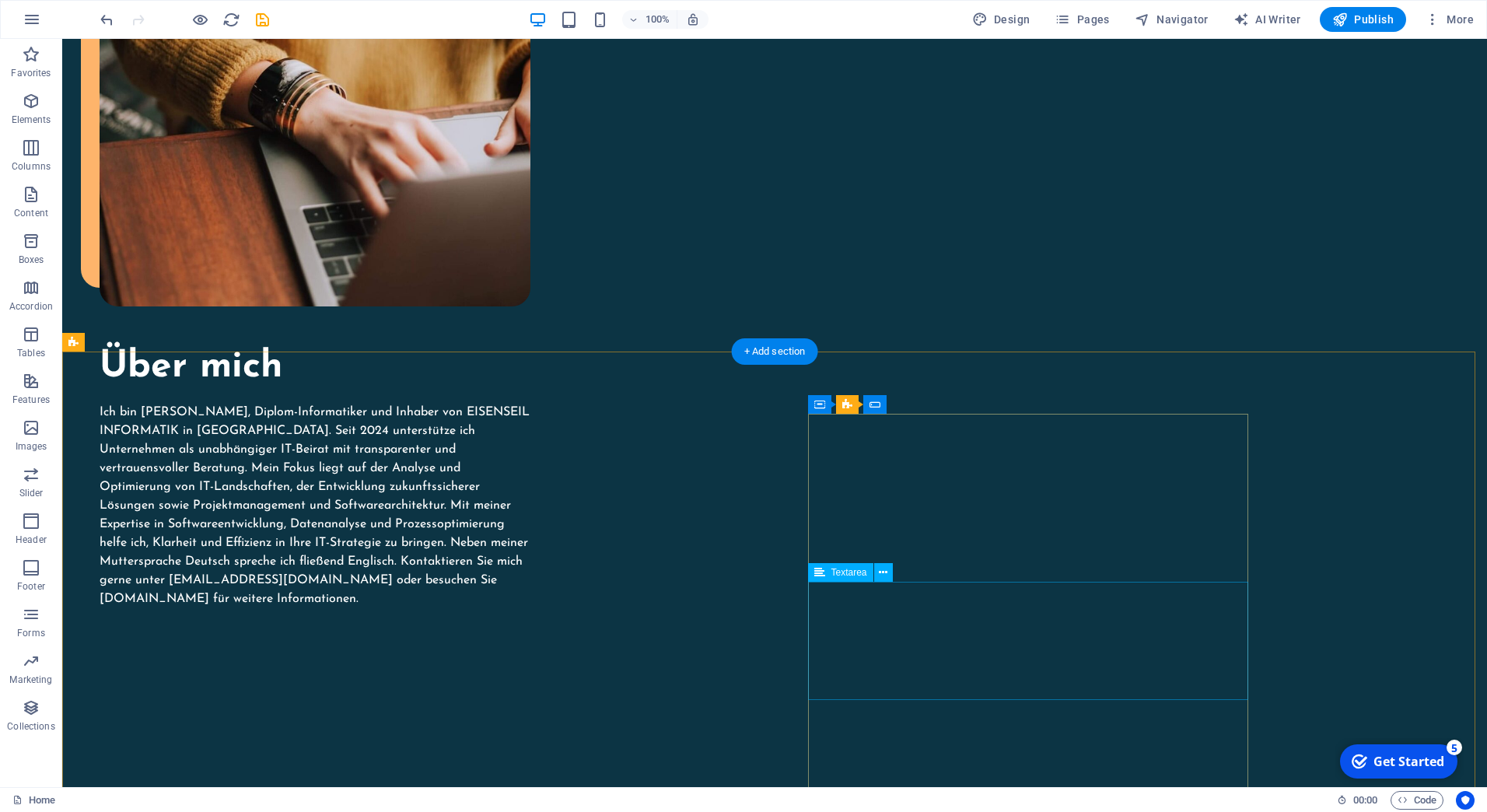
scroll to position [1751, 0]
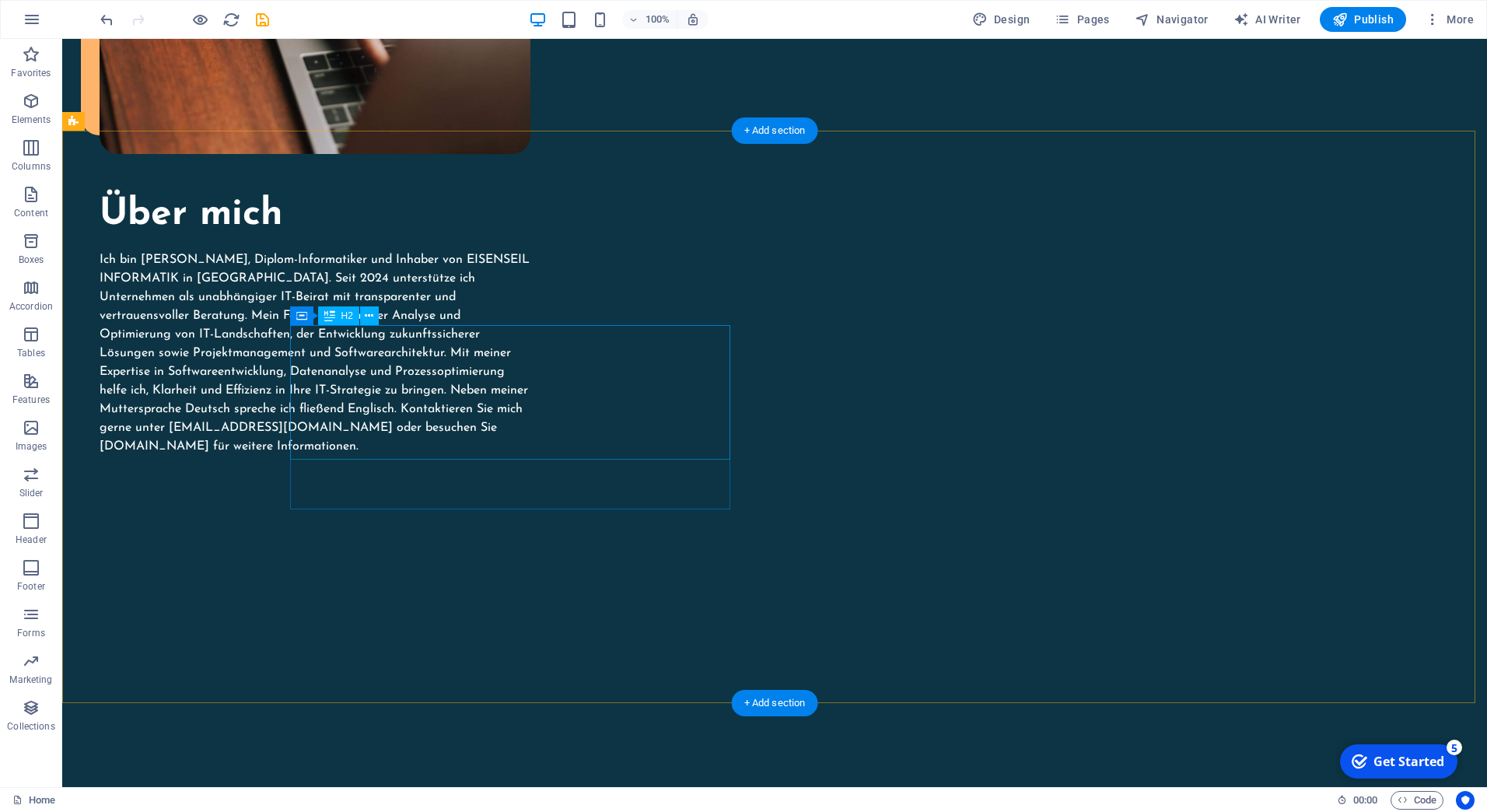
drag, startPoint x: 295, startPoint y: 342, endPoint x: 530, endPoint y: 365, distance: 236.1
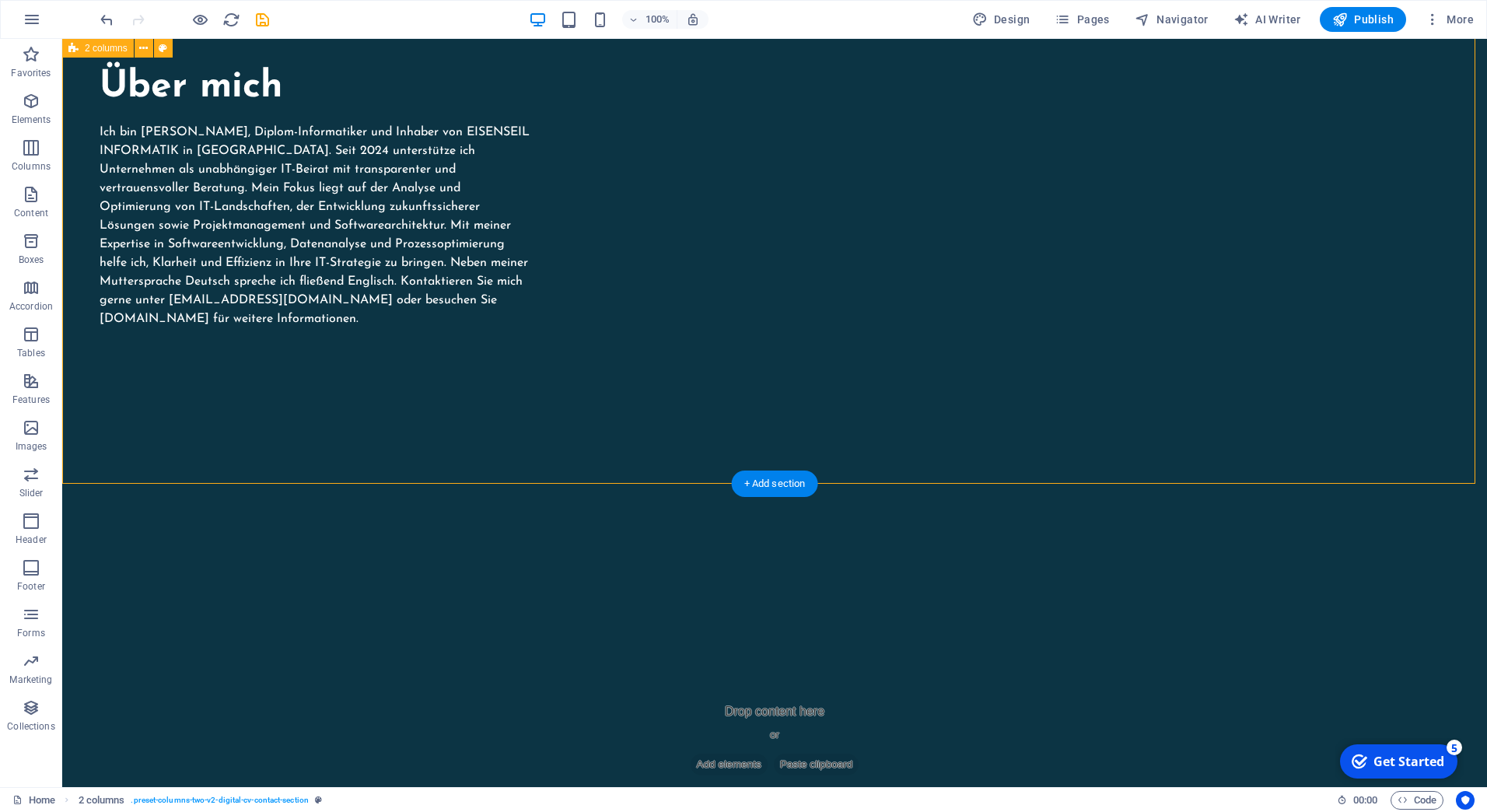
scroll to position [1878, 0]
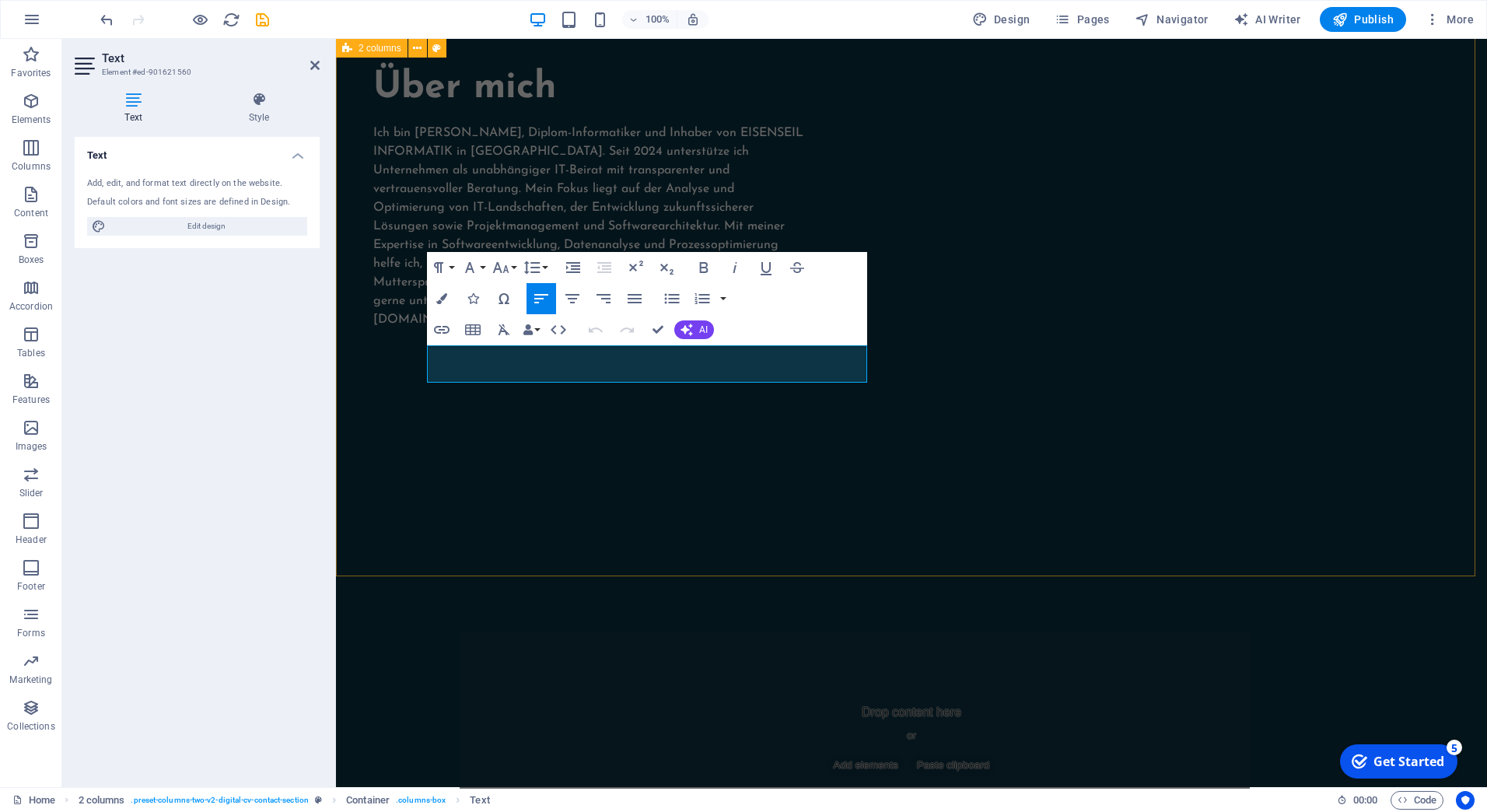
drag, startPoint x: 718, startPoint y: 369, endPoint x: 420, endPoint y: 356, distance: 298.3
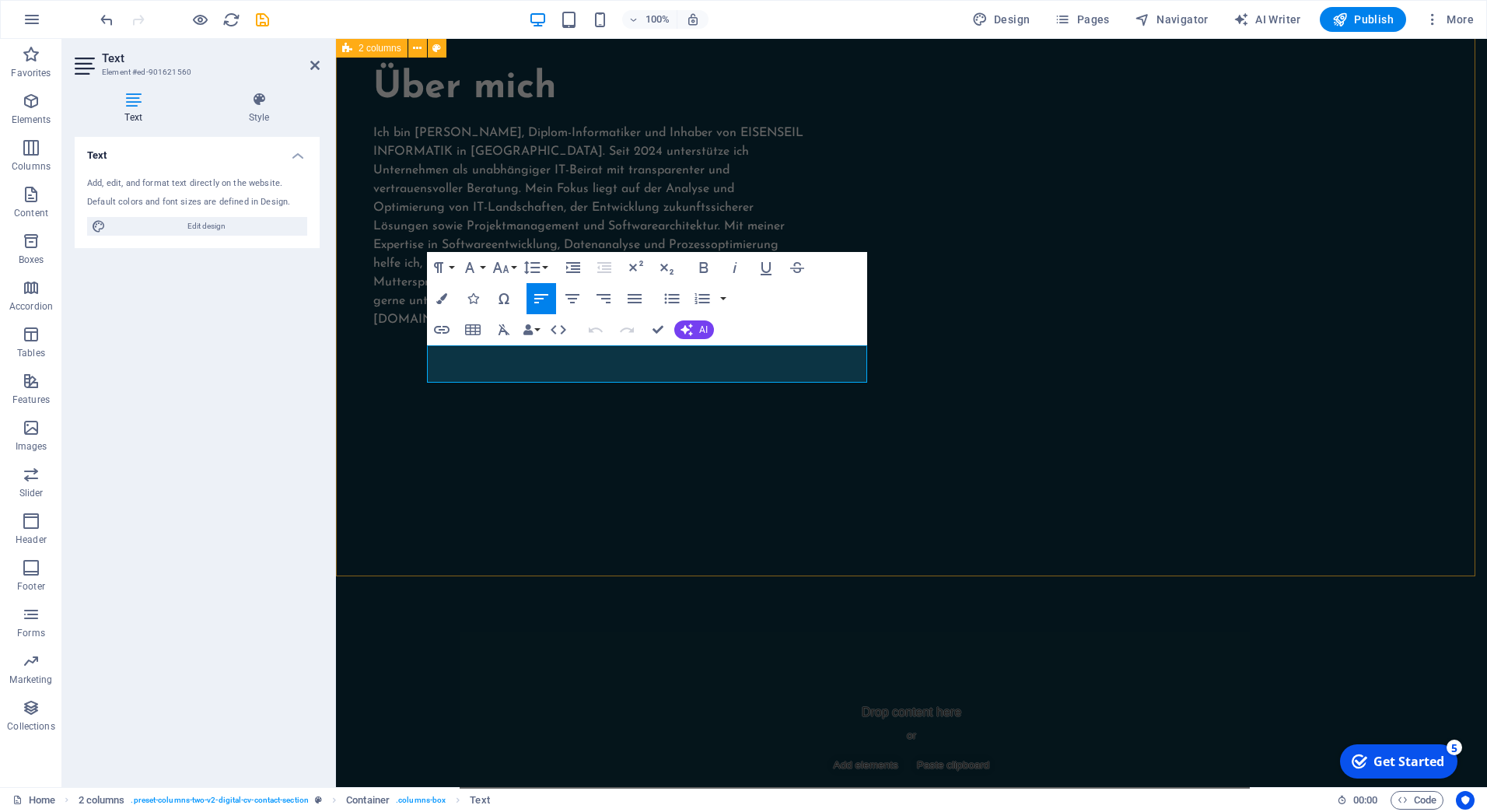
drag, startPoint x: 532, startPoint y: 373, endPoint x: 425, endPoint y: 355, distance: 108.5
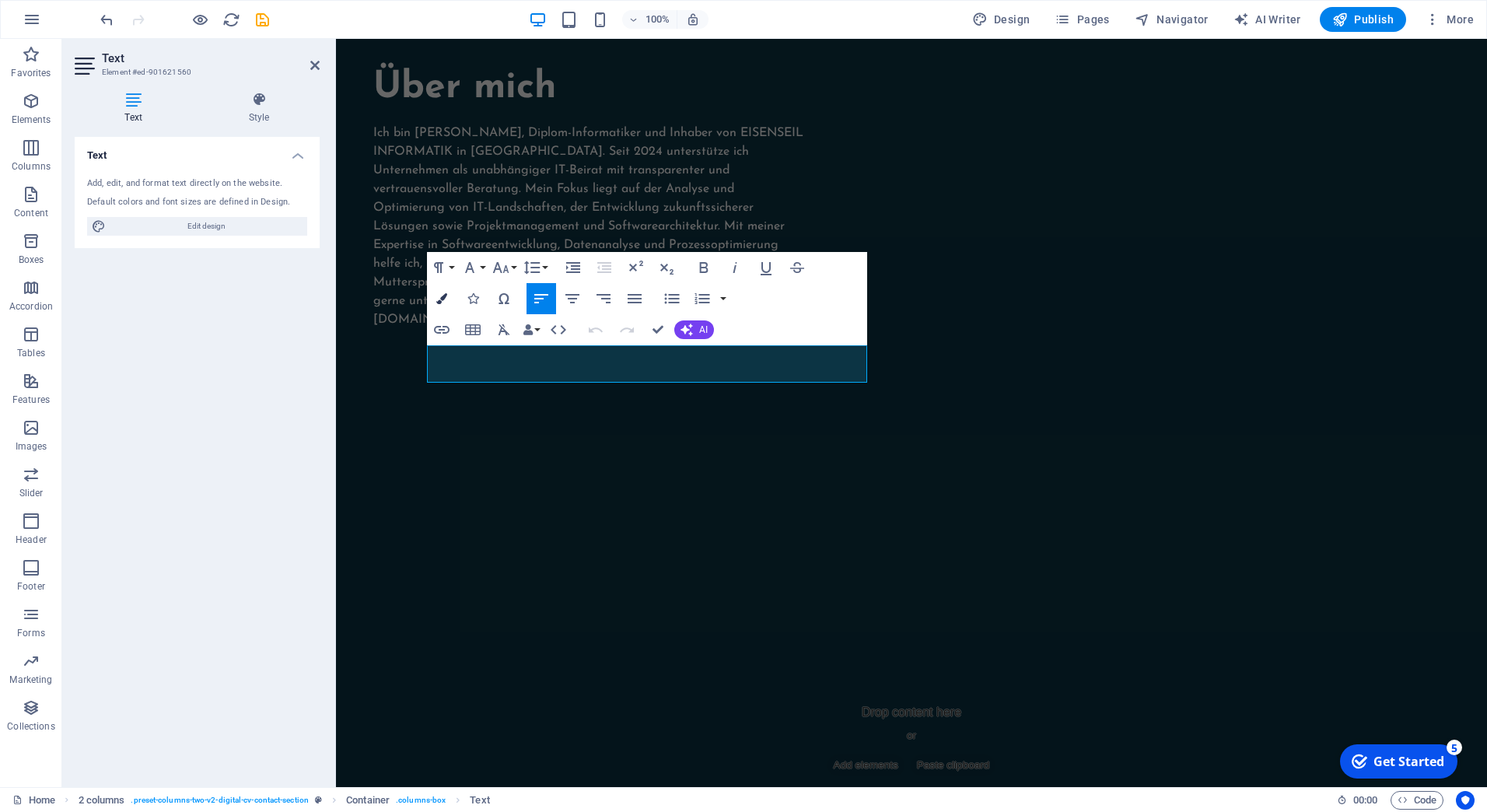
click at [448, 297] on button "Colors" at bounding box center [441, 297] width 30 height 31
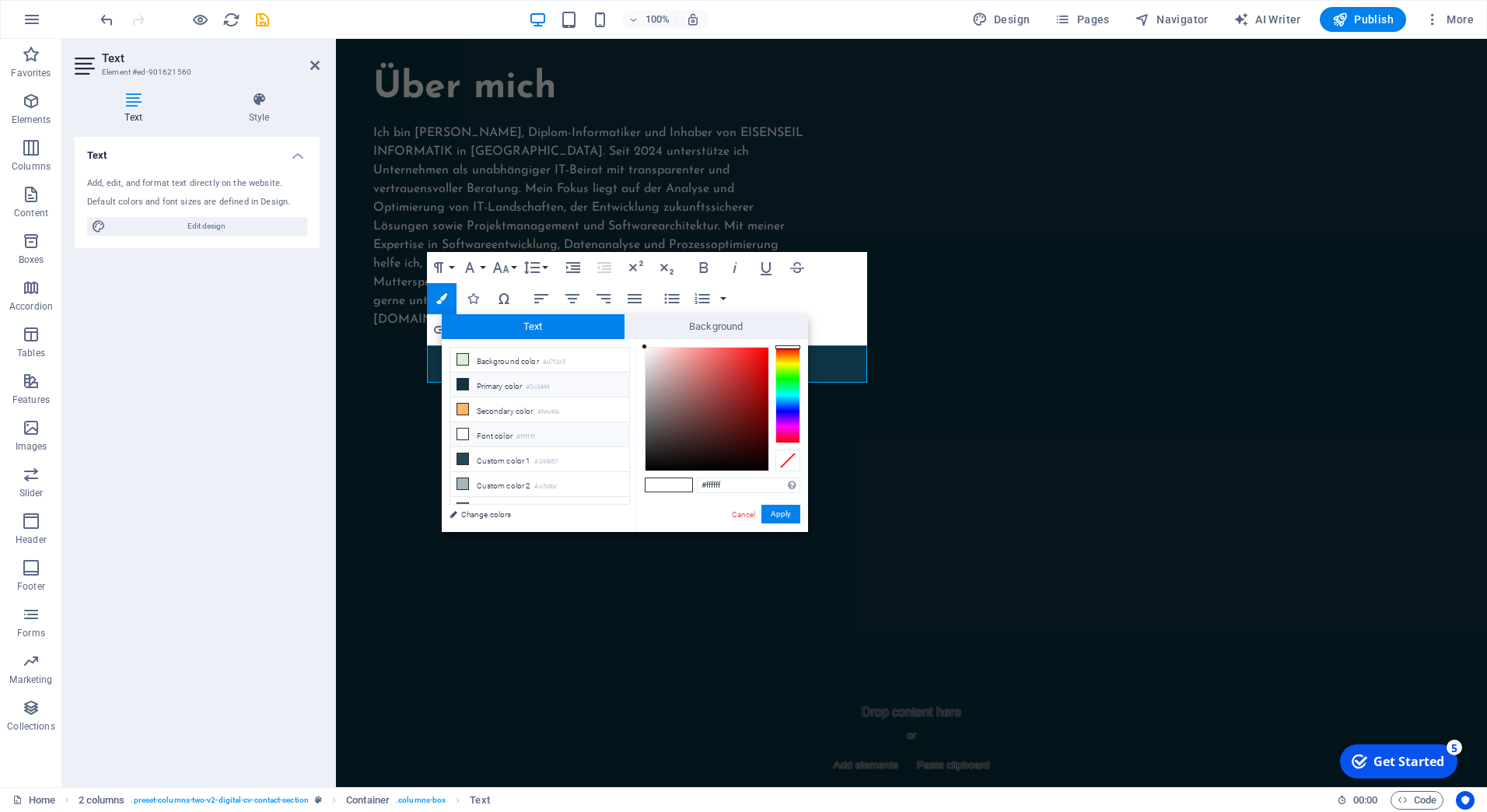
click at [477, 381] on li "Primary color #0c3444" at bounding box center [540, 385] width 179 height 25
type input "#0c3444"
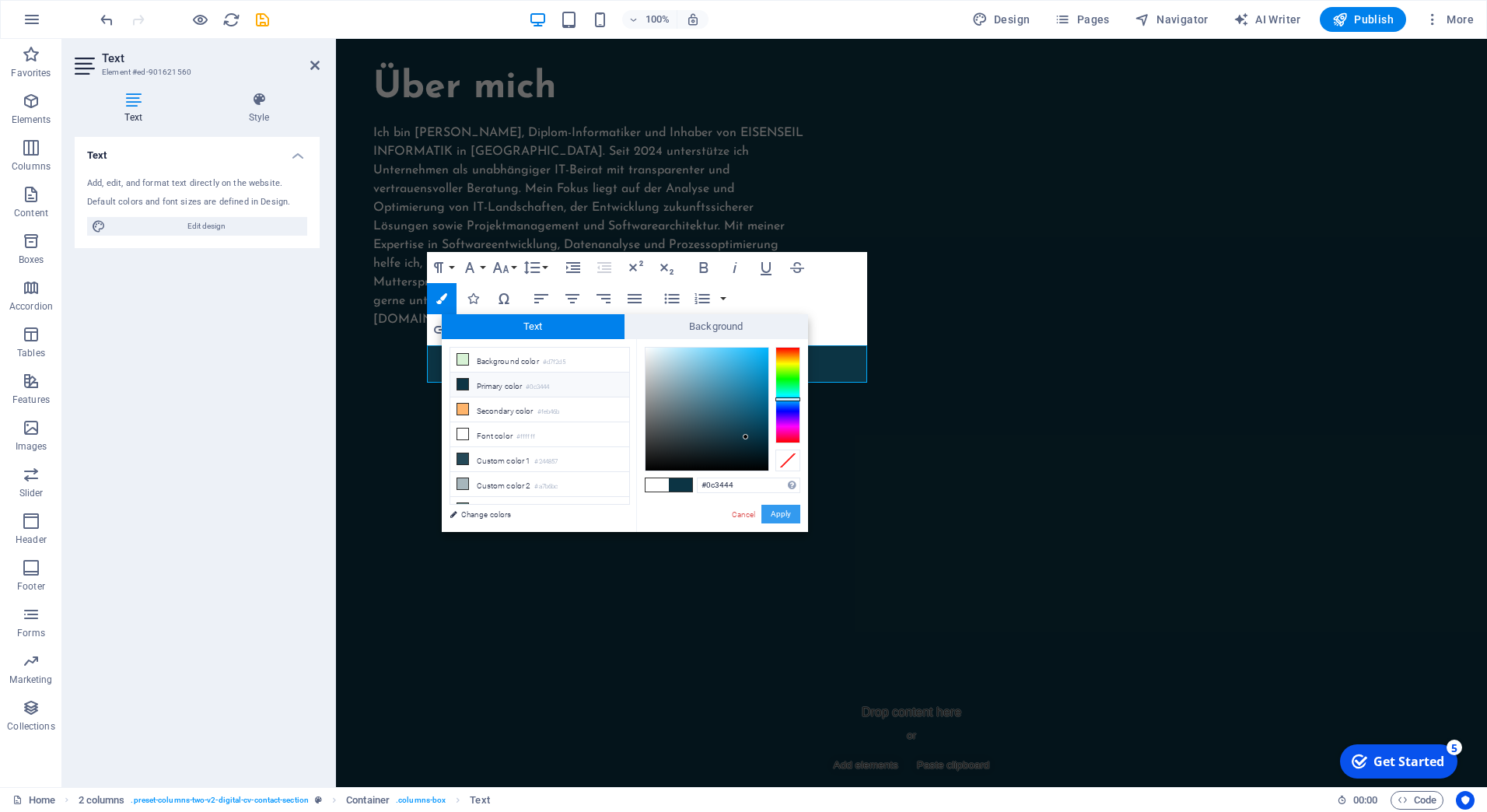
drag, startPoint x: 438, startPoint y: 474, endPoint x: 775, endPoint y: 513, distance: 339.2
click at [775, 513] on button "Apply" at bounding box center [781, 514] width 39 height 19
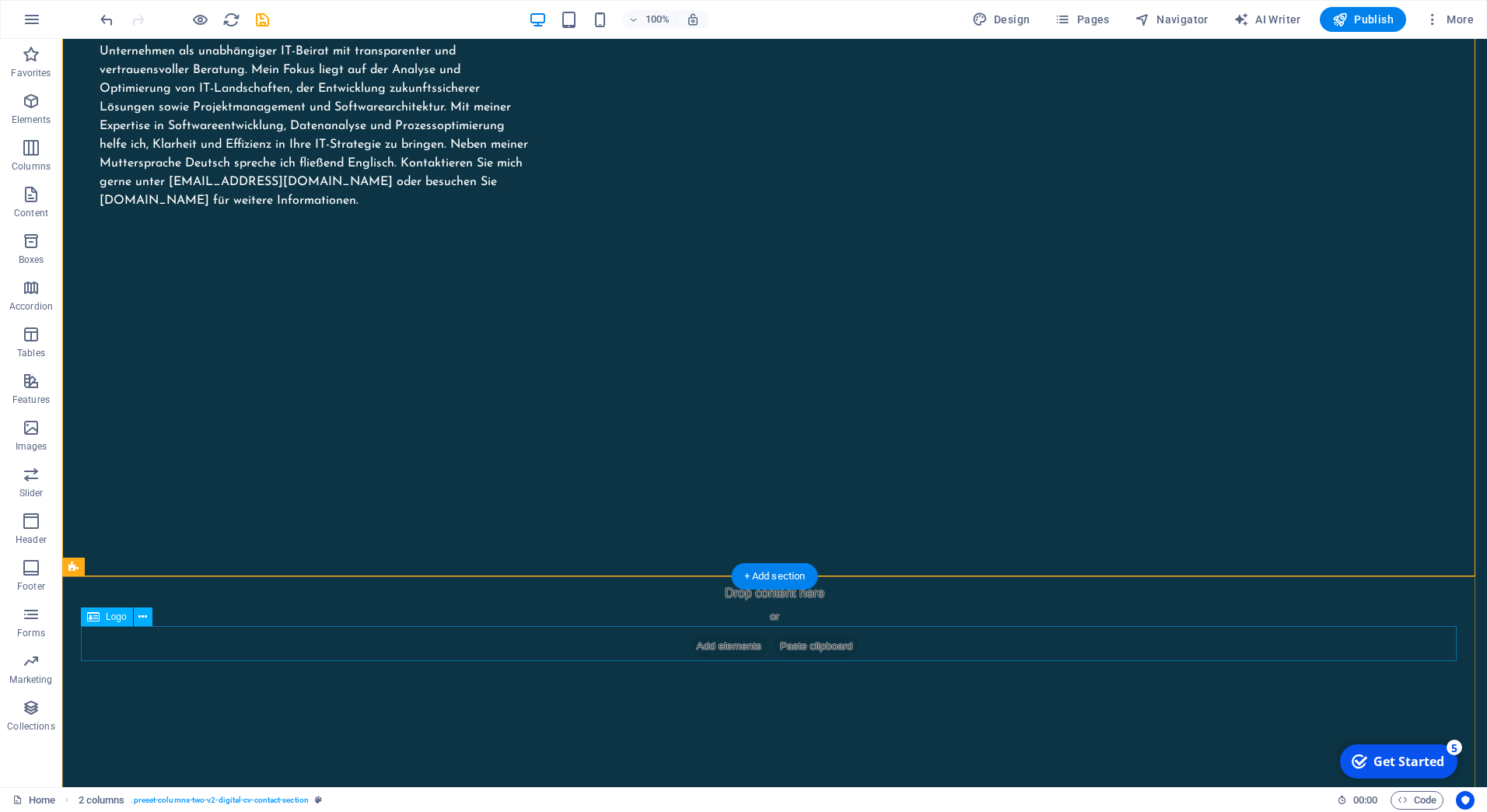
scroll to position [2032, 0]
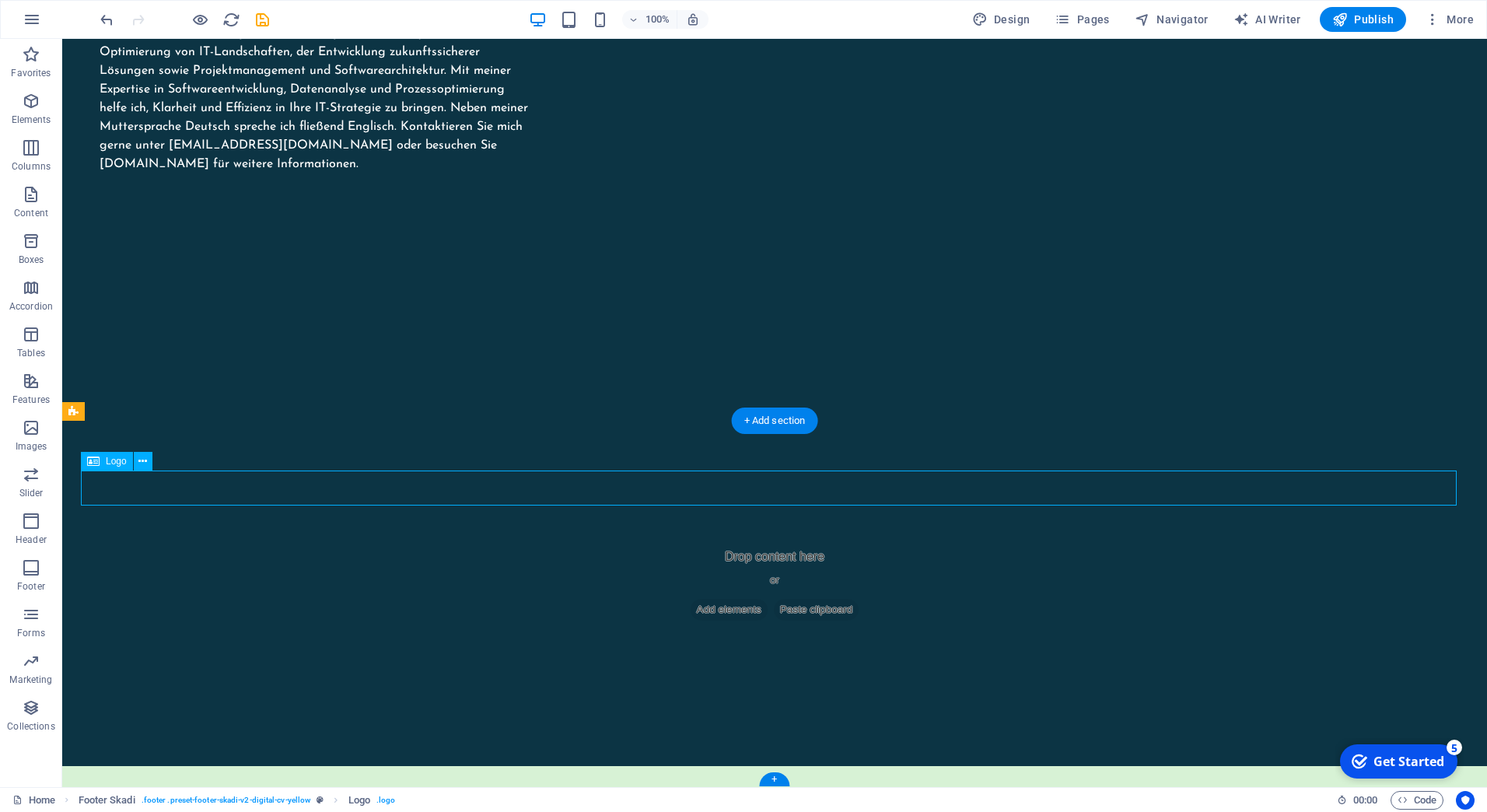
select select "px"
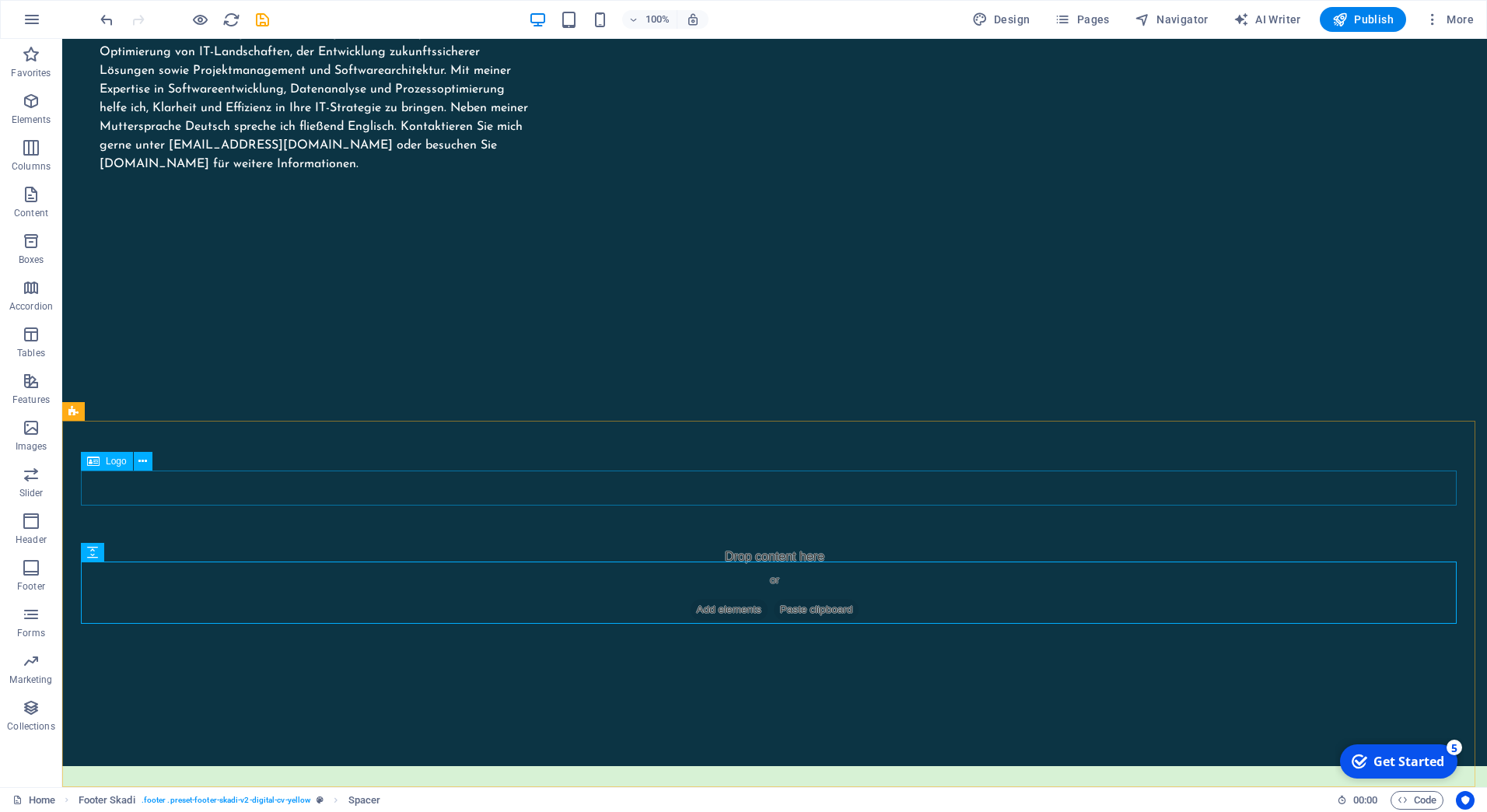
select select "px"
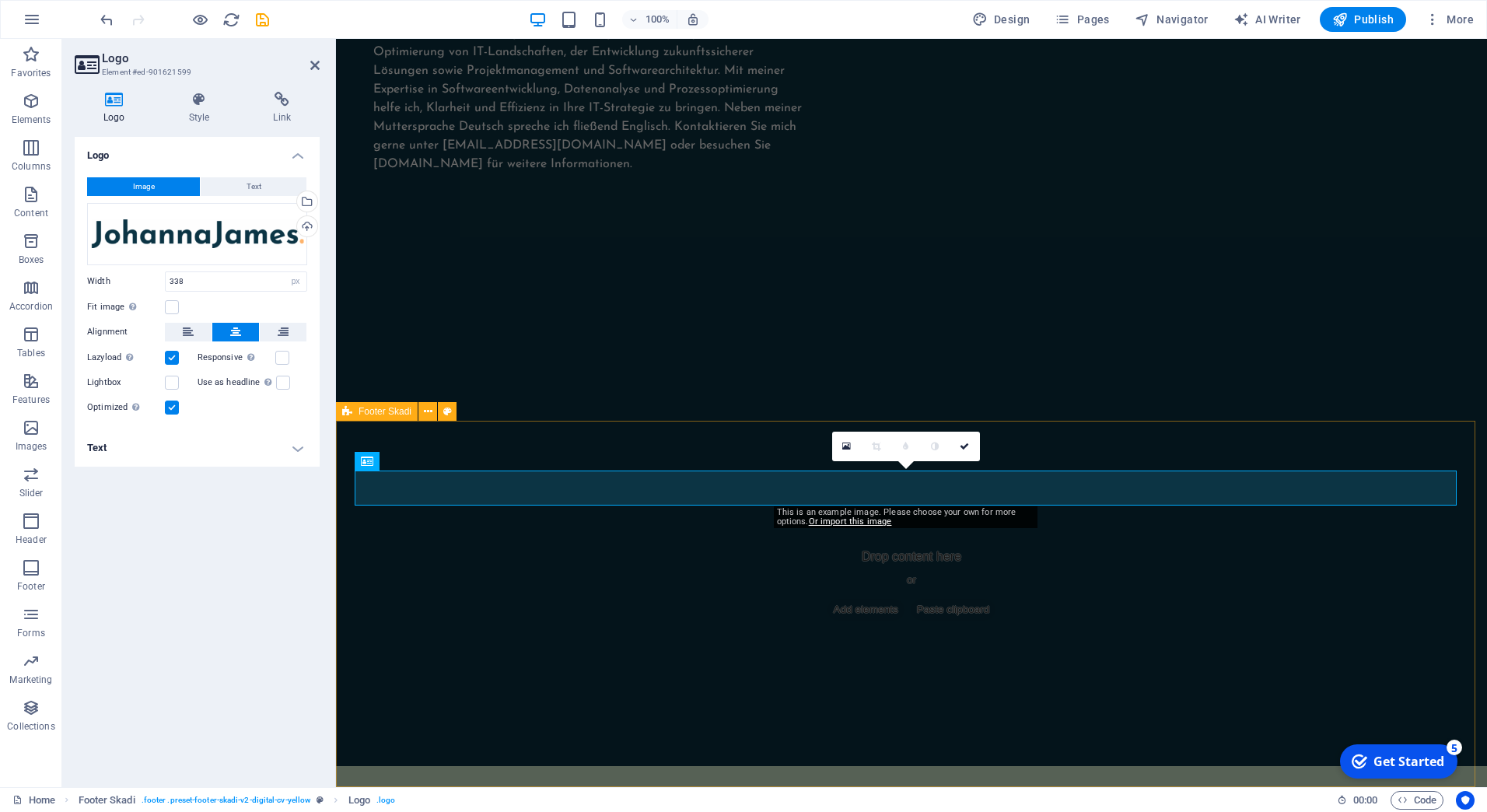
scroll to position [1998, 0]
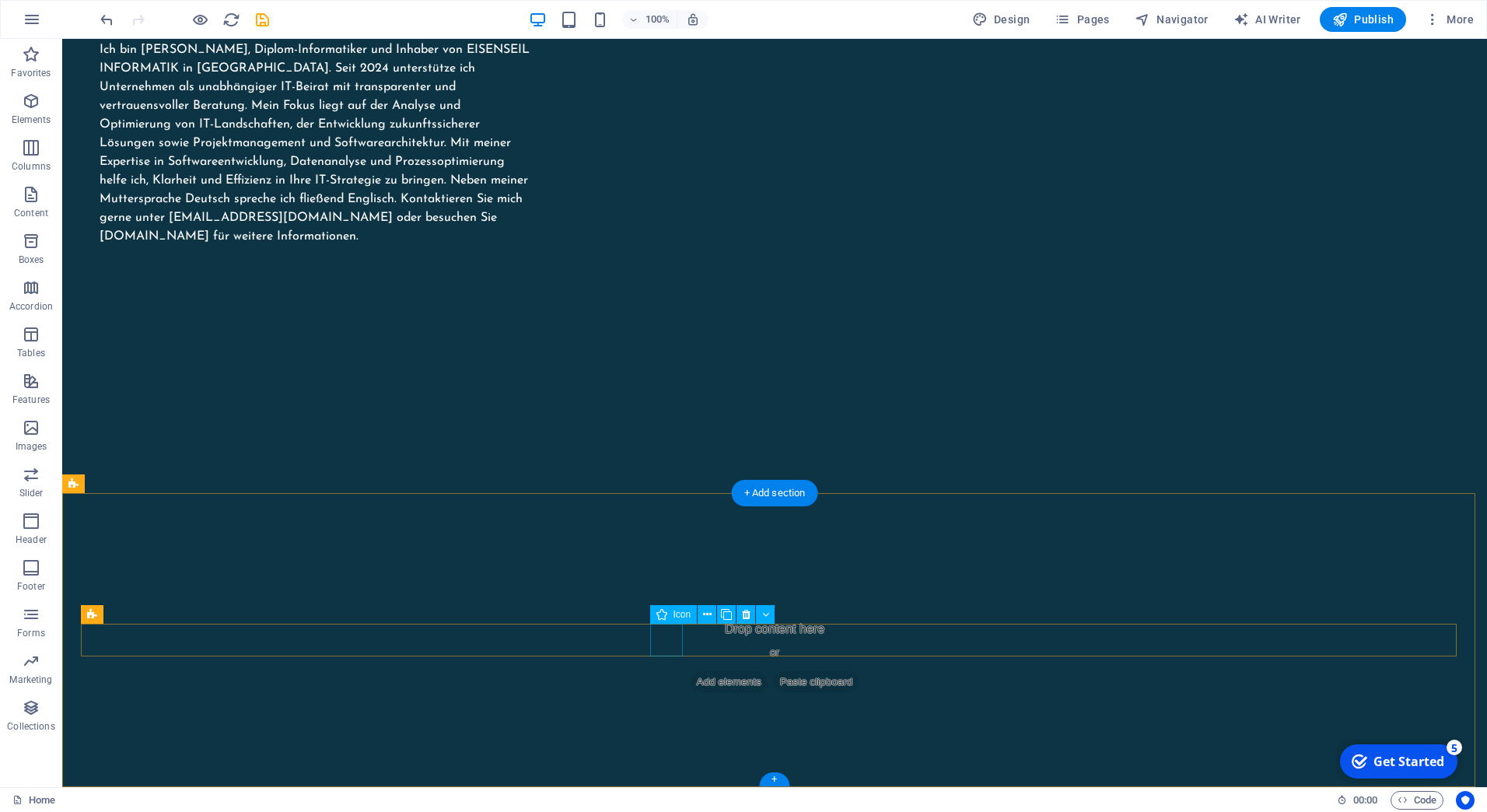
drag, startPoint x: 706, startPoint y: 645, endPoint x: 722, endPoint y: 642, distance: 16.3
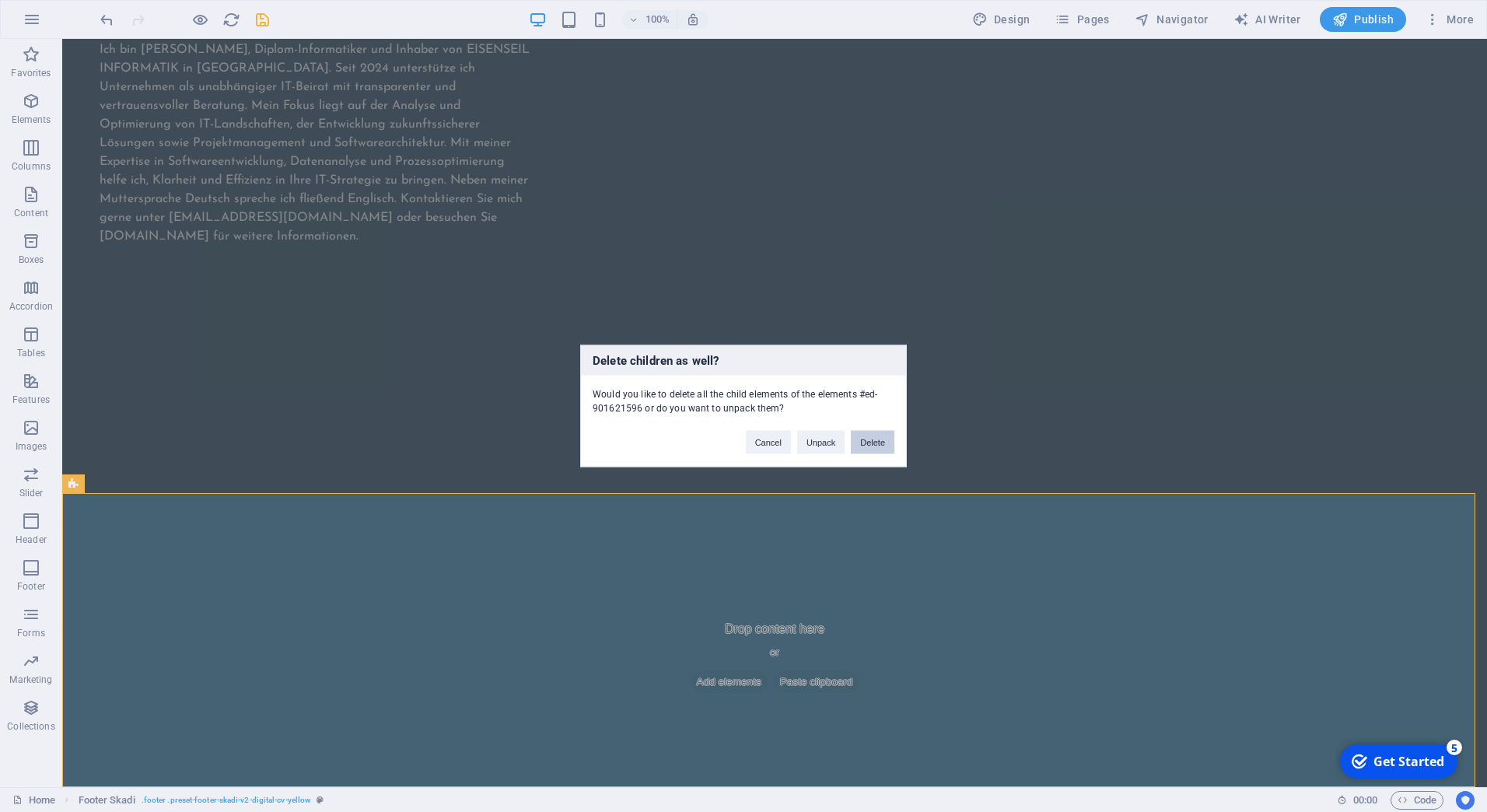
click at [880, 442] on button "Delete" at bounding box center [873, 442] width 44 height 24
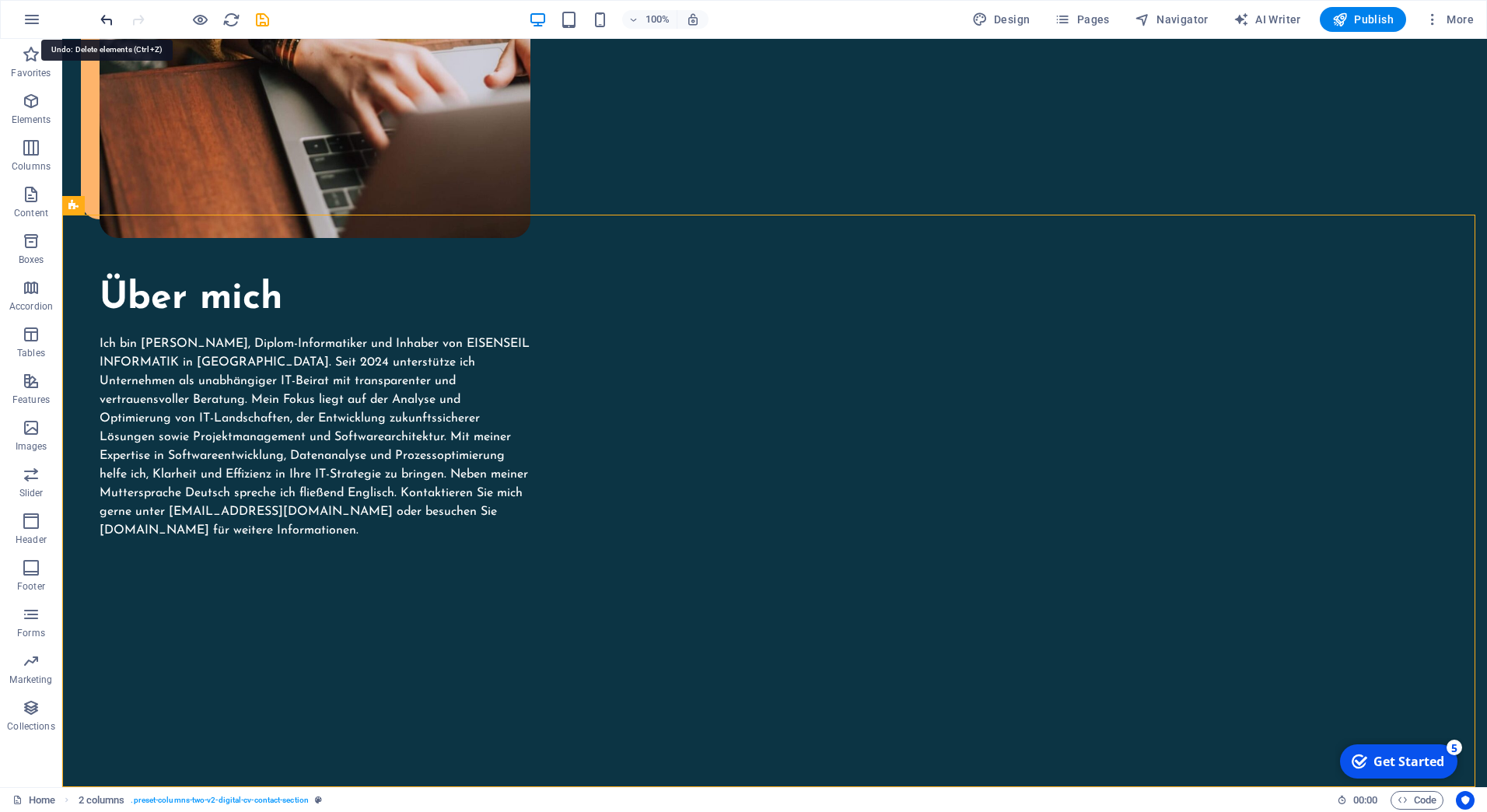
click at [99, 23] on icon "undo" at bounding box center [107, 20] width 18 height 18
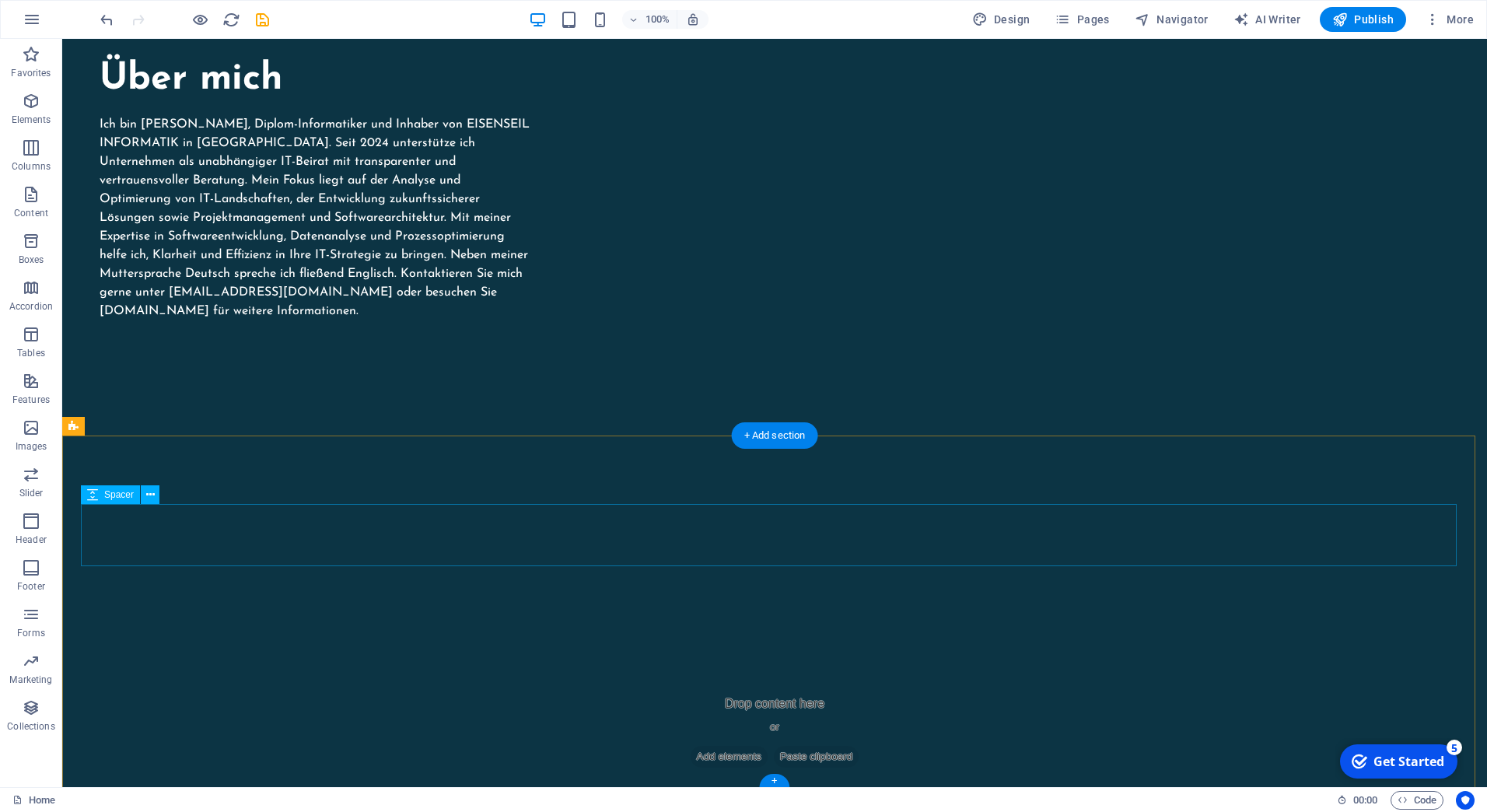
scroll to position [2020, 0]
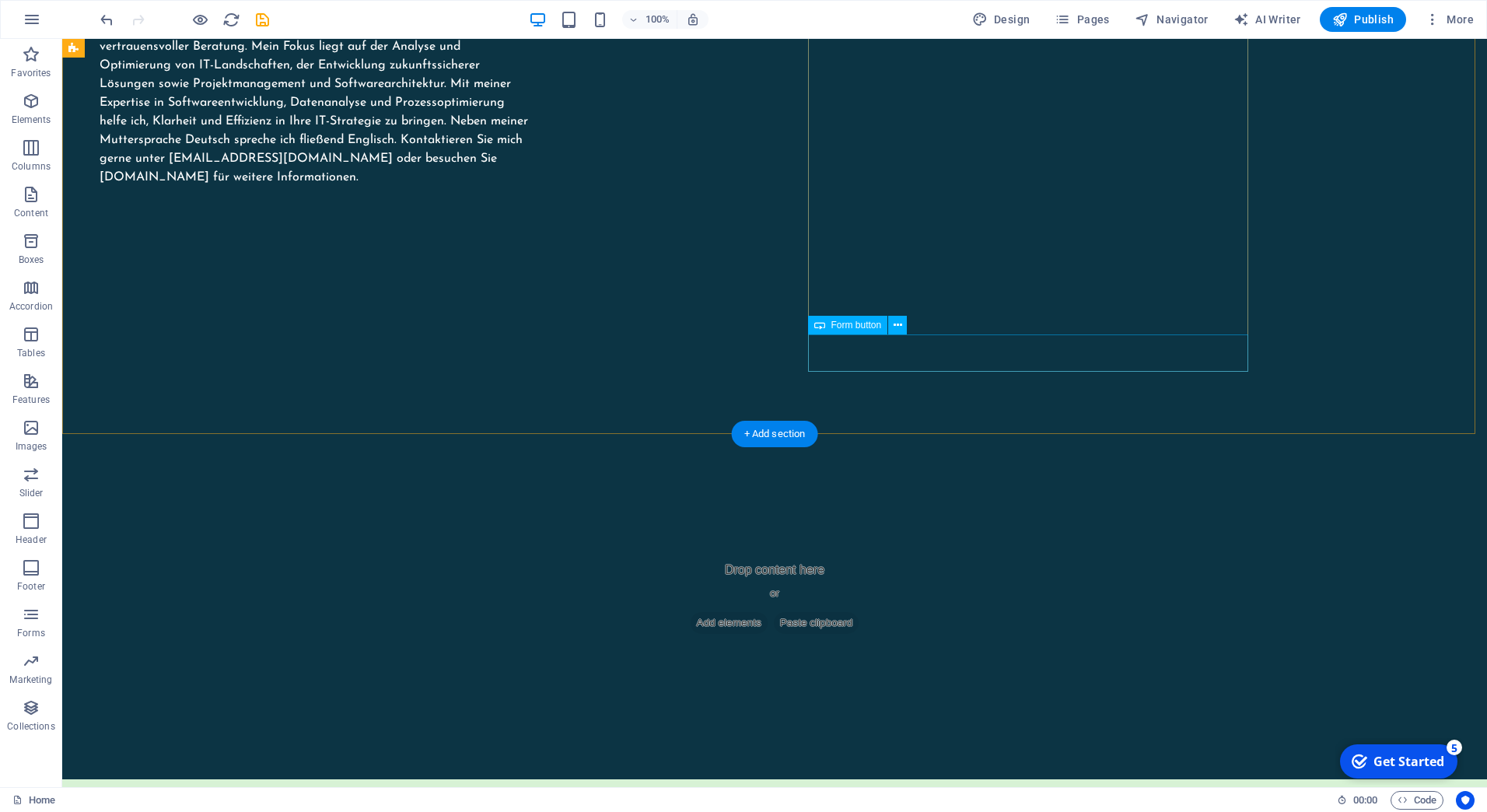
select select "px"
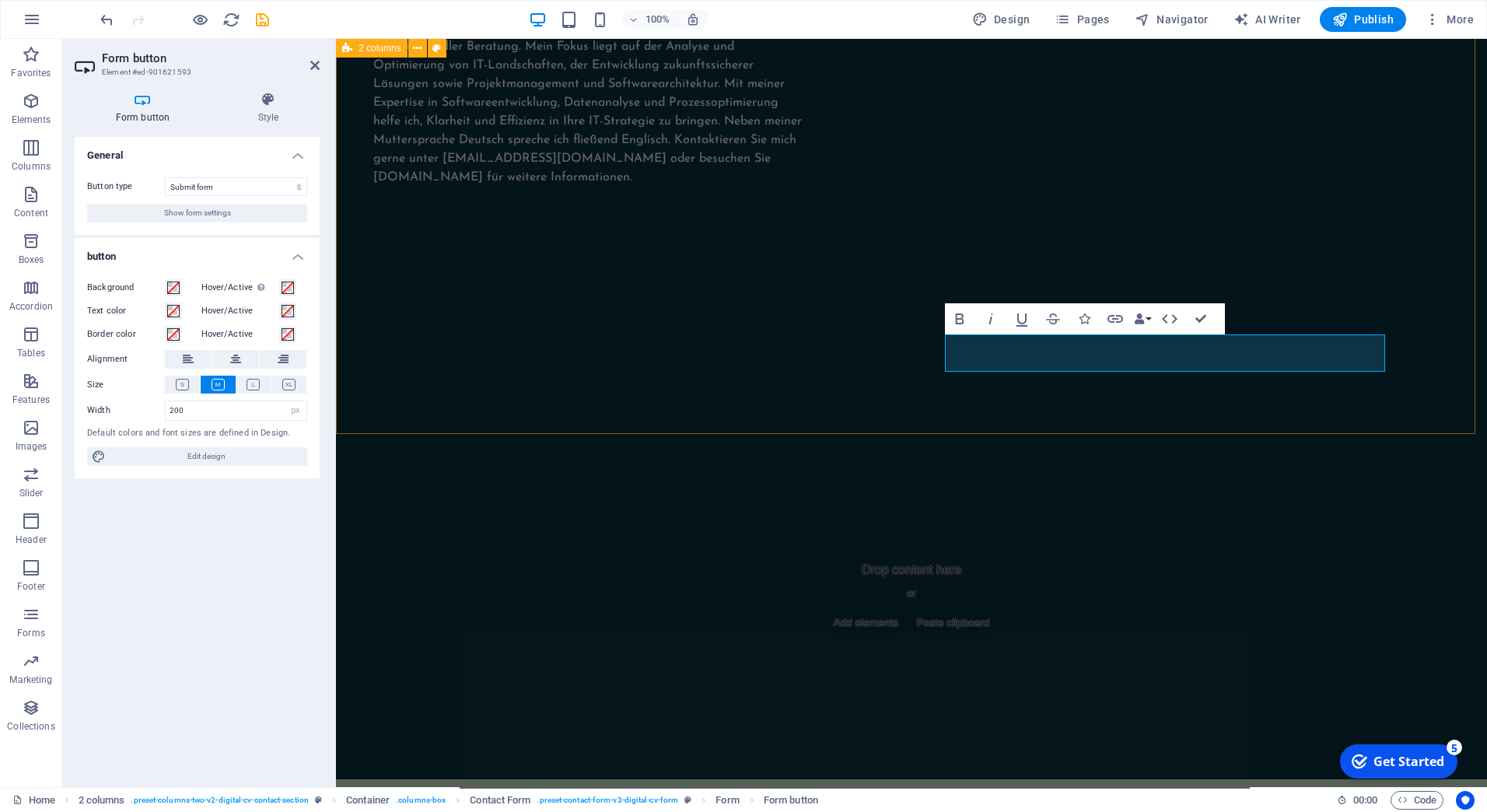
type button "Submit"
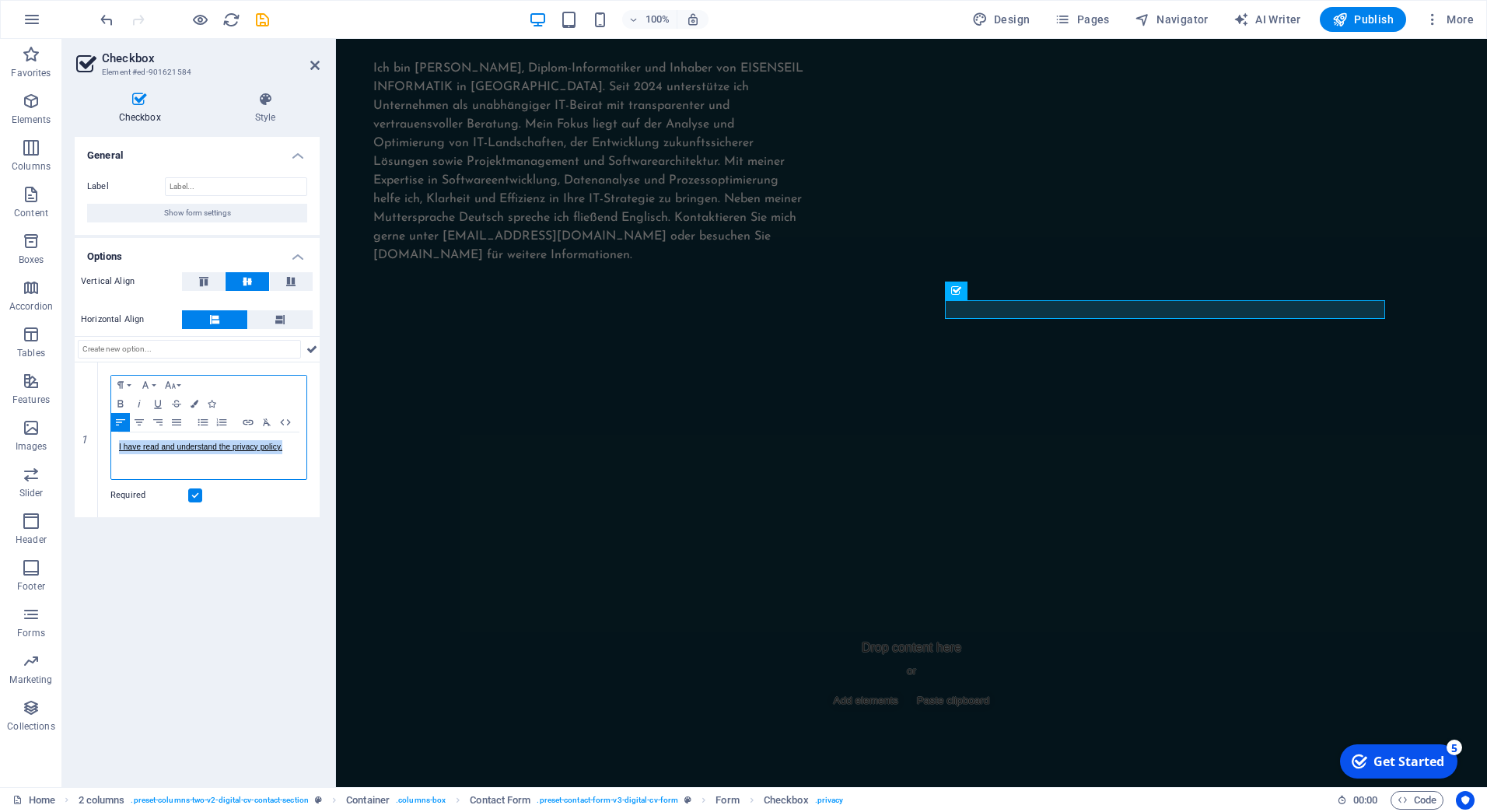
drag, startPoint x: 283, startPoint y: 450, endPoint x: 66, endPoint y: 452, distance: 217.0
click at [65, 452] on div "Checkbox Style General Label Show form settings Options Vertical Align Horizont…" at bounding box center [197, 433] width 270 height 708
click at [187, 535] on div "General Label Show form settings Options Vertical Align Horizontal Align 1 Para…" at bounding box center [196, 455] width 245 height 638
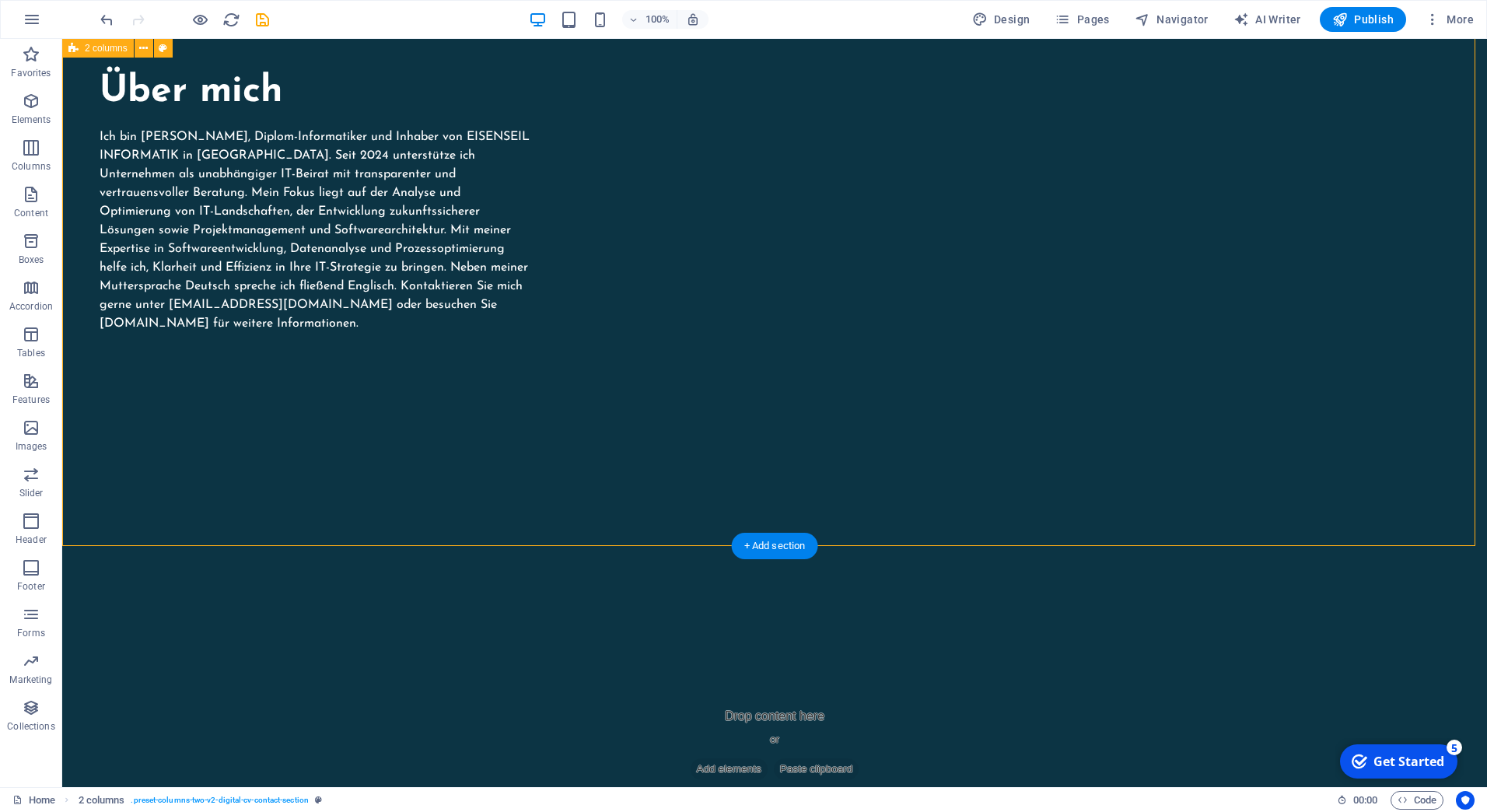
scroll to position [1787, 0]
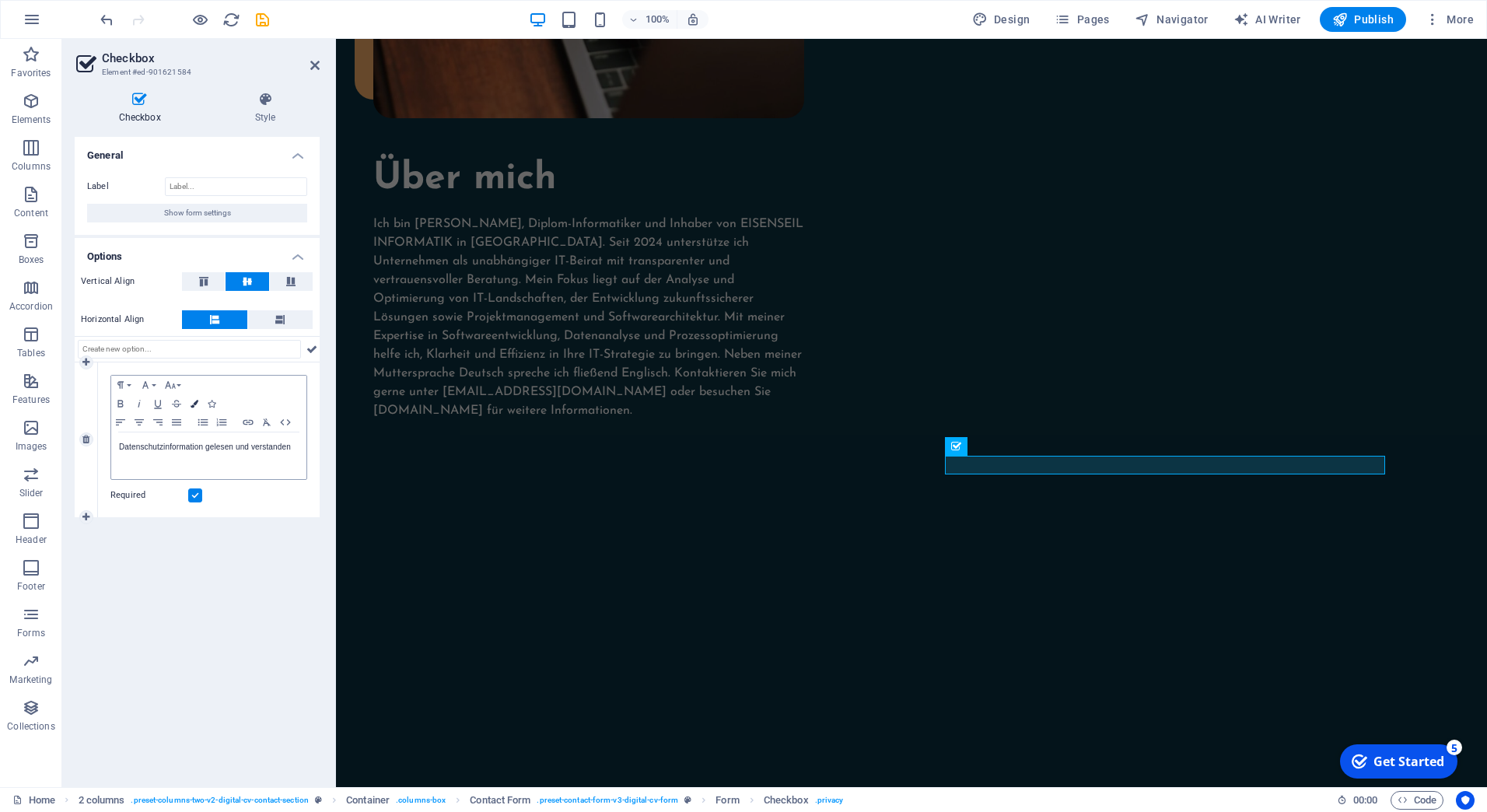
click at [195, 402] on icon "button" at bounding box center [194, 404] width 8 height 8
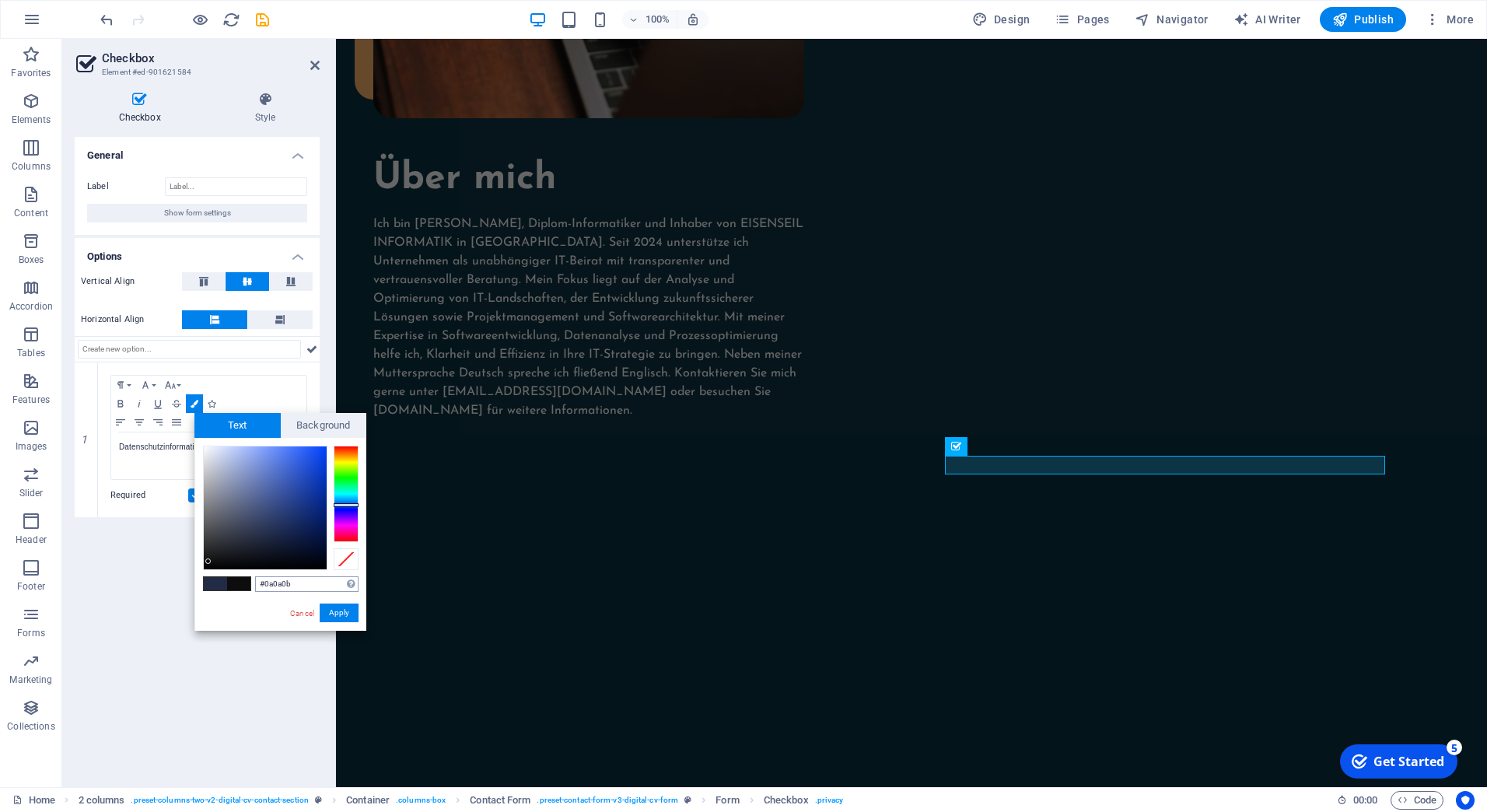
type input "#070707"
drag, startPoint x: 223, startPoint y: 549, endPoint x: 304, endPoint y: 591, distance: 91.2
click at [205, 564] on div at bounding box center [265, 508] width 123 height 123
click at [349, 613] on button "Apply" at bounding box center [338, 612] width 39 height 19
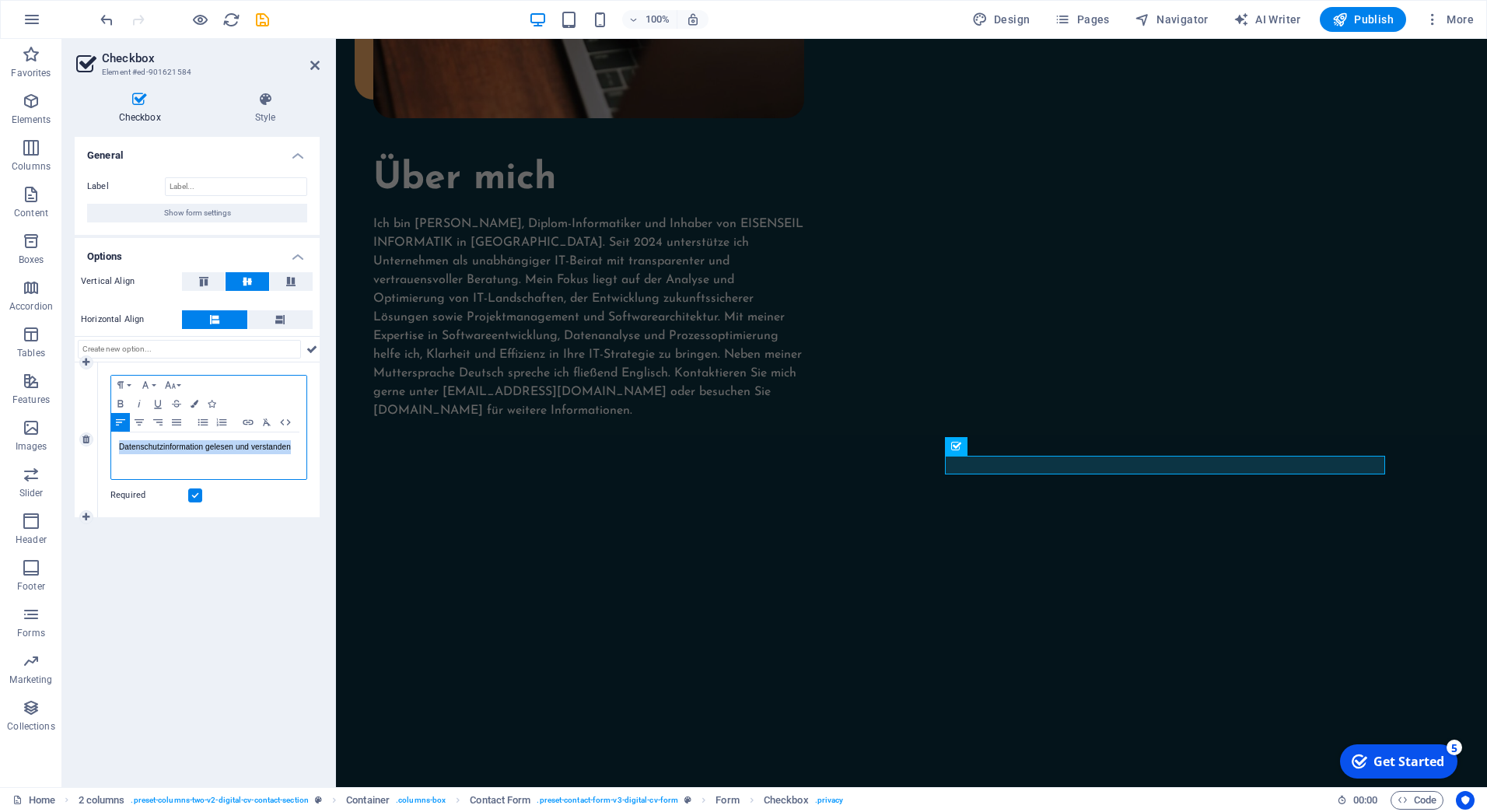
drag, startPoint x: 296, startPoint y: 450, endPoint x: 93, endPoint y: 448, distance: 203.0
click at [93, 448] on div "1 Paragraph Format Normal Heading 1 Heading 2 Heading 3 Heading 4 Heading 5 Hea…" at bounding box center [196, 439] width 245 height 155
click at [195, 405] on icon "button" at bounding box center [194, 404] width 8 height 8
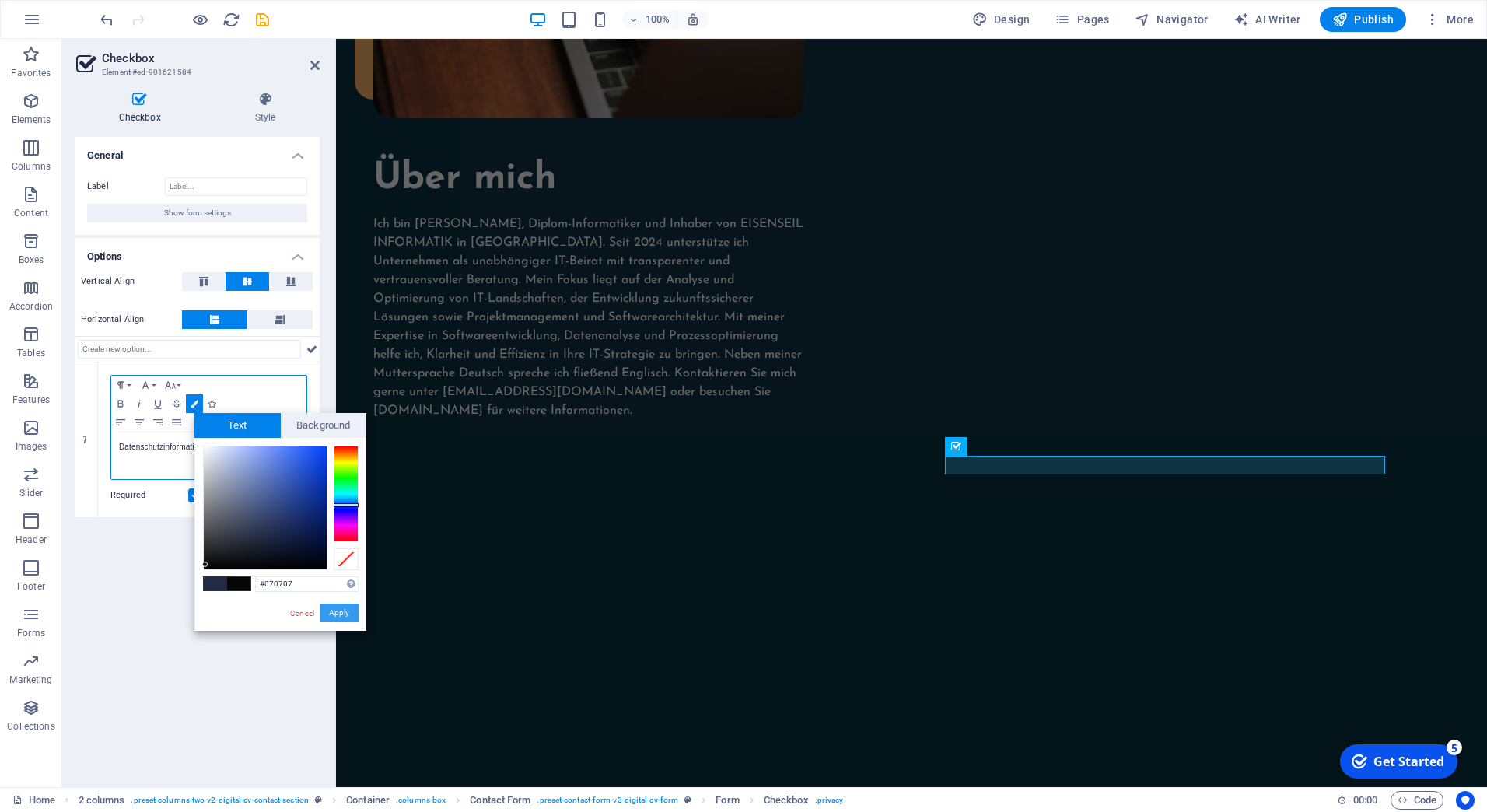
click at [346, 614] on button "Apply" at bounding box center [338, 612] width 39 height 19
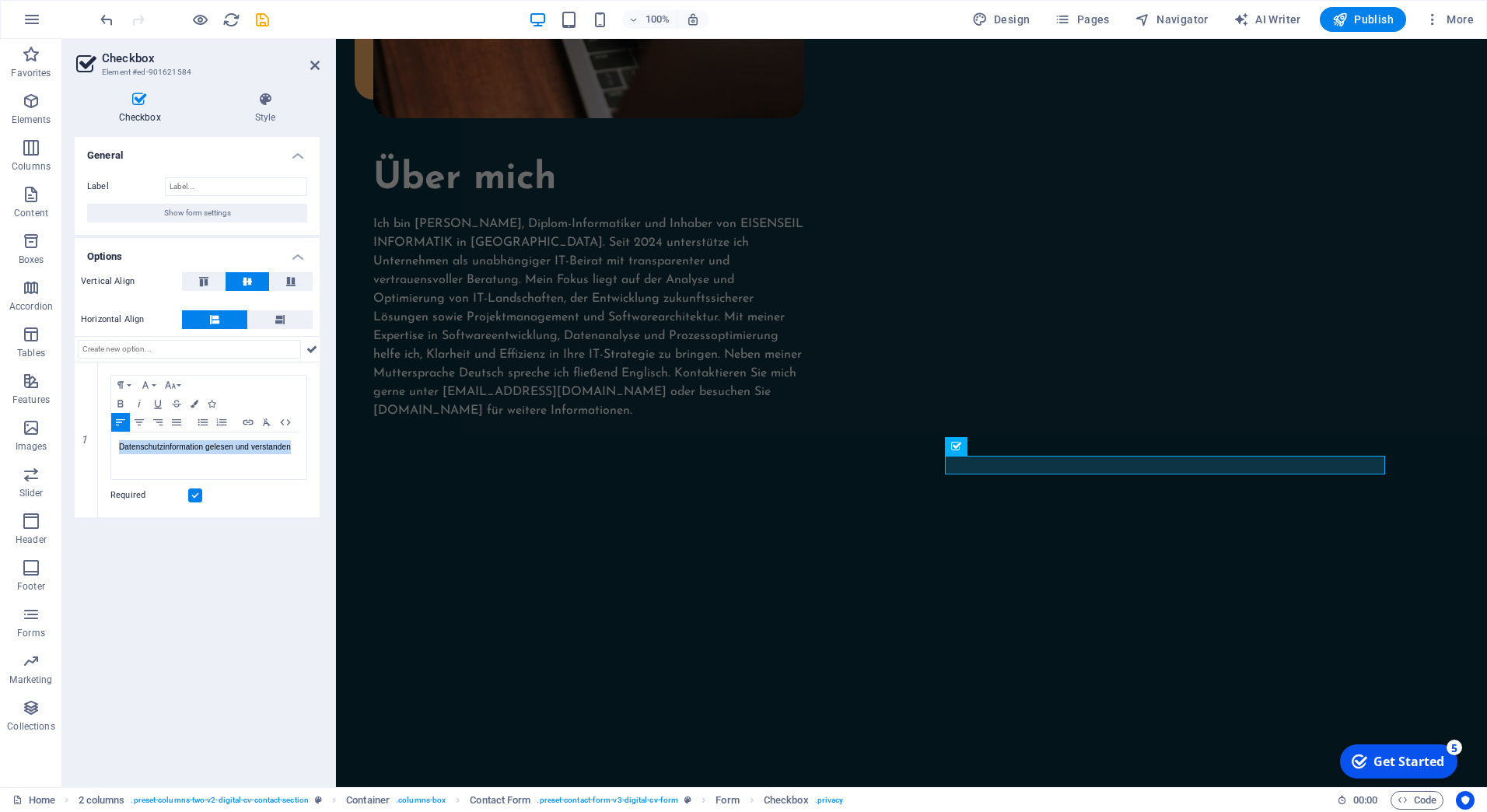
click at [280, 614] on div "General Label Show form settings Options Vertical Align Horizontal Align 1 Para…" at bounding box center [196, 455] width 245 height 638
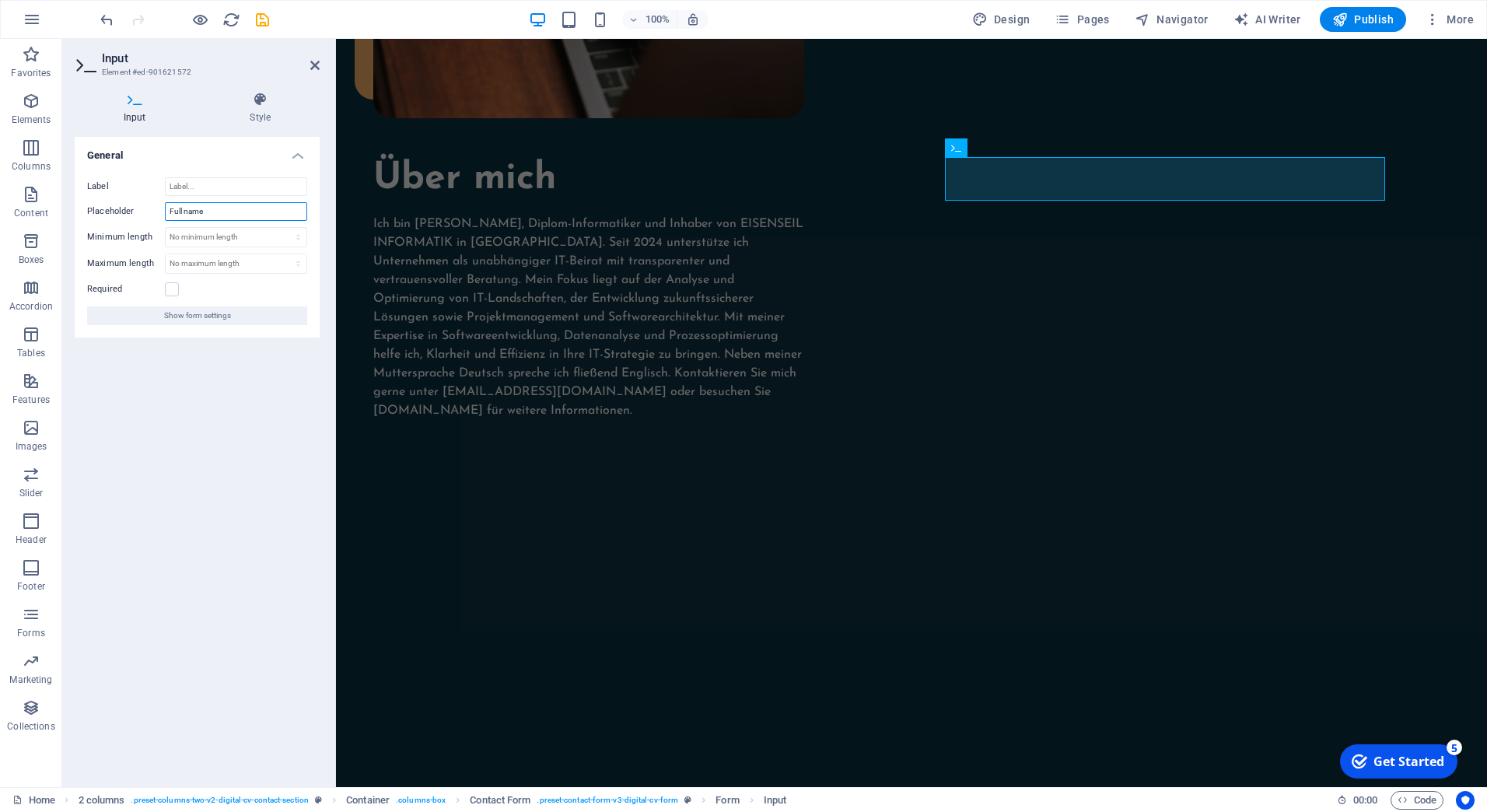
drag, startPoint x: 224, startPoint y: 210, endPoint x: 150, endPoint y: 209, distance: 74.0
click at [150, 209] on div "Placeholder Full name" at bounding box center [197, 211] width 220 height 19
type input "Name"
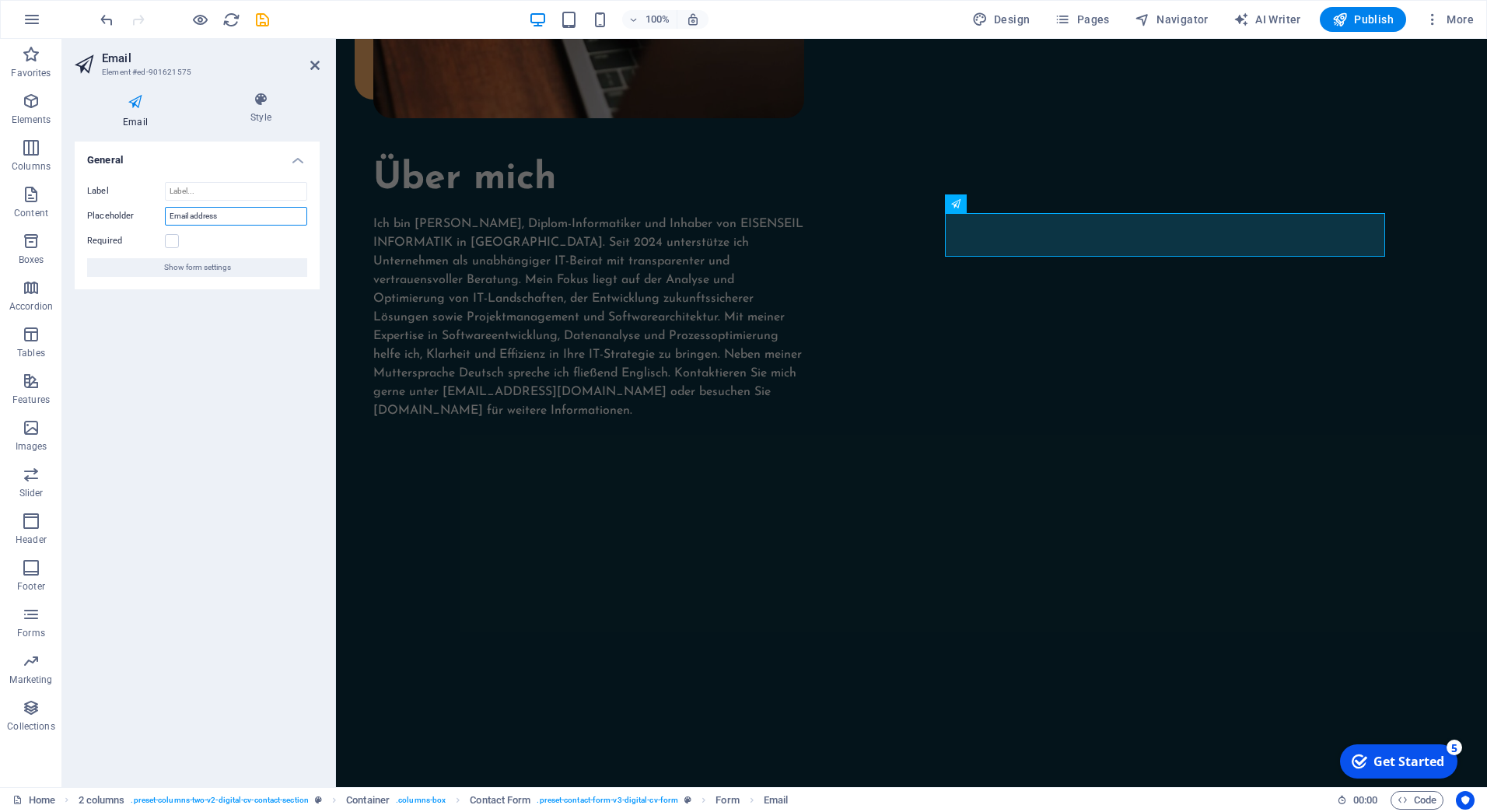
drag, startPoint x: 237, startPoint y: 207, endPoint x: 189, endPoint y: 207, distance: 48.0
click at [189, 207] on input "Email address" at bounding box center [235, 216] width 142 height 19
type input "Email"
click at [269, 398] on div "General Label Placeholder Email Required Show form settings" at bounding box center [196, 458] width 245 height 633
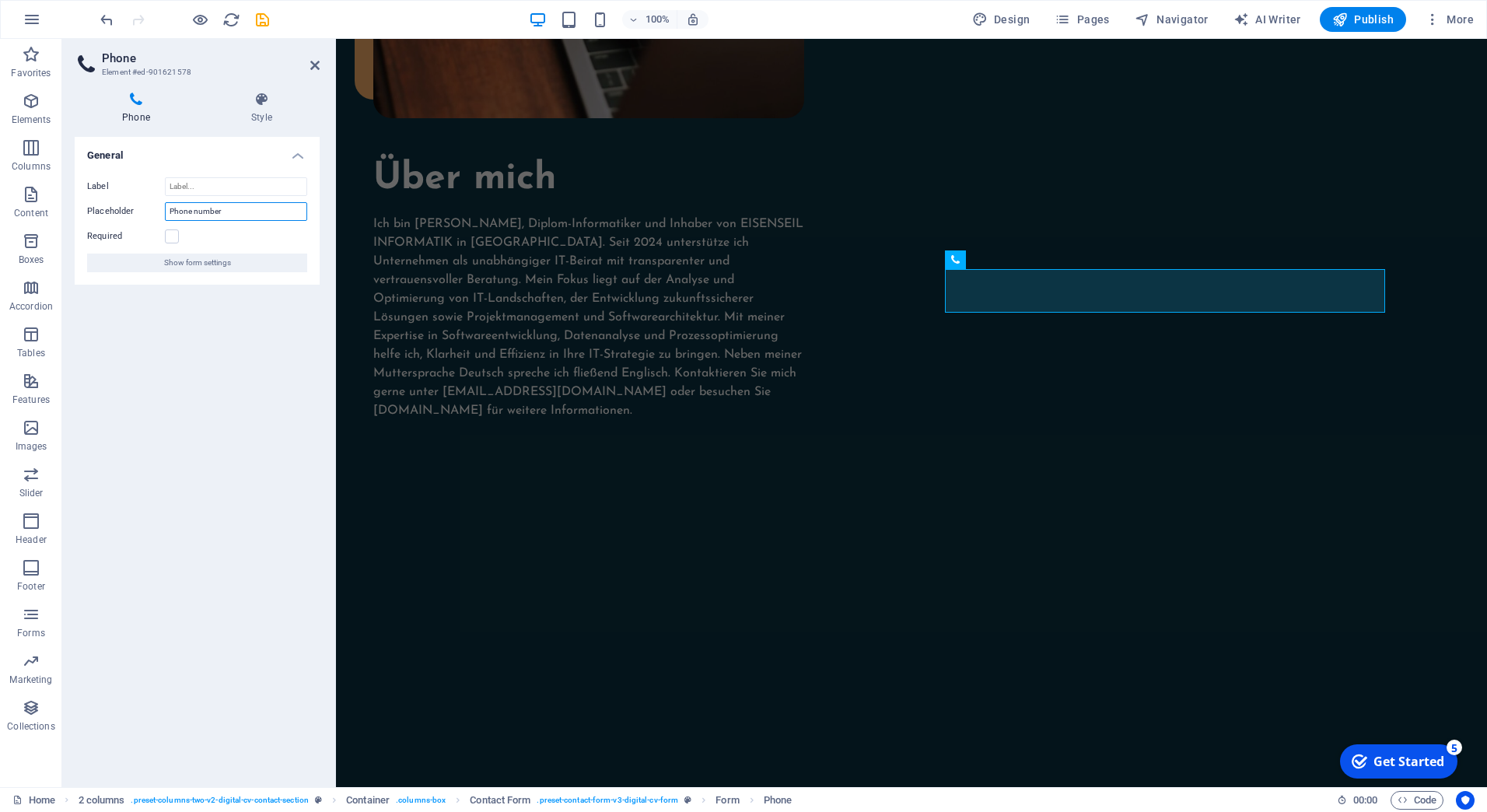
drag, startPoint x: 238, startPoint y: 214, endPoint x: 144, endPoint y: 200, distance: 95.0
click at [144, 200] on div "Label Placeholder Phone number Required Show form settings" at bounding box center [196, 224] width 245 height 120
type input "Telefon"
click at [201, 404] on div "General Label Placeholder Telefon Required Show form settings" at bounding box center [196, 455] width 245 height 638
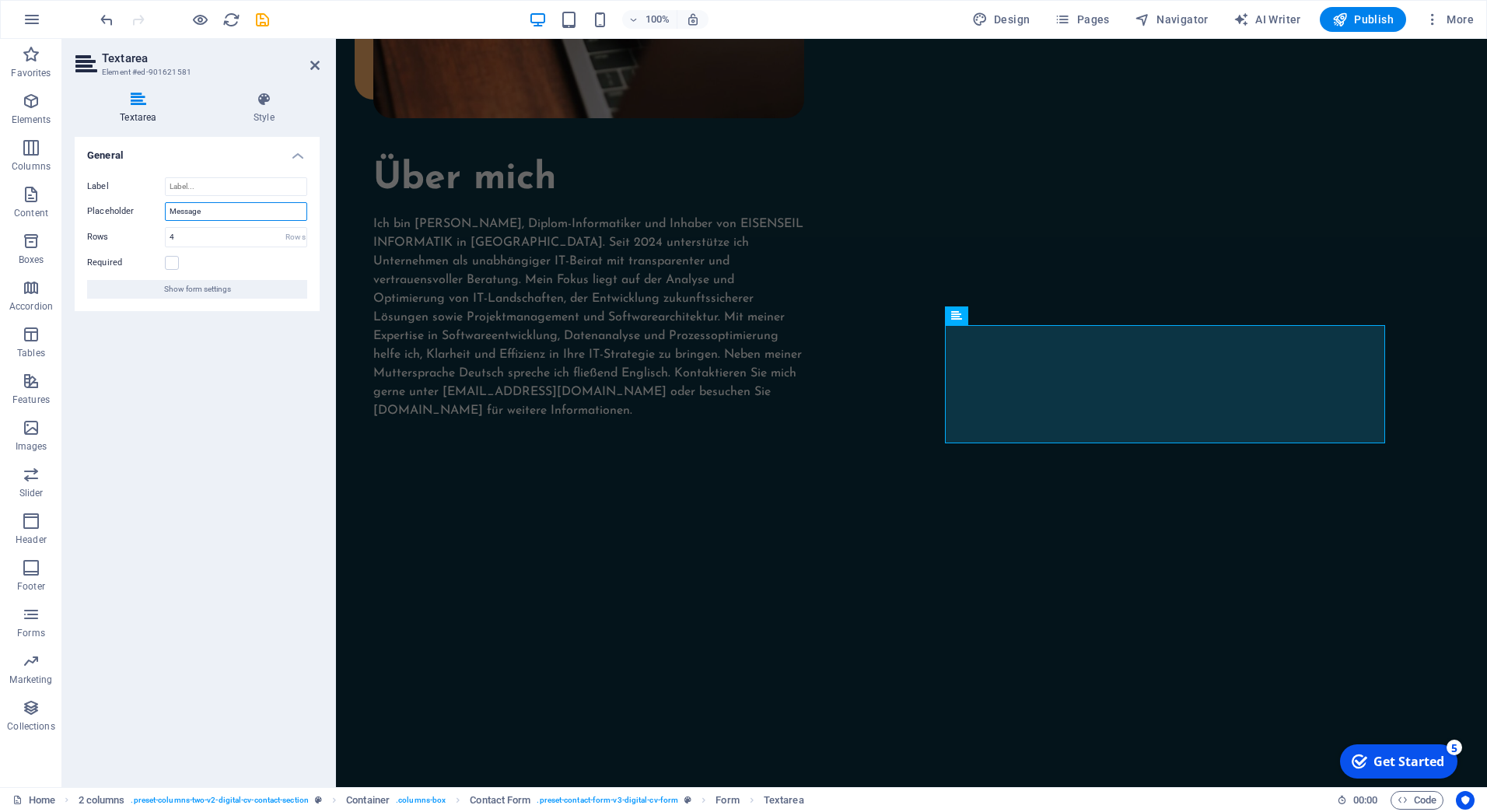
drag, startPoint x: 219, startPoint y: 211, endPoint x: 133, endPoint y: 201, distance: 86.6
click at [133, 202] on div "Placeholder Message" at bounding box center [197, 211] width 220 height 19
type input "Nachricht"
click at [196, 414] on div "General Label Placeholder Nachricht Rows 4 Rows Required Show form settings" at bounding box center [196, 455] width 245 height 638
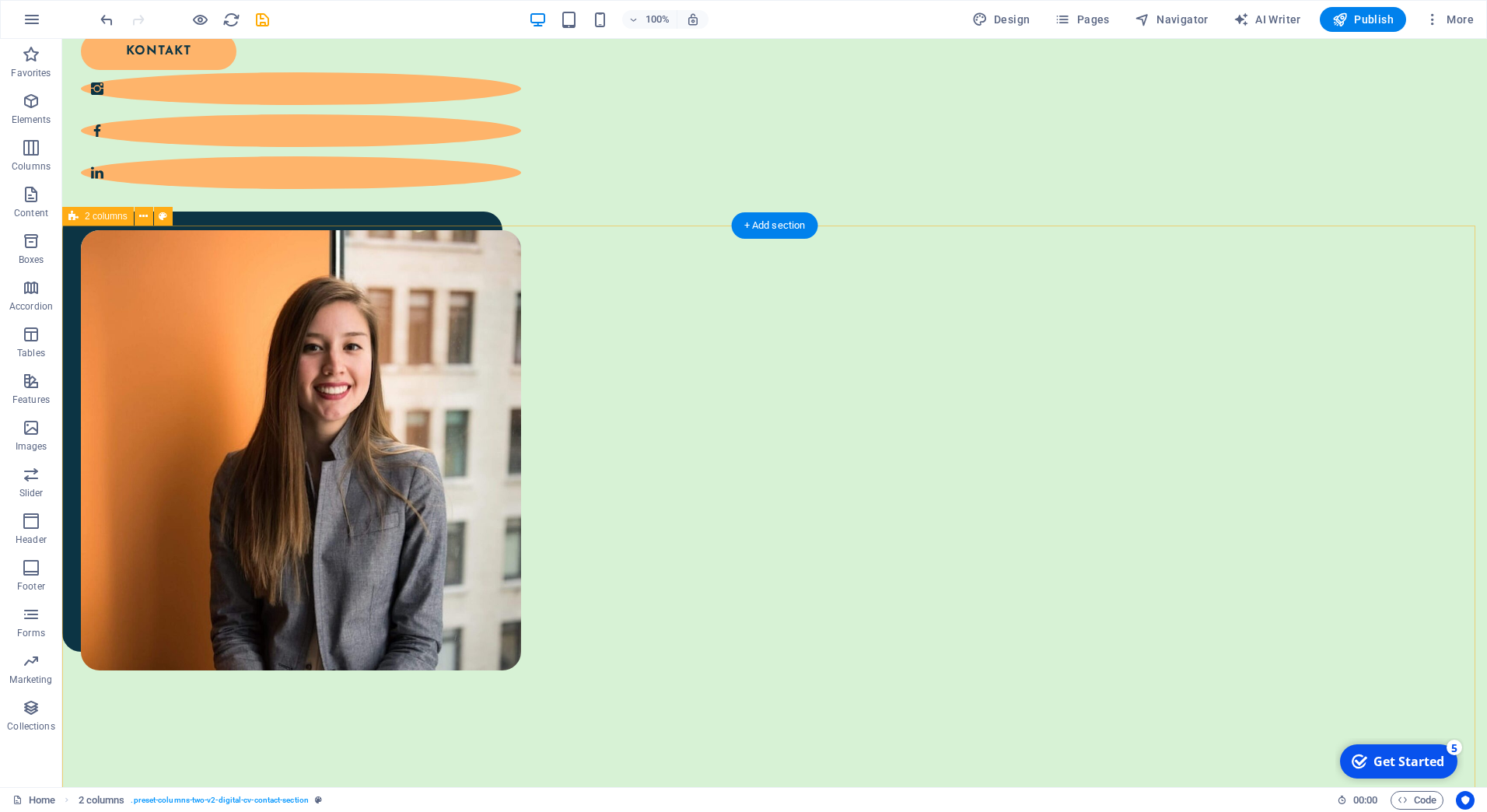
scroll to position [0, 0]
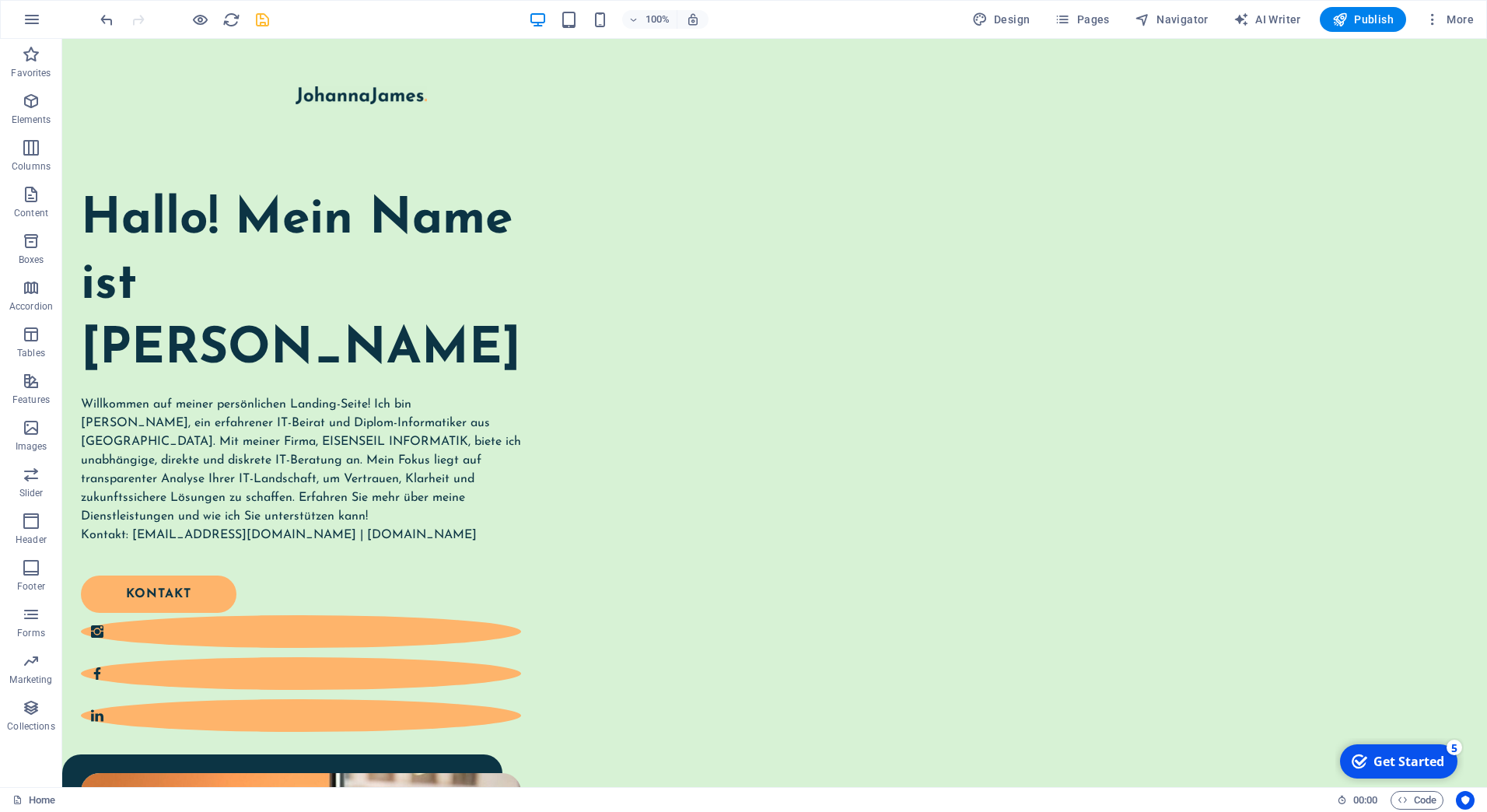
click at [264, 25] on icon "save" at bounding box center [263, 20] width 18 height 18
click at [1371, 22] on span "Publish" at bounding box center [1363, 20] width 62 height 16
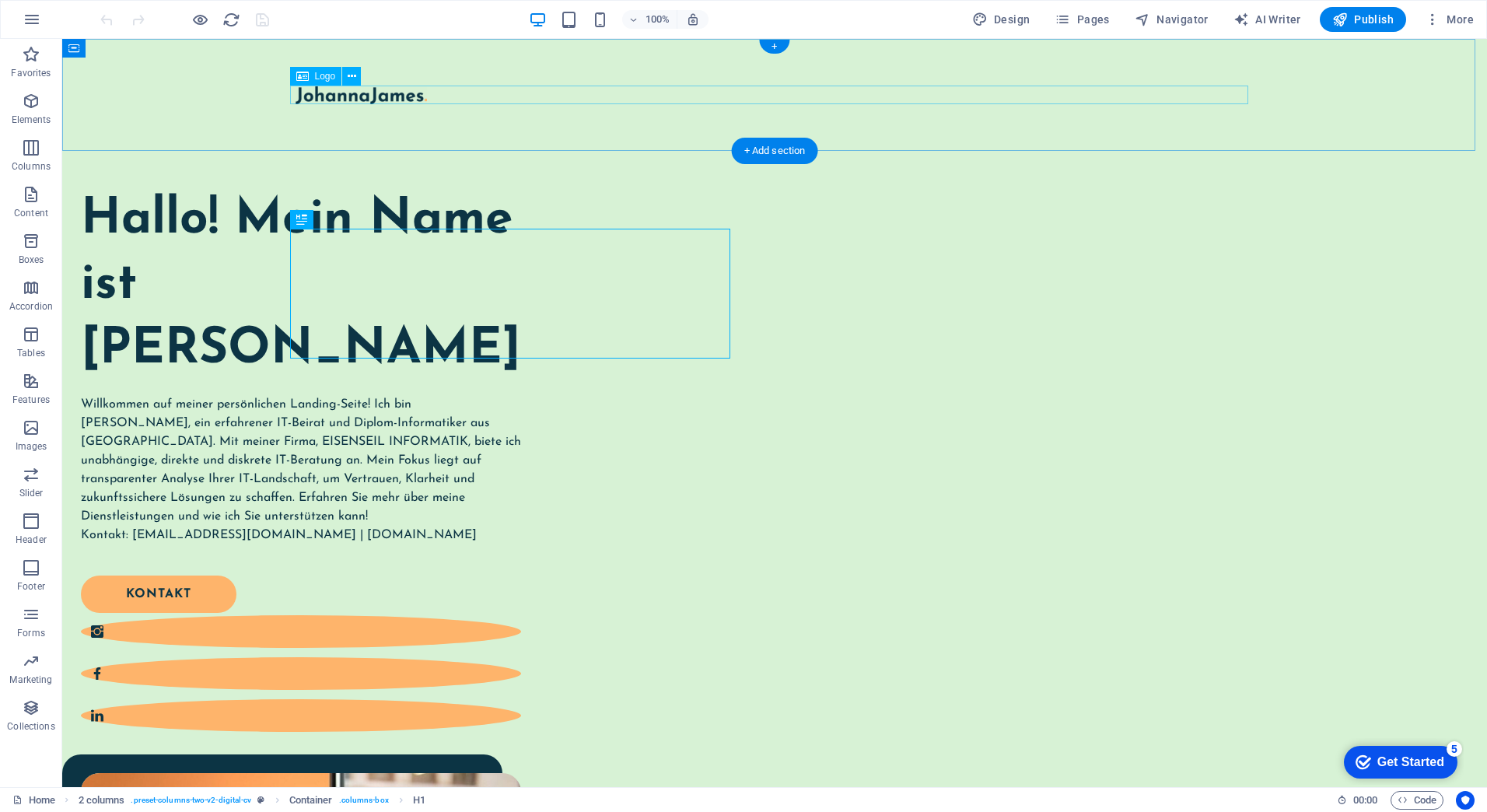
click at [353, 101] on div at bounding box center [775, 94] width 958 height 19
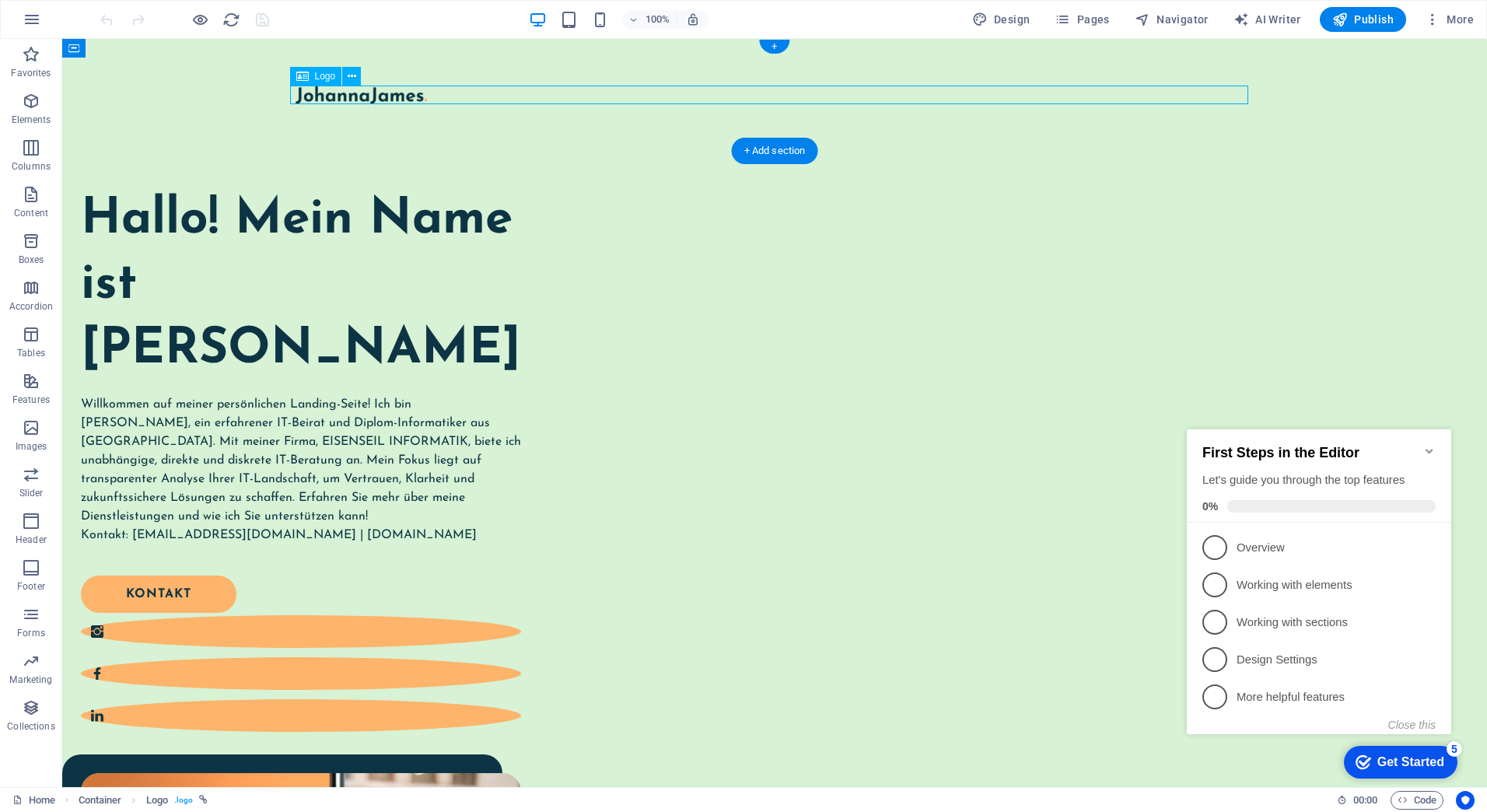
click at [353, 101] on div at bounding box center [775, 94] width 958 height 19
select select "px"
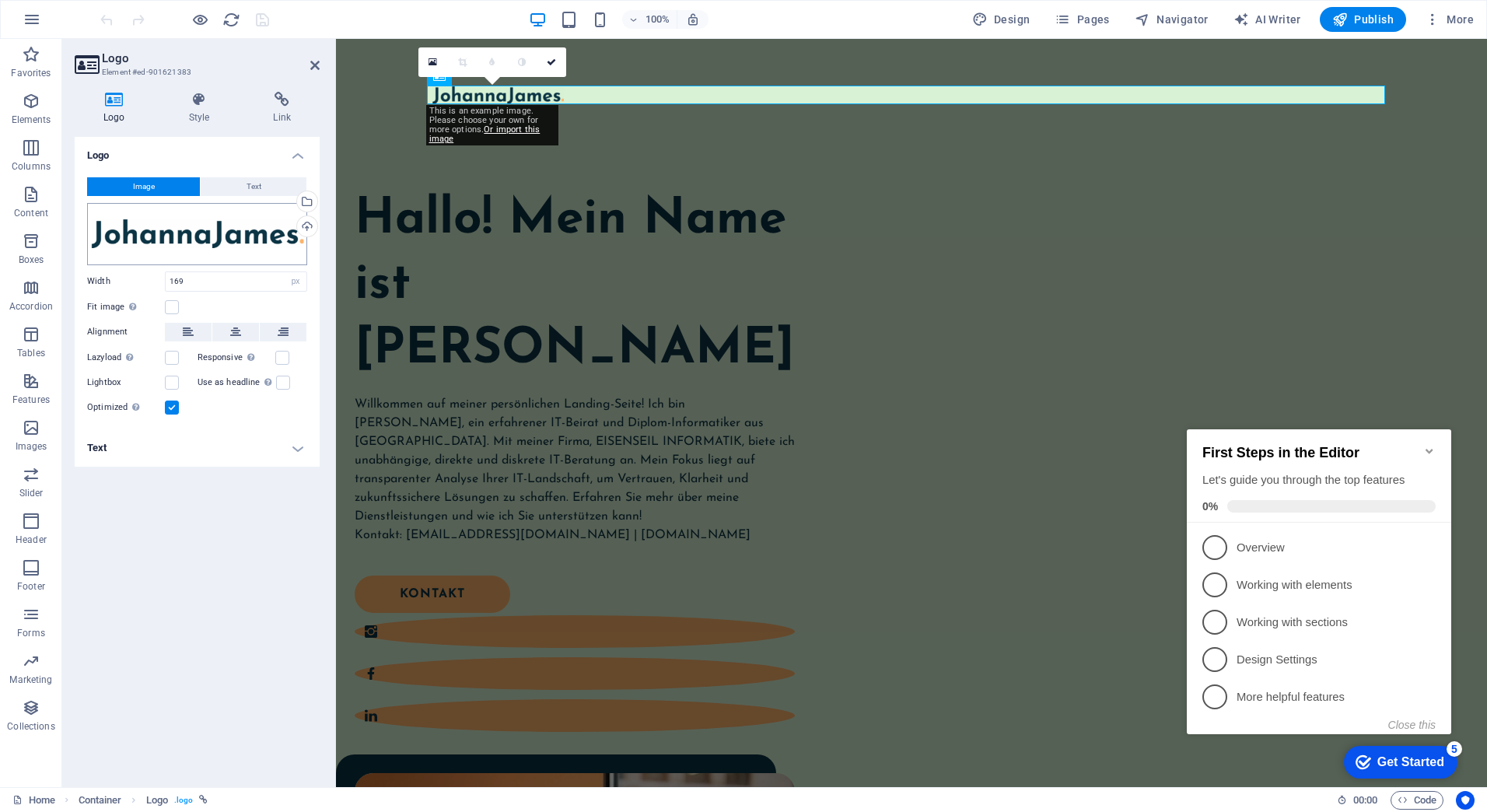
click at [168, 236] on div "Drag files here, click to choose files or select files from Files or our free s…" at bounding box center [197, 234] width 220 height 62
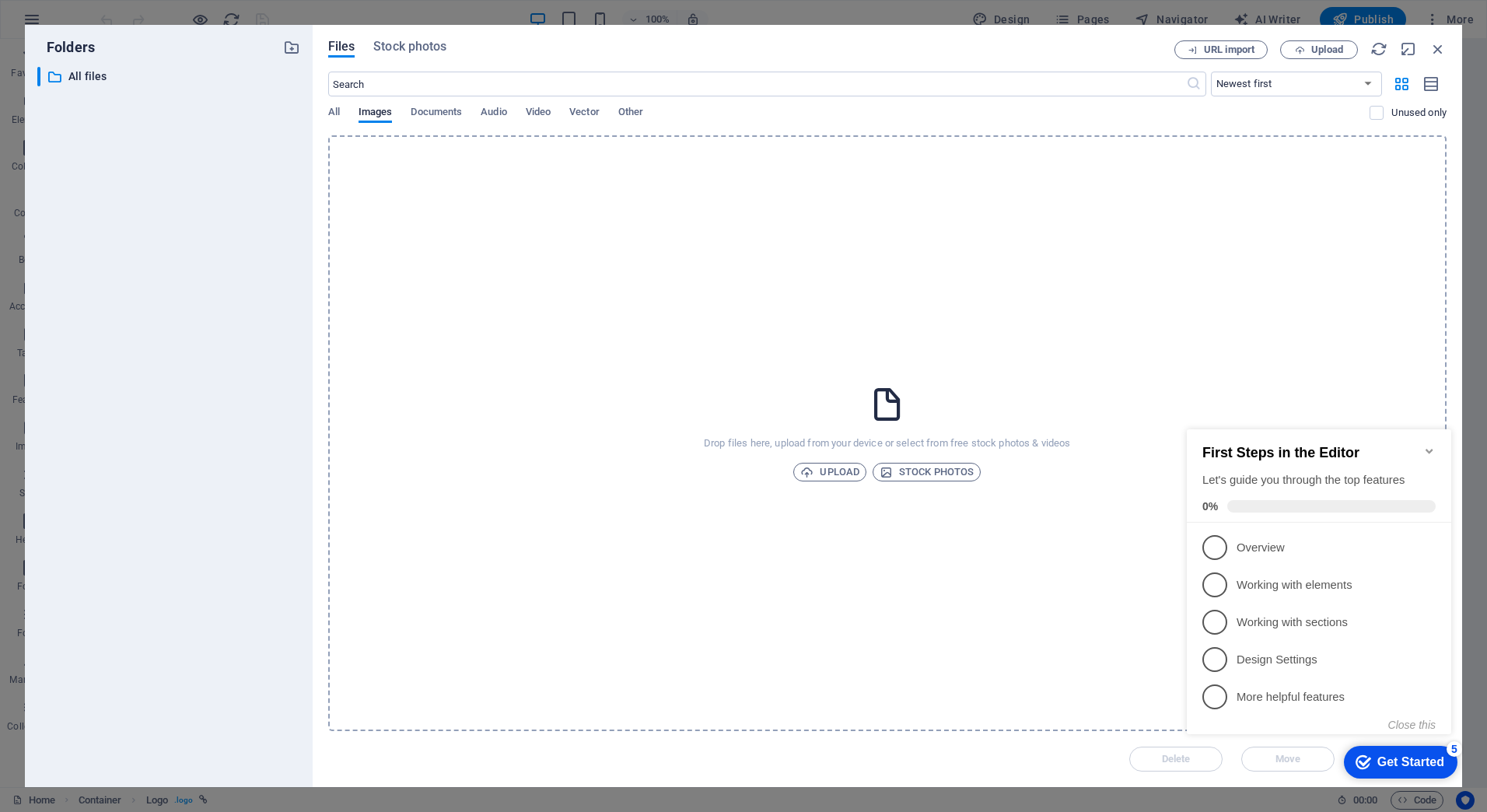
click at [168, 236] on div "​ All files All files" at bounding box center [169, 420] width 263 height 708
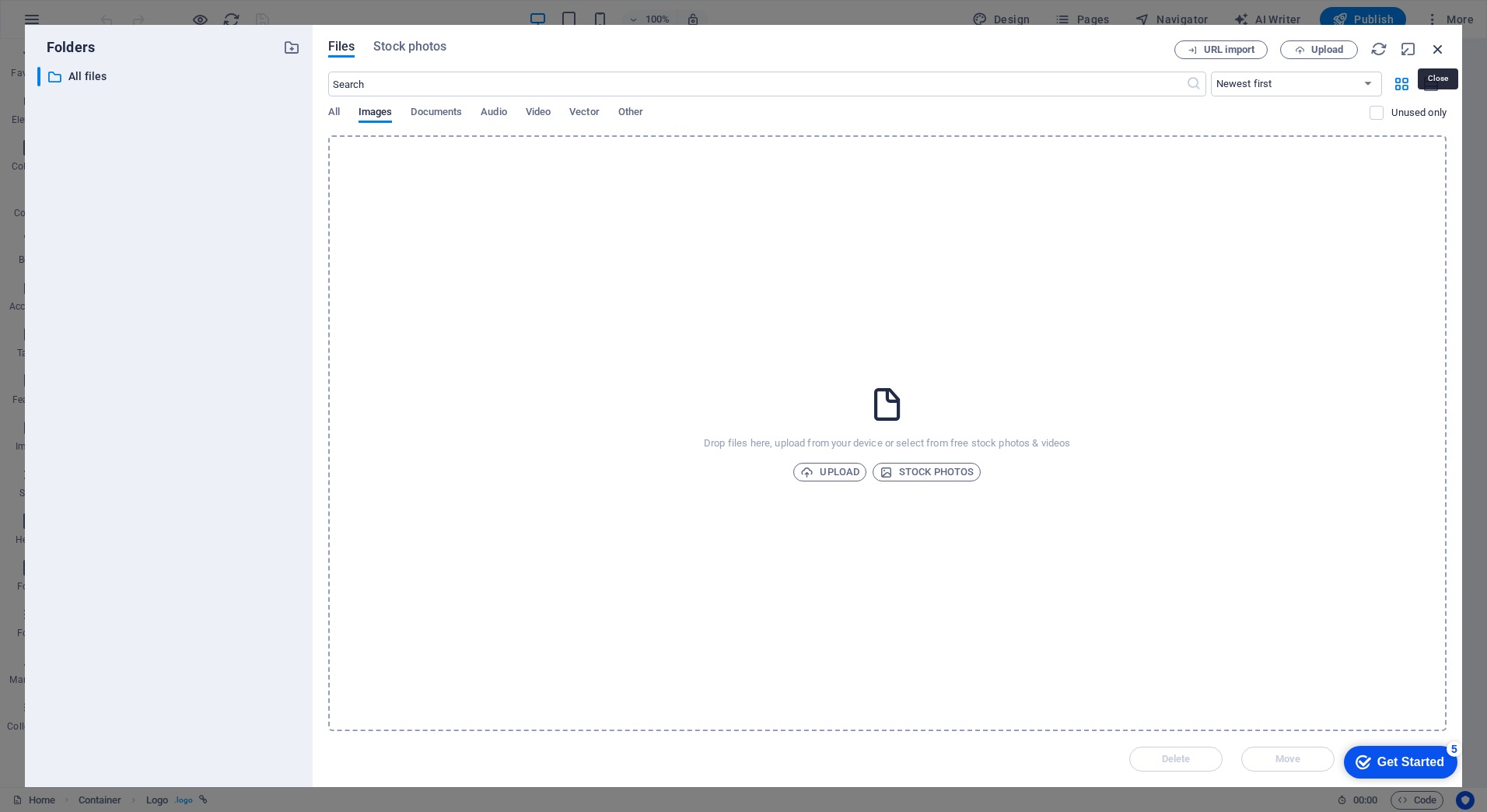
click at [1436, 50] on icon "button" at bounding box center [1437, 49] width 17 height 17
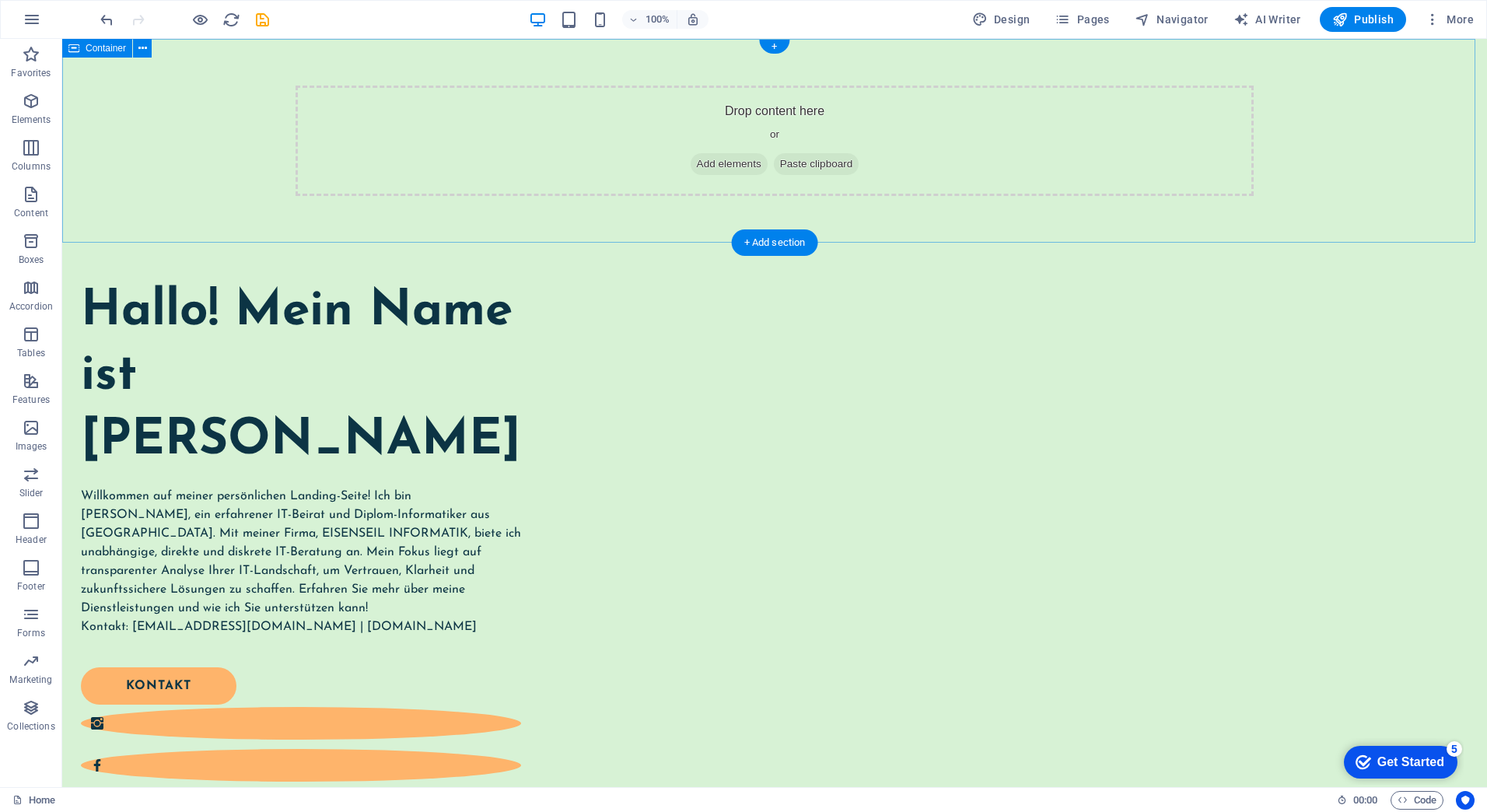
click at [1362, 186] on div "Drop content here or Add elements Paste clipboard" at bounding box center [775, 140] width 1425 height 203
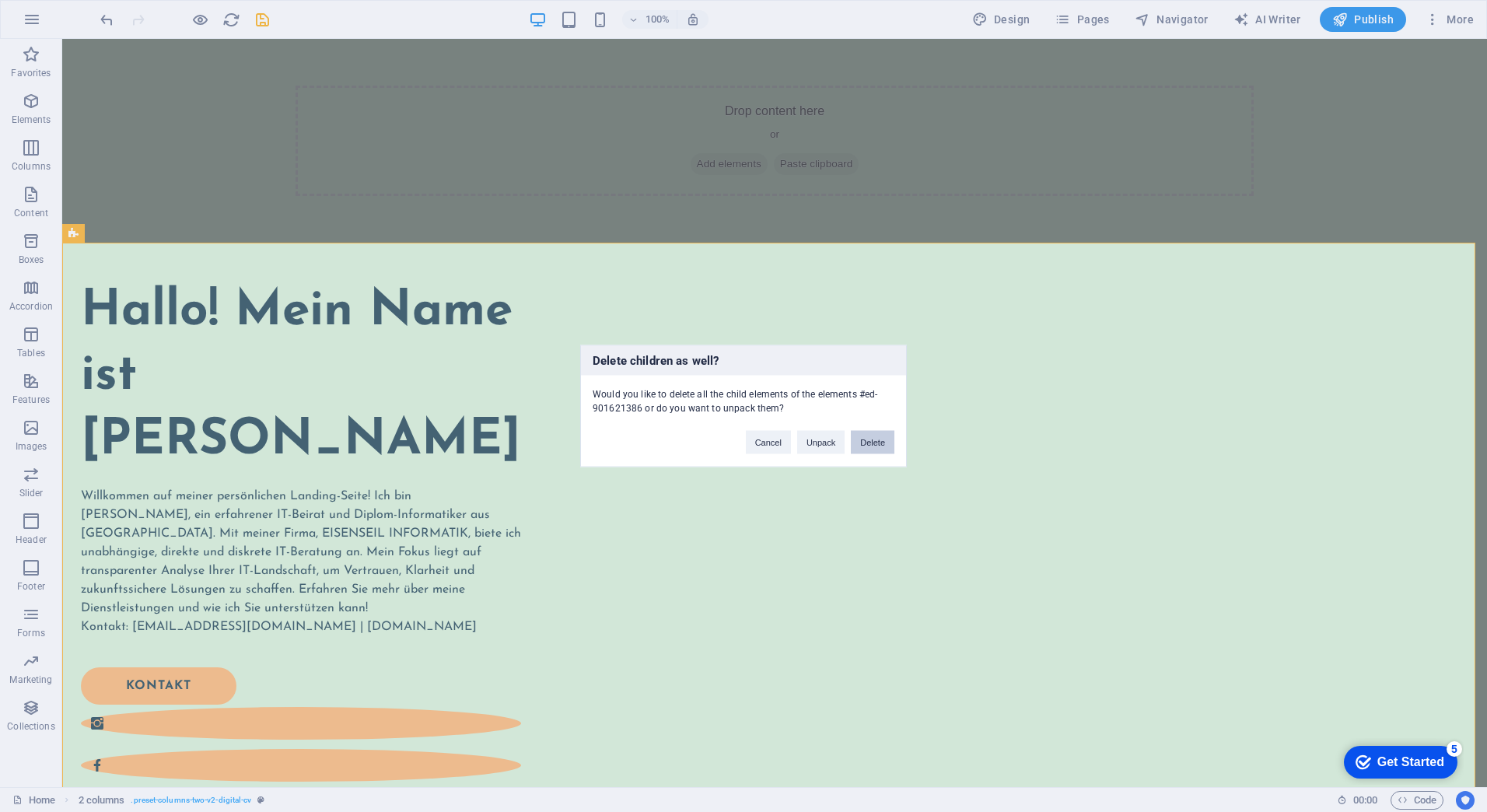
click at [855, 437] on button "Delete" at bounding box center [873, 442] width 44 height 24
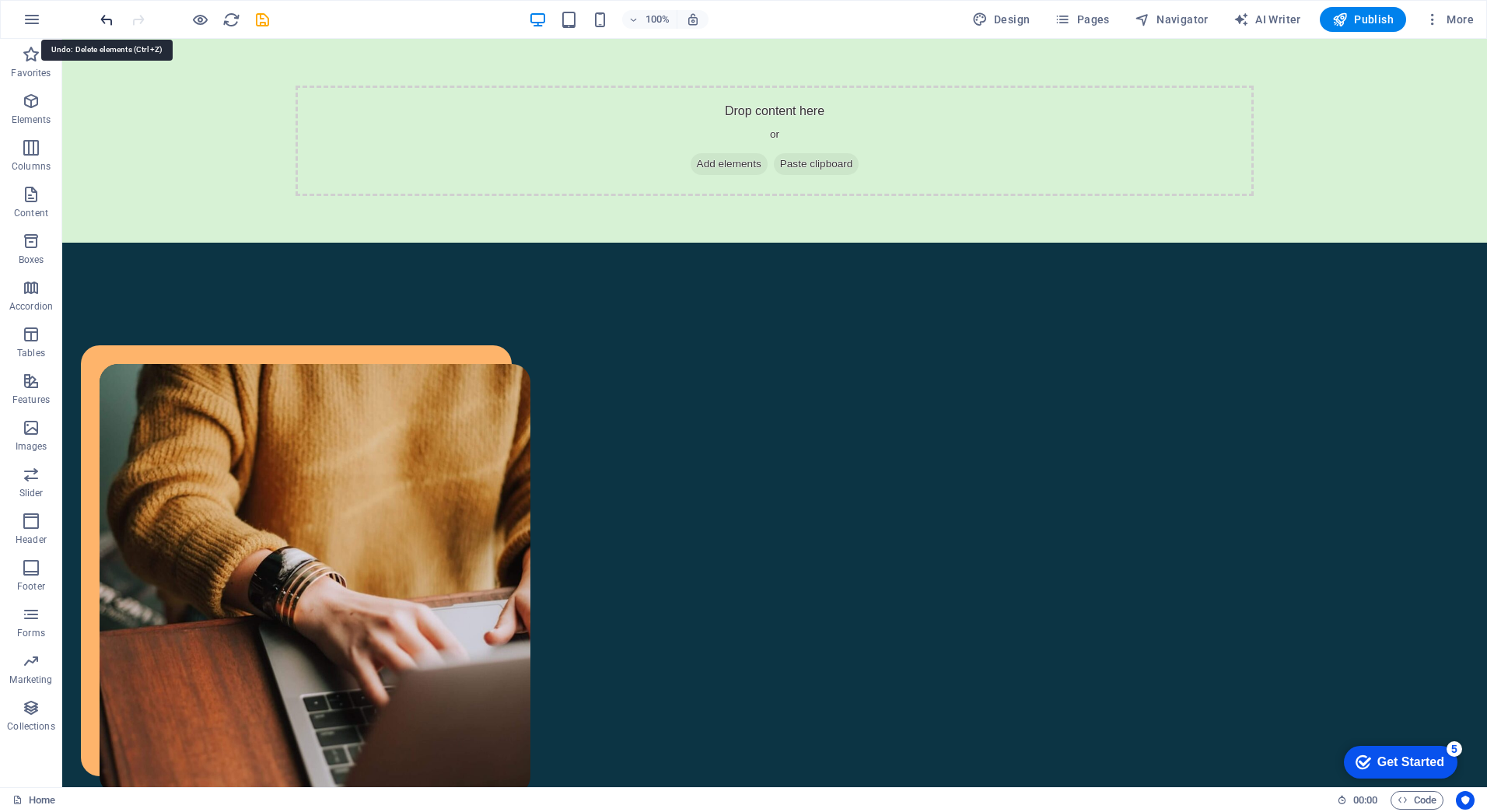
click at [101, 19] on icon "undo" at bounding box center [107, 20] width 18 height 18
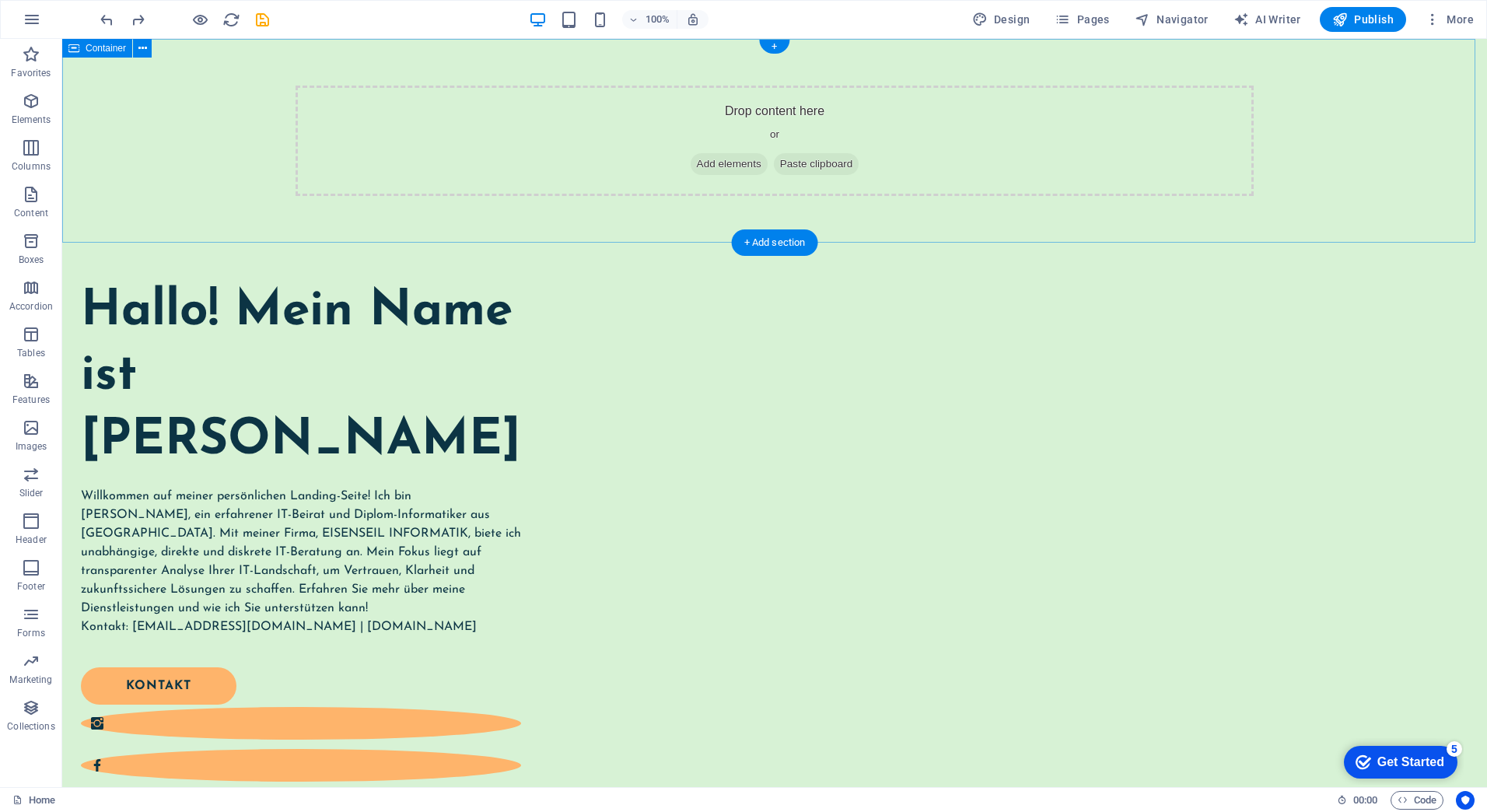
click at [427, 133] on div "Drop content here or Add elements Paste clipboard" at bounding box center [775, 140] width 958 height 110
click at [142, 46] on icon at bounding box center [143, 49] width 9 height 16
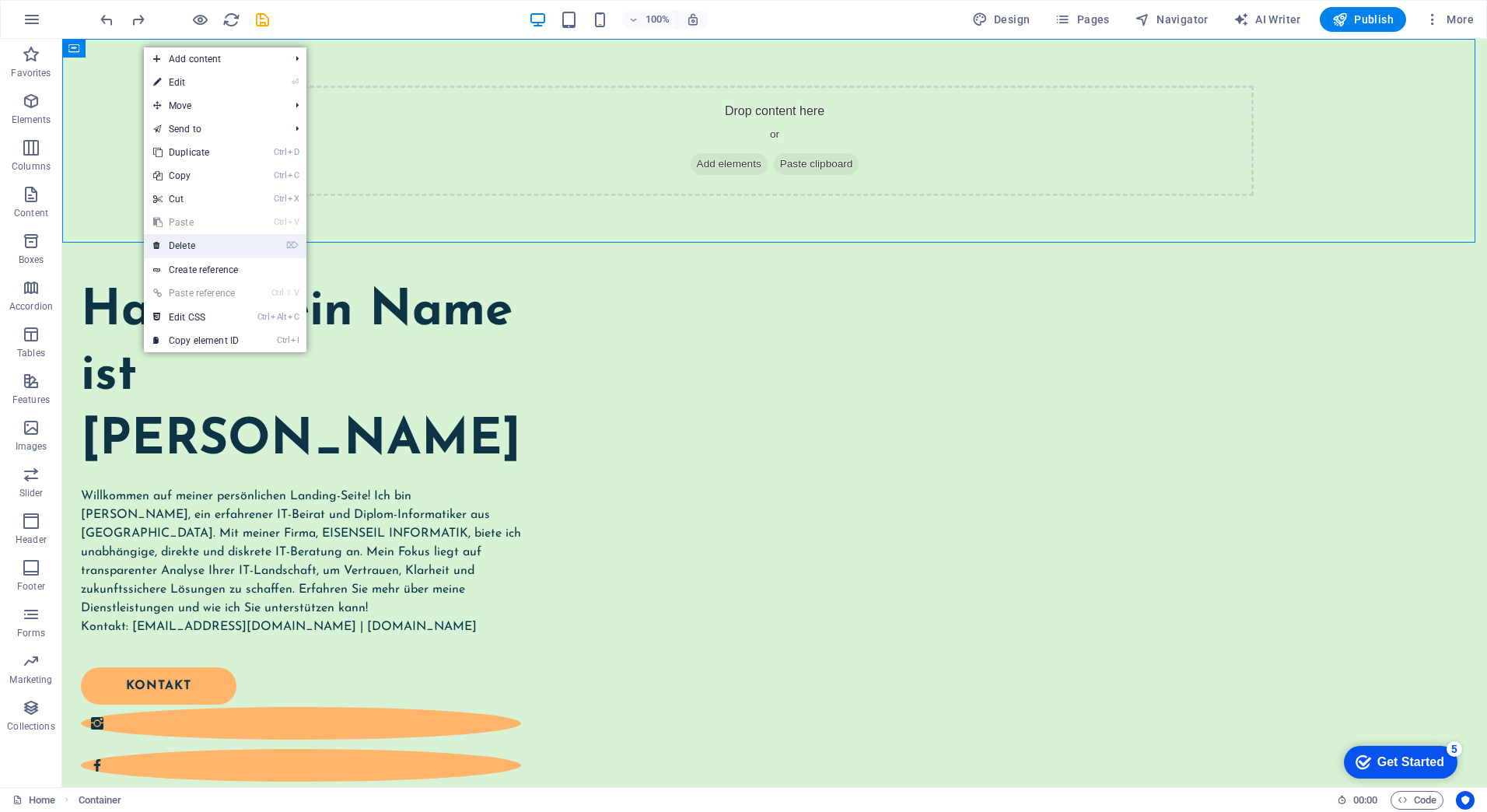
drag, startPoint x: 201, startPoint y: 238, endPoint x: 236, endPoint y: 192, distance: 57.8
click at [201, 238] on link "⌦ Delete" at bounding box center [195, 246] width 104 height 24
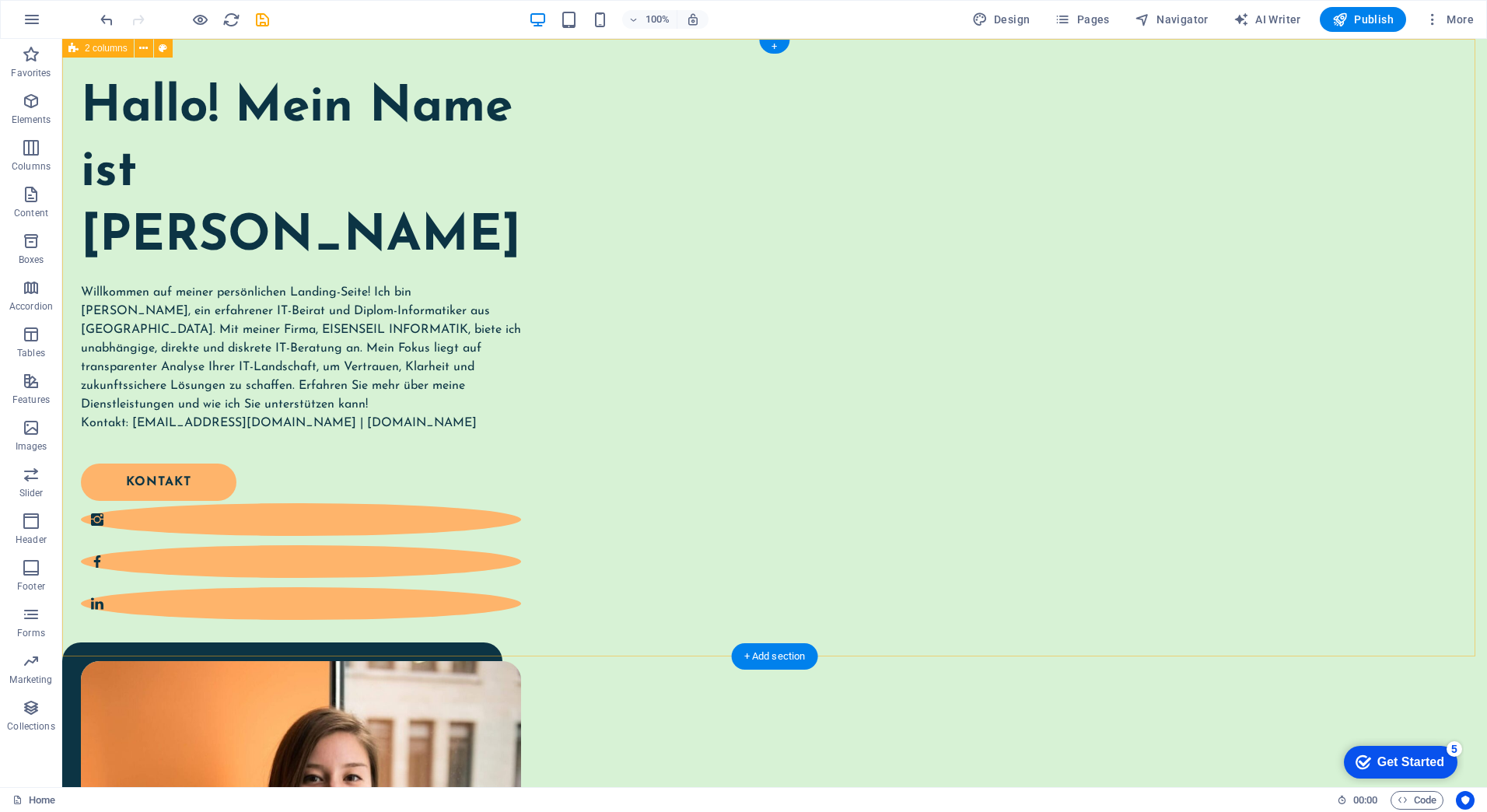
click at [1453, 287] on div "Hallo! Mein Name ist [PERSON_NAME] Willkommen auf meiner persönlichen Landing-S…" at bounding box center [775, 639] width 1425 height 1202
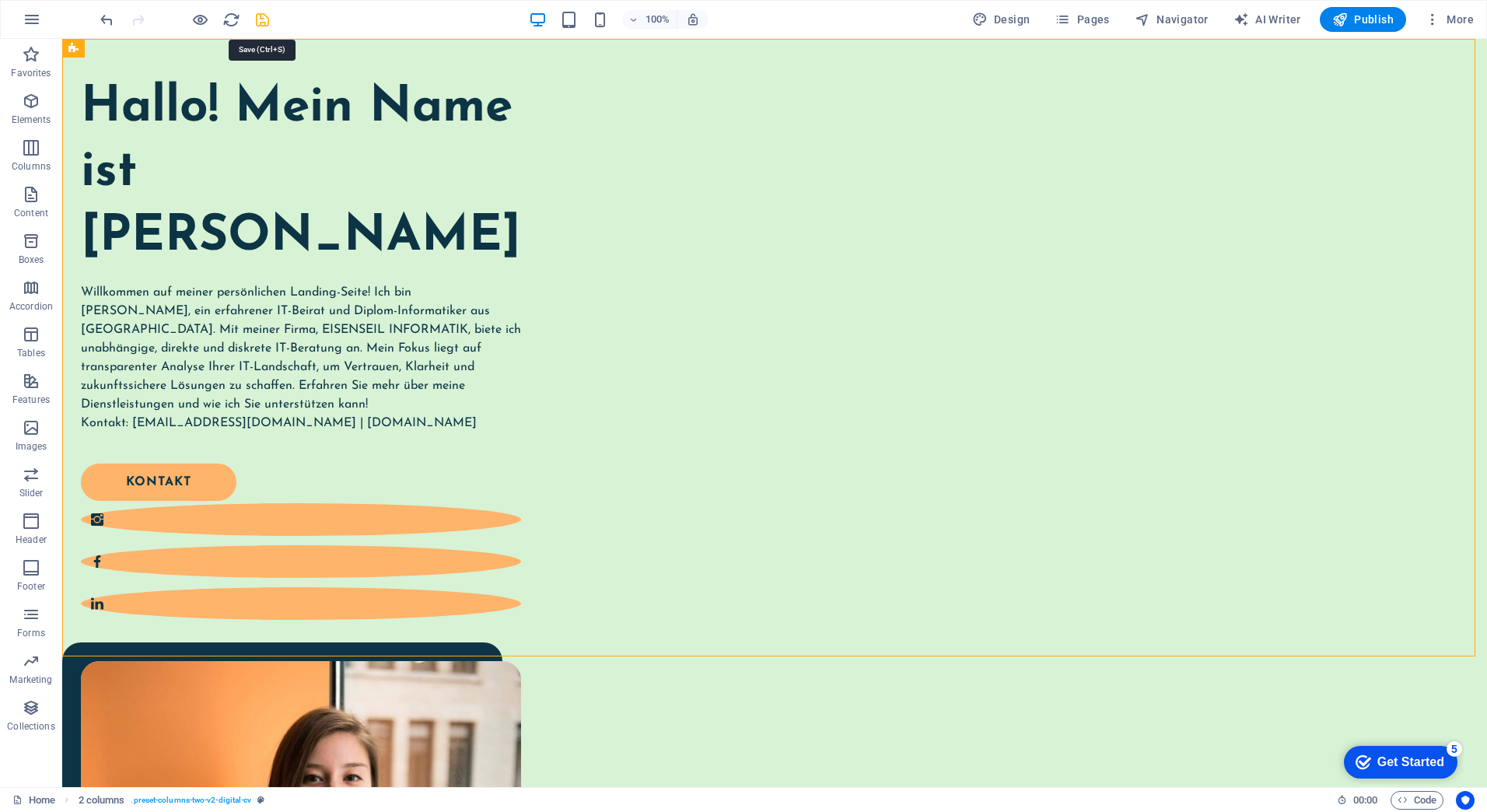
click at [261, 16] on icon "save" at bounding box center [263, 20] width 18 height 18
click at [1366, 22] on span "Publish" at bounding box center [1363, 20] width 62 height 16
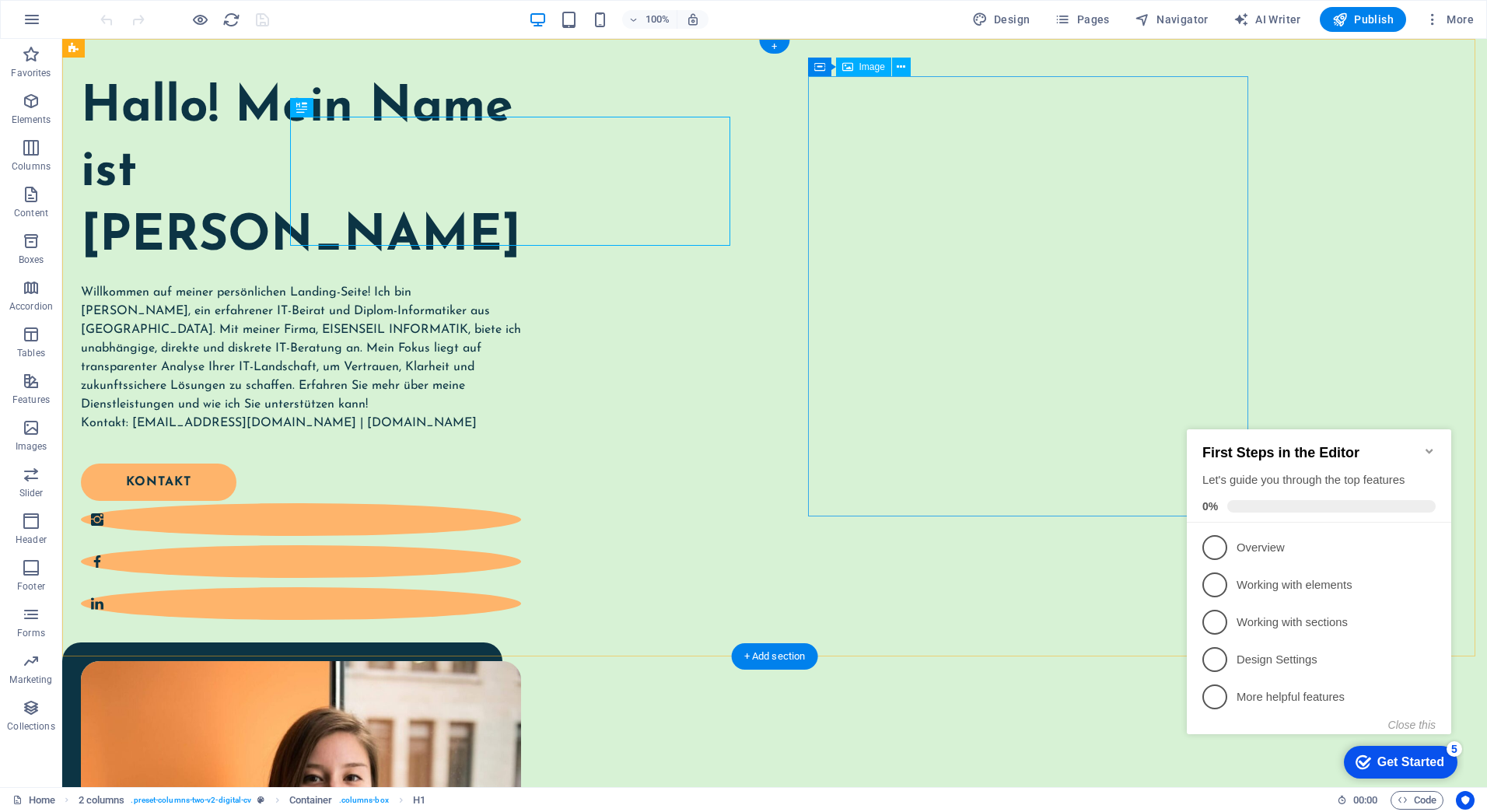
click at [906, 67] on icon at bounding box center [901, 67] width 9 height 16
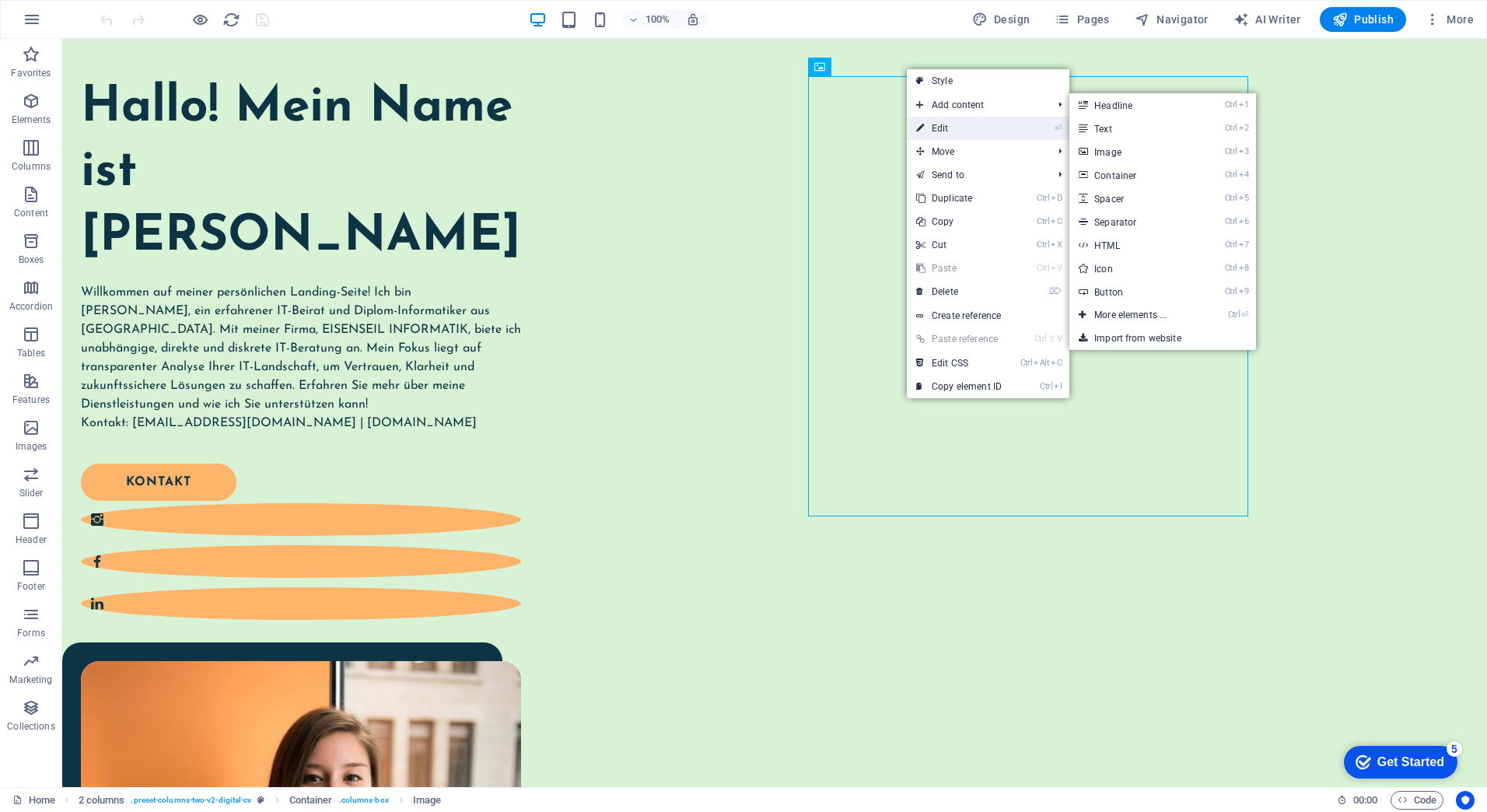
drag, startPoint x: 930, startPoint y: 124, endPoint x: 596, endPoint y: 84, distance: 336.4
click at [930, 124] on link "⏎ Edit" at bounding box center [958, 129] width 104 height 24
select select "%"
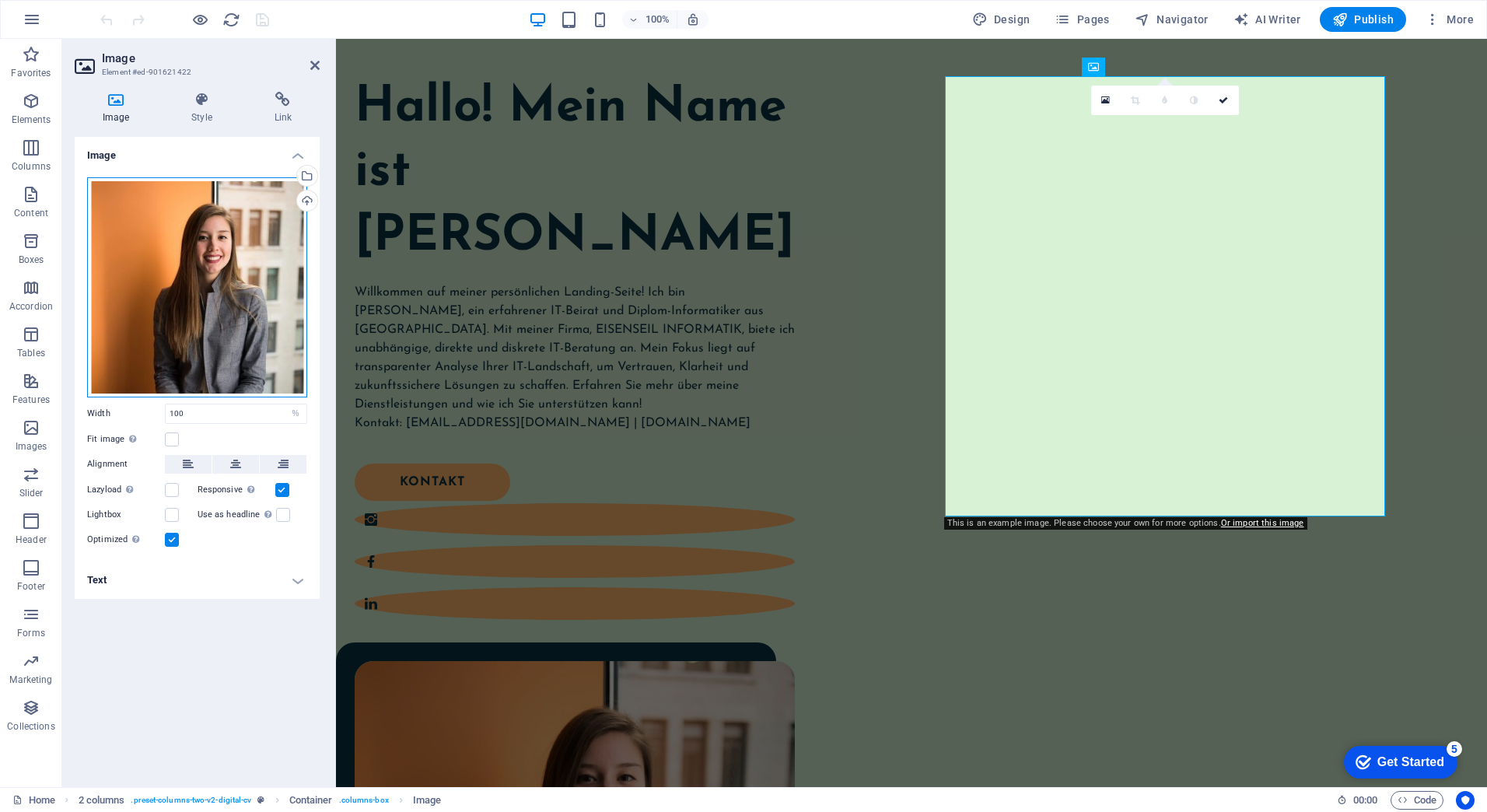
click at [186, 252] on div "Drag files here, click to choose files or select files from Files or our free s…" at bounding box center [197, 288] width 220 height 220
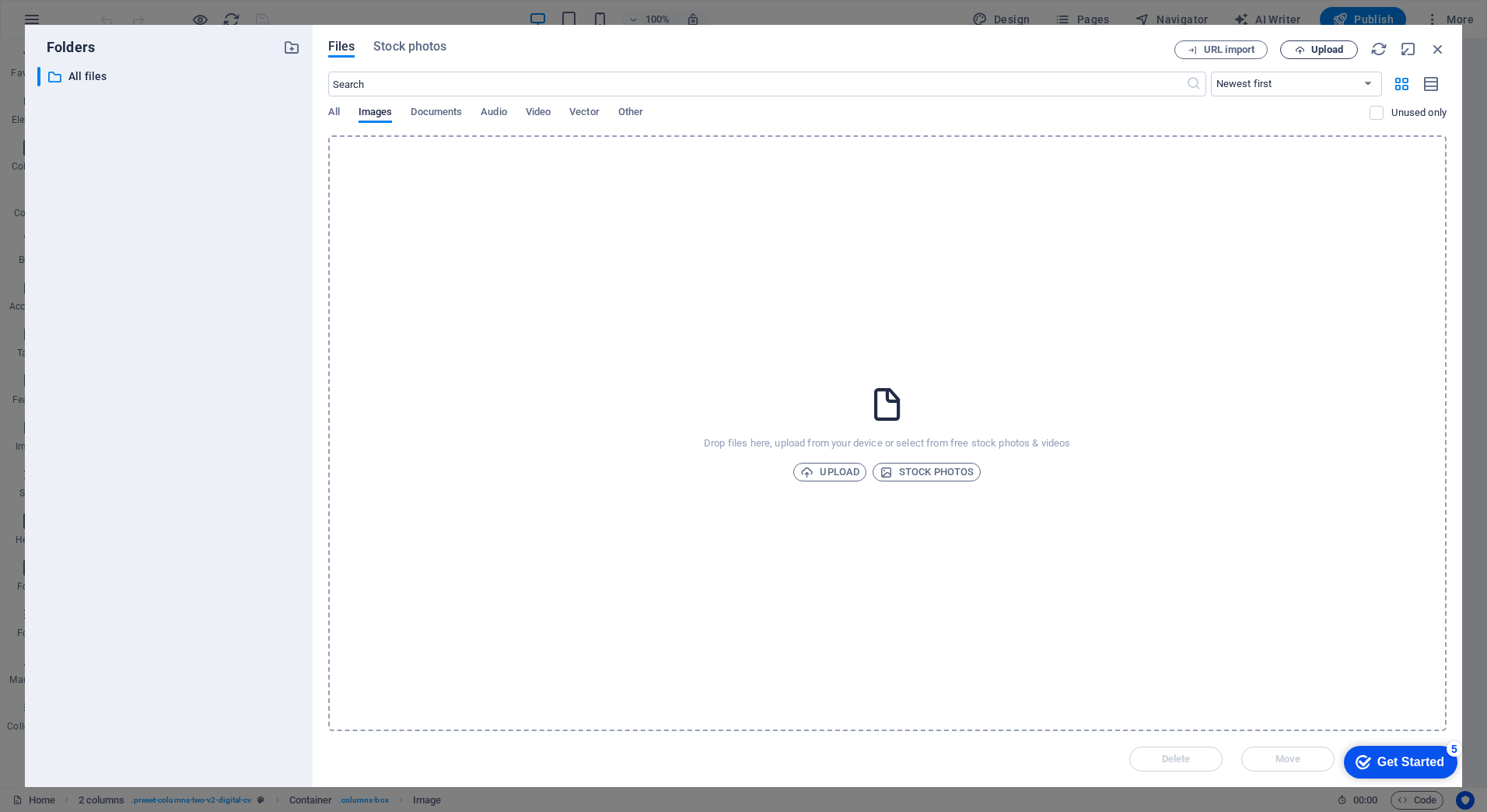
click at [1331, 49] on span "Upload" at bounding box center [1327, 49] width 32 height 9
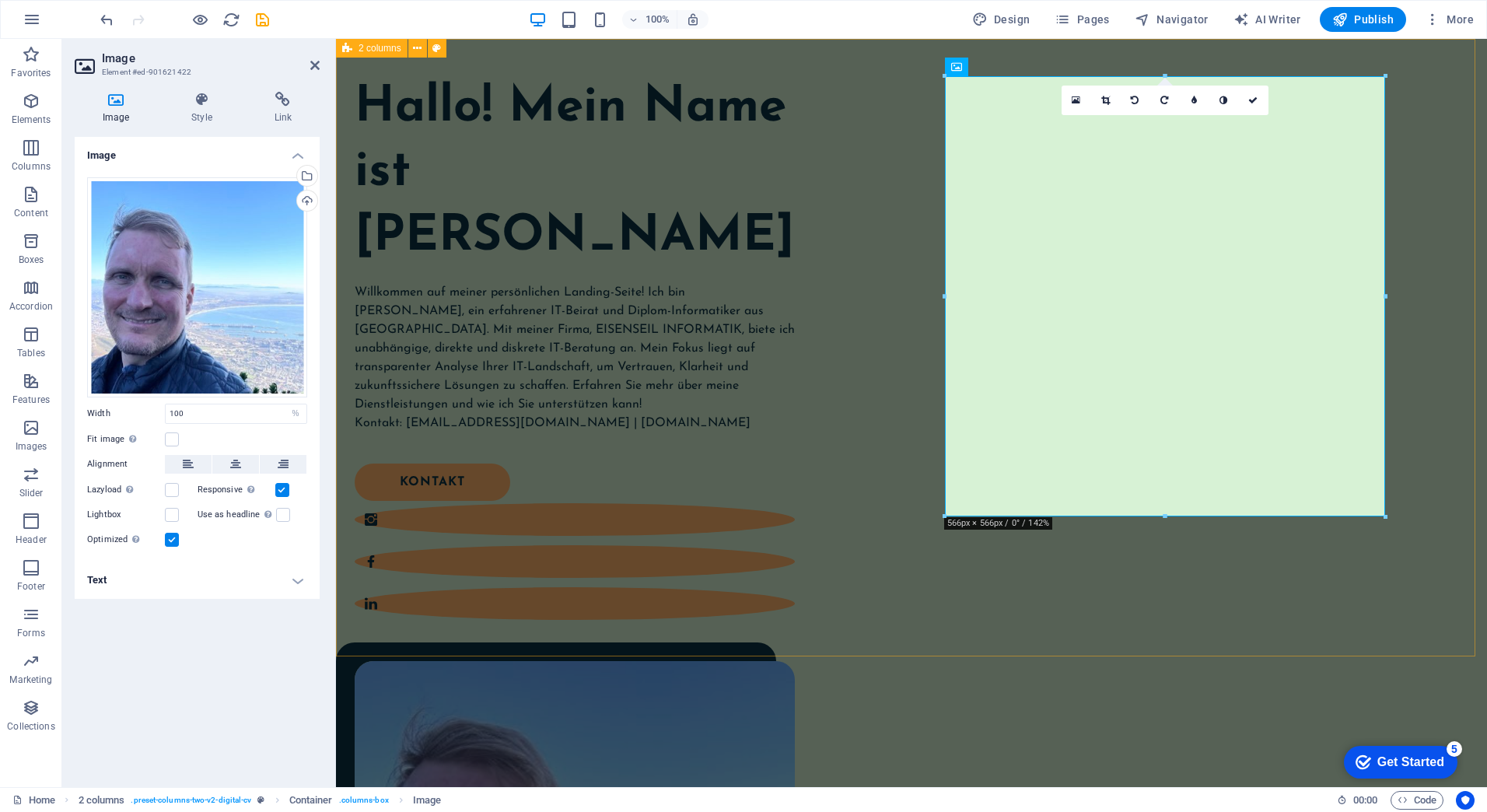
click at [1439, 281] on div "Hallo! Mein Name ist [PERSON_NAME] Willkommen auf meiner persönlichen Landing-S…" at bounding box center [912, 639] width 1151 height 1202
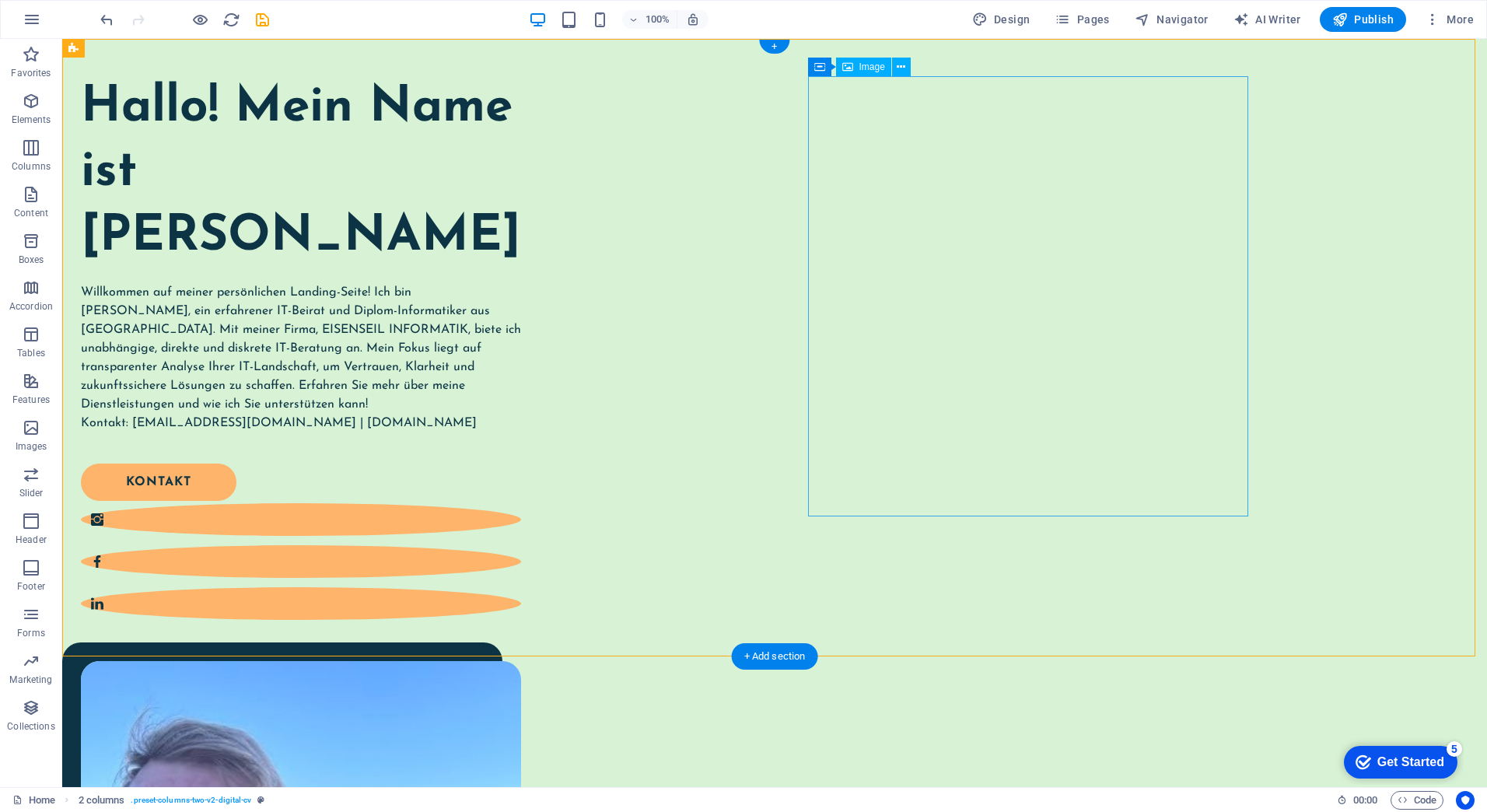
click at [1356, 210] on div "Hallo! Mein Name ist [PERSON_NAME] Willkommen auf meiner persönlichen Landing-S…" at bounding box center [775, 639] width 1425 height 1202
click at [1353, 31] on button "Publish" at bounding box center [1363, 19] width 86 height 25
